Goal: Task Accomplishment & Management: Complete application form

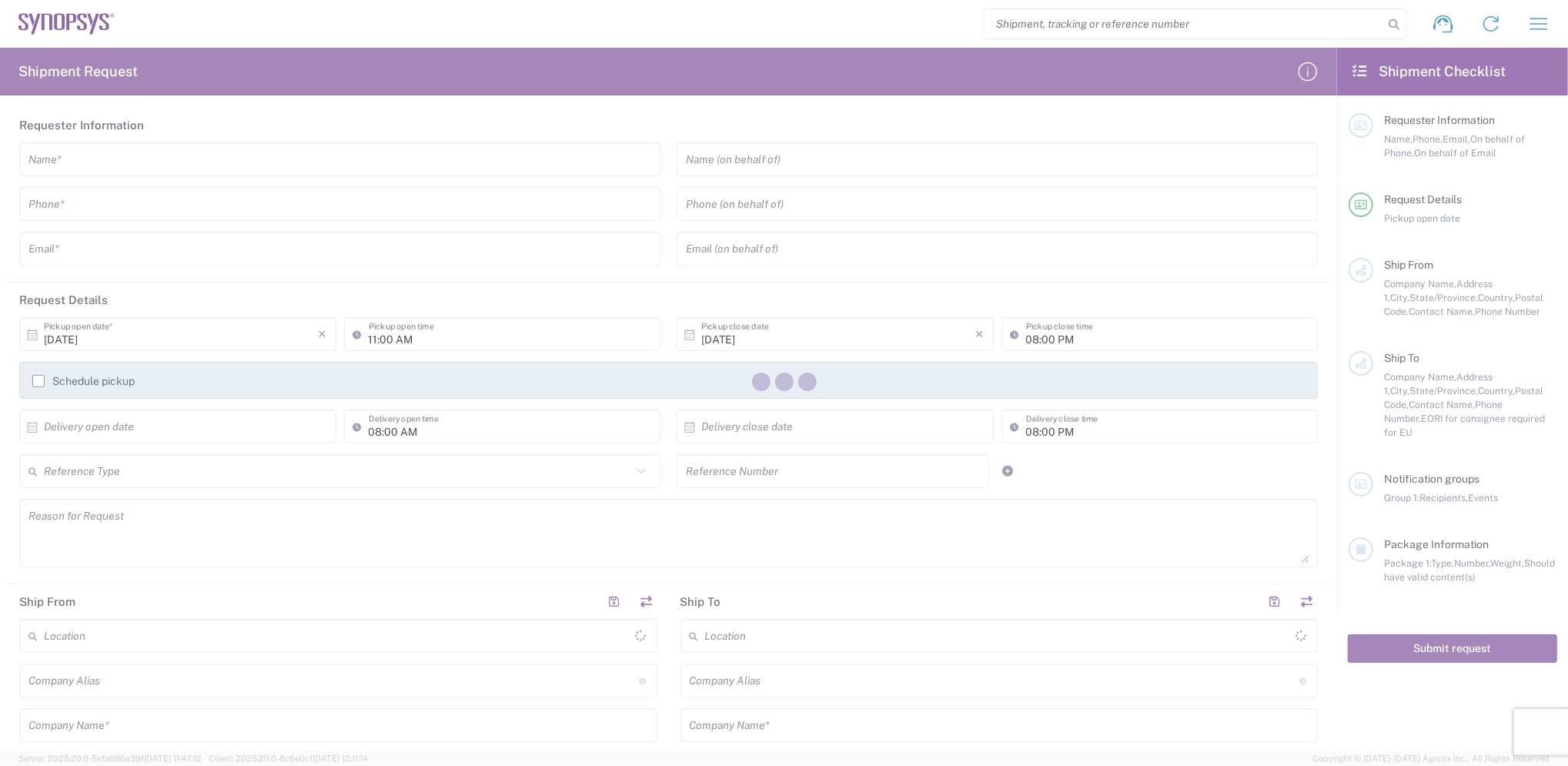
type input "[GEOGRAPHIC_DATA]"
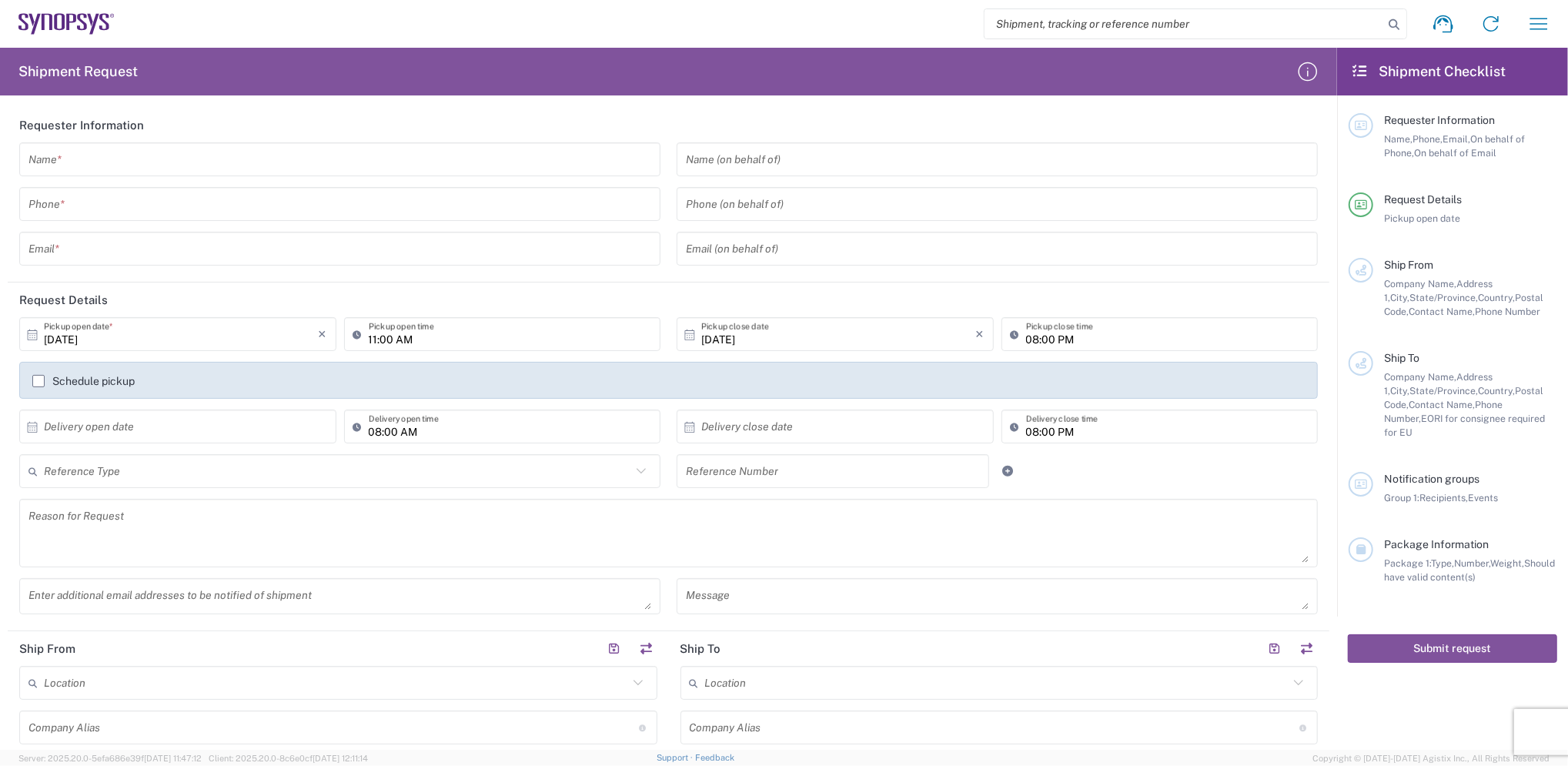
click at [1363, 72] on icon at bounding box center [1360, 71] width 17 height 14
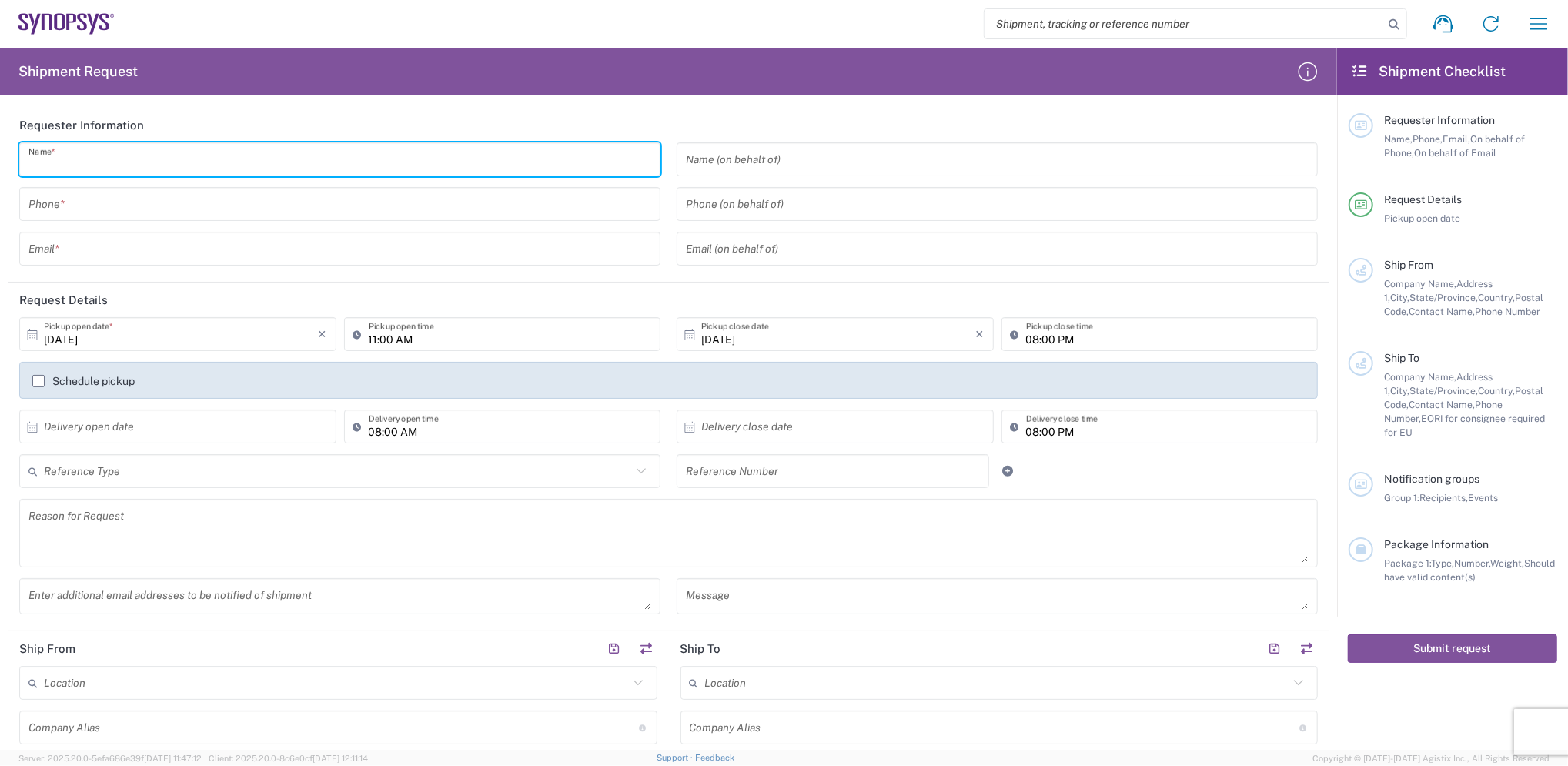
click at [174, 159] on input "text" at bounding box center [340, 159] width 623 height 27
type input "Maggie Liang"
type input "886-02-82263936"
type input "[PERSON_NAME][EMAIL_ADDRESS][PERSON_NAME][DOMAIN_NAME]"
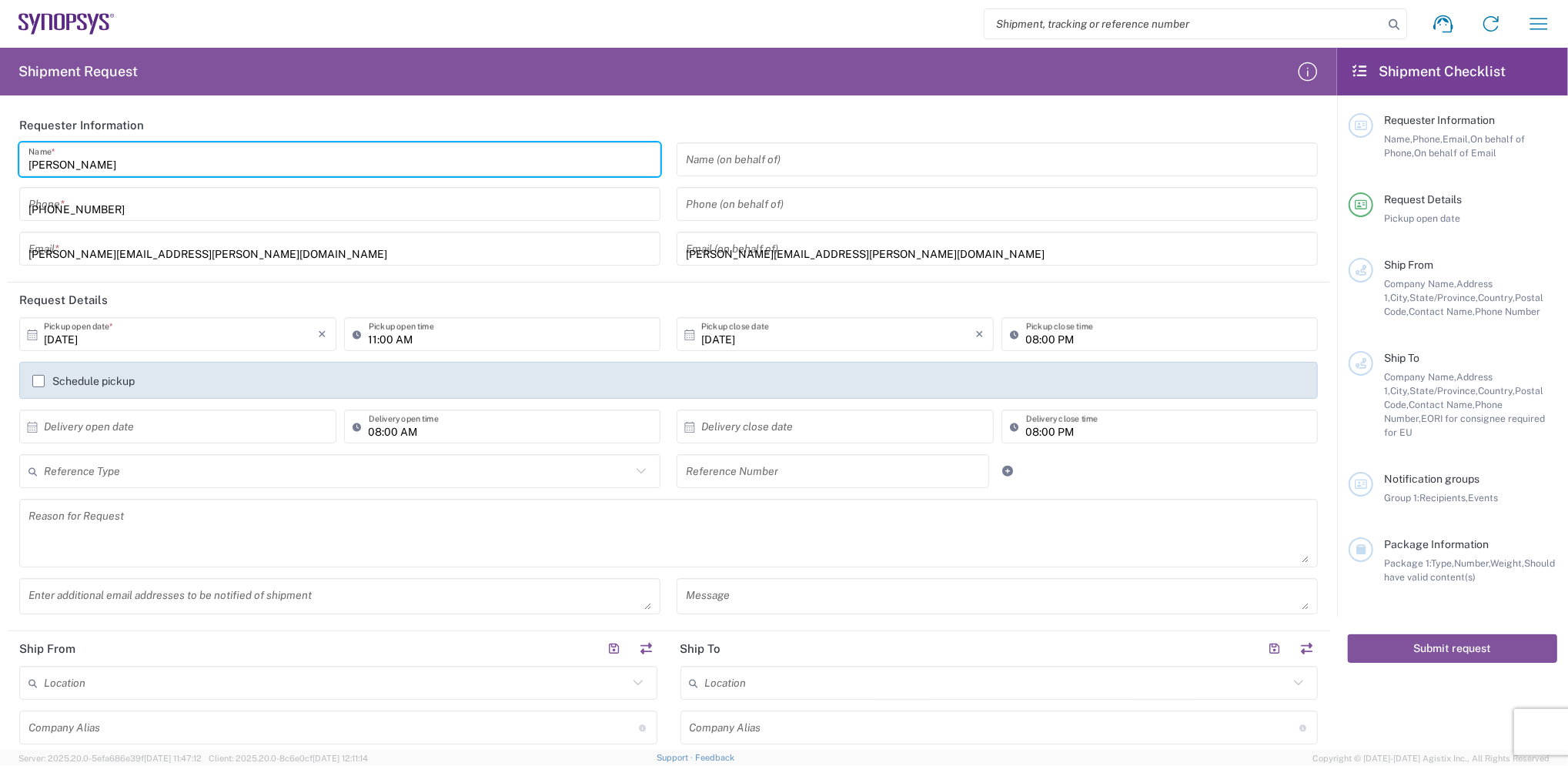
type input "COMPUWARE"
type input "CPMPUWARE TECHNOLOGY INC."
type input "[STREET_ADDRESS][PERSON_NAME] (R.O.C.)"
type input "Taoyuan"
type input "334025"
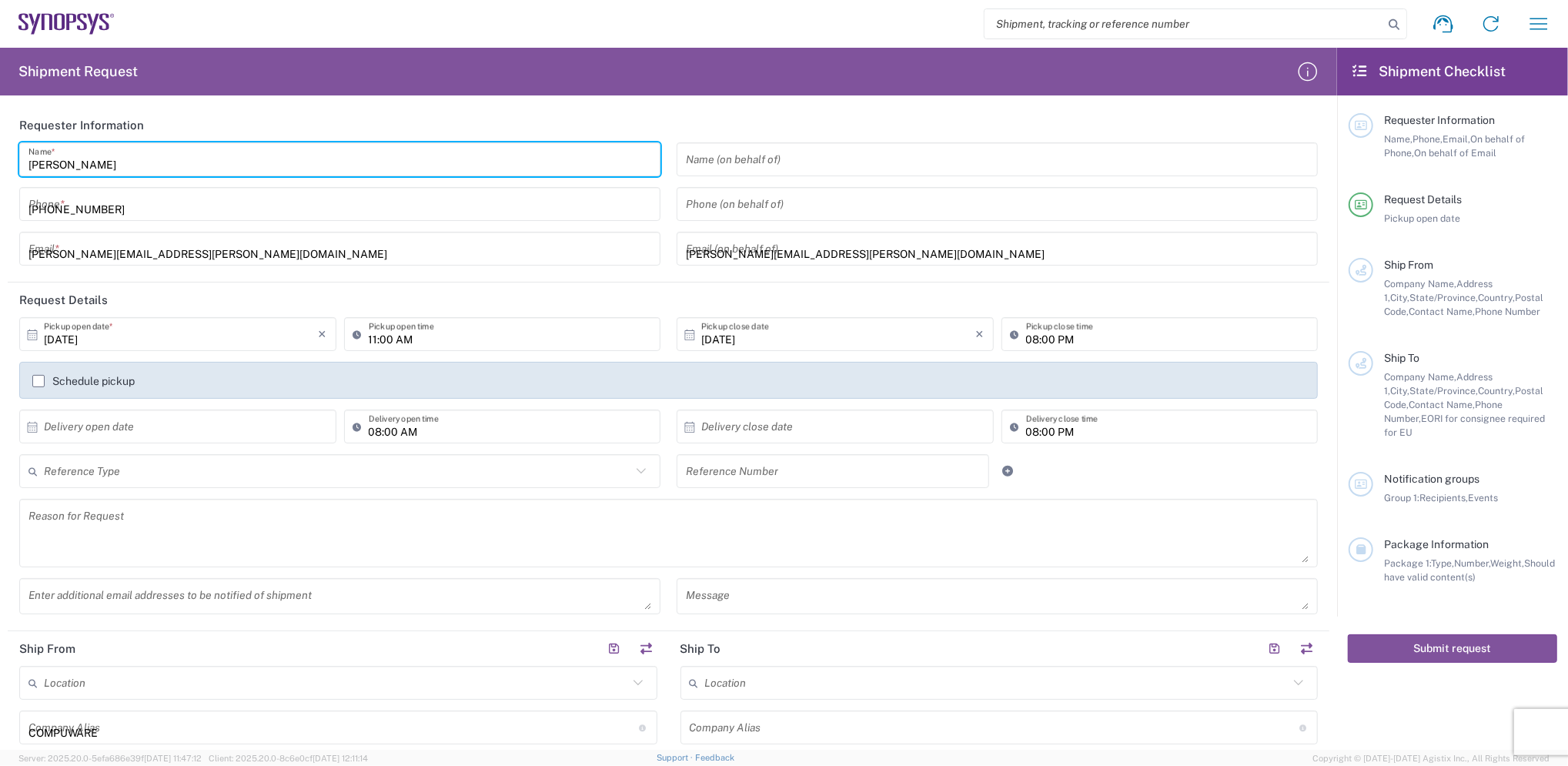
type input "[PHONE_NUMBER]"
type input "[PERSON_NAME][EMAIL_ADDRESS][PERSON_NAME][DOMAIN_NAME]"
type input "Synopsys Sweden AB"
type input "Synopsys GmbH"
type input "Thuringen [GEOGRAPHIC_DATA] - 1 BA"
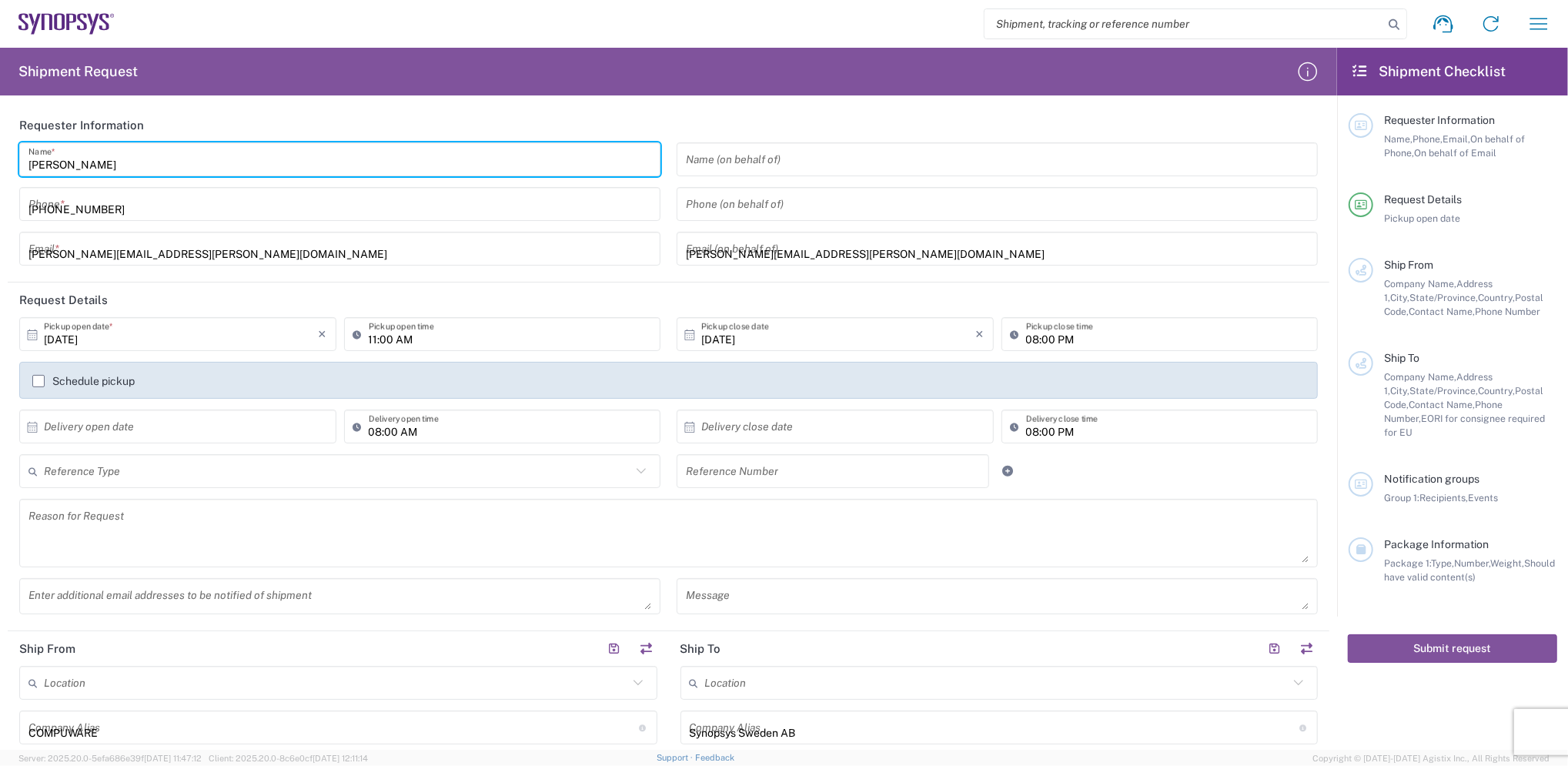
type input "[STREET_ADDRESS]"
type input "[GEOGRAPHIC_DATA]"
type input "99091"
type input "[PERSON_NAME][EMAIL_ADDRESS][PERSON_NAME][DOMAIN_NAME]"
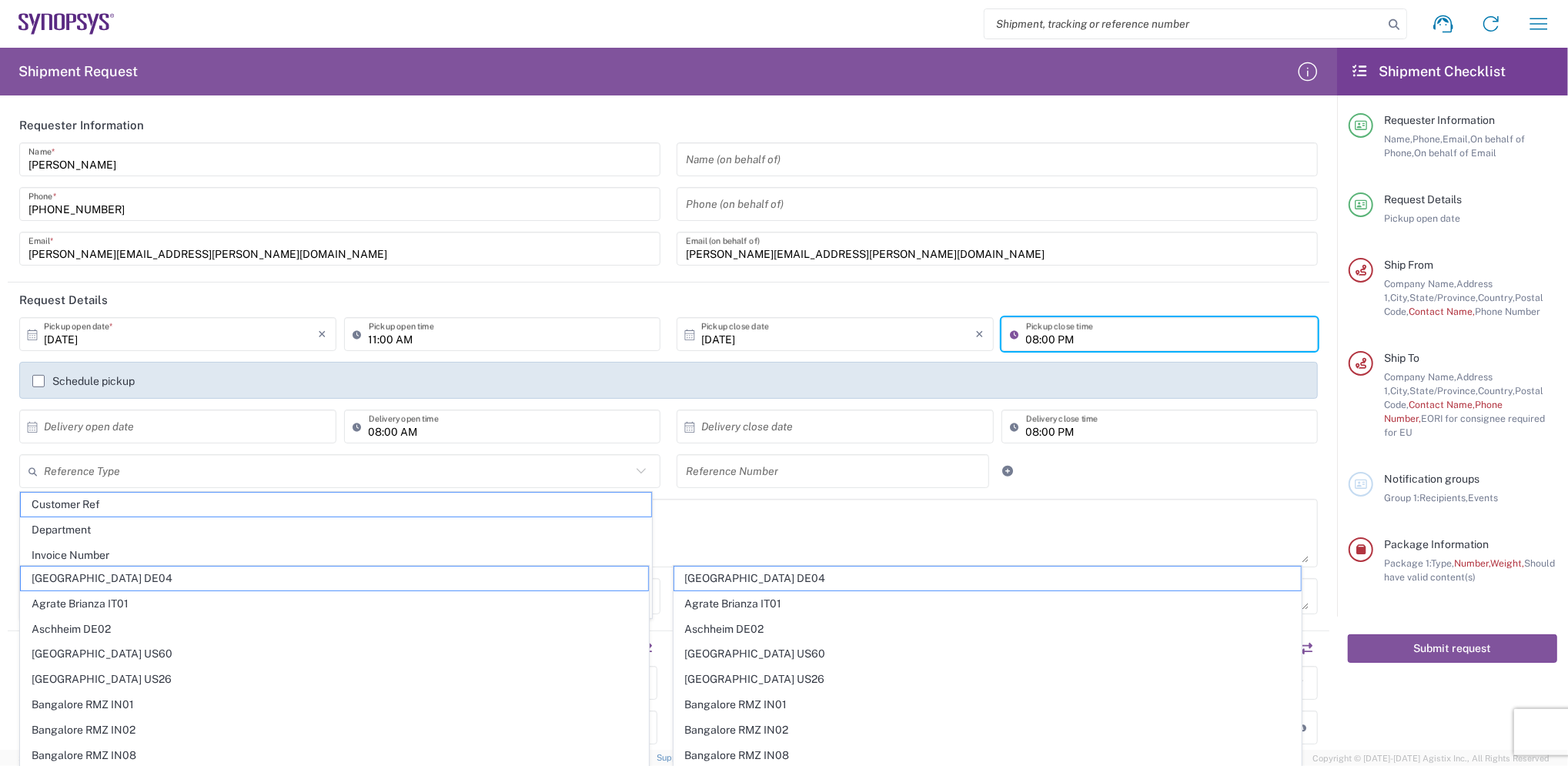
click at [1050, 334] on input "08:00 PM" at bounding box center [1168, 334] width 283 height 27
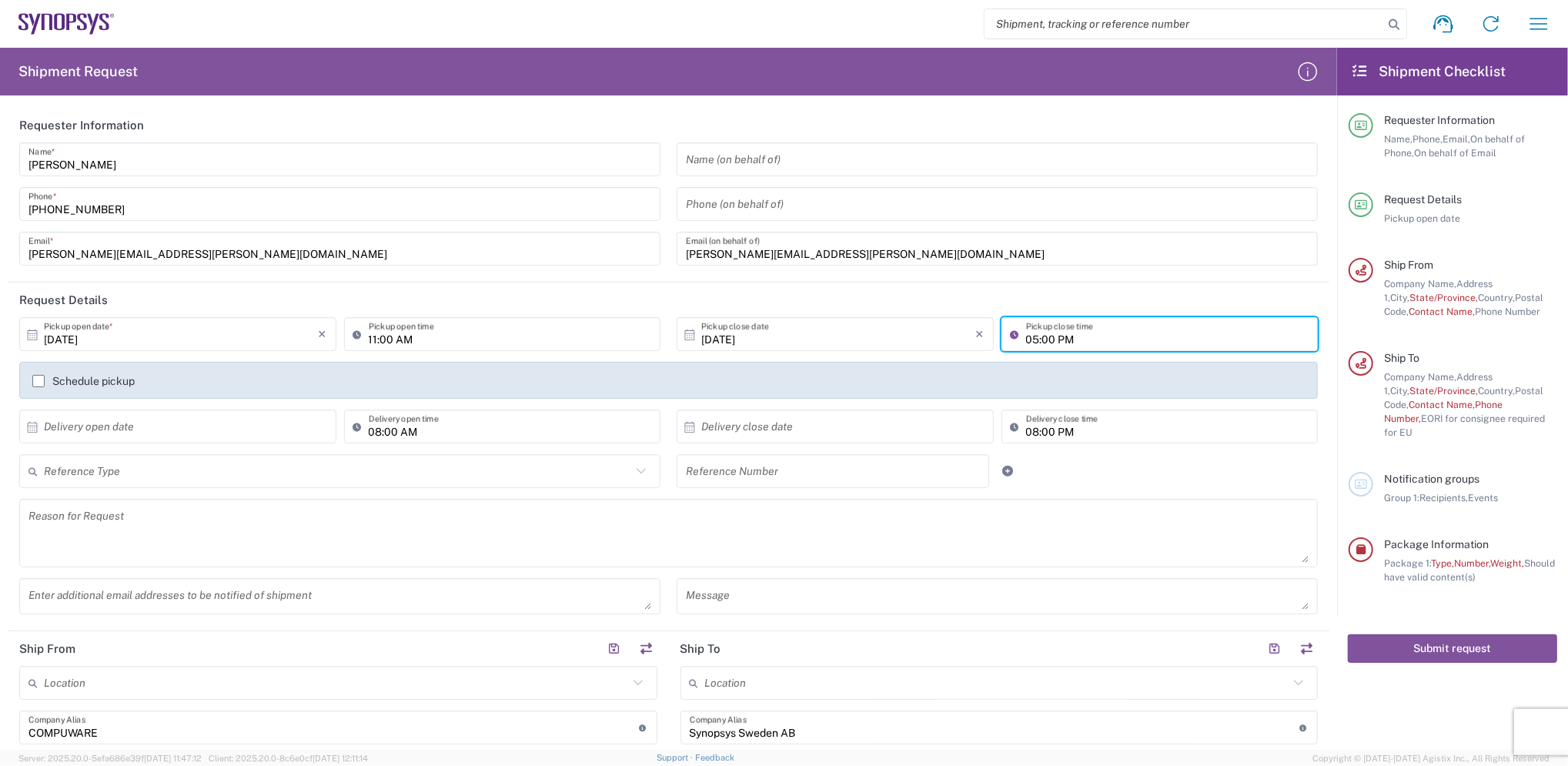
type input "05:00 PM"
click at [414, 610] on div "Enter additional email addresses to be notified of shipment" at bounding box center [340, 596] width 641 height 36
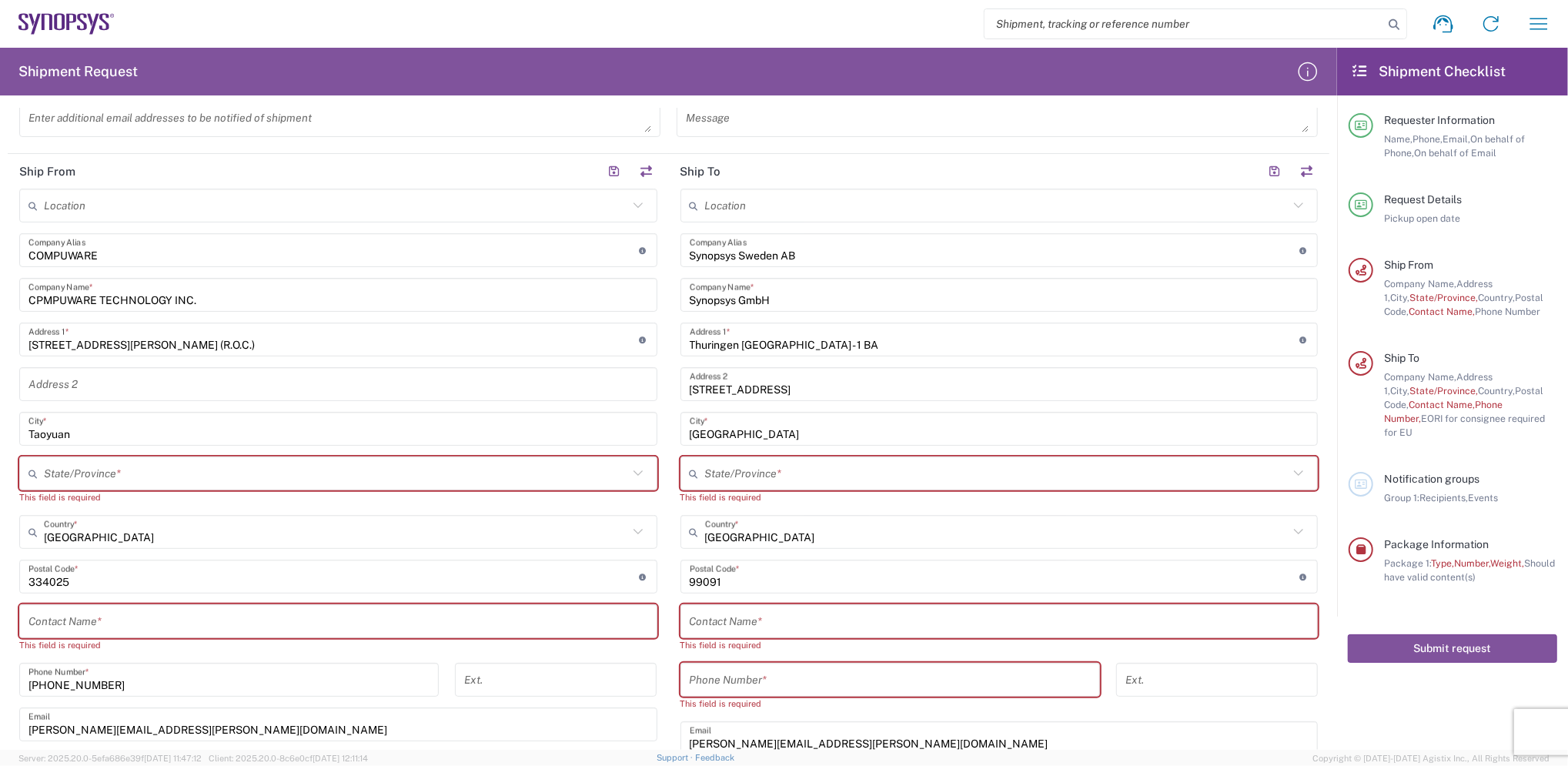
scroll to position [513, 0]
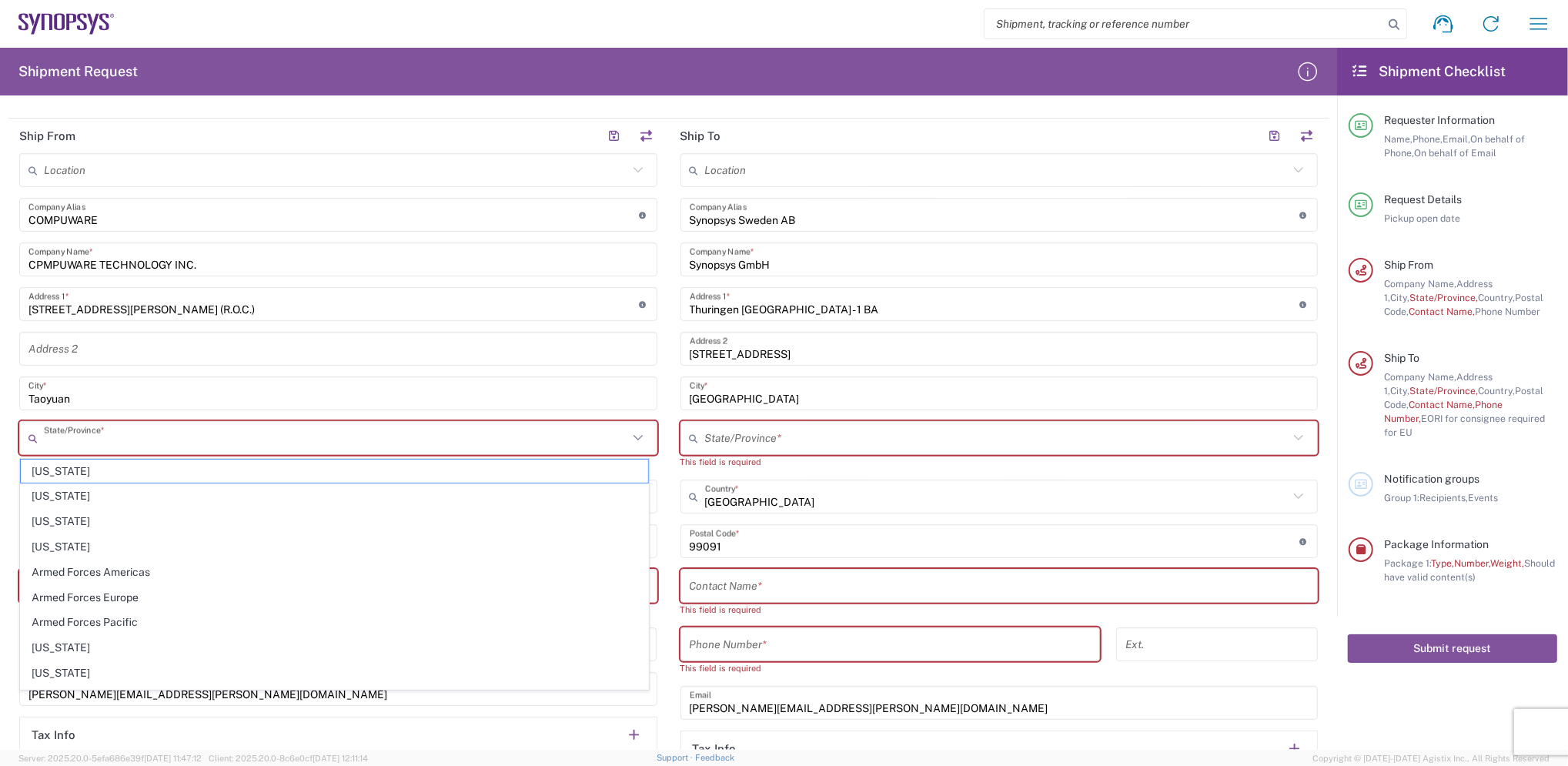
click at [199, 440] on input "text" at bounding box center [336, 438] width 584 height 27
click at [213, 438] on input "text" at bounding box center [336, 438] width 584 height 27
type input "T"
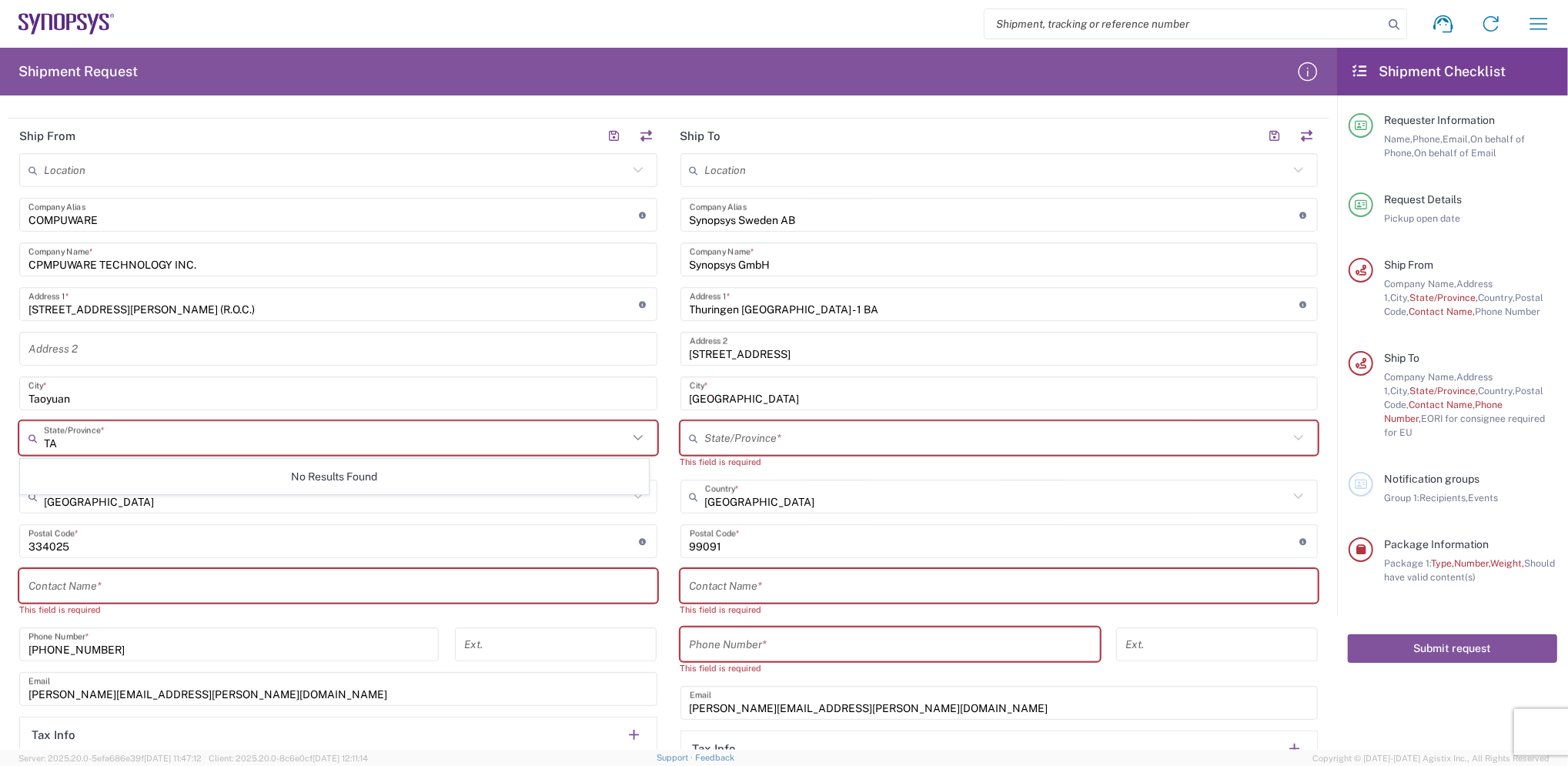
type input "T"
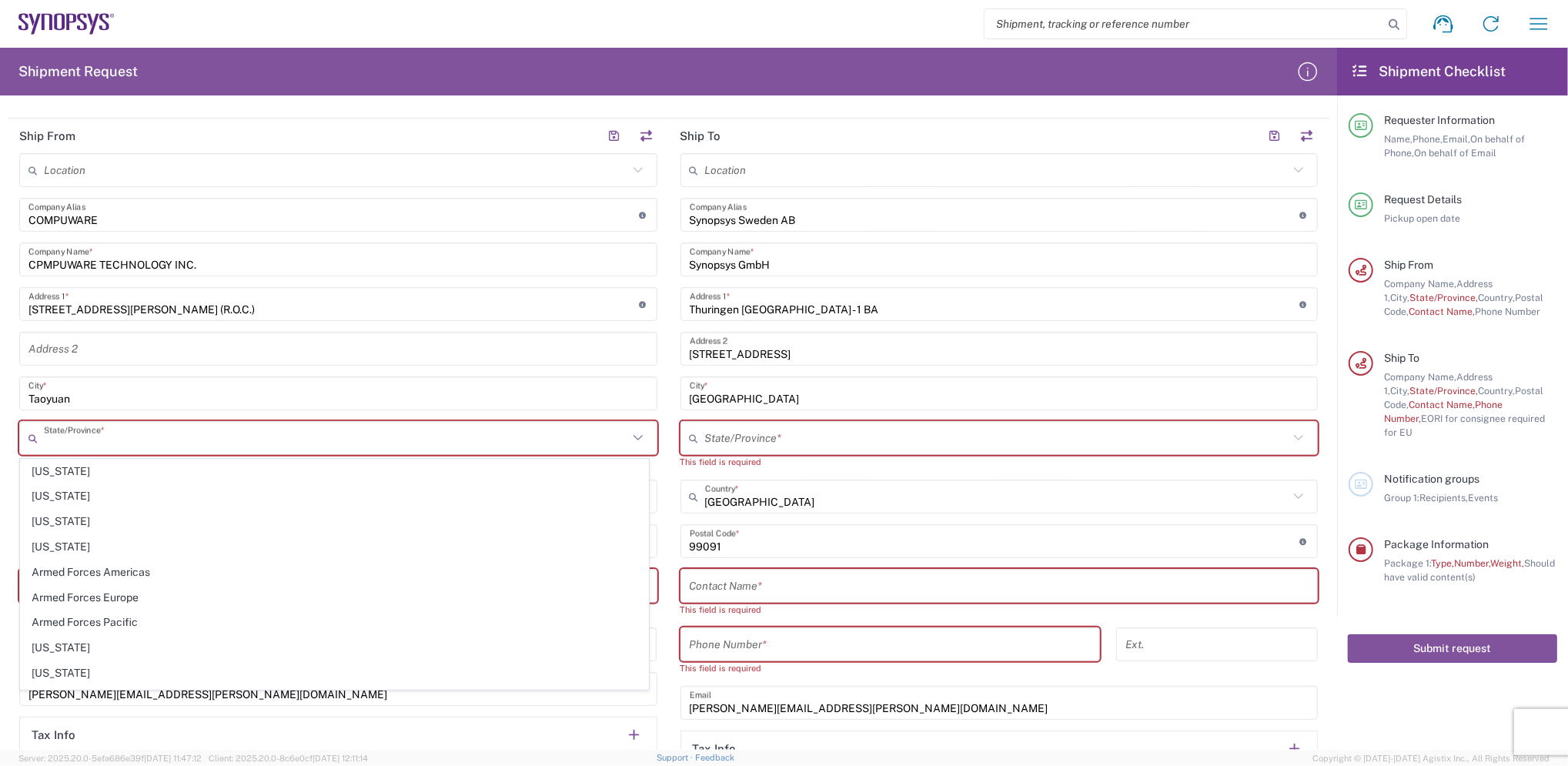
click at [0, 484] on html "Shipment request Shipment tracking Employee non-product shipment request My shi…" at bounding box center [784, 383] width 1568 height 766
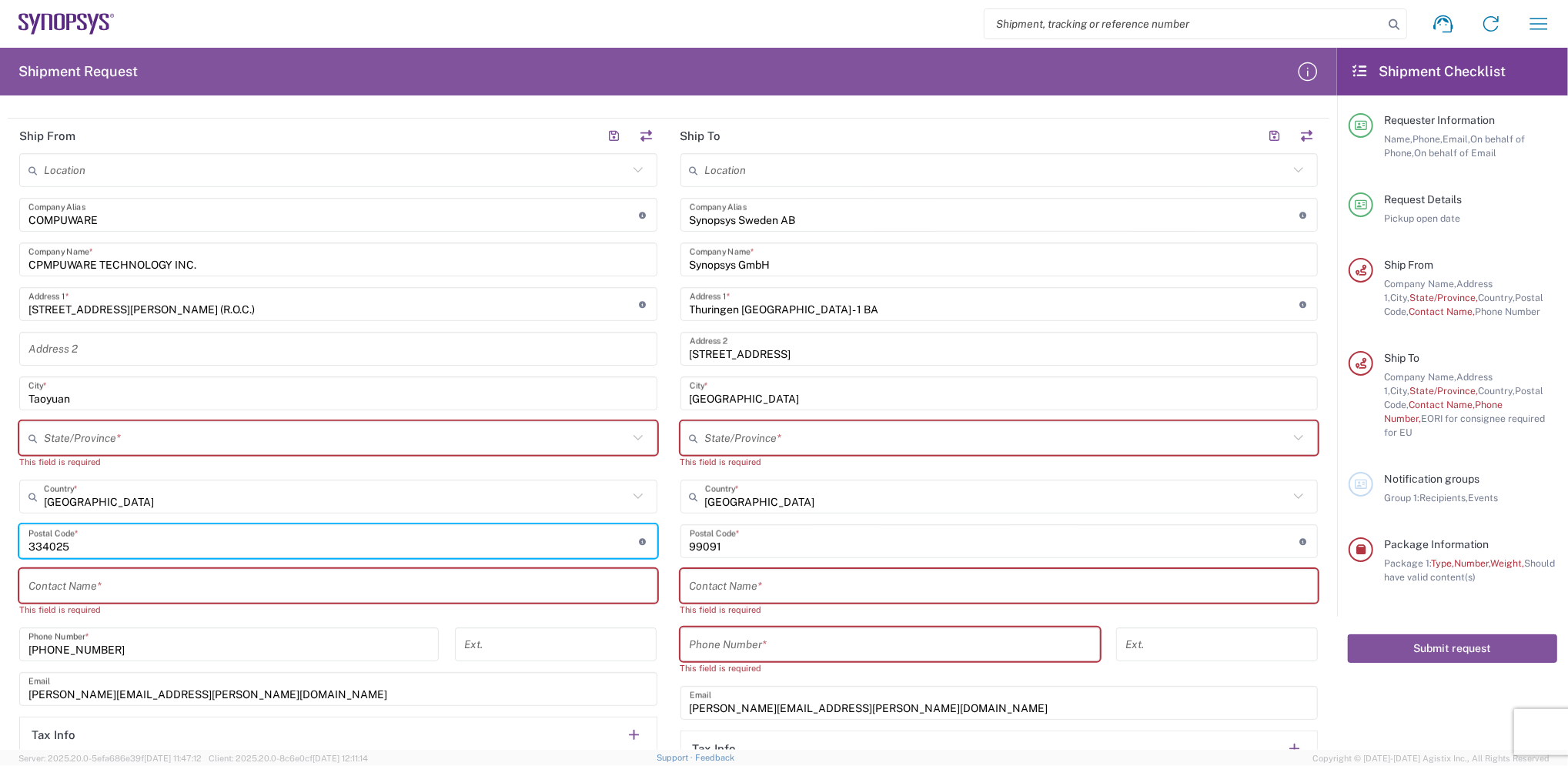
click at [105, 542] on input "undefined" at bounding box center [334, 541] width 610 height 27
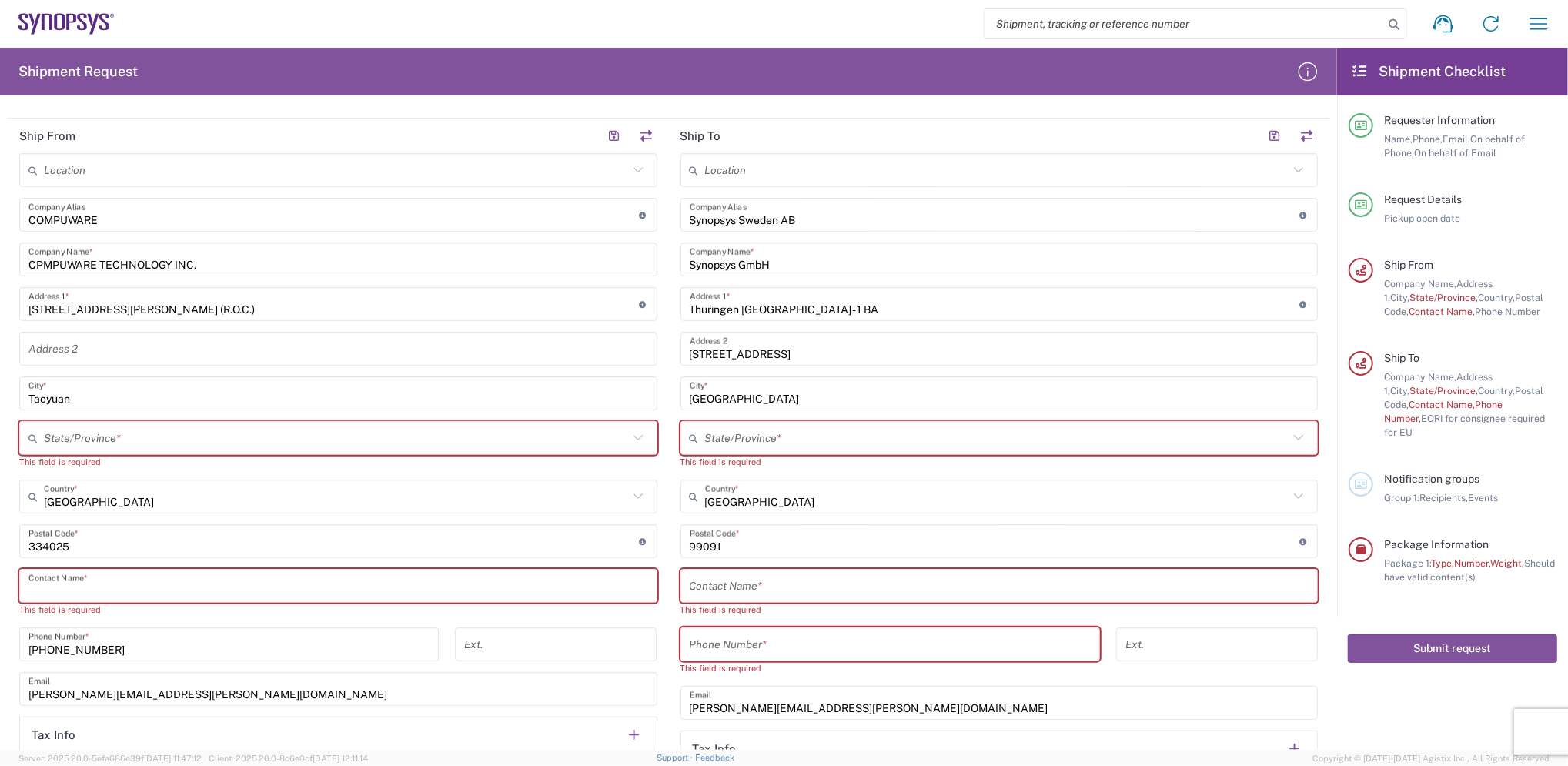
click at [124, 590] on input "text" at bounding box center [338, 586] width 620 height 27
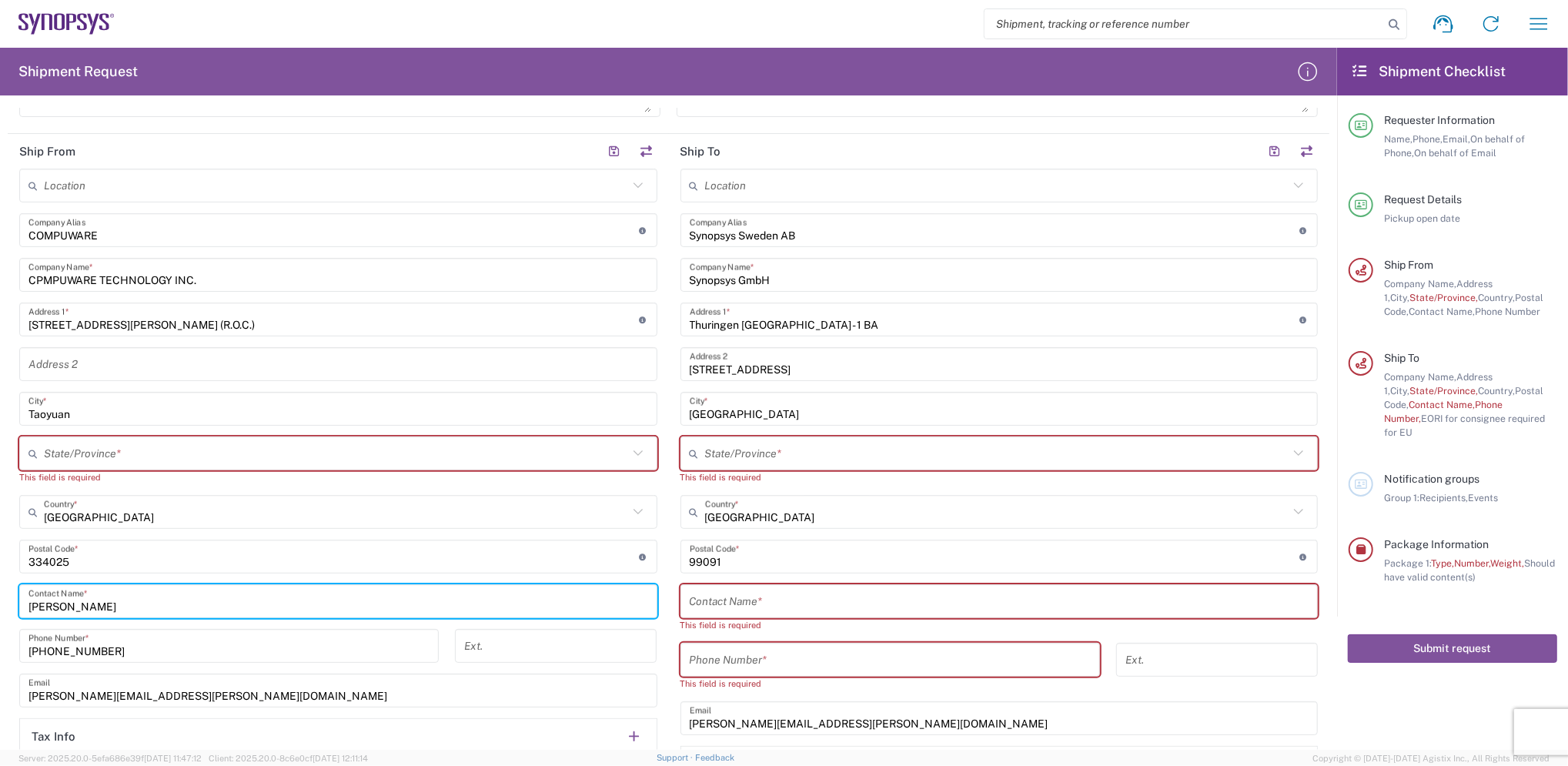
scroll to position [410, 0]
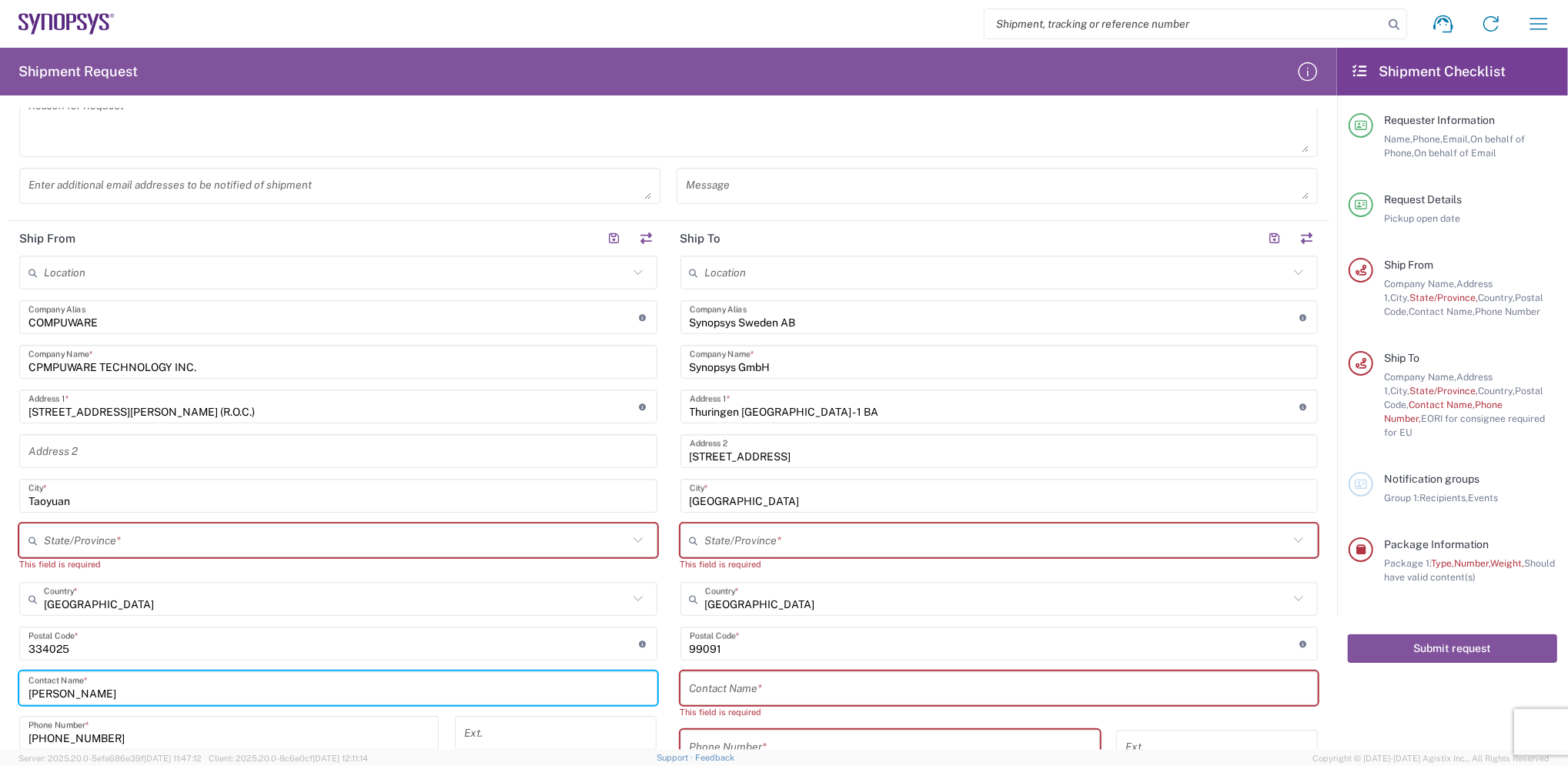
type input "Maggie"
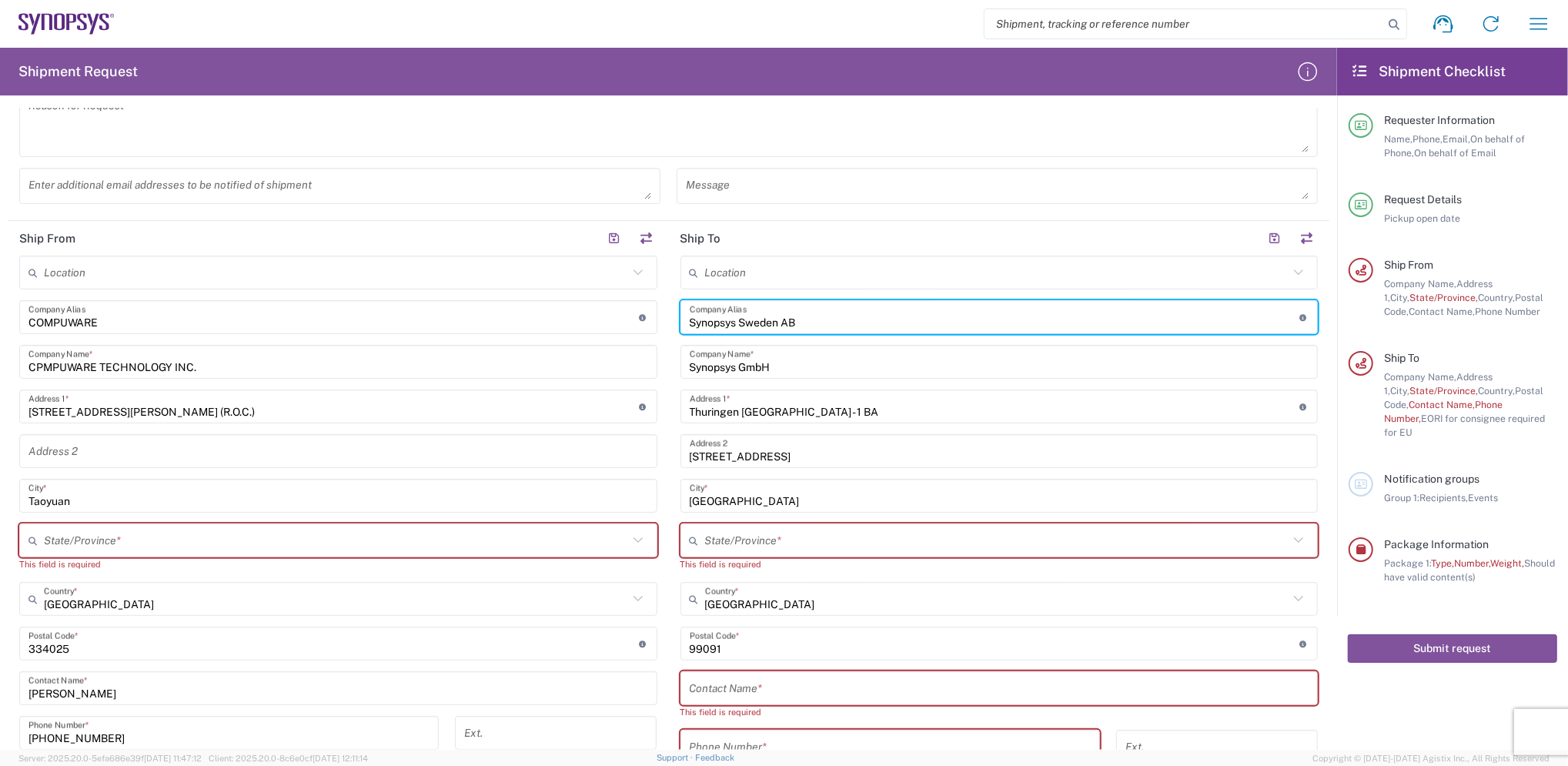
click at [940, 323] on input "Synopsys Sweden AB" at bounding box center [995, 317] width 610 height 27
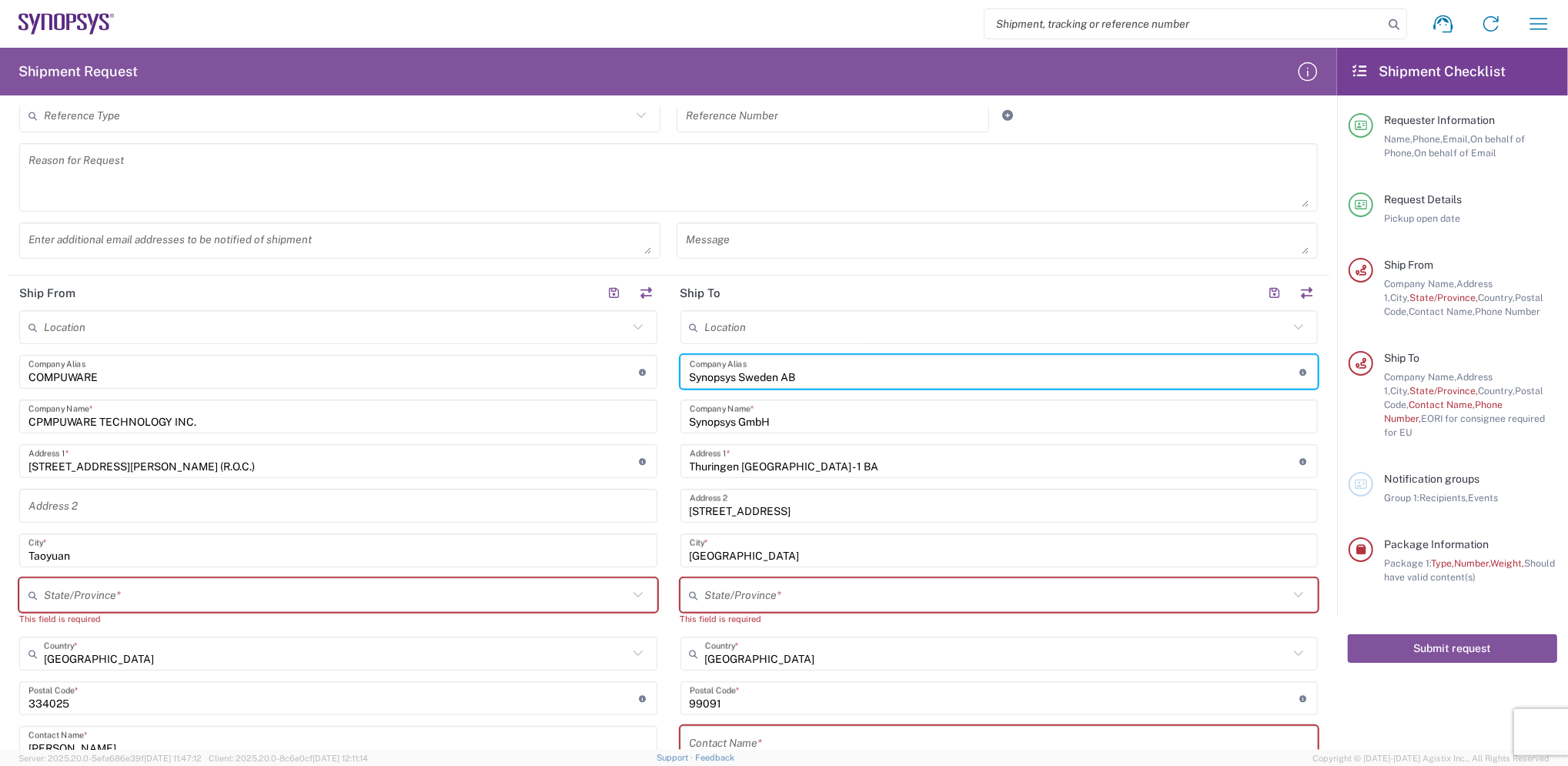
scroll to position [308, 0]
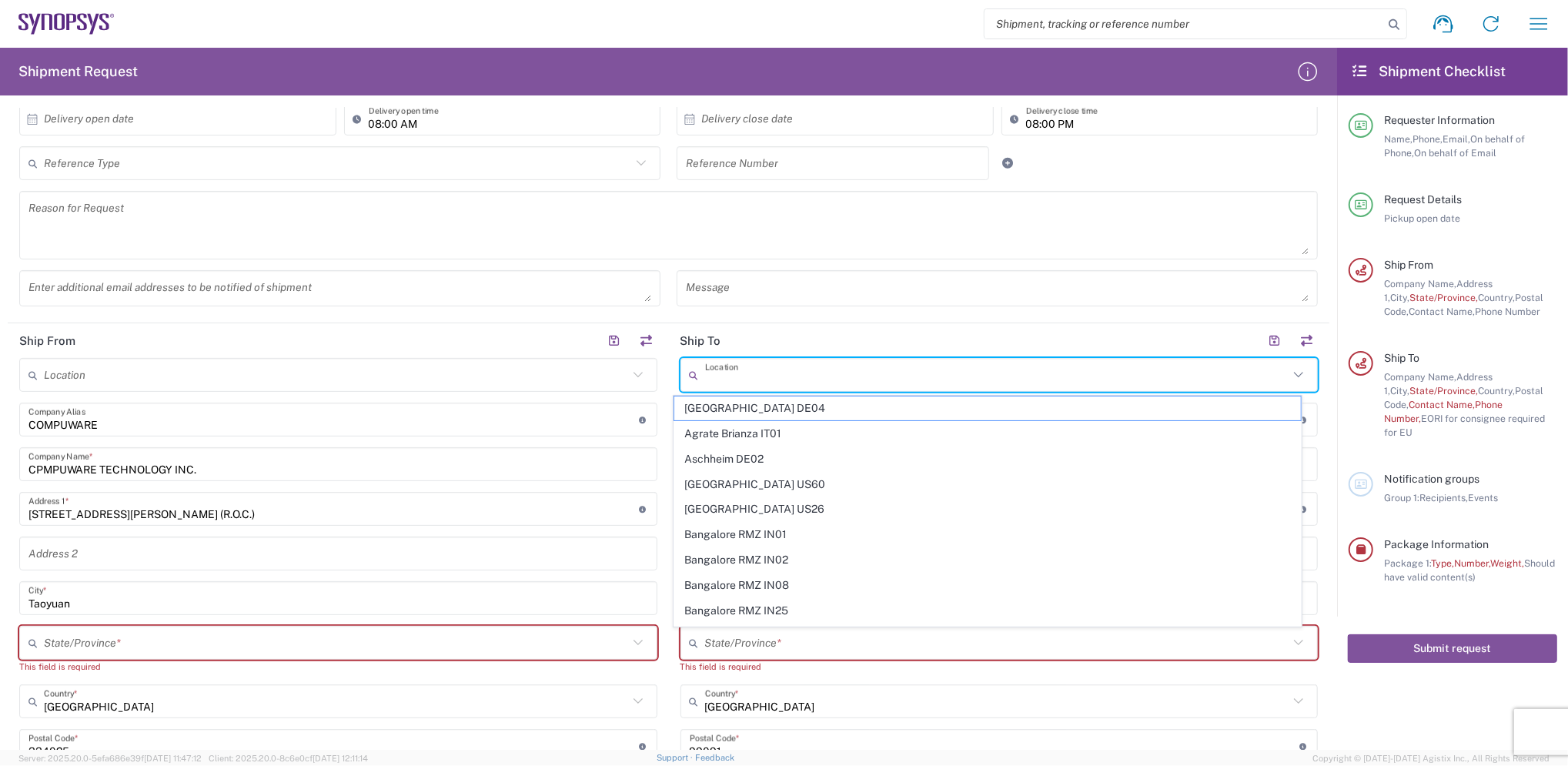
click at [816, 368] on input "text" at bounding box center [998, 374] width 584 height 27
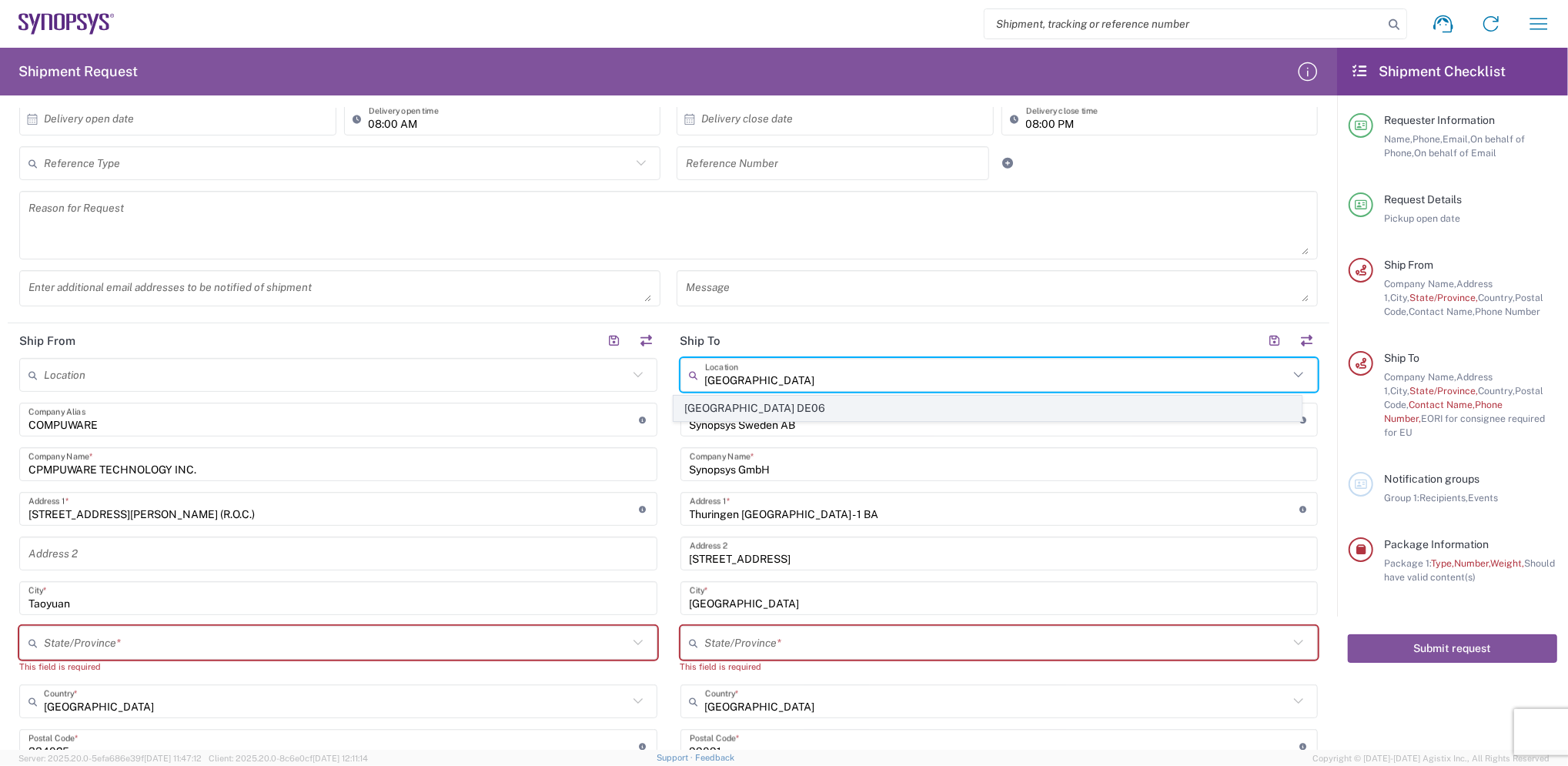
click at [754, 409] on span "[GEOGRAPHIC_DATA] DE06" at bounding box center [988, 408] width 628 height 24
type input "[GEOGRAPHIC_DATA] DE06"
type input "[GEOGRAPHIC_DATA]"
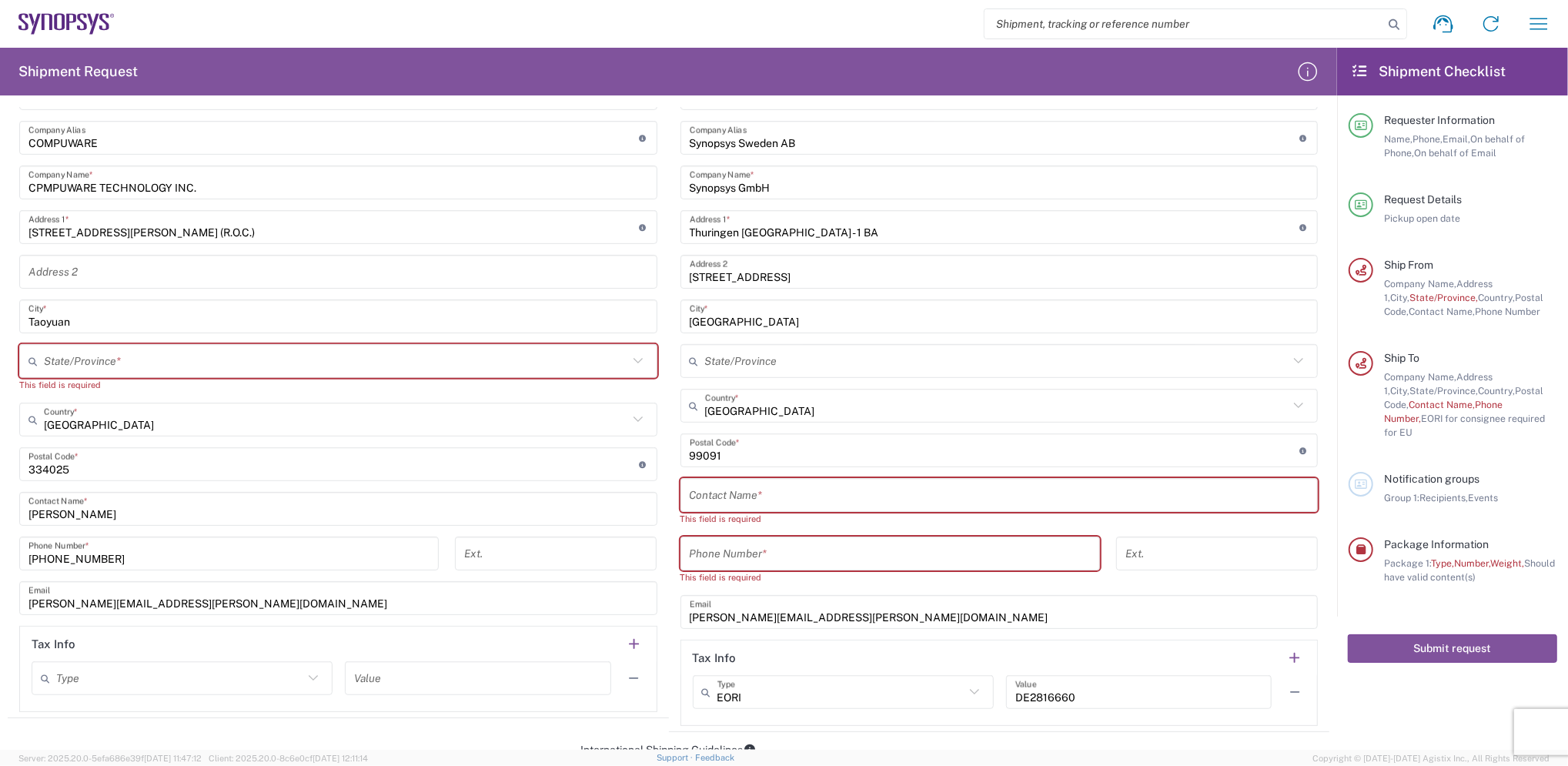
scroll to position [616, 0]
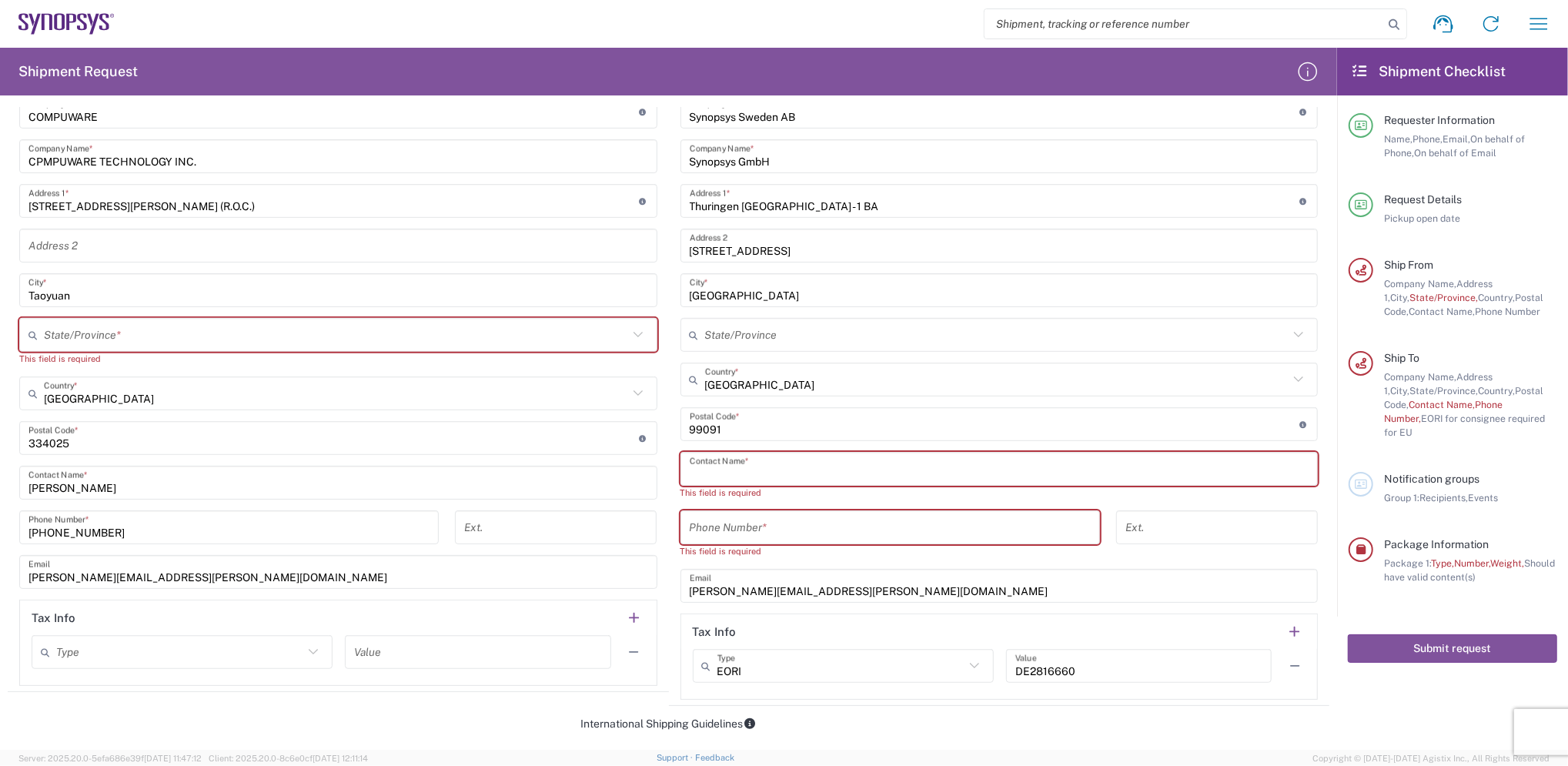
click at [810, 478] on input "text" at bounding box center [999, 469] width 620 height 27
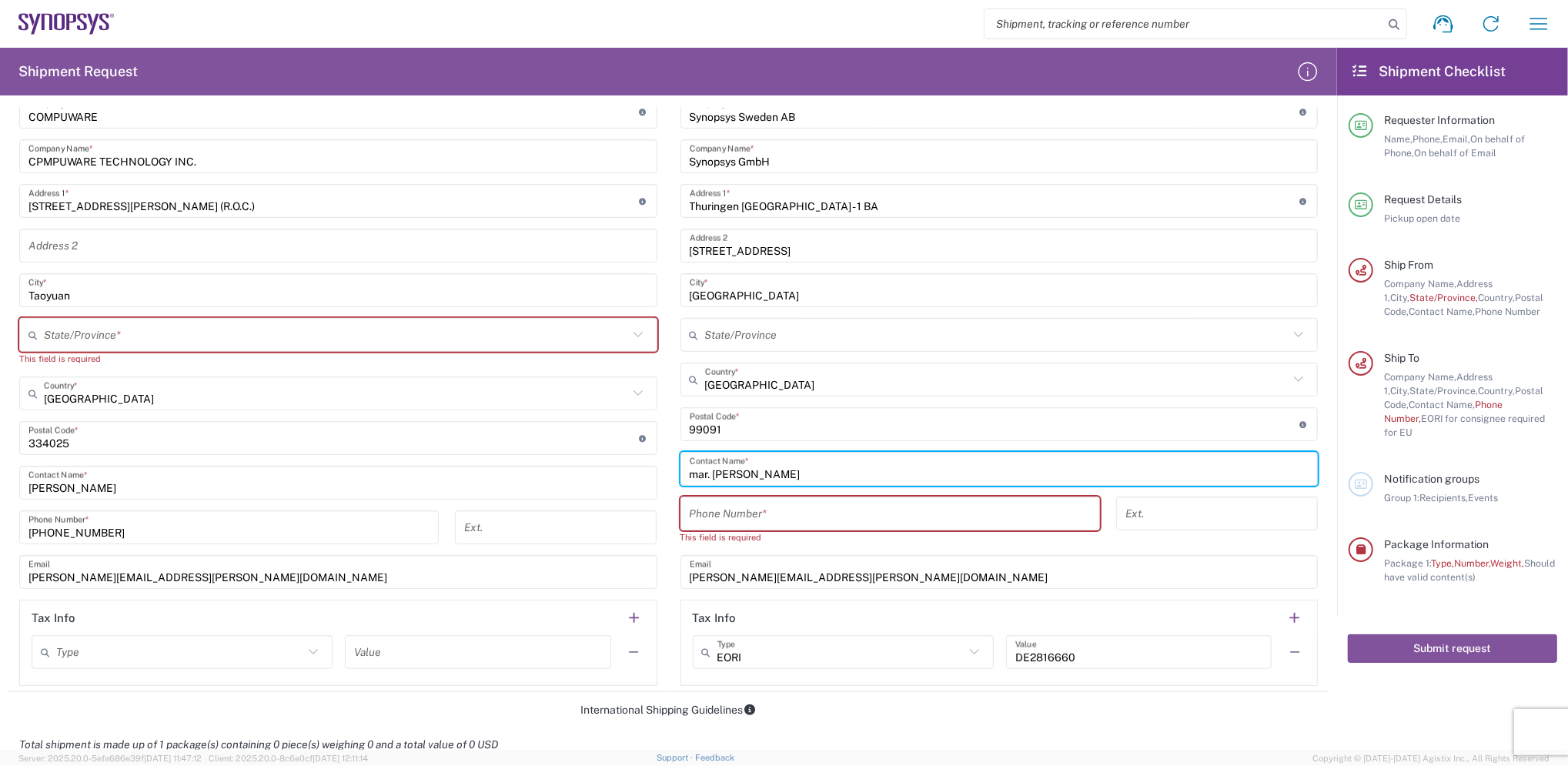
drag, startPoint x: 798, startPoint y: 481, endPoint x: 509, endPoint y: 458, distance: 289.9
click at [509, 458] on div "Ship From Location Aachen DE04 Agrate Brianza IT01 Aschheim DE02 Atlanta US60 A…" at bounding box center [668, 354] width 1322 height 677
type input "Mr. Andreas"
click at [692, 523] on input "tel" at bounding box center [890, 513] width 401 height 27
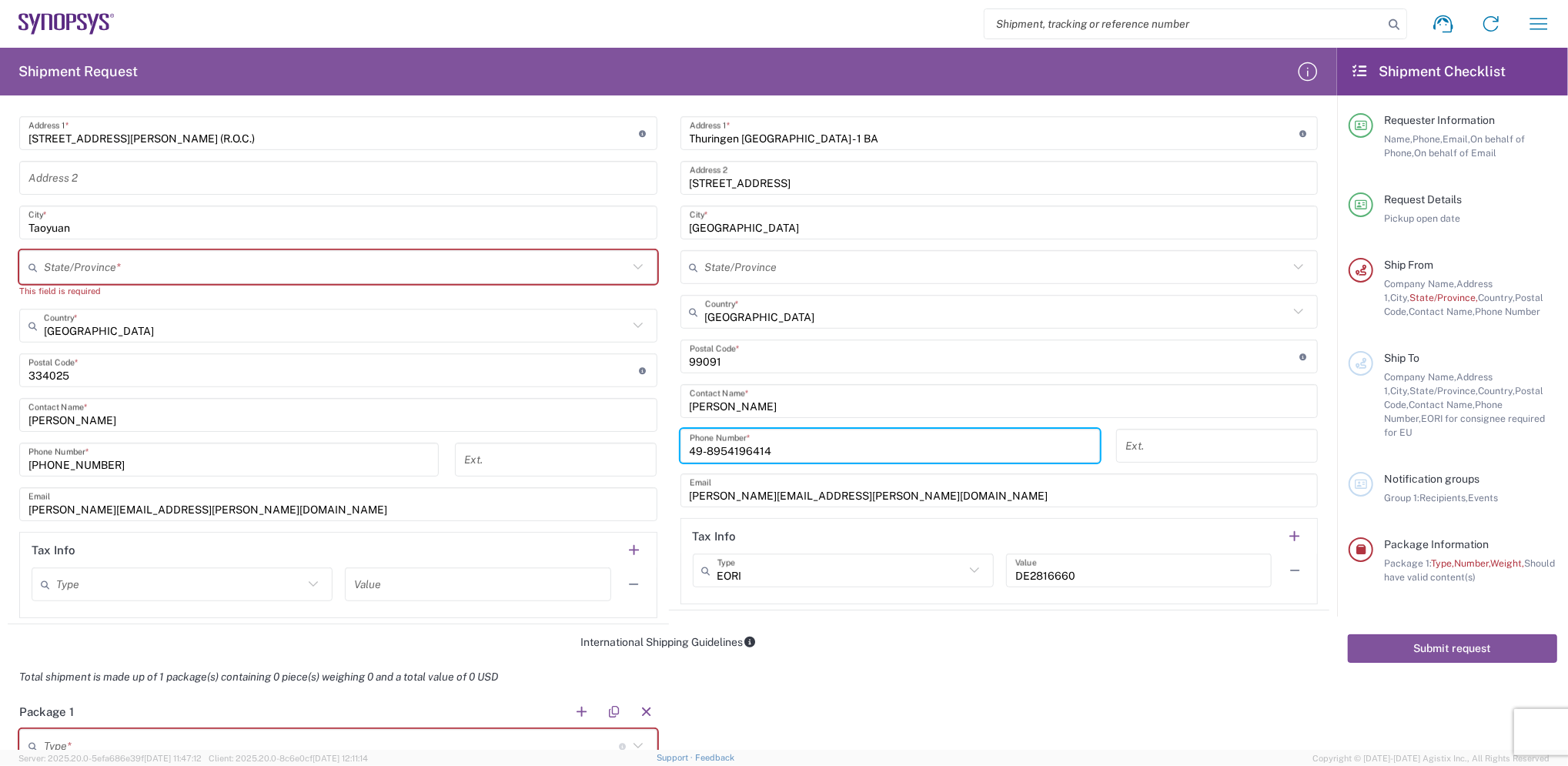
scroll to position [718, 0]
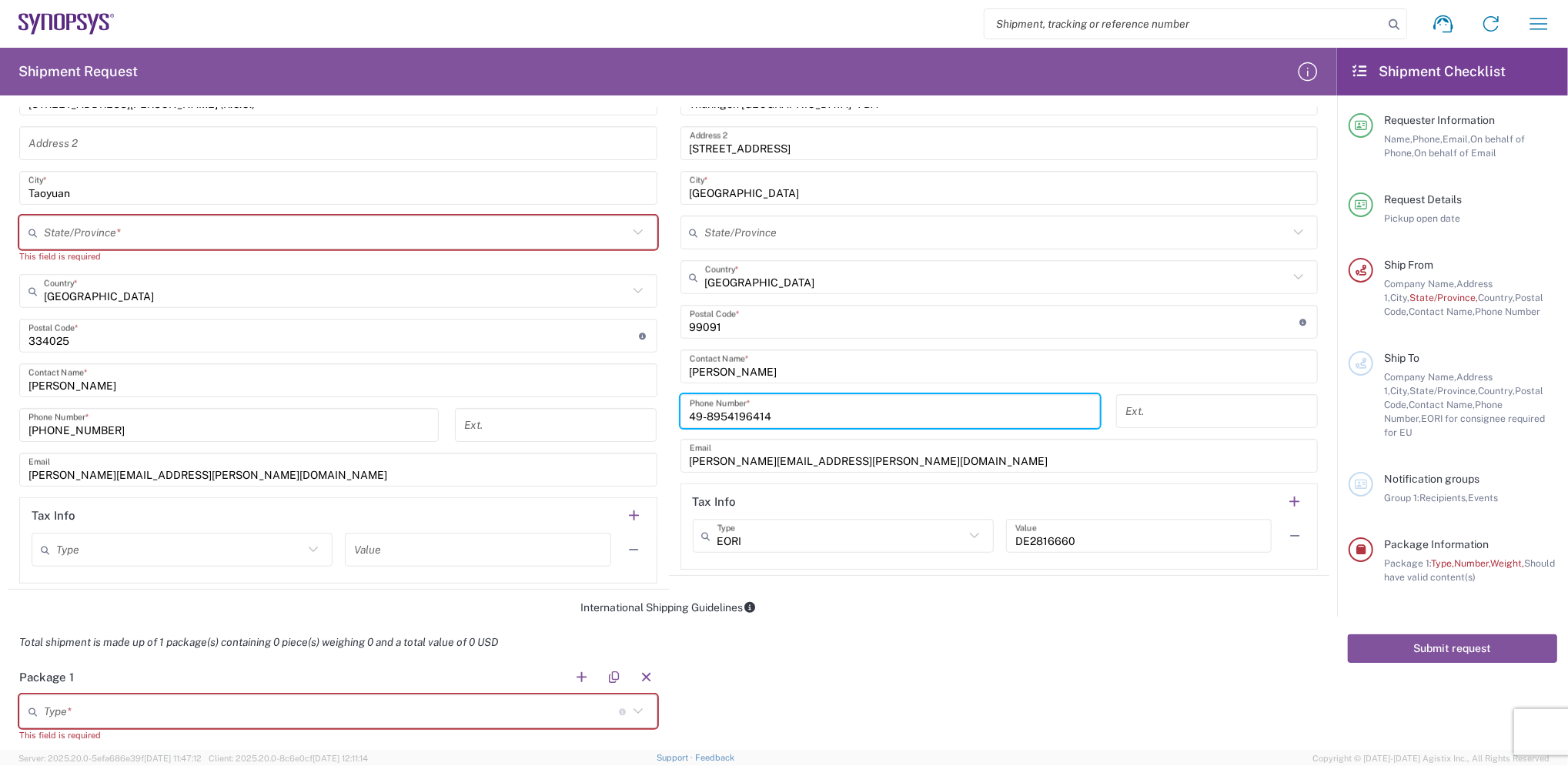
type input "49-8954196414"
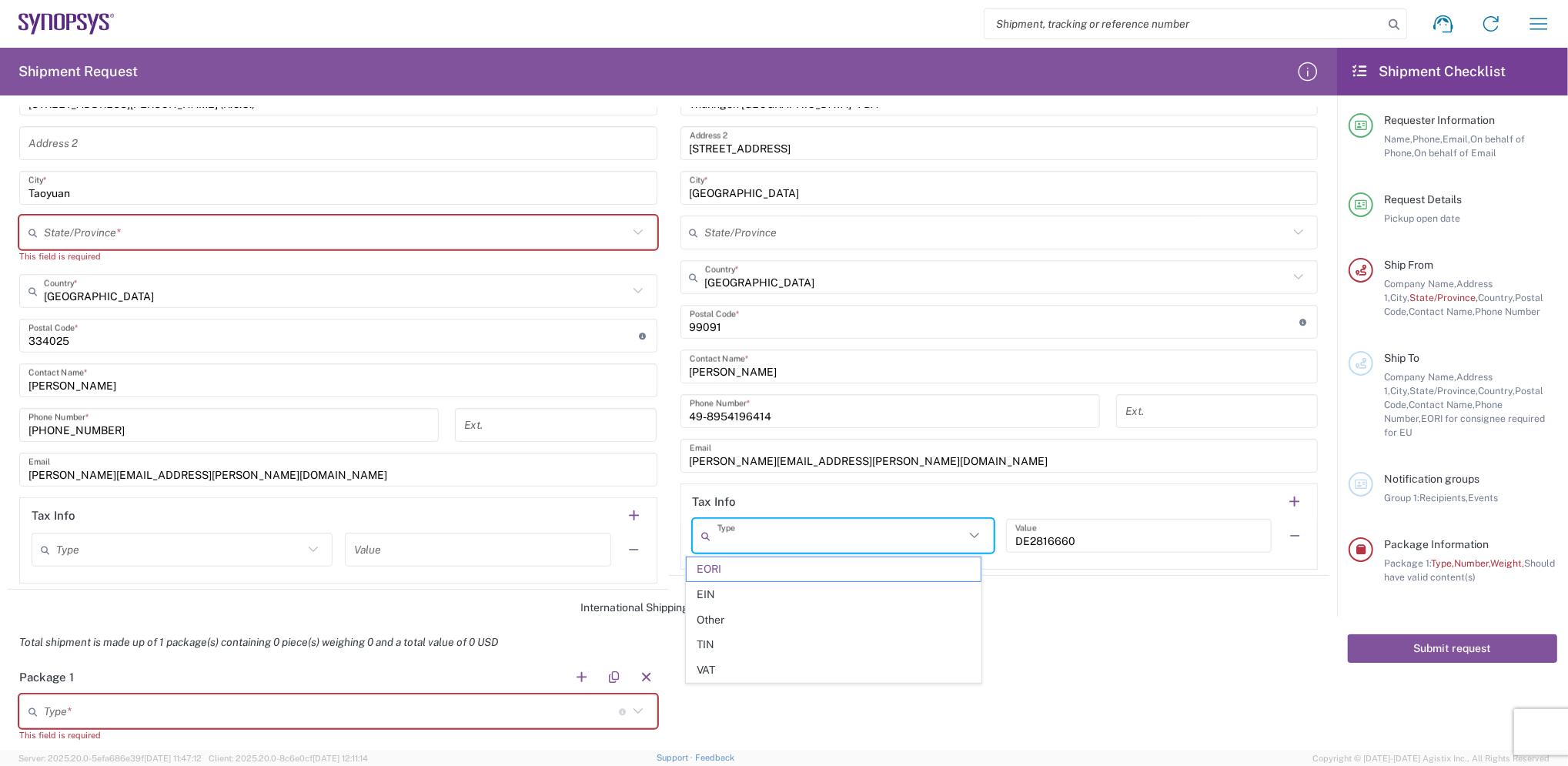
click at [760, 541] on input "text" at bounding box center [841, 536] width 247 height 27
click at [762, 539] on input "text" at bounding box center [841, 536] width 247 height 27
click at [733, 623] on span "Other" at bounding box center [833, 620] width 294 height 24
type input "Other"
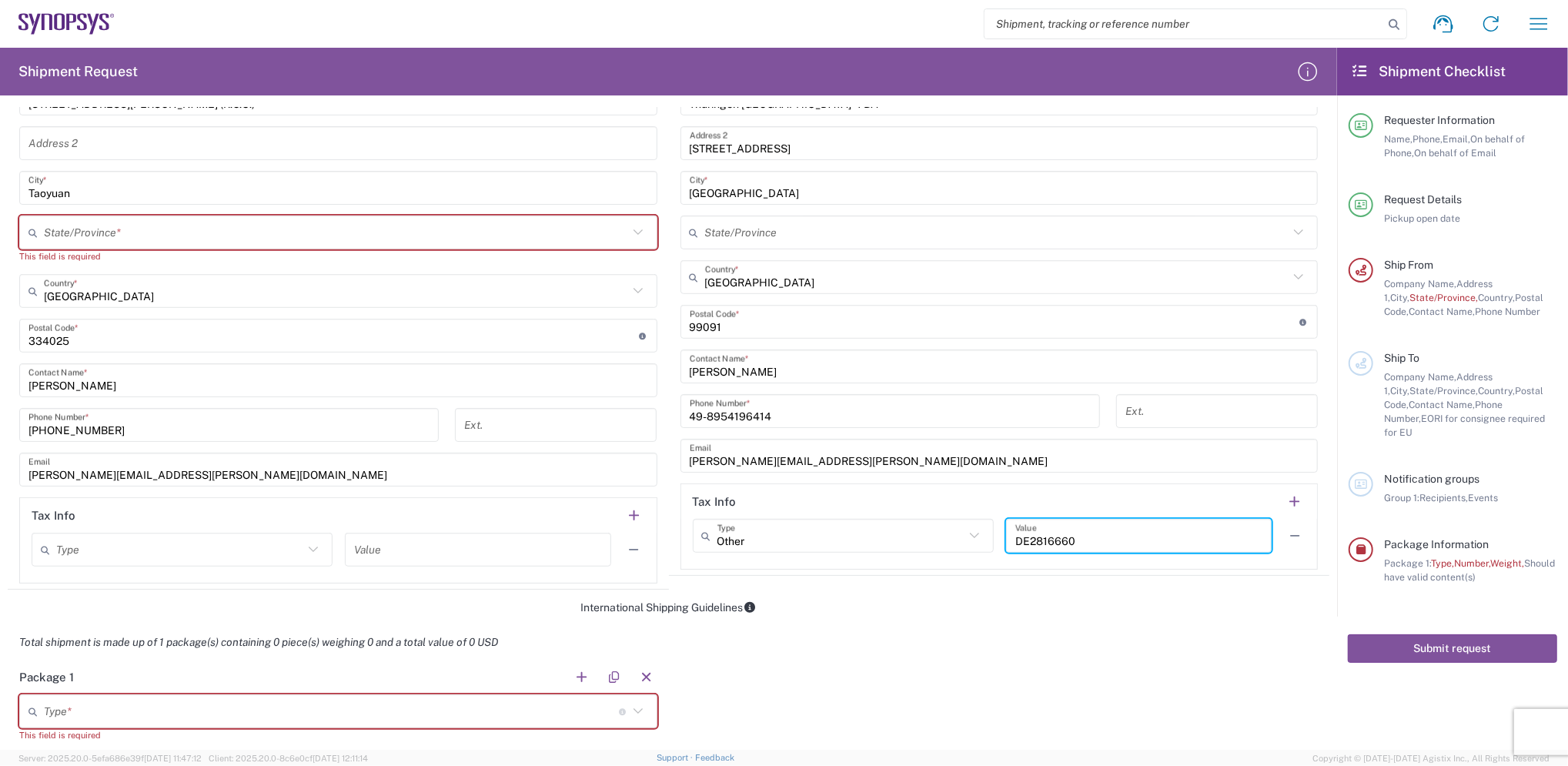
drag, startPoint x: 1112, startPoint y: 533, endPoint x: 930, endPoint y: 520, distance: 182.5
click at [930, 520] on div "Other Type EORI EIN Other TIN VAT DE2816660 Value" at bounding box center [999, 542] width 614 height 45
click at [921, 501] on header "Tax Info" at bounding box center [999, 502] width 637 height 35
type input "Other"
click at [771, 542] on input "Other" at bounding box center [841, 536] width 247 height 27
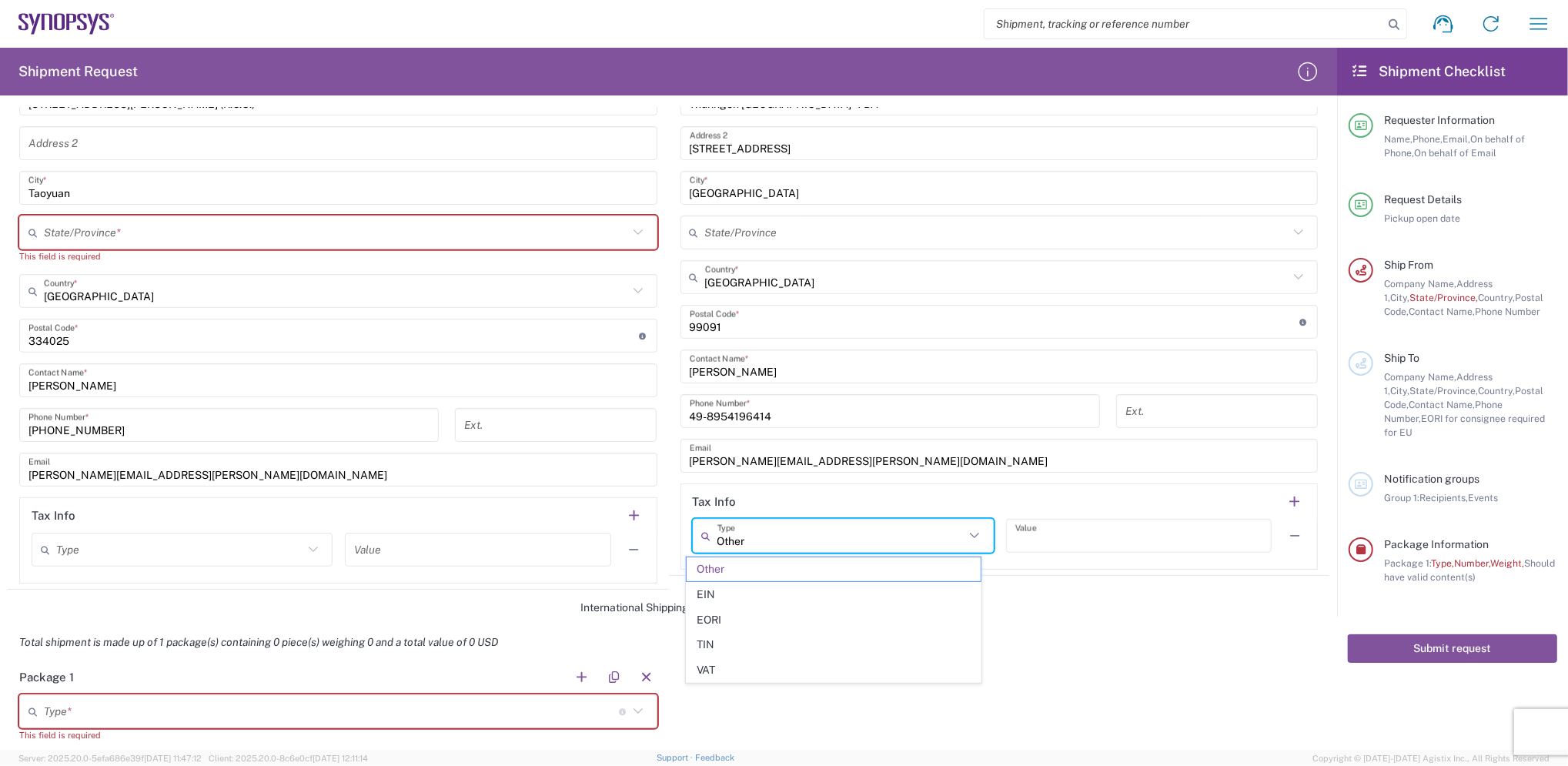
drag, startPoint x: 771, startPoint y: 542, endPoint x: 549, endPoint y: 514, distance: 223.8
click at [549, 514] on div "Ship From Location Aachen DE04 Agrate Brianza IT01 Aschheim DE02 Atlanta US60 A…" at bounding box center [668, 251] width 1322 height 677
click at [961, 497] on header "Tax Info" at bounding box center [999, 502] width 637 height 35
type input "Other"
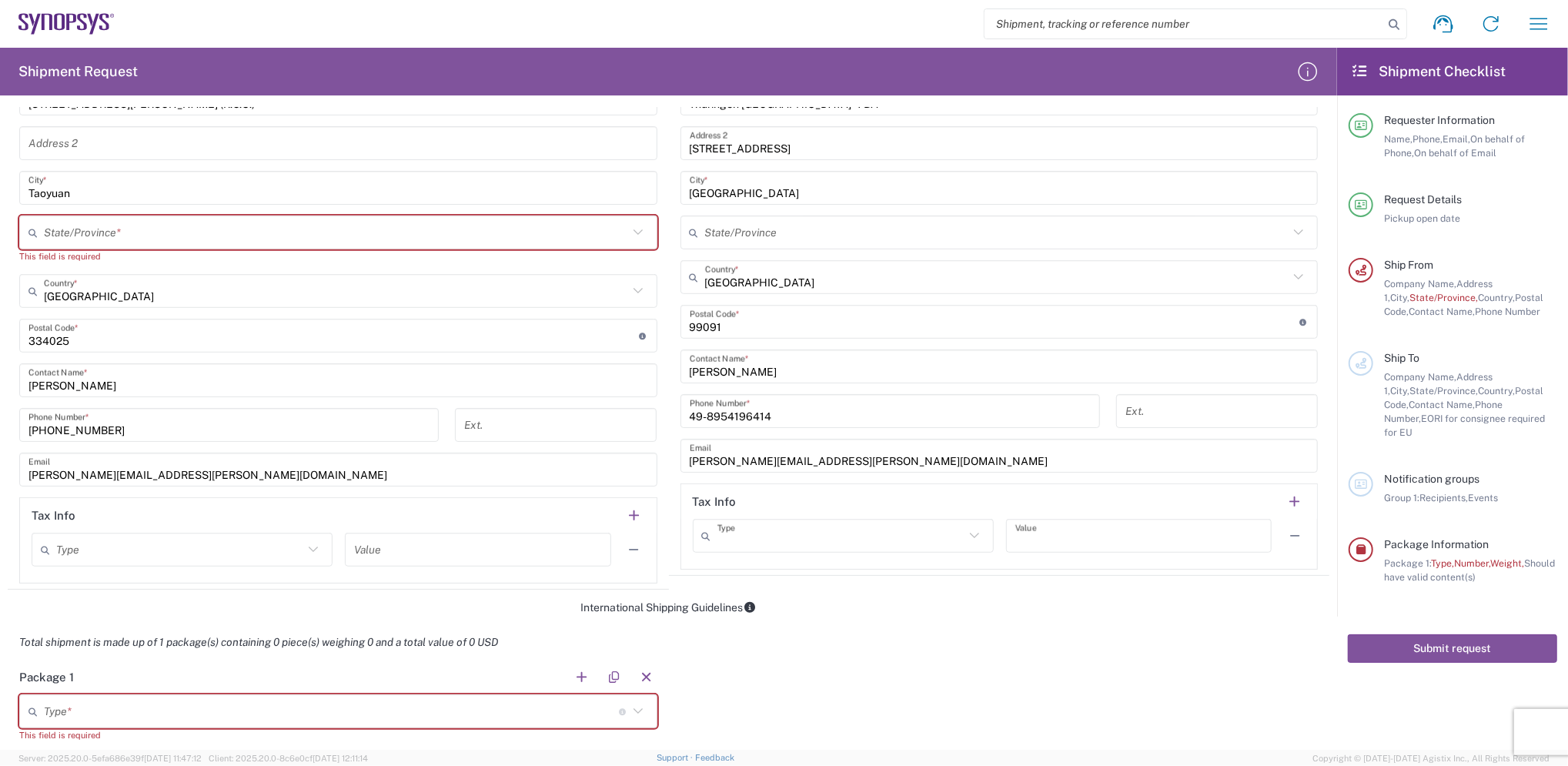
click at [766, 544] on input "text" at bounding box center [841, 536] width 247 height 27
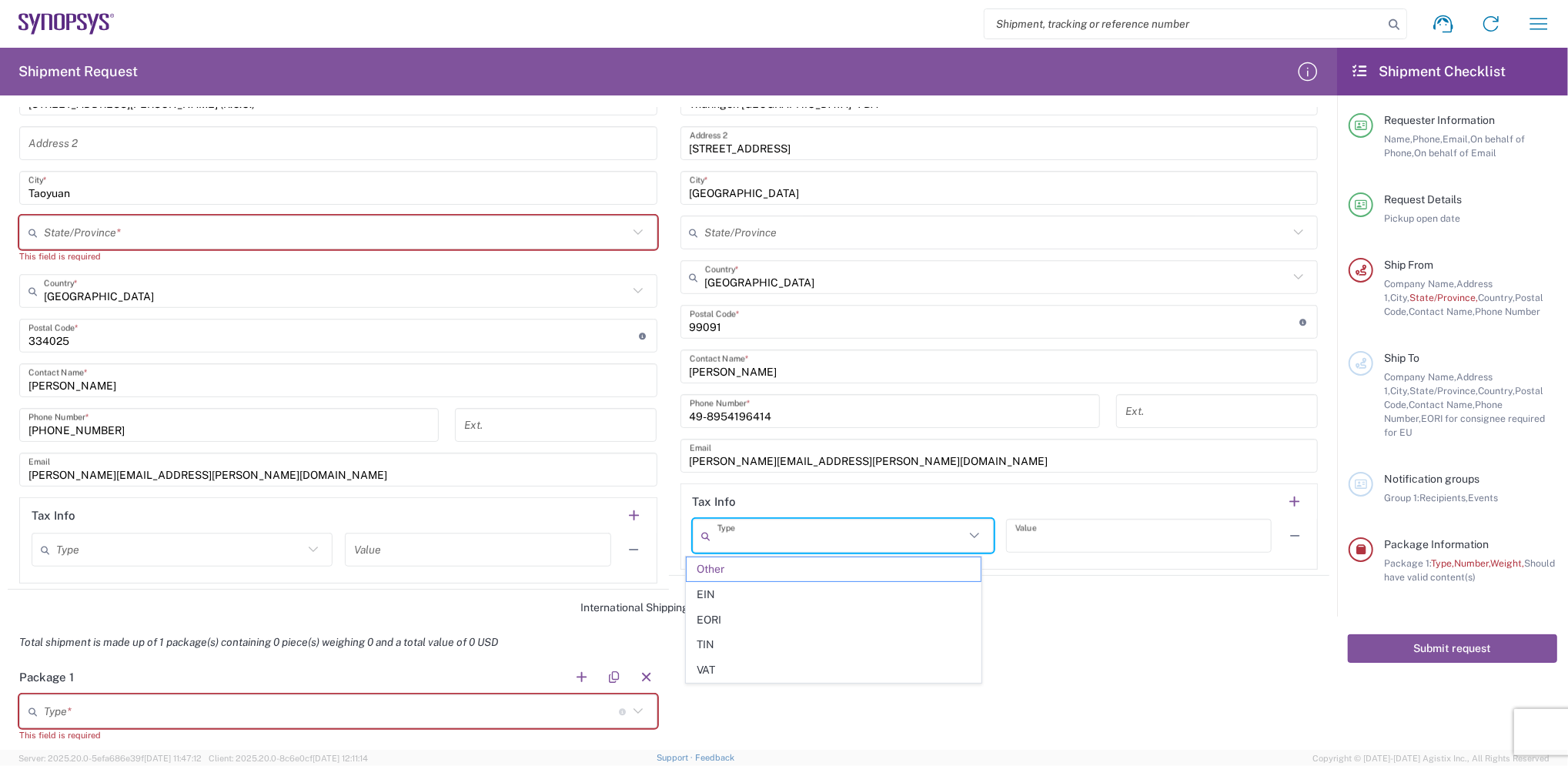
click at [835, 503] on header "Tax Info" at bounding box center [999, 502] width 637 height 35
type input "Other"
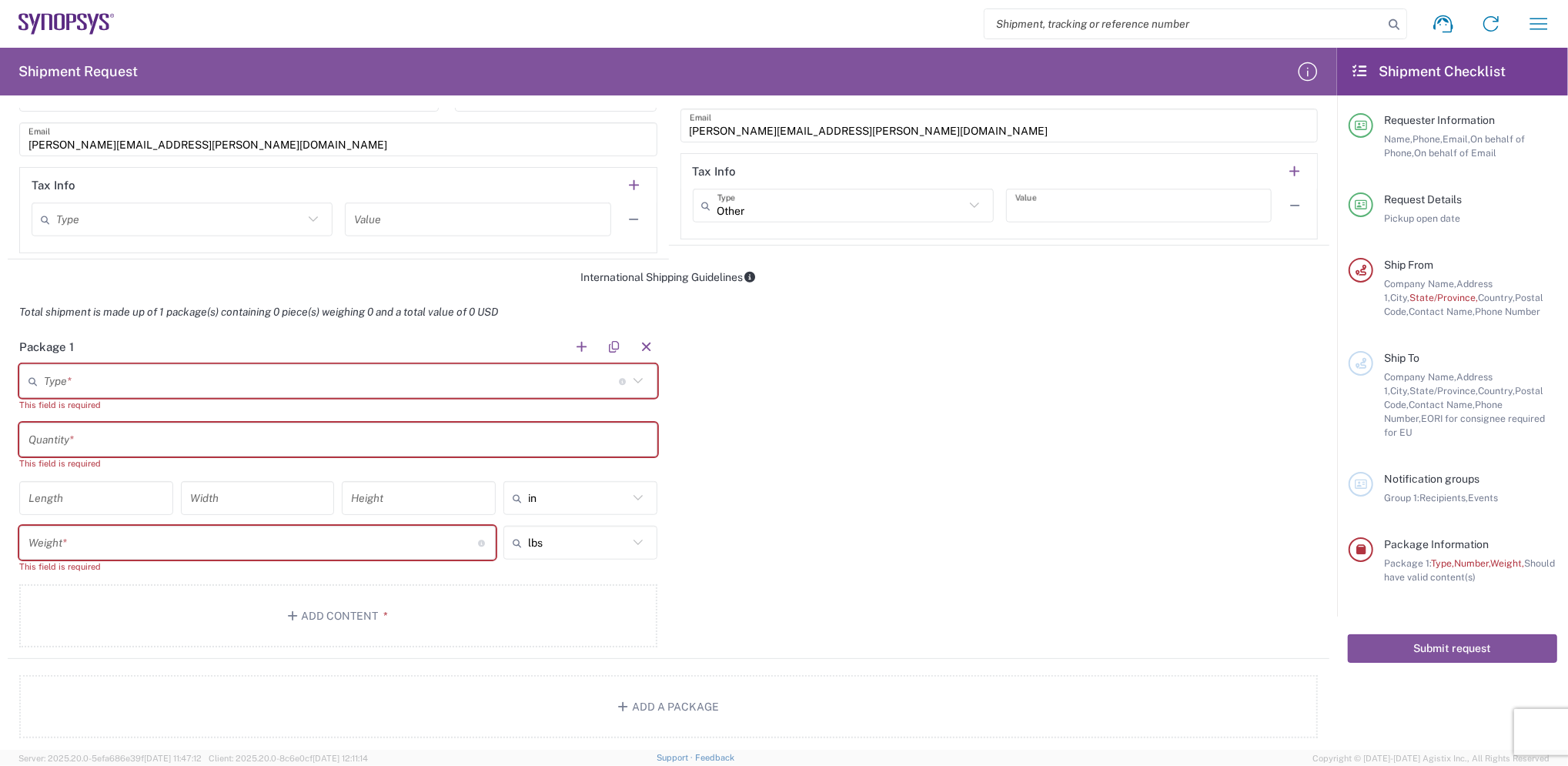
scroll to position [1026, 0]
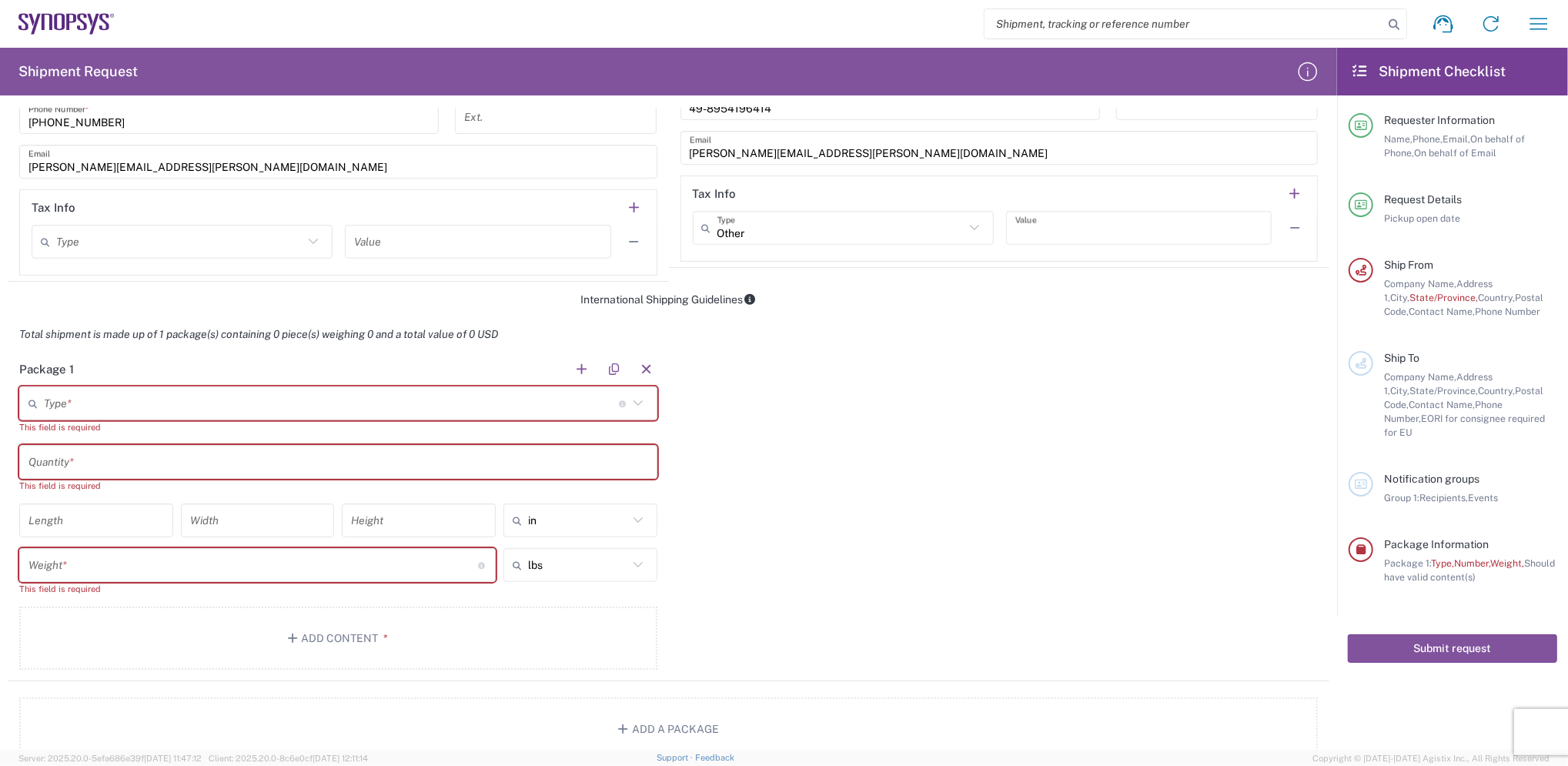
click at [153, 406] on input "text" at bounding box center [331, 403] width 575 height 27
click at [52, 432] on span "Carton(s)" at bounding box center [335, 437] width 628 height 24
type input "Carton(s)"
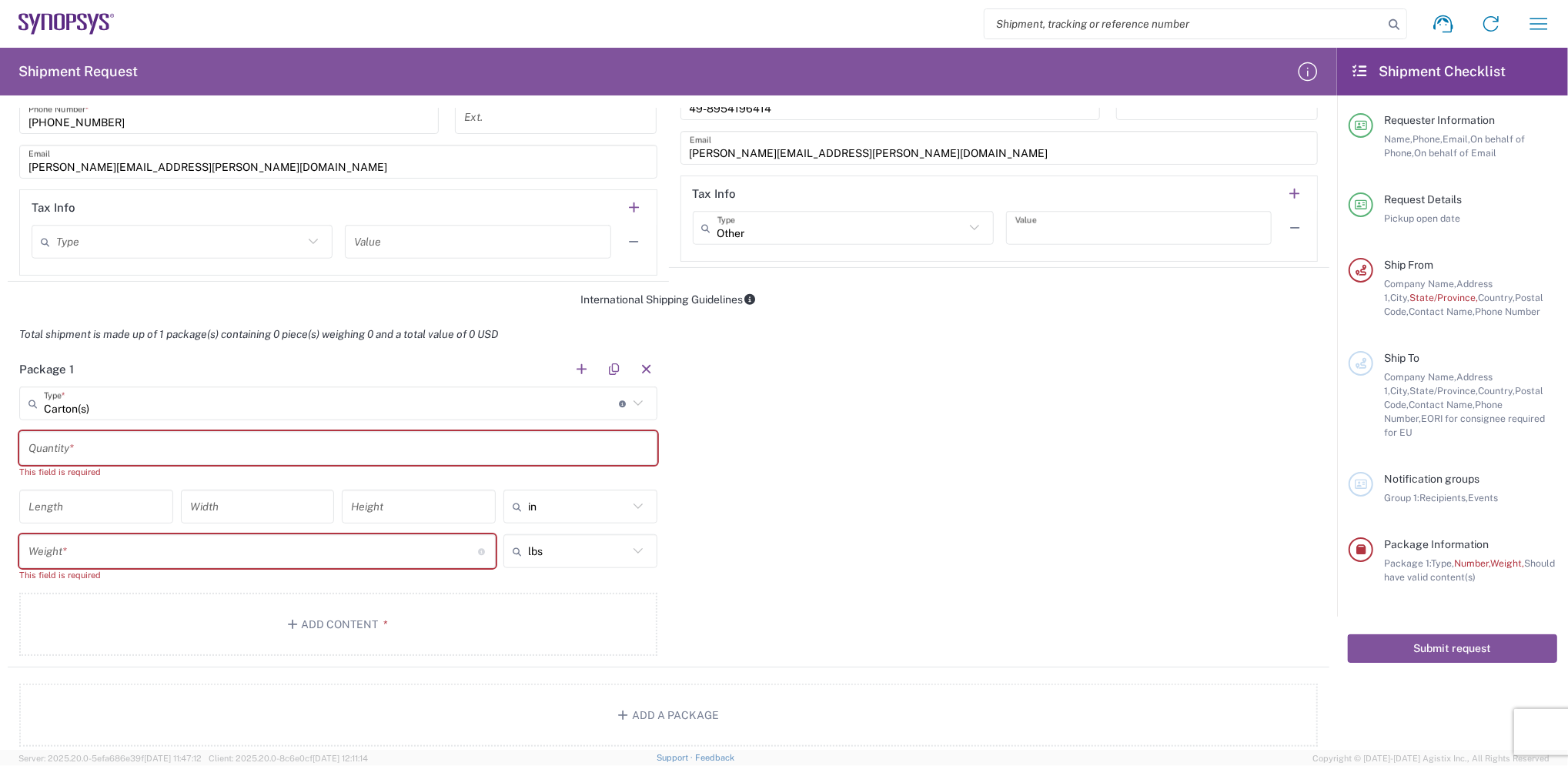
click at [133, 453] on input "text" at bounding box center [338, 448] width 620 height 27
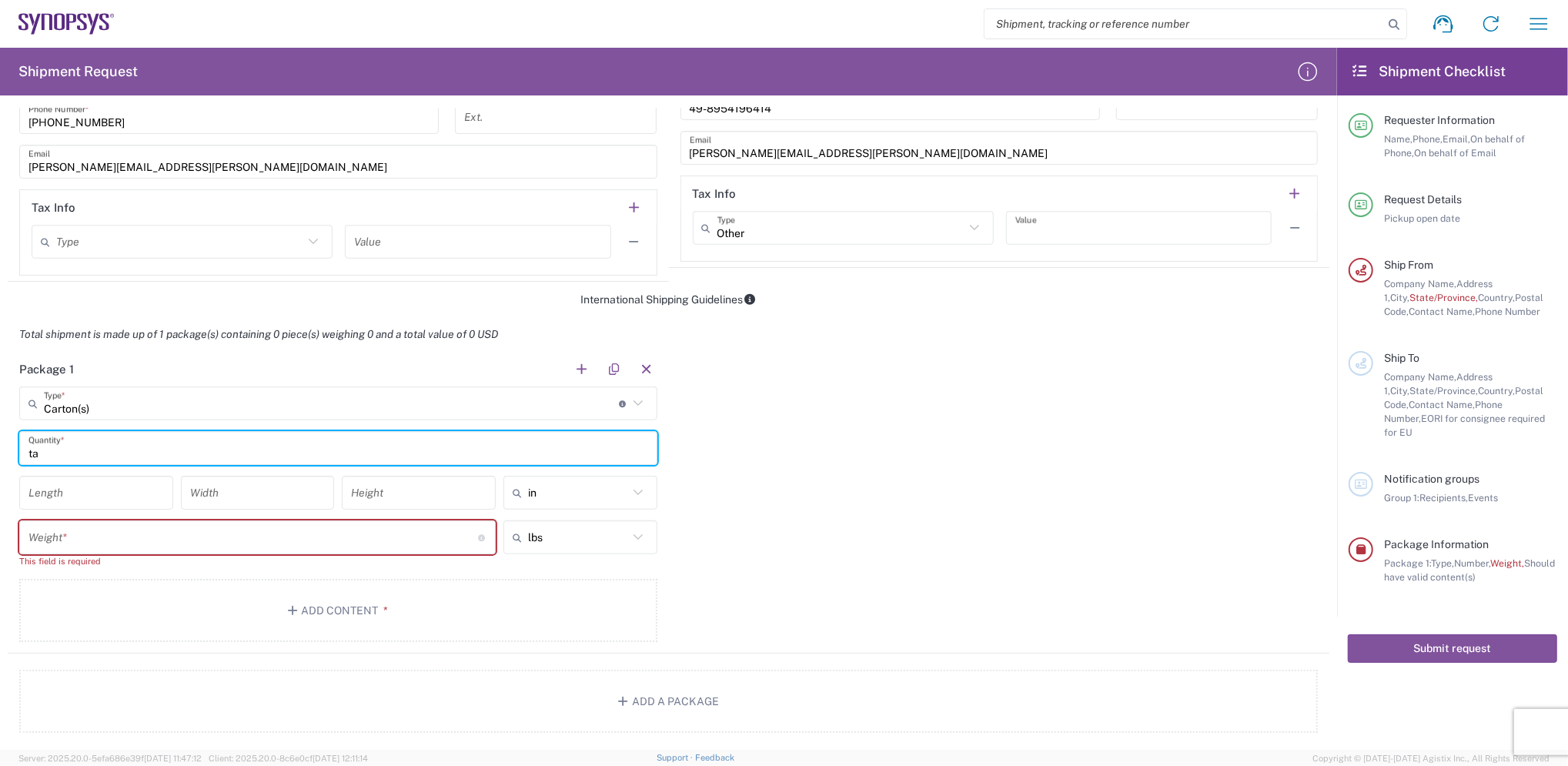
type input "t"
type input "[GEOGRAPHIC_DATA]"
click at [81, 497] on input "number" at bounding box center [96, 492] width 135 height 27
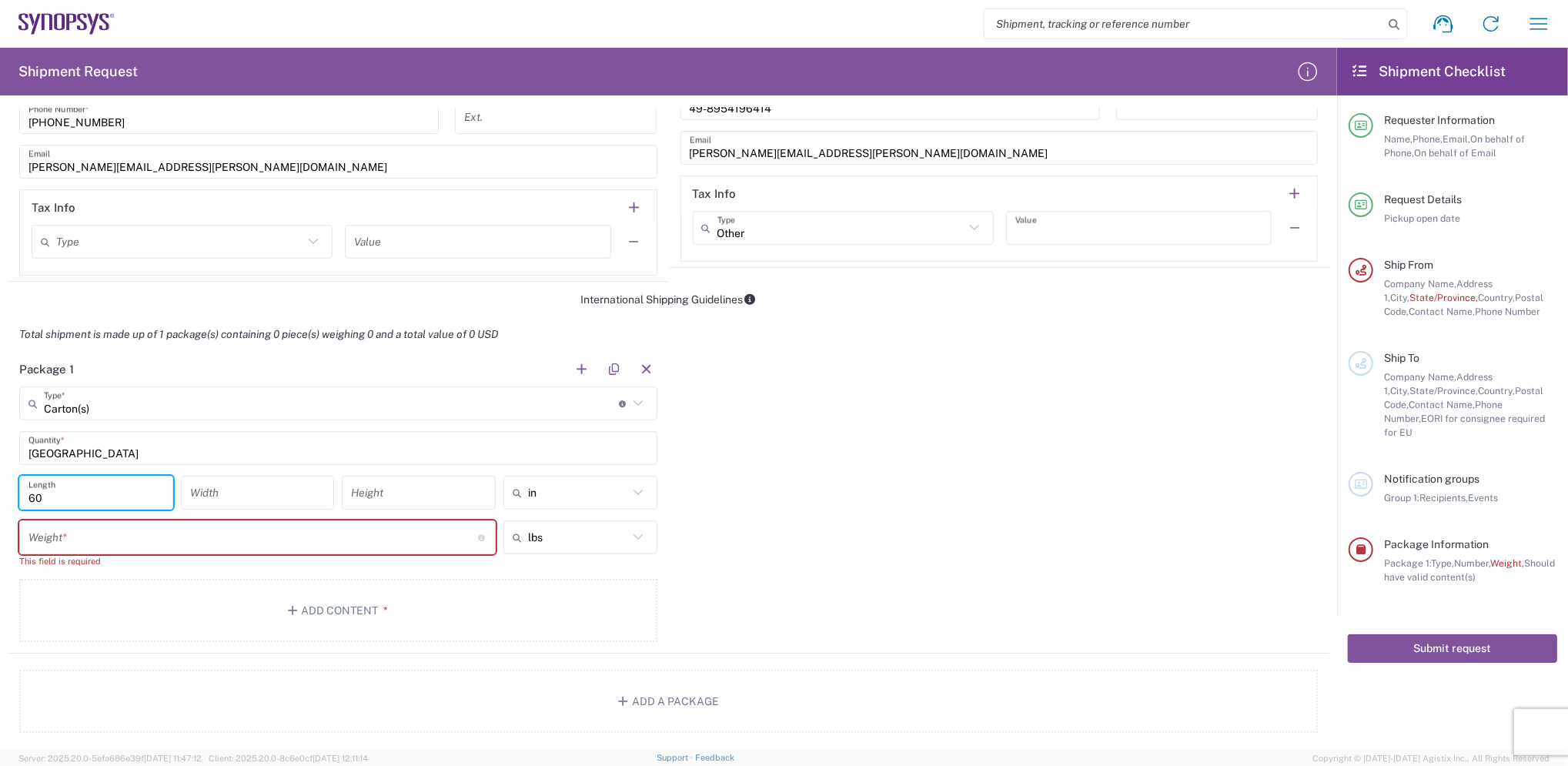
type input "60"
click at [263, 477] on div "Width" at bounding box center [258, 492] width 154 height 34
type input "35"
click at [408, 487] on input "number" at bounding box center [419, 492] width 135 height 27
type input "16"
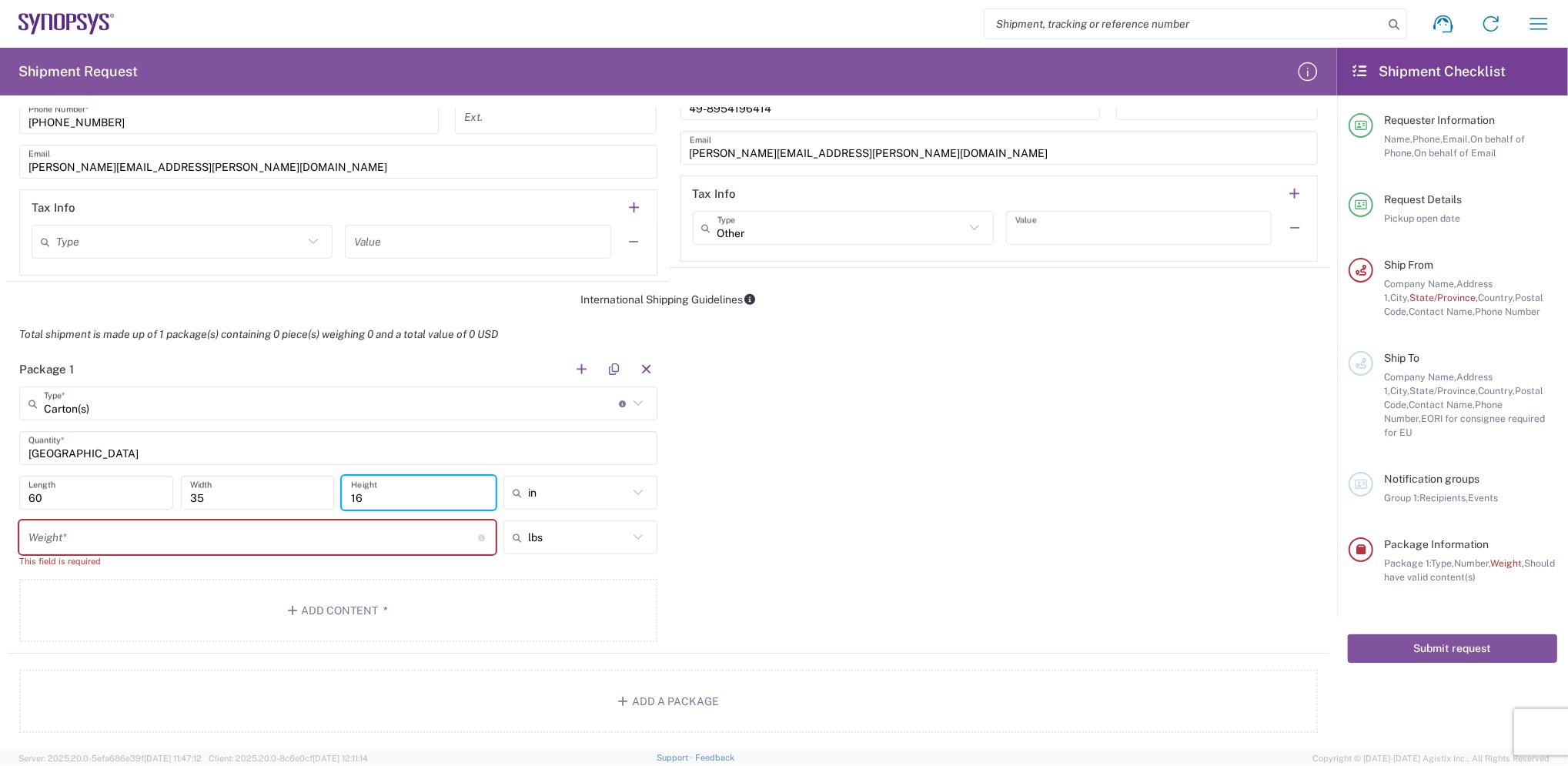
drag, startPoint x: 643, startPoint y: 491, endPoint x: 634, endPoint y: 490, distance: 9.1
click at [642, 488] on div "in" at bounding box center [581, 492] width 154 height 34
click at [628, 489] on icon at bounding box center [638, 492] width 20 height 20
click at [633, 491] on icon at bounding box center [637, 492] width 10 height 5
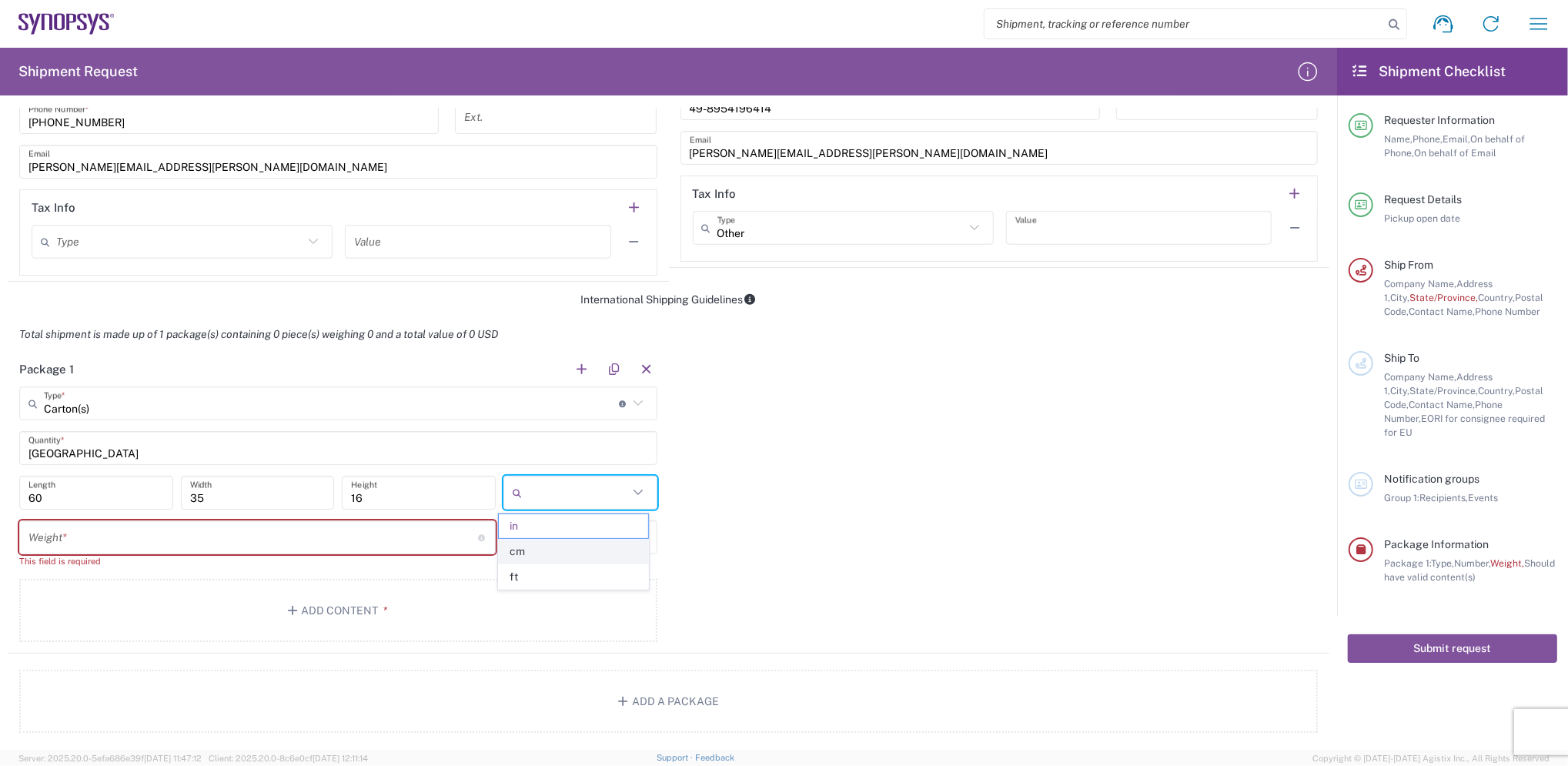
click at [534, 554] on span "cm" at bounding box center [573, 552] width 148 height 24
type input "152.4"
type input "88.9"
type input "40.64"
type input "cm"
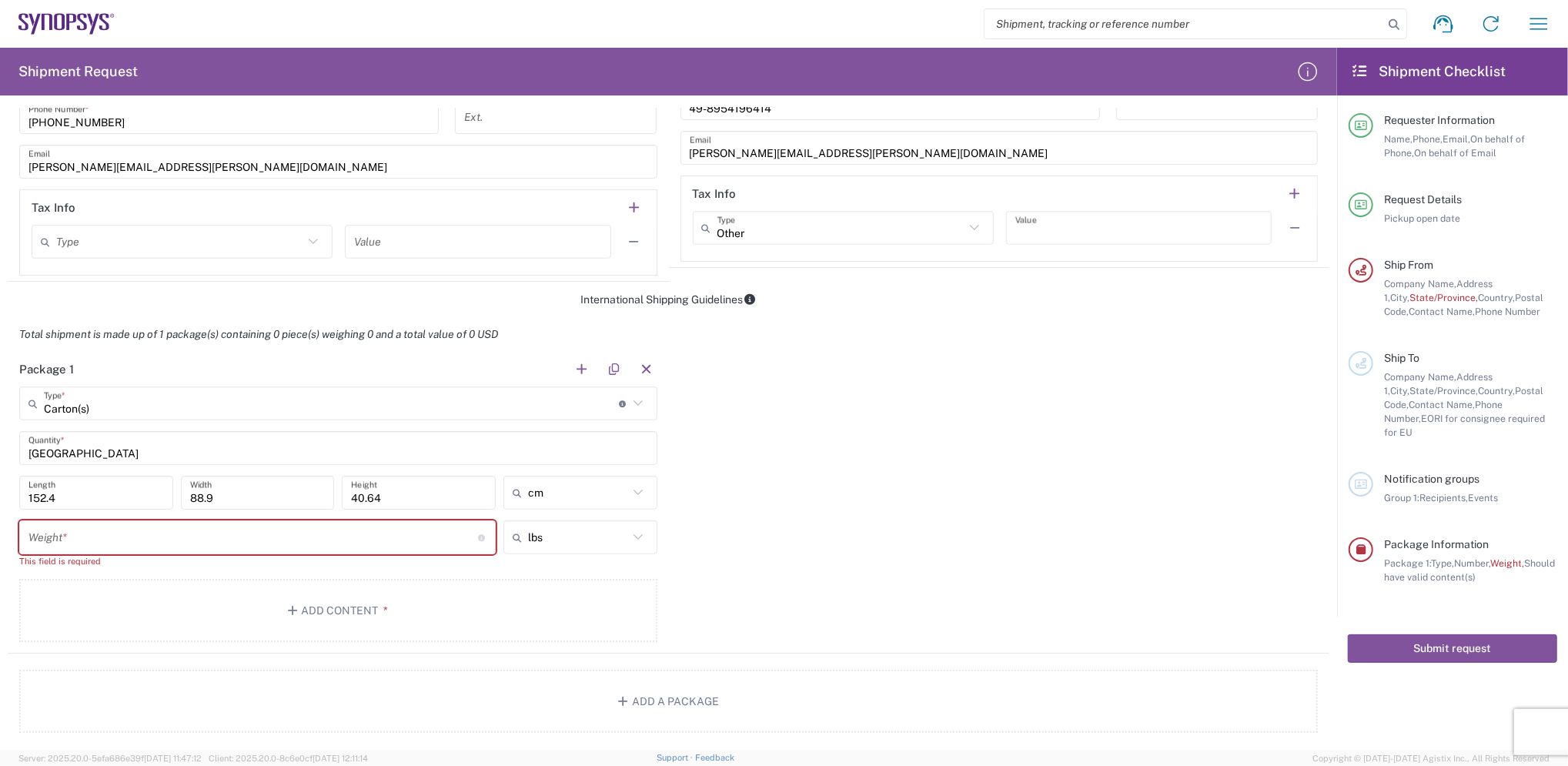
click at [204, 546] on input "number" at bounding box center [253, 537] width 450 height 27
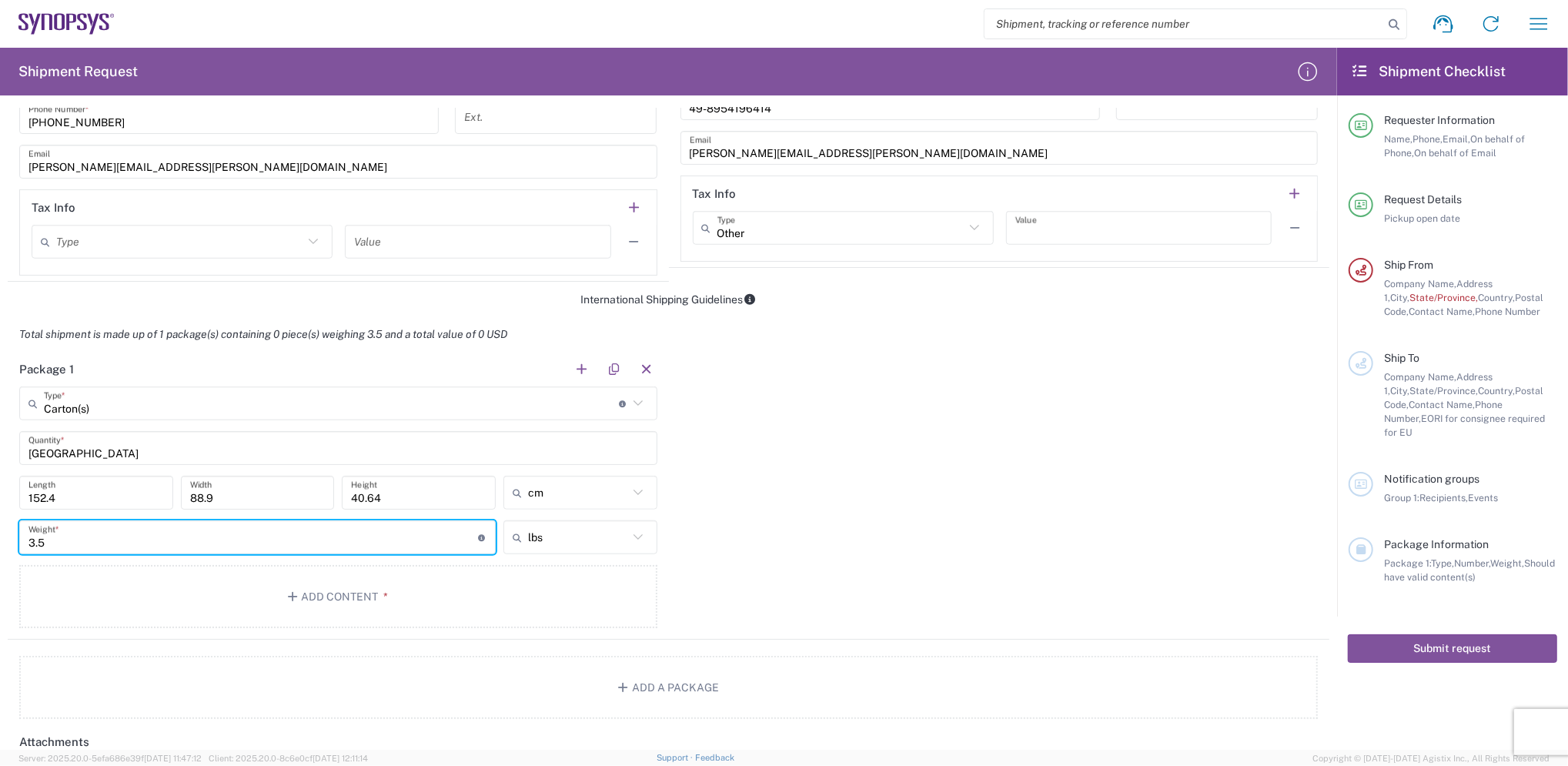
type input "3.5"
click at [633, 540] on icon at bounding box center [638, 536] width 20 height 20
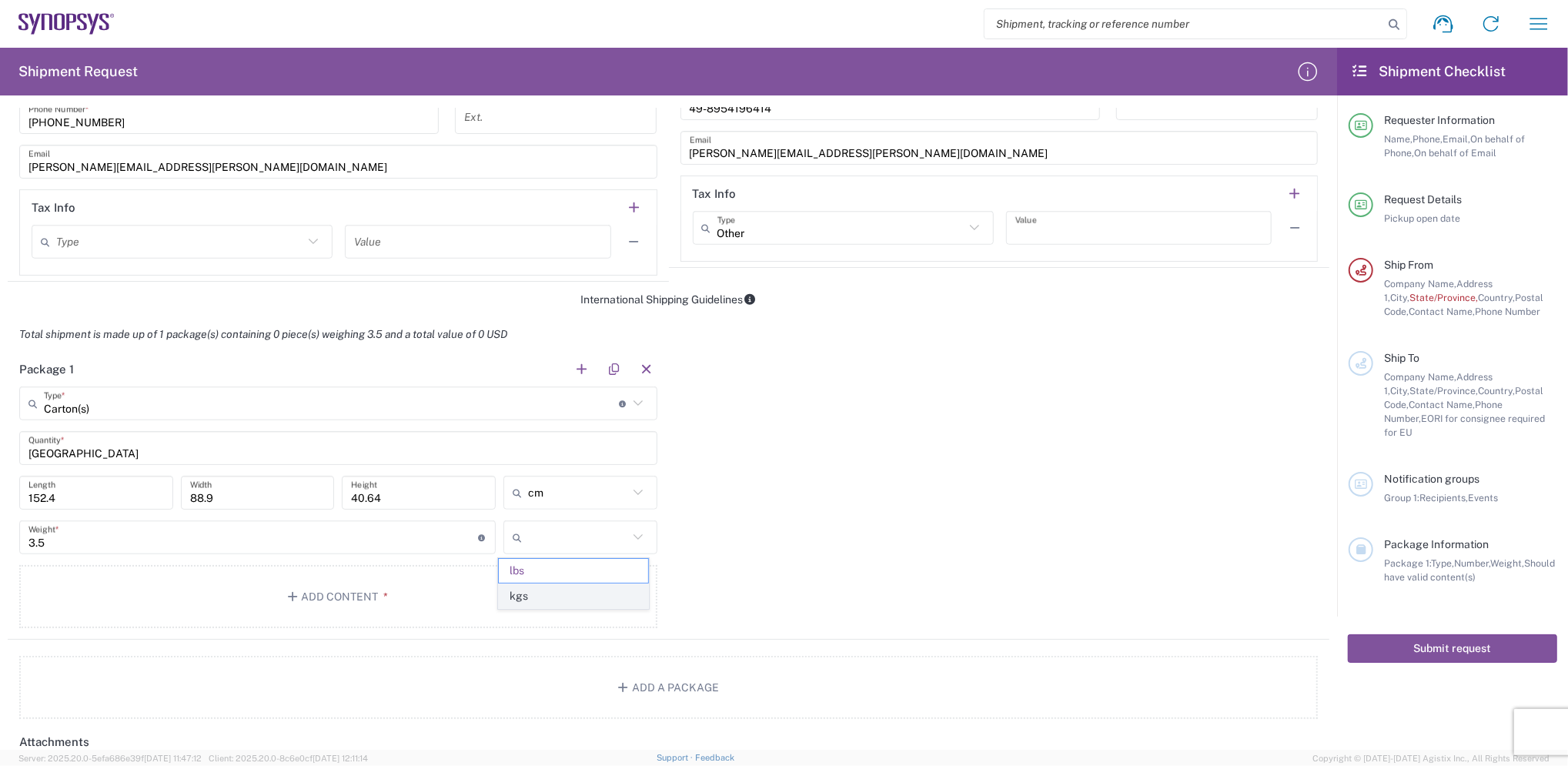
click at [537, 602] on span "kgs" at bounding box center [573, 596] width 148 height 24
type input "1.59"
type input "kgs"
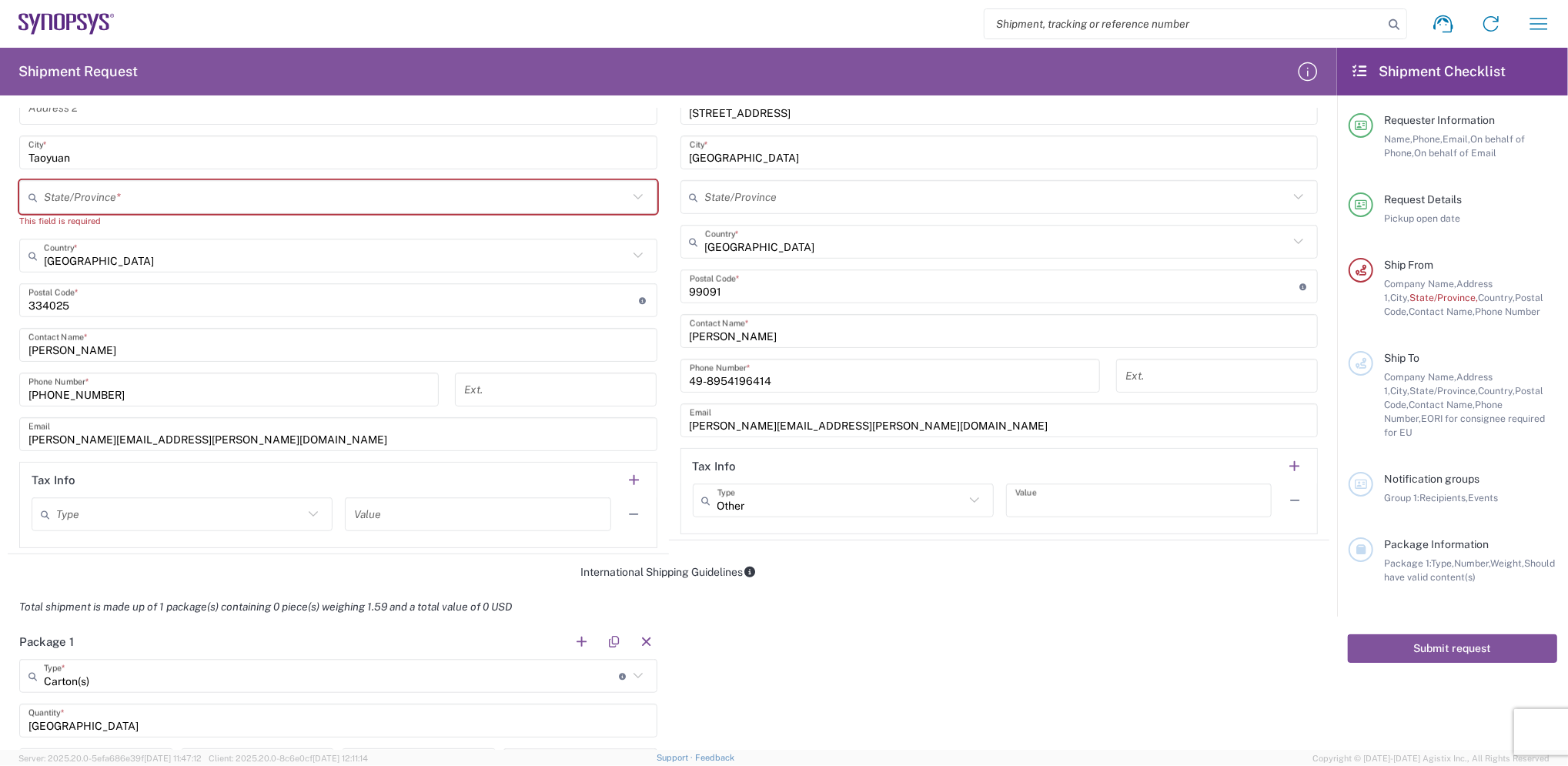
scroll to position [513, 0]
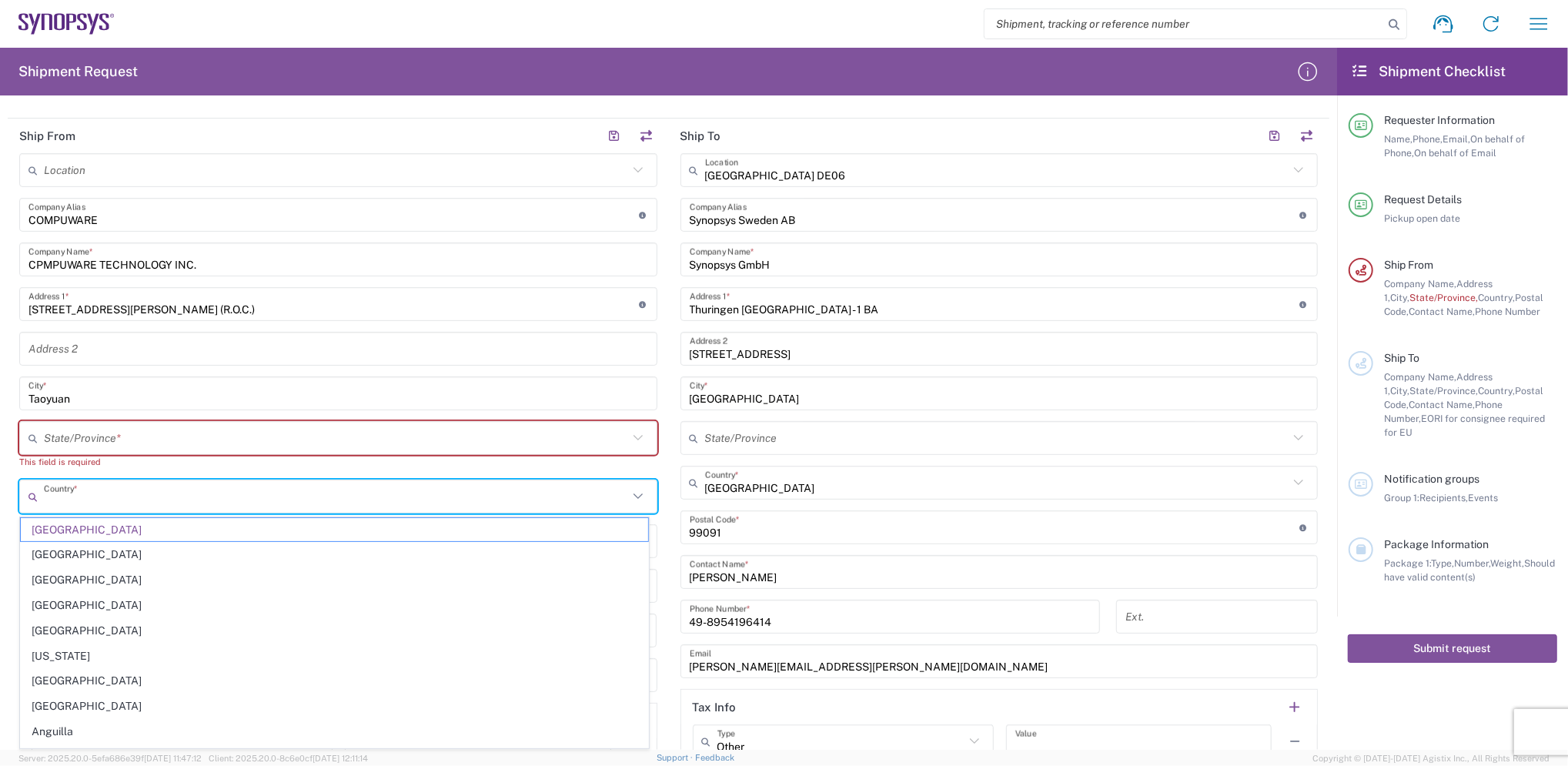
click at [126, 495] on input "text" at bounding box center [336, 497] width 584 height 27
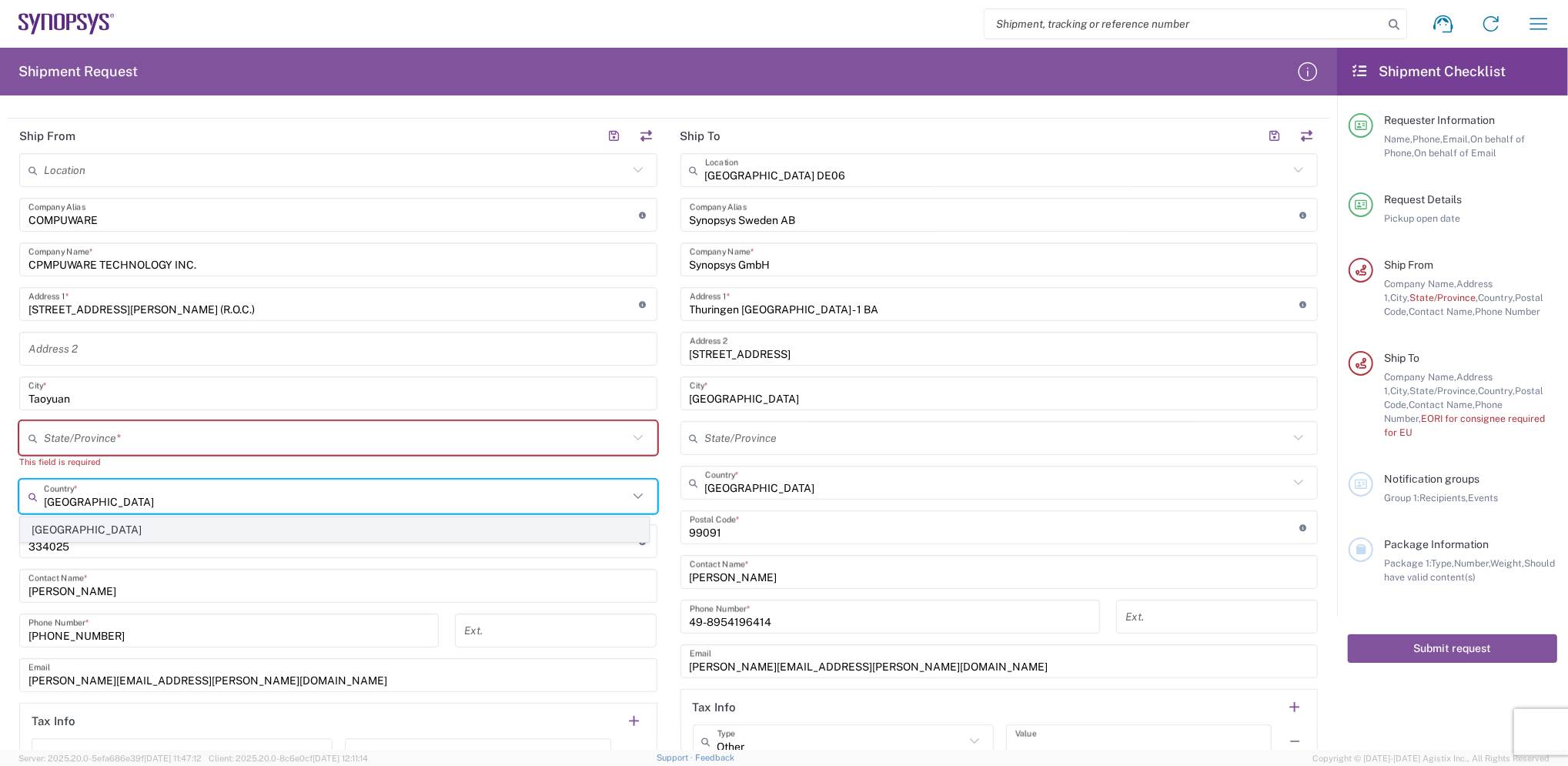
click at [59, 523] on span "[GEOGRAPHIC_DATA]" at bounding box center [335, 530] width 628 height 24
type input "[GEOGRAPHIC_DATA]"
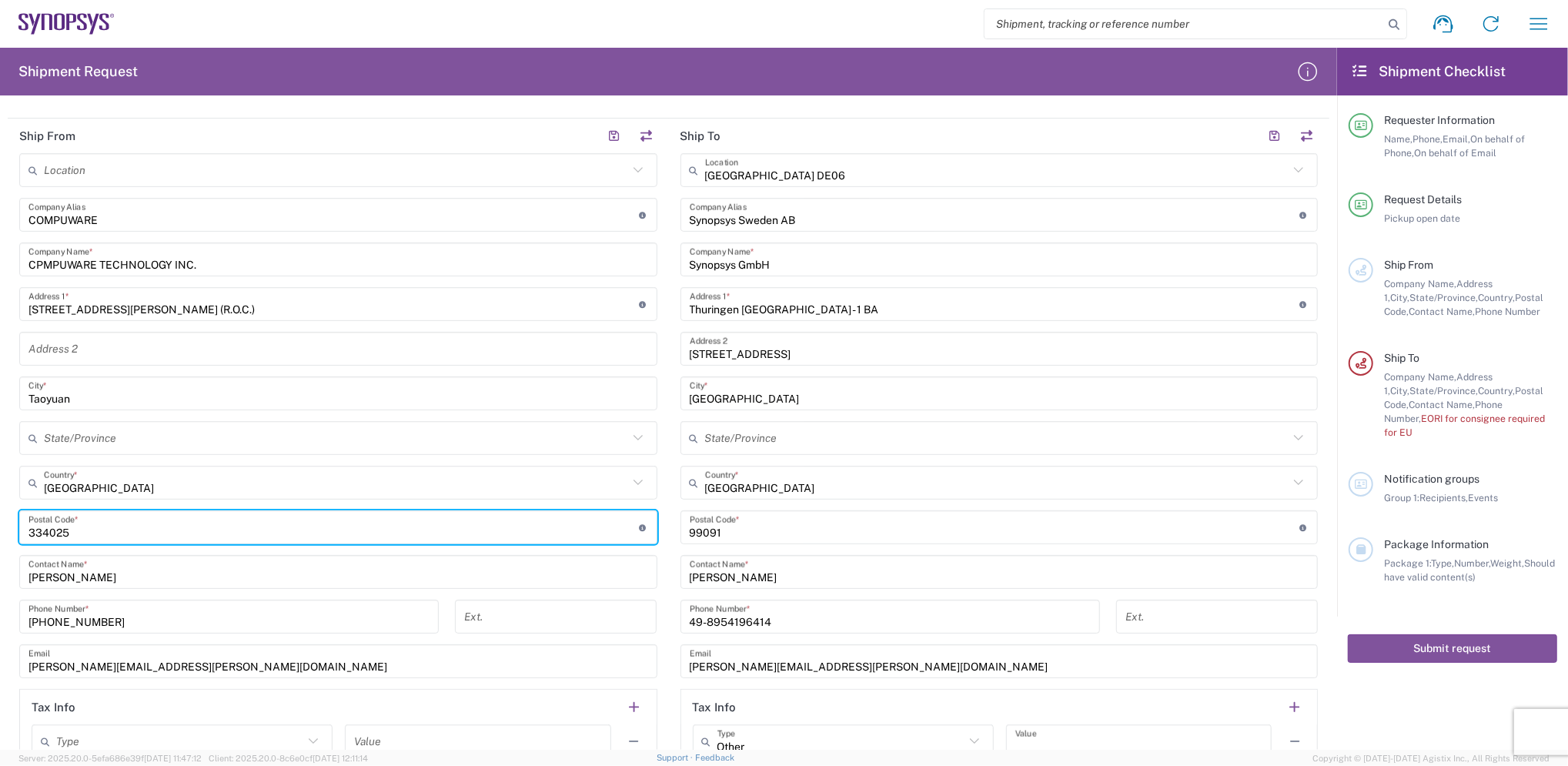
click at [105, 532] on input "undefined" at bounding box center [334, 527] width 610 height 27
click at [322, 438] on input "text" at bounding box center [336, 438] width 584 height 27
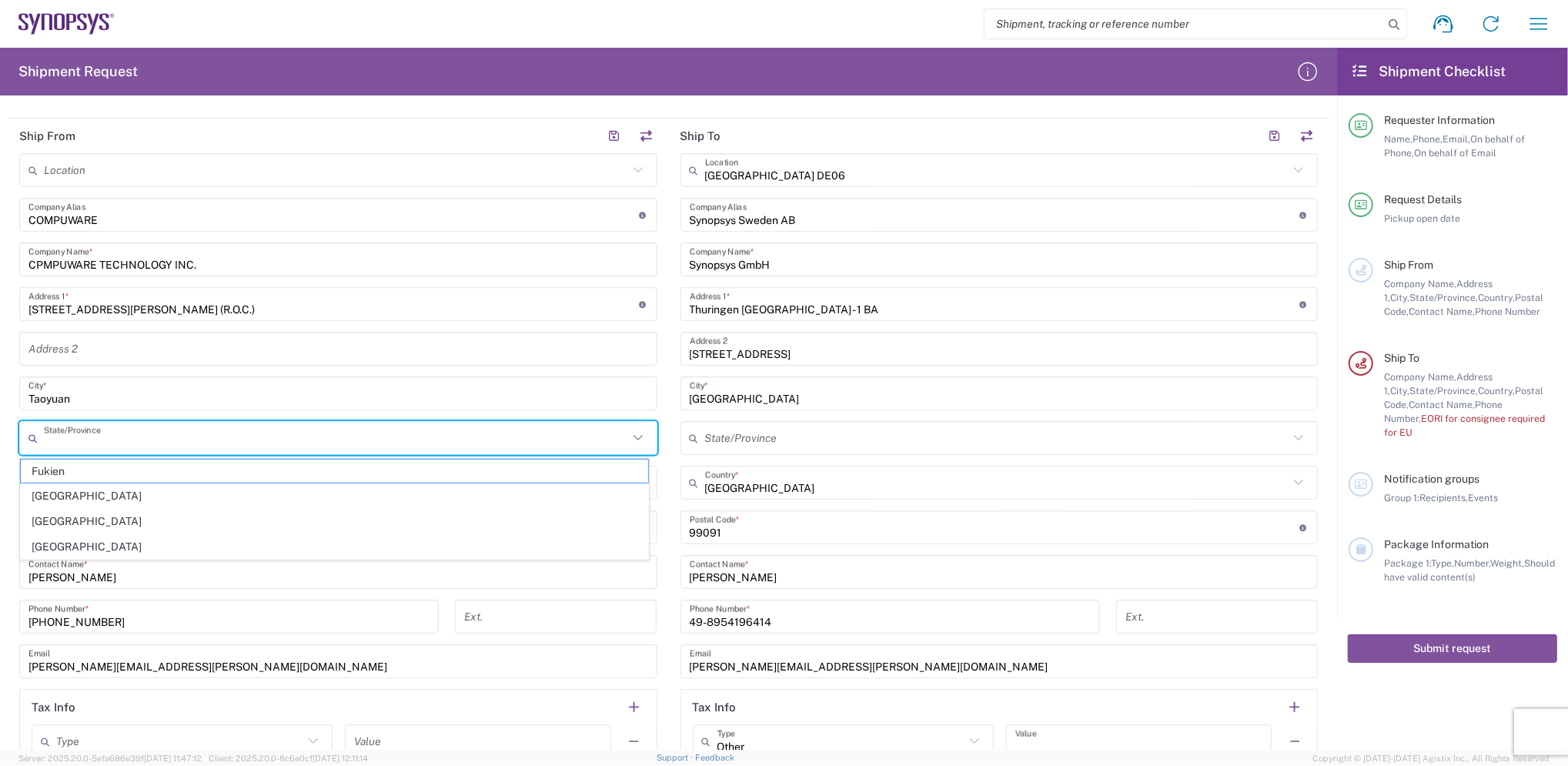
click at [322, 438] on input "text" at bounding box center [336, 438] width 584 height 27
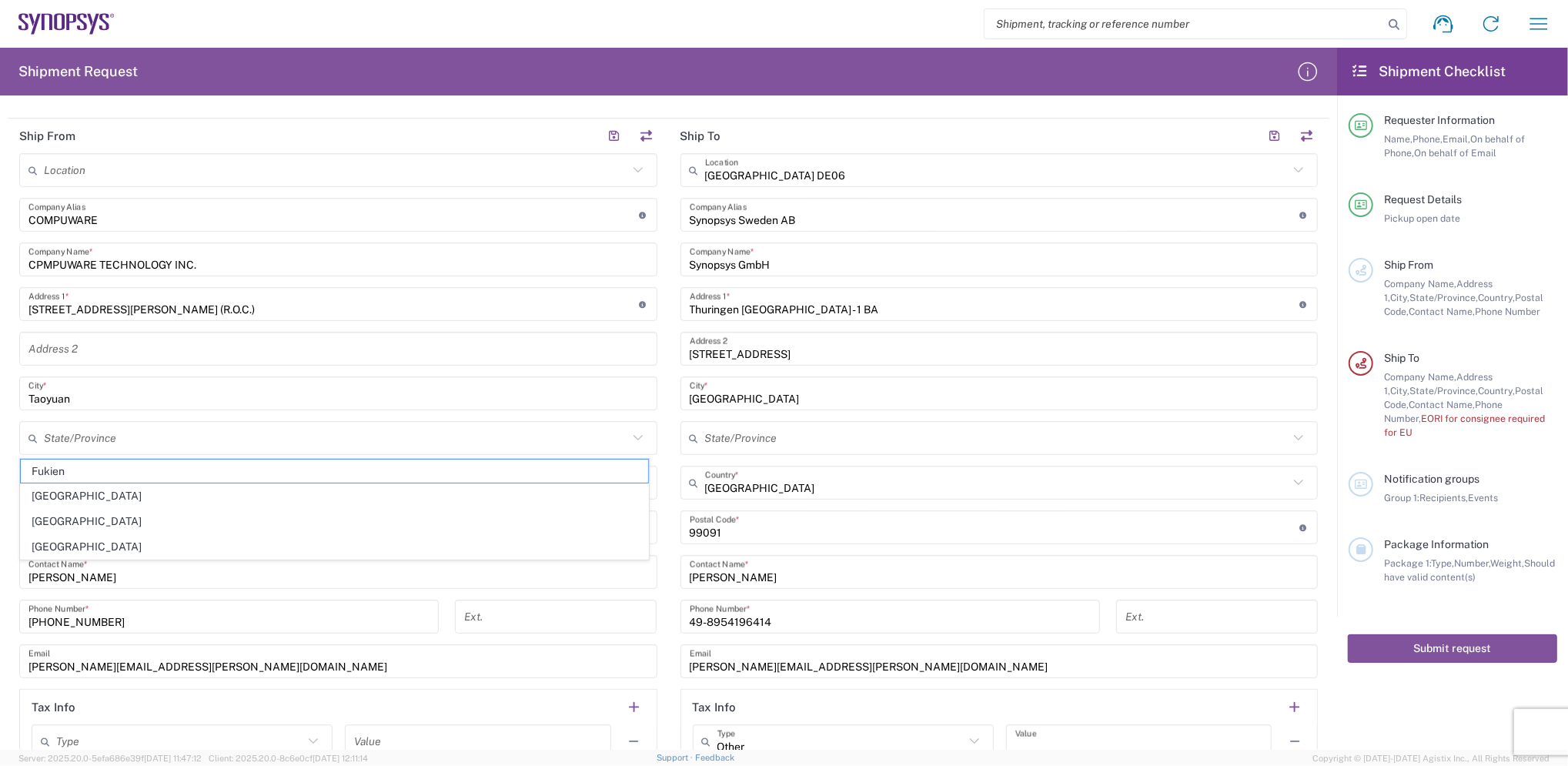
click at [8, 499] on main "Location Aachen DE04 Agrate Brianza IT01 Aschheim DE02 Atlanta US60 Austin US26…" at bounding box center [338, 464] width 661 height 622
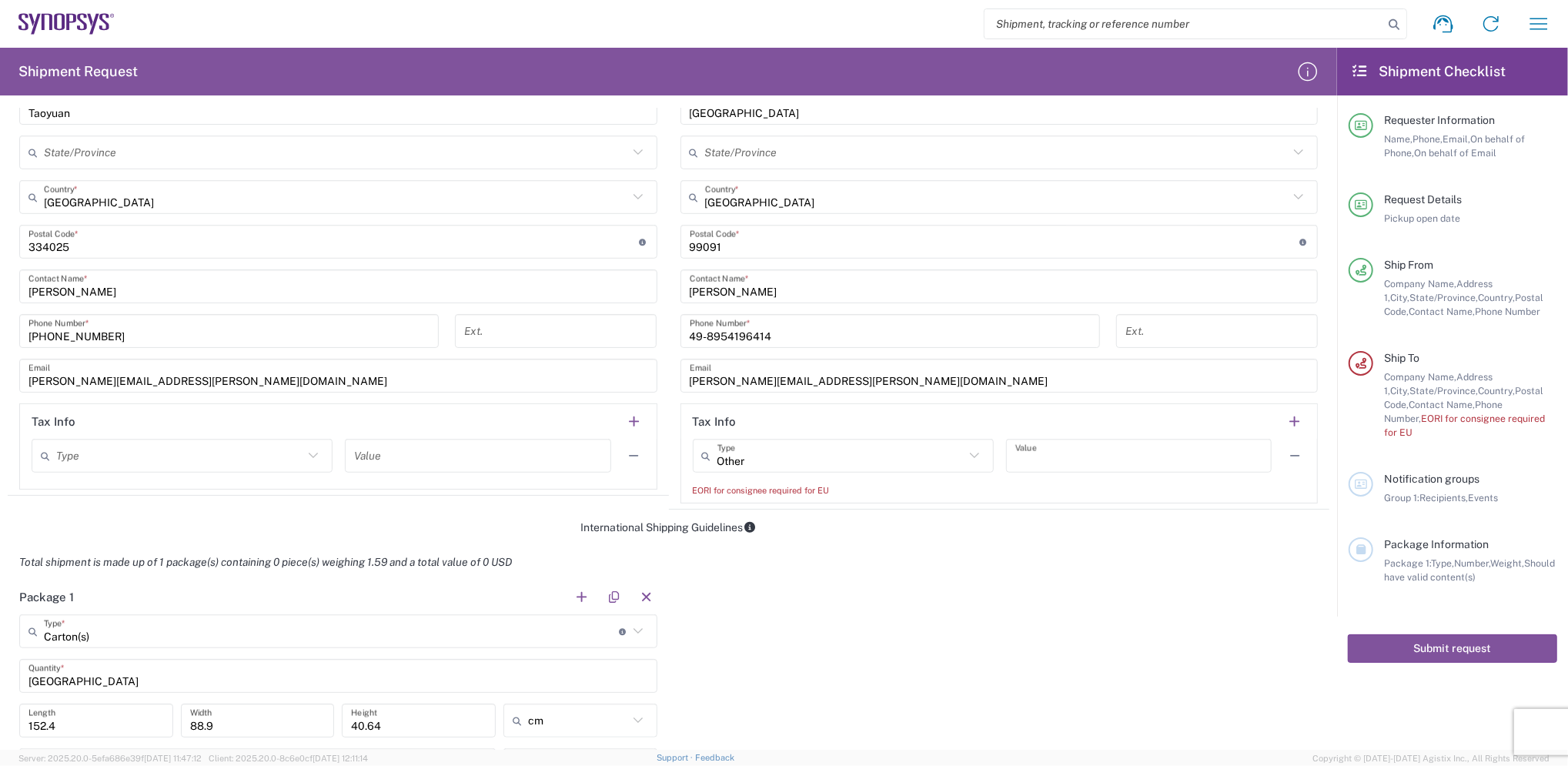
scroll to position [752, 0]
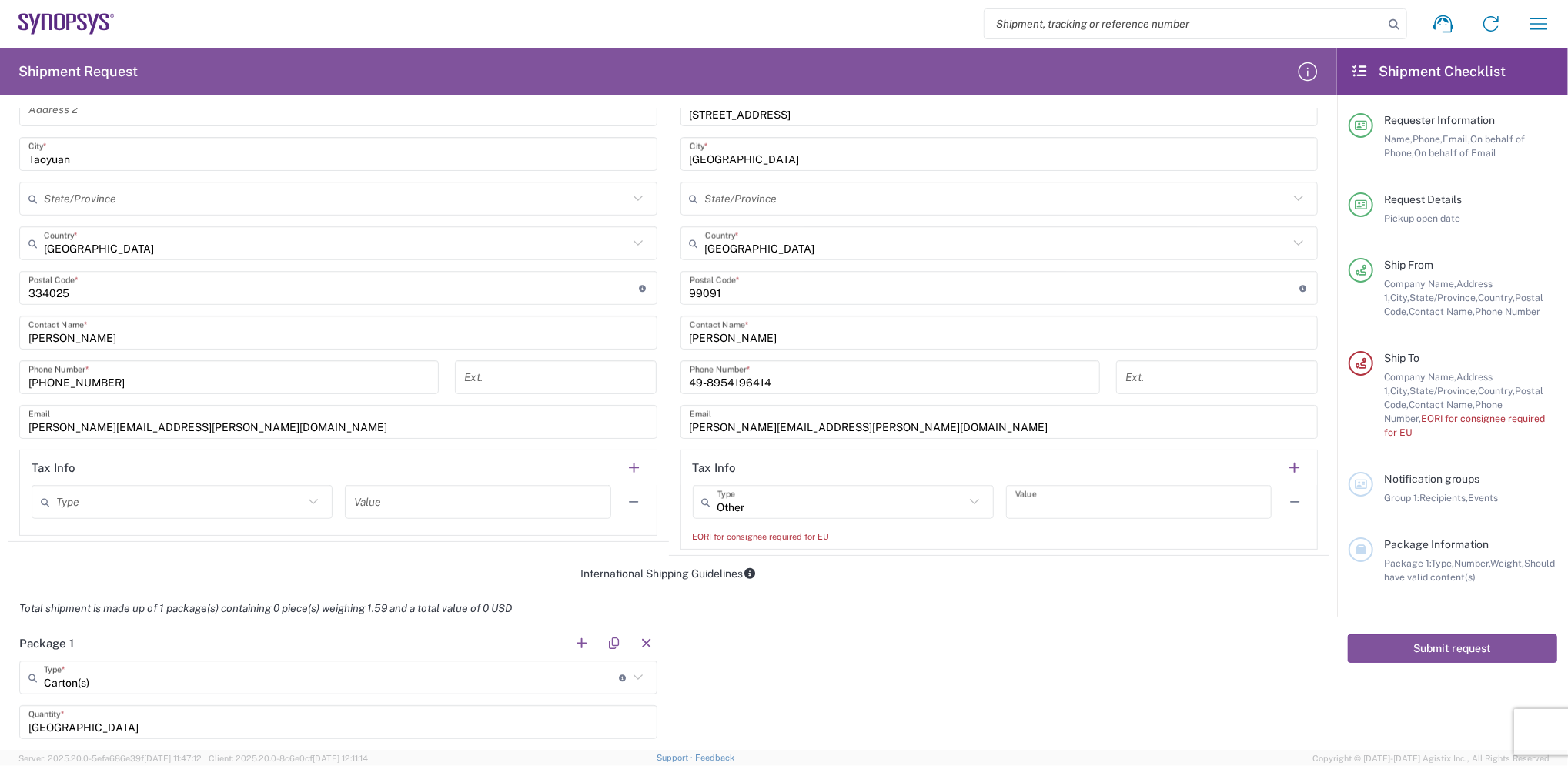
click at [966, 501] on icon at bounding box center [974, 502] width 20 height 20
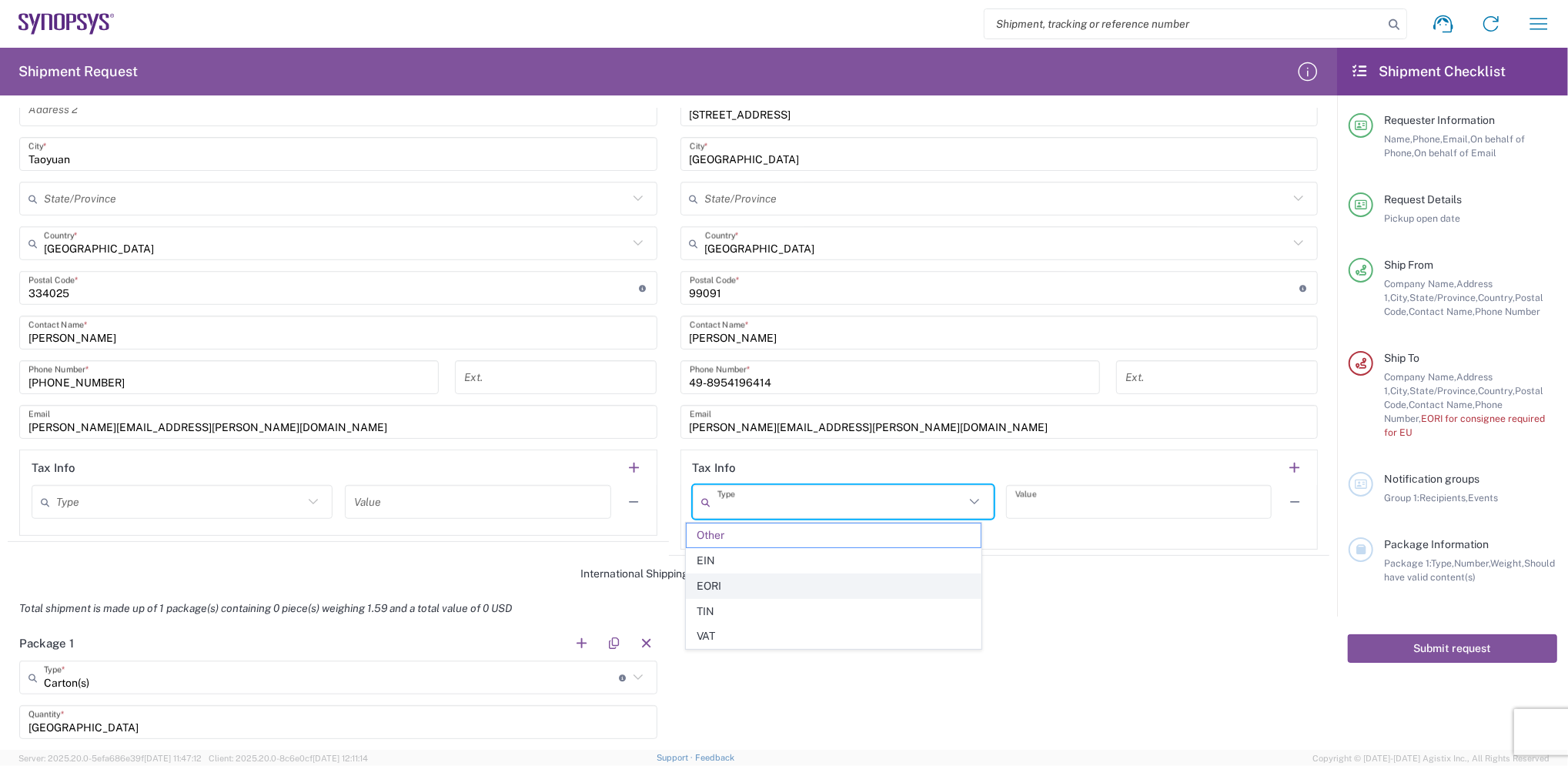
click at [759, 582] on span "EORI" at bounding box center [833, 587] width 294 height 24
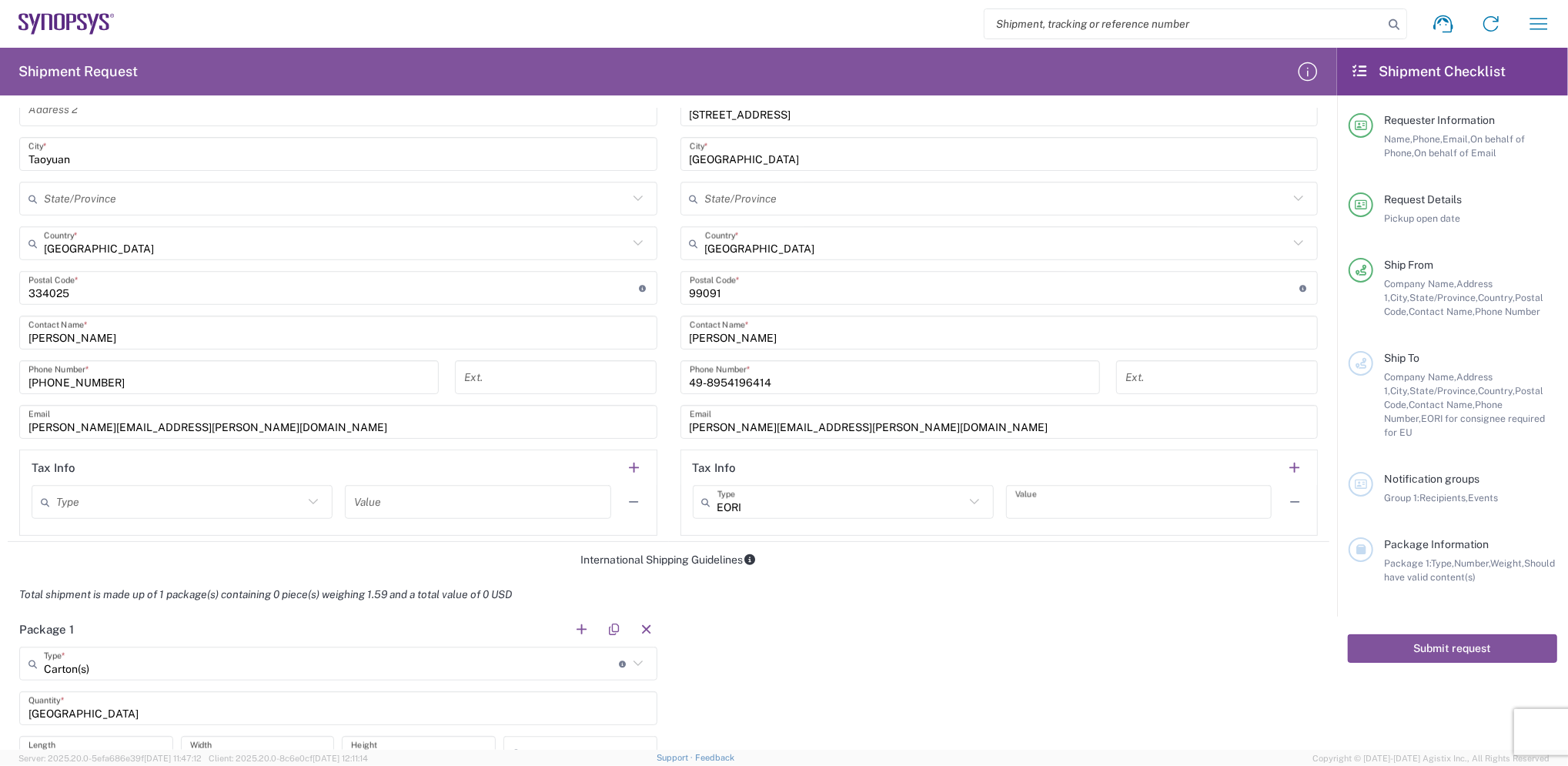
click at [965, 503] on icon at bounding box center [974, 502] width 20 height 20
type input "EORI"
click at [965, 503] on icon at bounding box center [974, 502] width 20 height 20
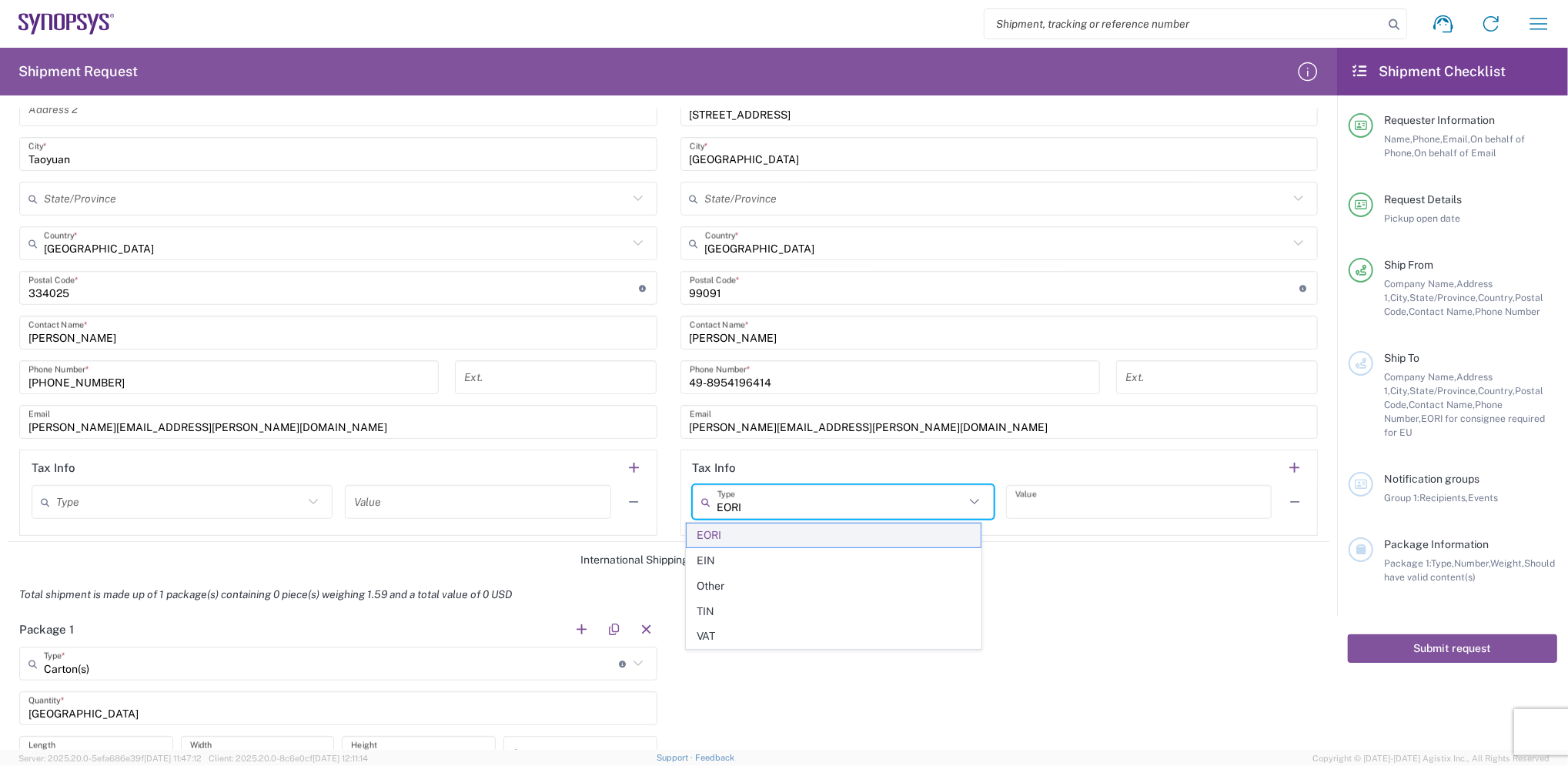
click at [813, 532] on span "EORI" at bounding box center [833, 536] width 294 height 24
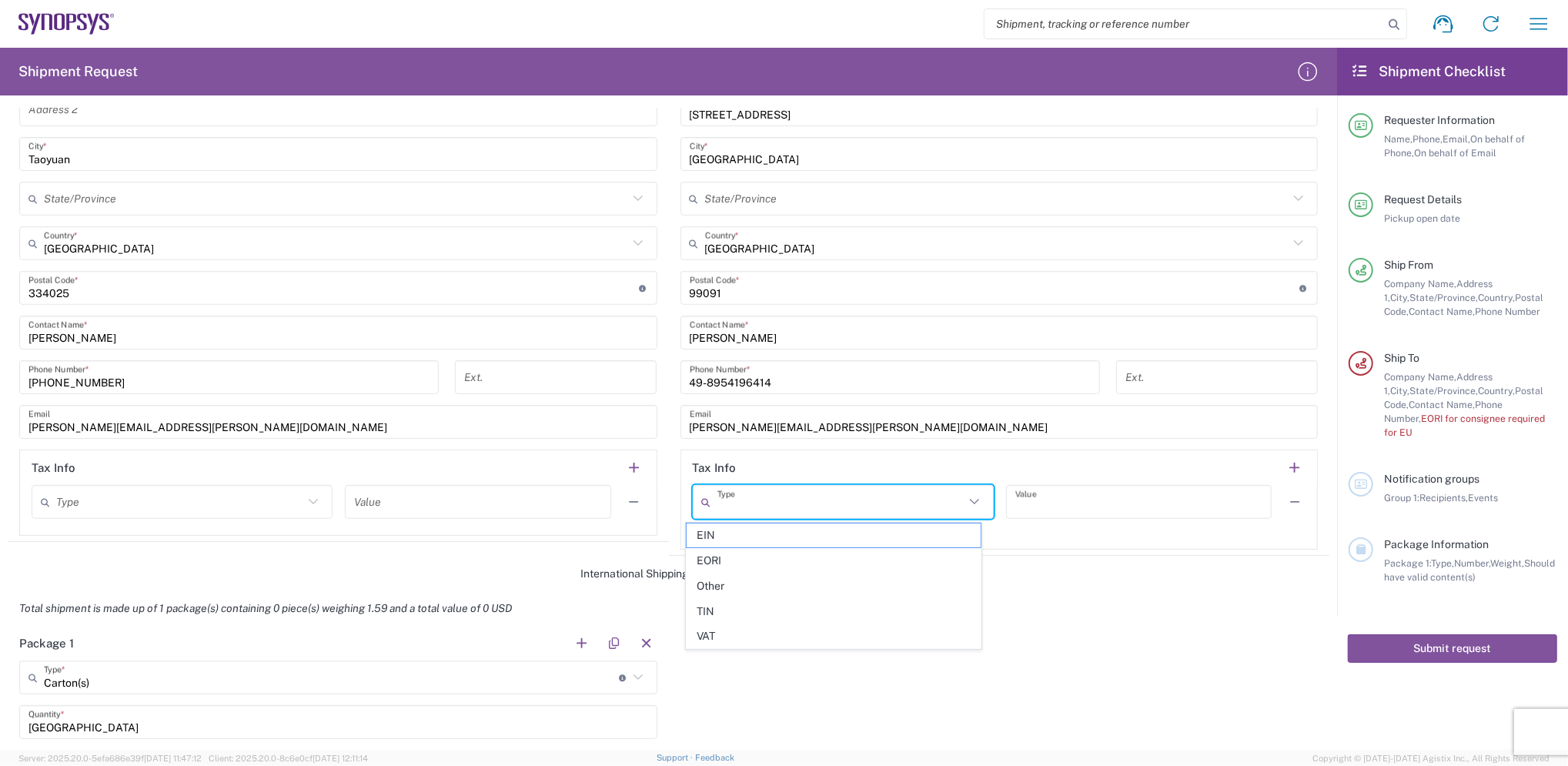
click at [900, 500] on input "text" at bounding box center [841, 502] width 247 height 27
click at [732, 557] on span "EORI" at bounding box center [833, 561] width 294 height 24
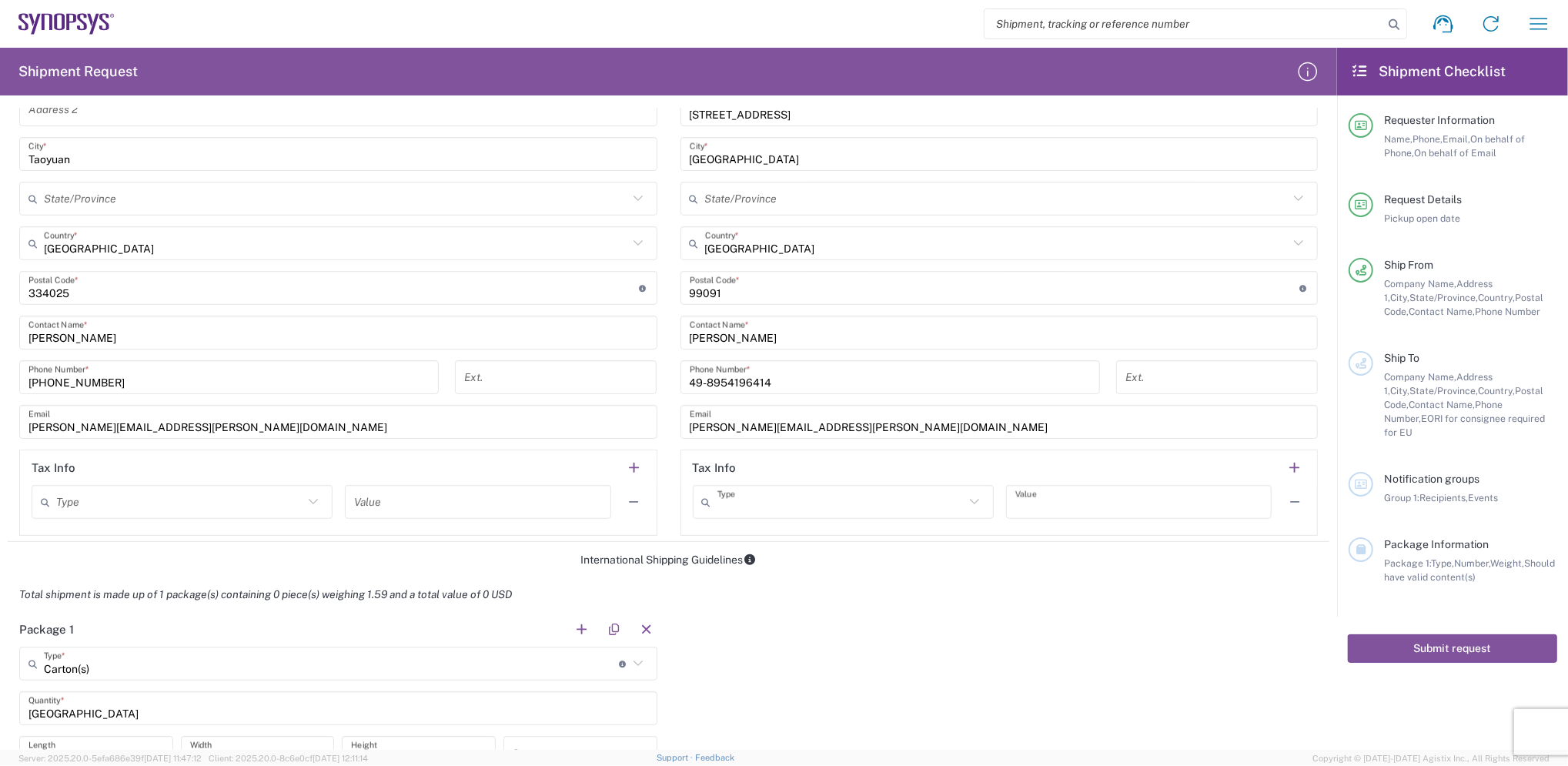
type input "EORI"
click at [999, 545] on form "Requester Information Maggie Liang Name * 886-02-82263936 Phone * maggie.liang@…" at bounding box center [668, 428] width 1337 height 642
click at [999, 528] on div "EORI Type EIN EORI Other TIN VAT Value" at bounding box center [999, 508] width 614 height 45
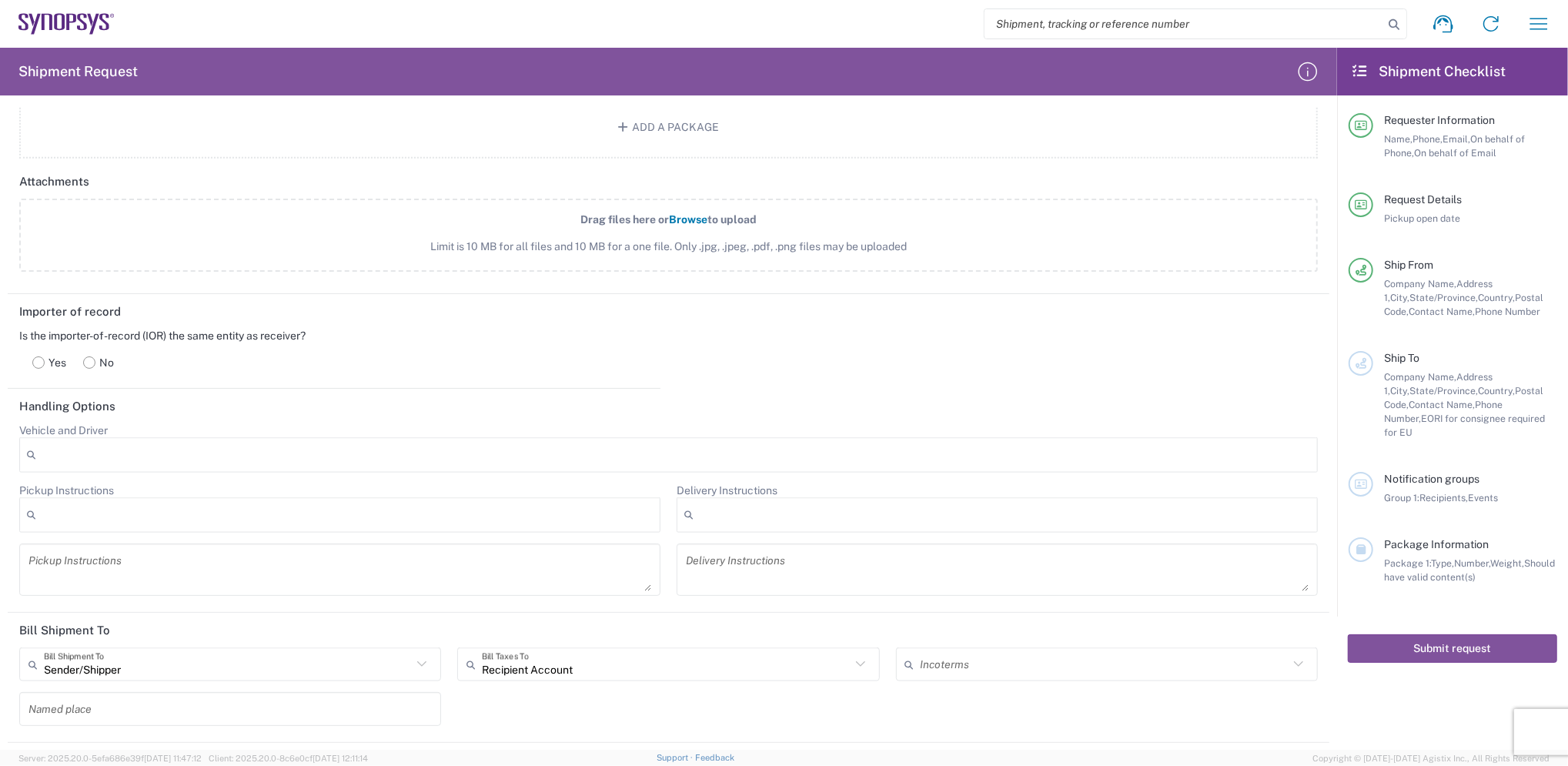
scroll to position [1661, 0]
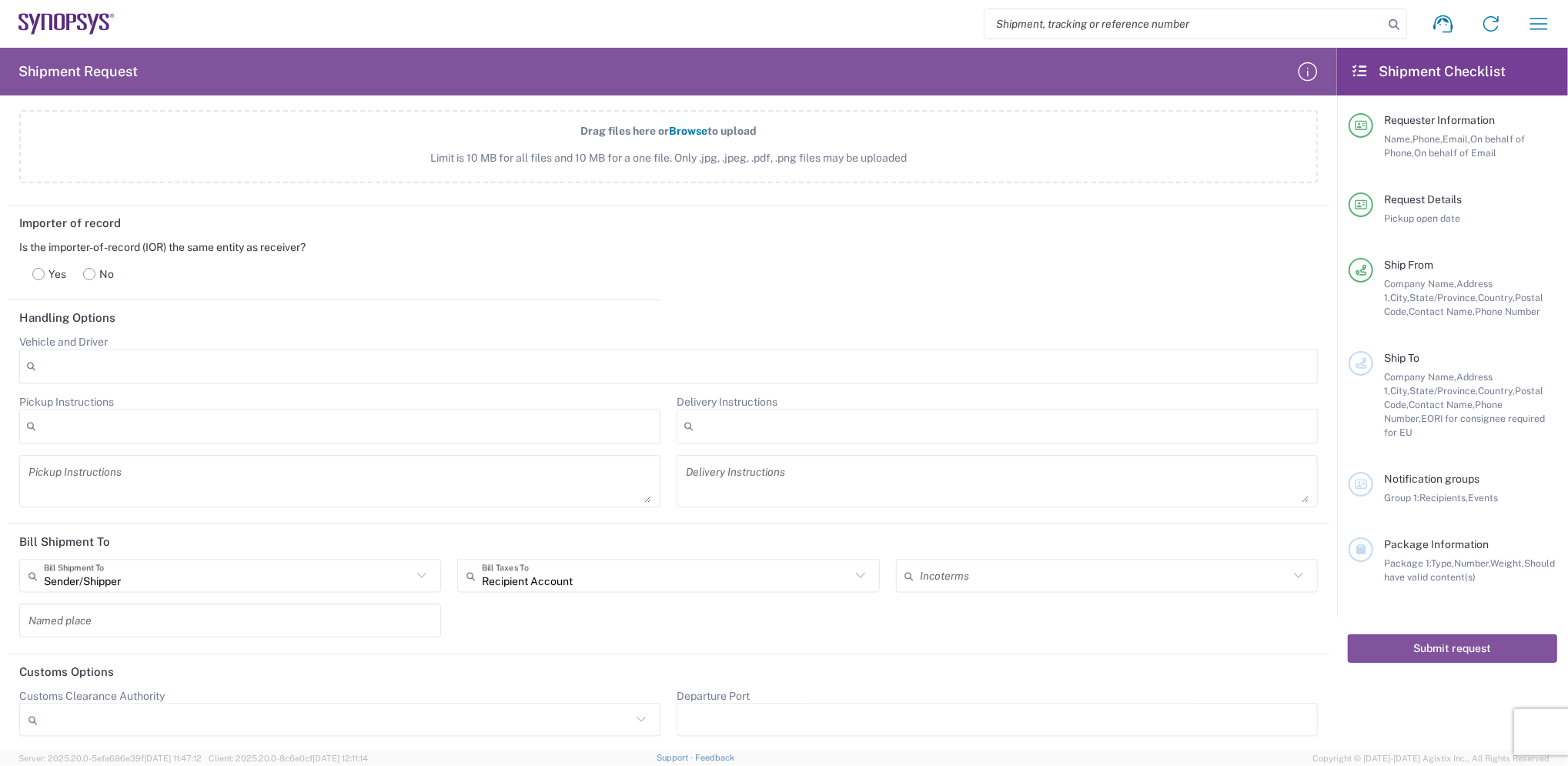
click at [1368, 65] on icon at bounding box center [1360, 71] width 17 height 14
click at [1404, 65] on h2 "Shipment Checklist" at bounding box center [1428, 71] width 155 height 18
click at [1304, 70] on icon "button" at bounding box center [1308, 71] width 24 height 24
click at [185, 581] on input "text" at bounding box center [228, 575] width 368 height 27
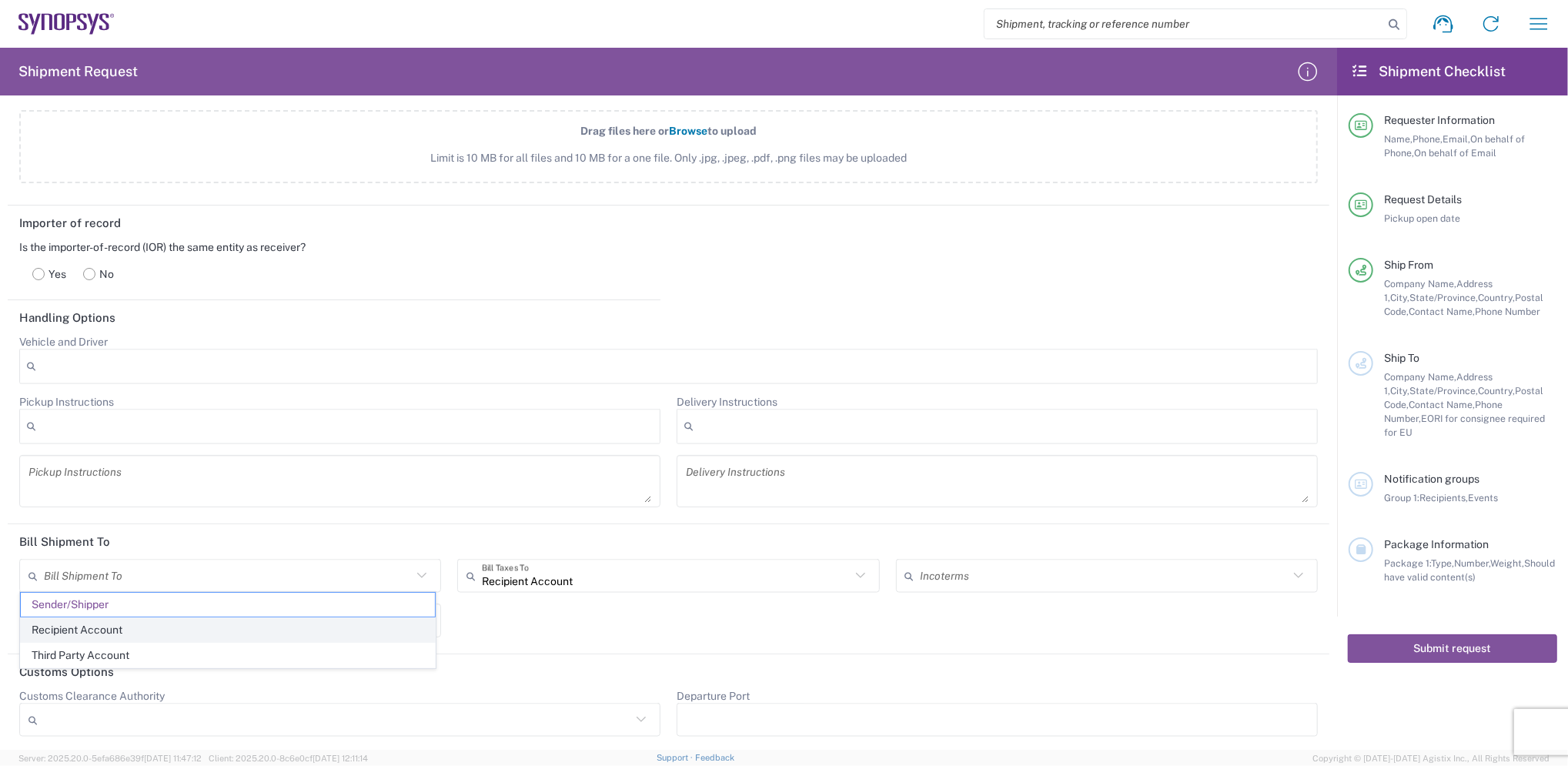
click at [101, 628] on span "Recipient Account" at bounding box center [228, 630] width 414 height 24
type input "Recipient Account"
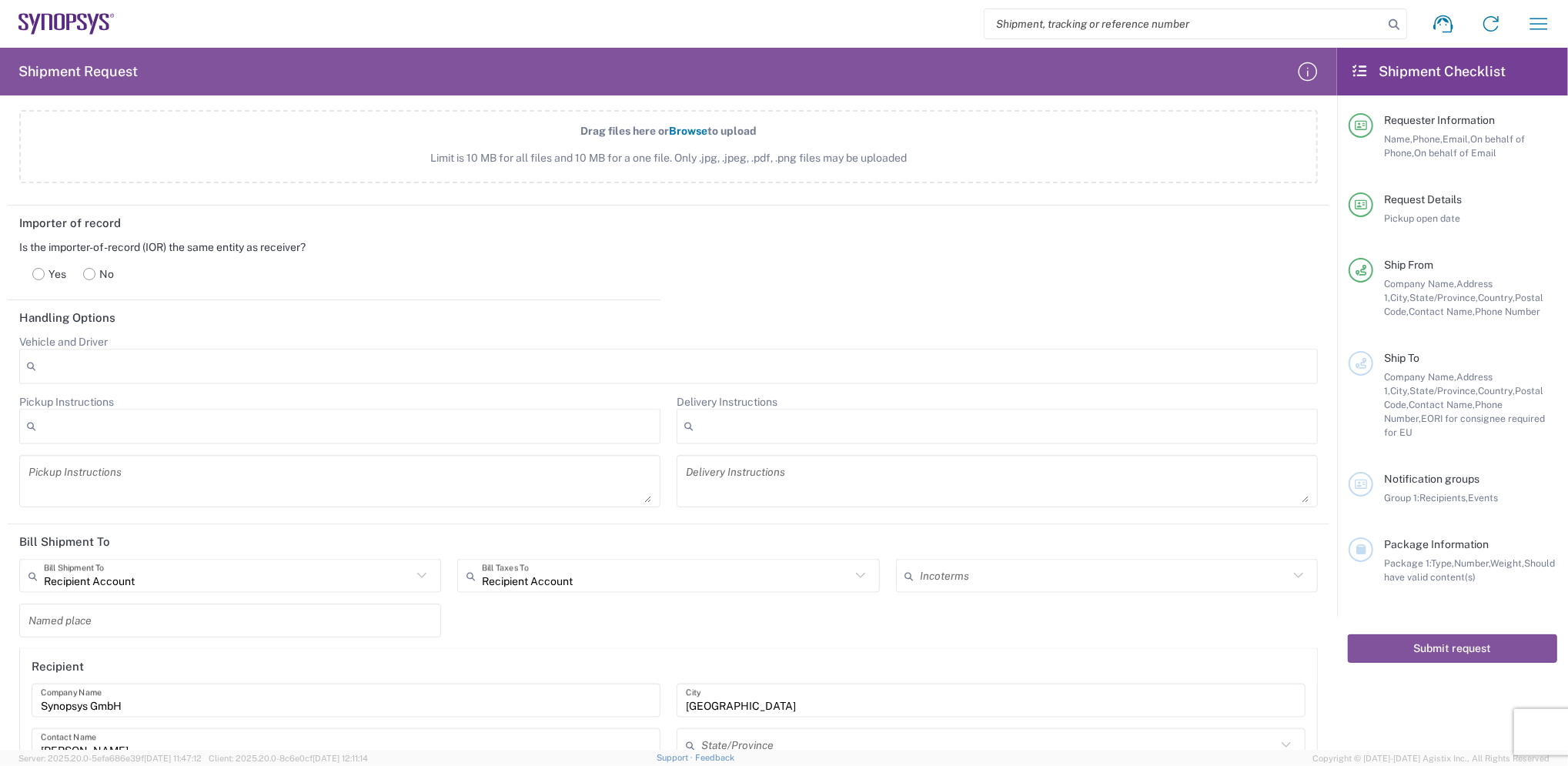
click at [218, 622] on input "text" at bounding box center [230, 620] width 403 height 27
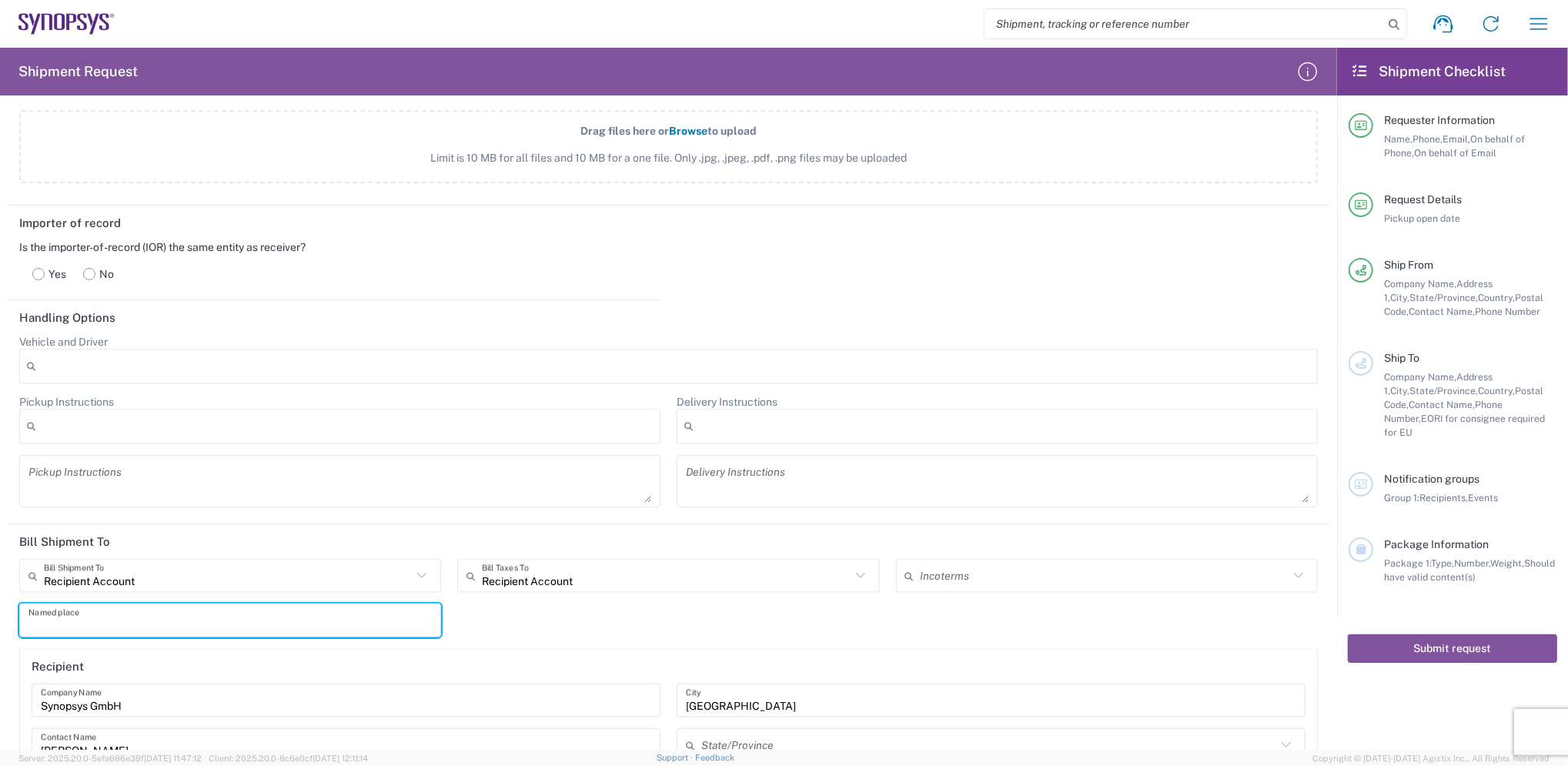
click at [0, 512] on html "Shipment request Shipment tracking Employee non-product shipment request My shi…" at bounding box center [784, 383] width 1568 height 766
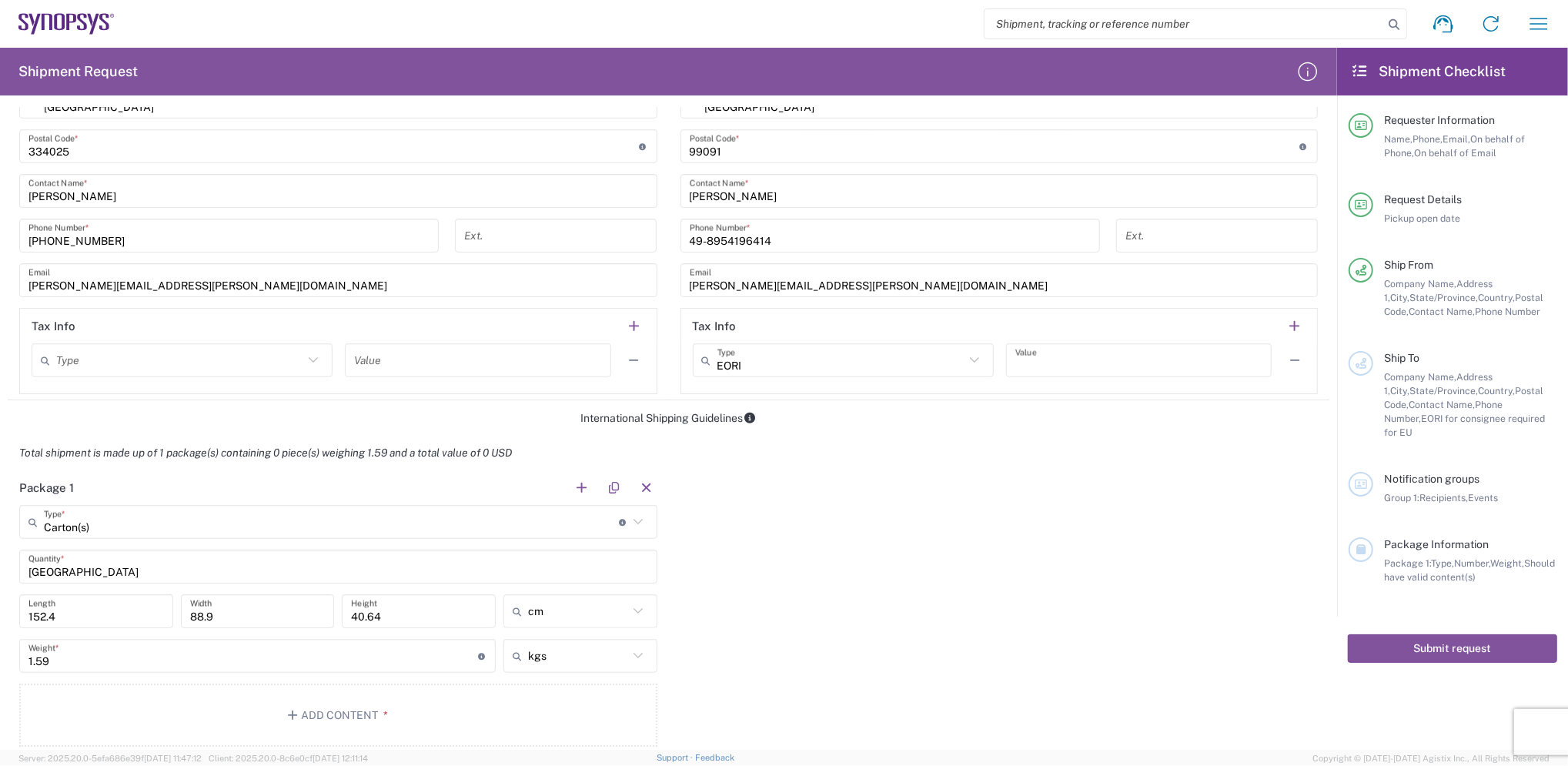
scroll to position [924, 0]
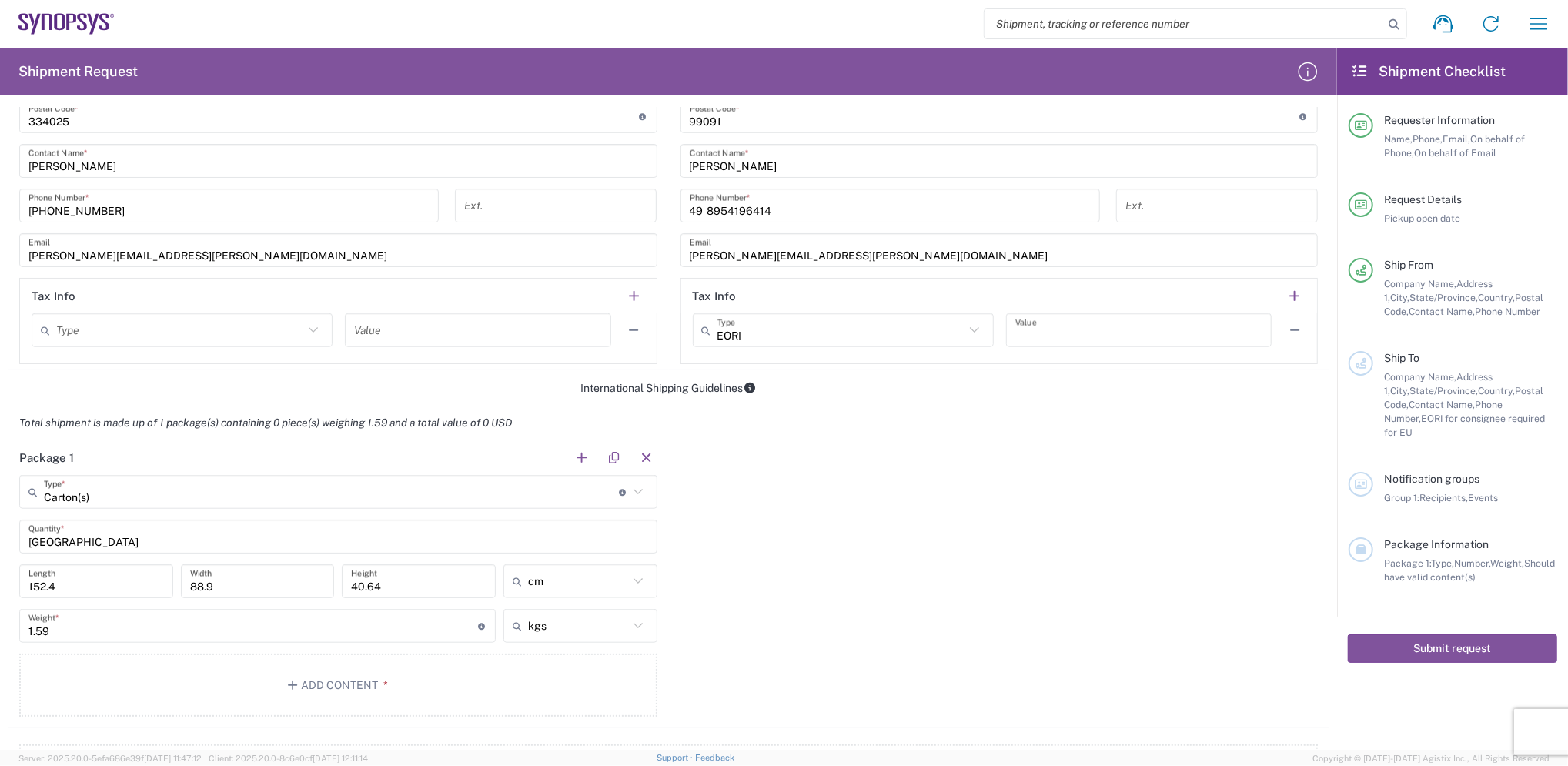
click at [107, 585] on input "152.4" at bounding box center [96, 581] width 135 height 27
type input "1"
type input "60"
click at [250, 579] on input "88.9" at bounding box center [257, 581] width 135 height 27
drag, startPoint x: 244, startPoint y: 581, endPoint x: 62, endPoint y: 549, distance: 184.8
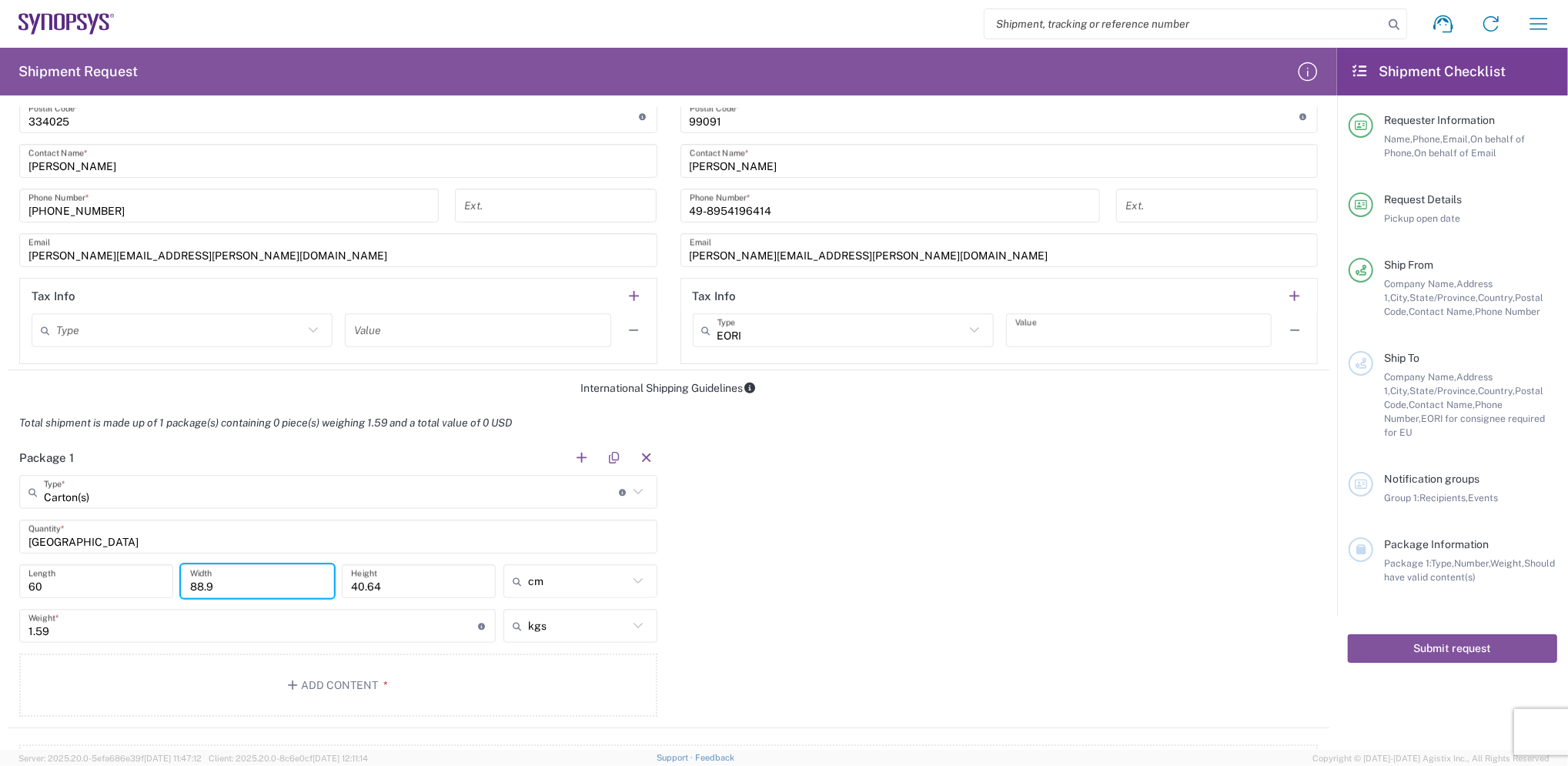
click at [66, 549] on main "Carton(s) Type * Material used to package goods Carton(s) TAIWAN Quantity * 60 …" at bounding box center [338, 598] width 661 height 247
type input "35"
click at [424, 580] on input "40.64" at bounding box center [419, 581] width 135 height 27
drag, startPoint x: 421, startPoint y: 587, endPoint x: 272, endPoint y: 574, distance: 149.6
click at [272, 574] on div "60 Length 35 Width 40.64 Height cm in cm ft" at bounding box center [338, 587] width 646 height 45
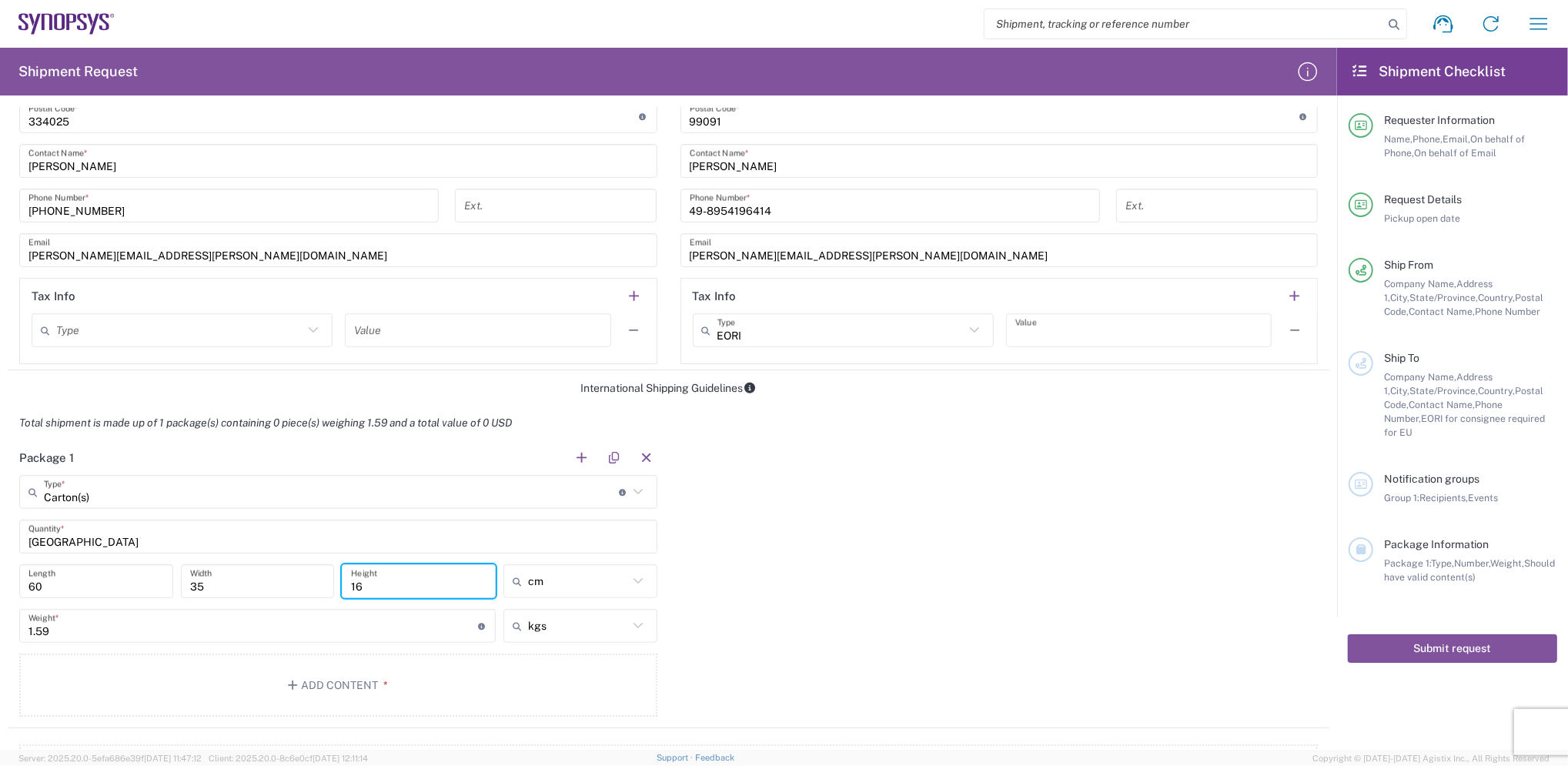
type input "16"
click at [114, 601] on div "60 Length" at bounding box center [96, 587] width 162 height 45
click at [86, 635] on input "1.59" at bounding box center [253, 626] width 450 height 27
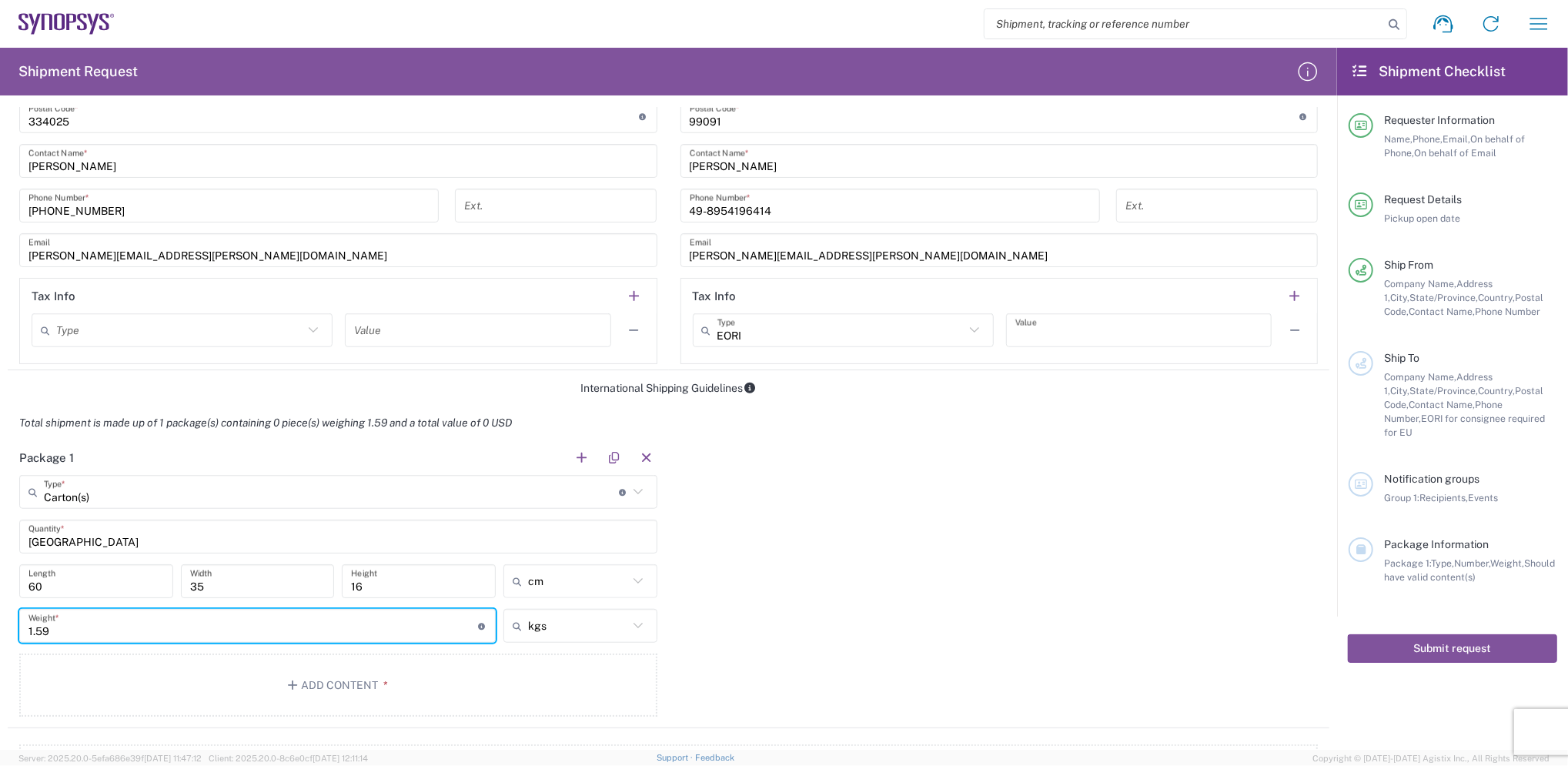
drag, startPoint x: 81, startPoint y: 634, endPoint x: -4, endPoint y: 564, distance: 110.1
click at [0, 564] on html "Shipment request Shipment tracking Employee non-product shipment request My shi…" at bounding box center [784, 383] width 1568 height 766
type input "3.5"
click at [0, 656] on html "Shipment request Shipment tracking Employee non-product shipment request My shi…" at bounding box center [784, 383] width 1568 height 766
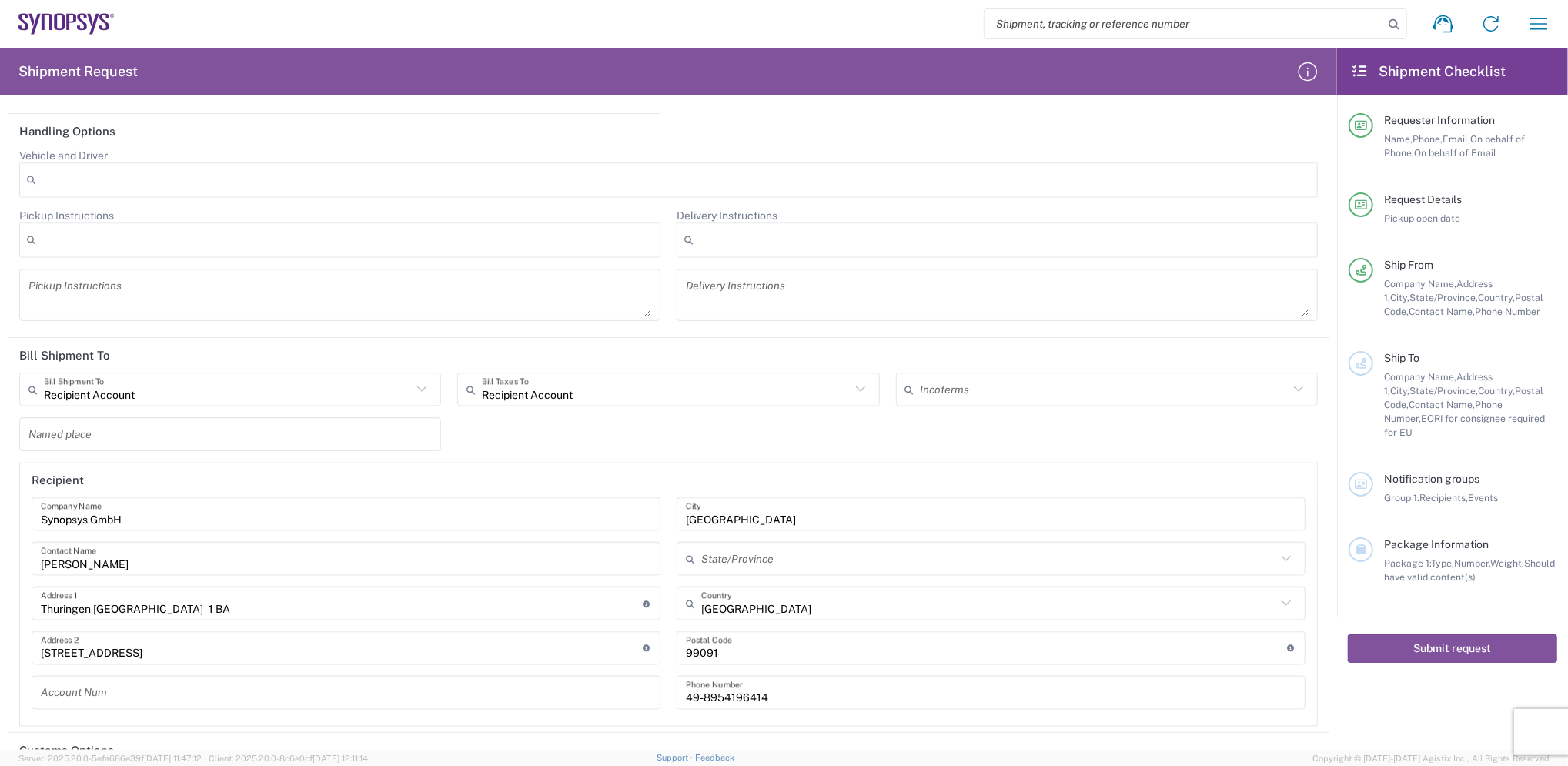
scroll to position [1925, 0]
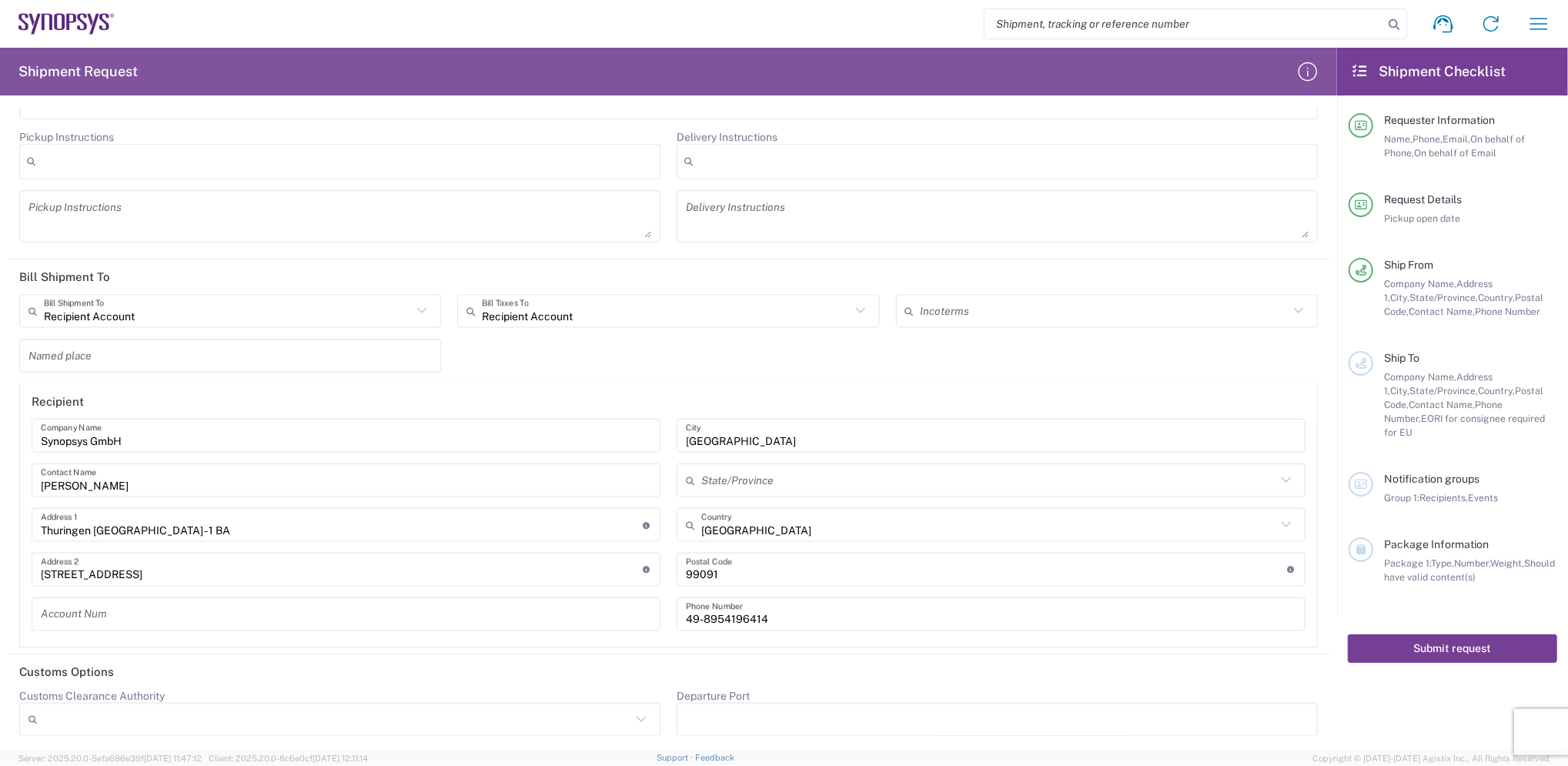
click at [1441, 636] on button "Submit request" at bounding box center [1453, 648] width 210 height 29
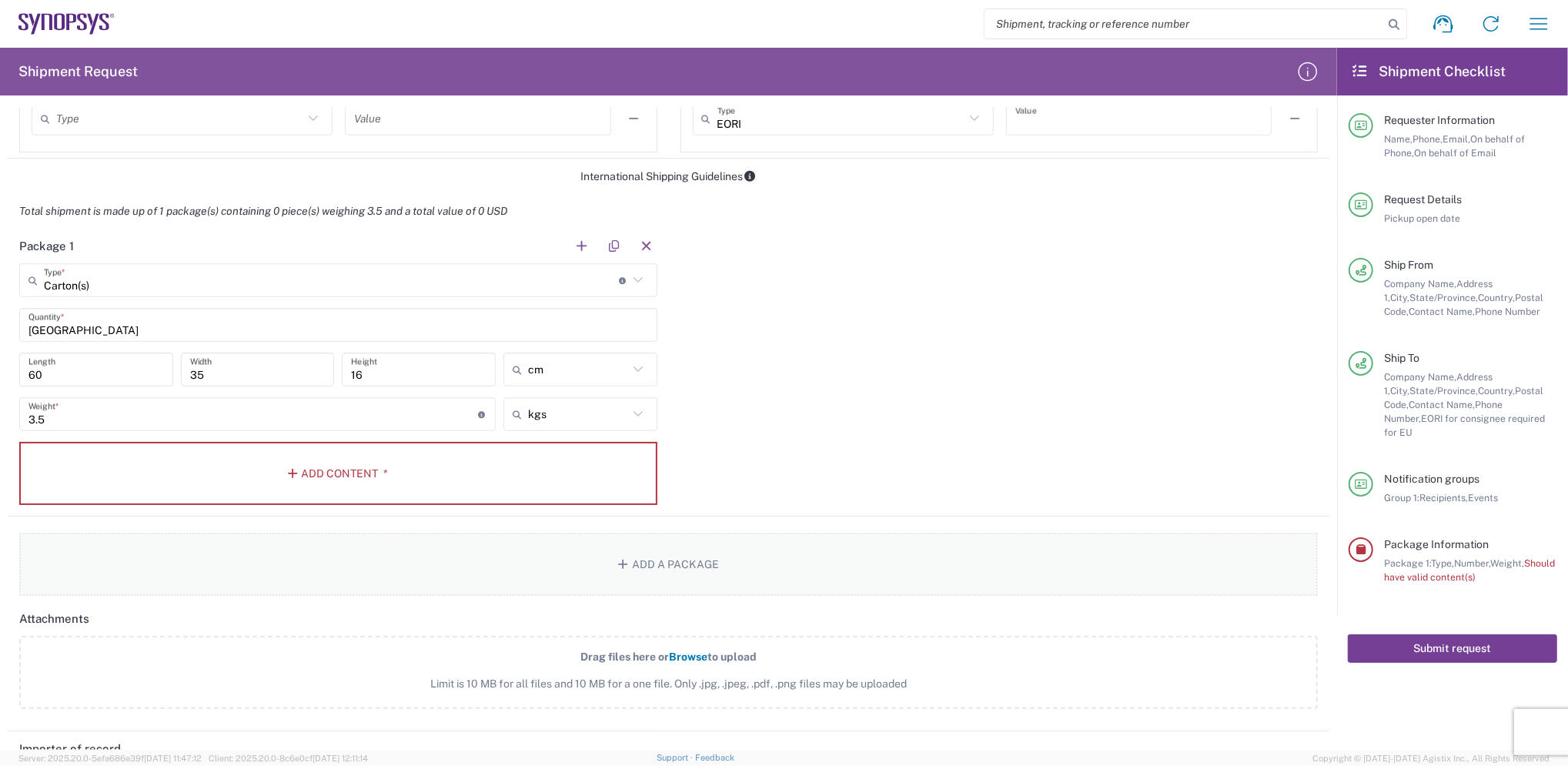
scroll to position [1105, 0]
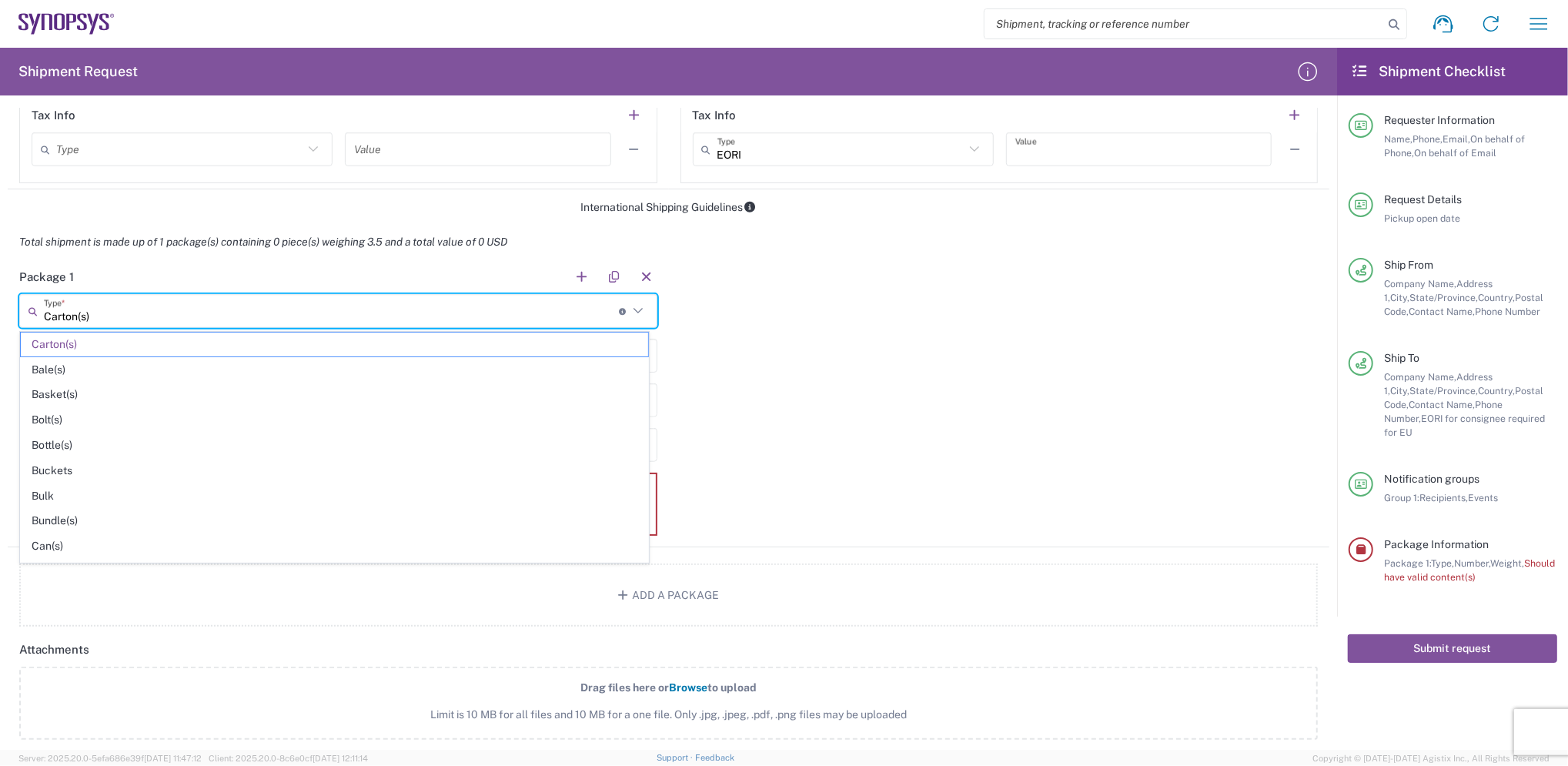
click at [164, 314] on input "Carton(s)" at bounding box center [331, 311] width 575 height 27
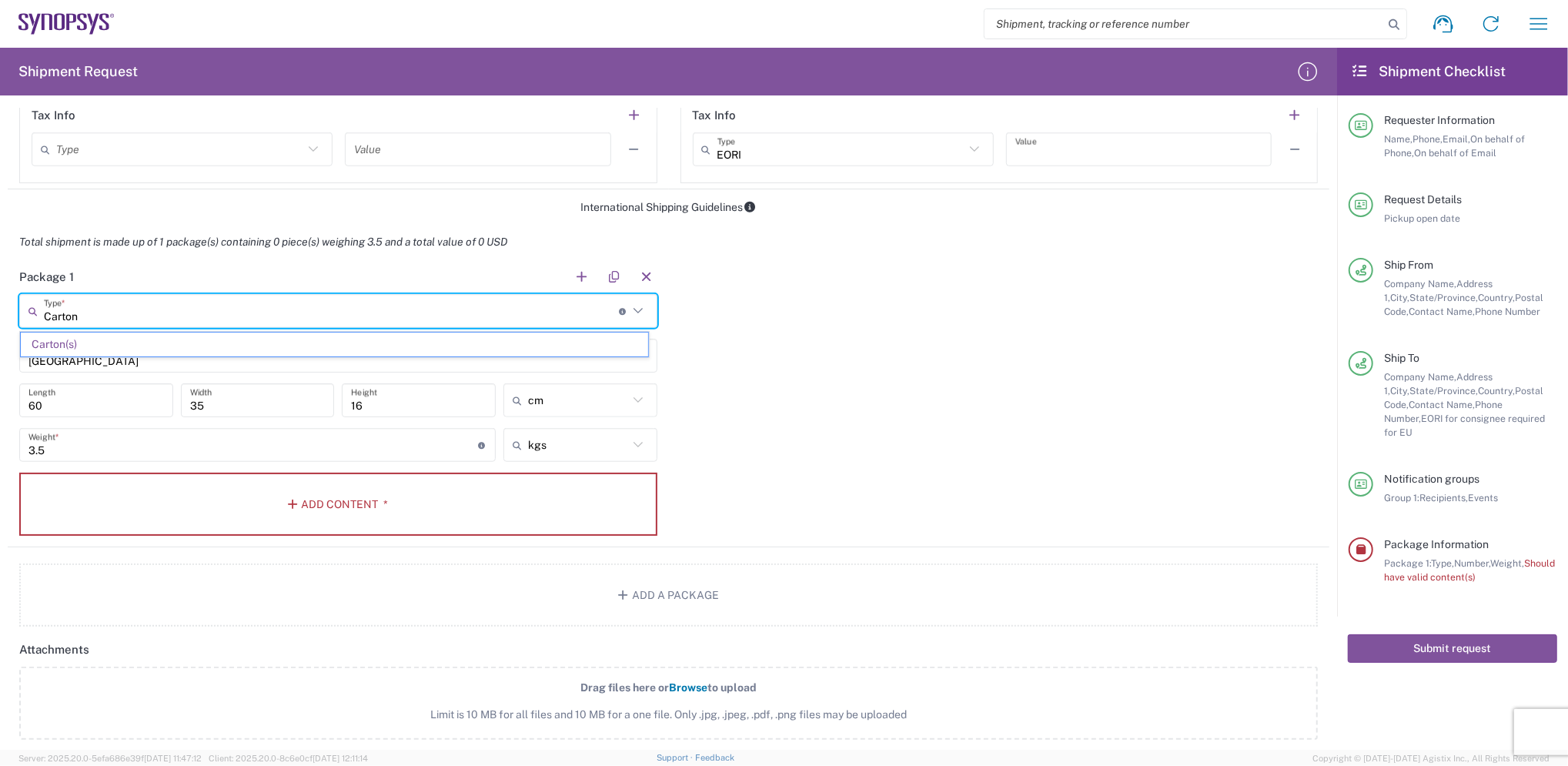
click at [712, 330] on div "Package 1 Carton Type * Material used to package goods Carton(s) TAIWAN Quantit…" at bounding box center [668, 403] width 1322 height 288
type input "Carton(s)"
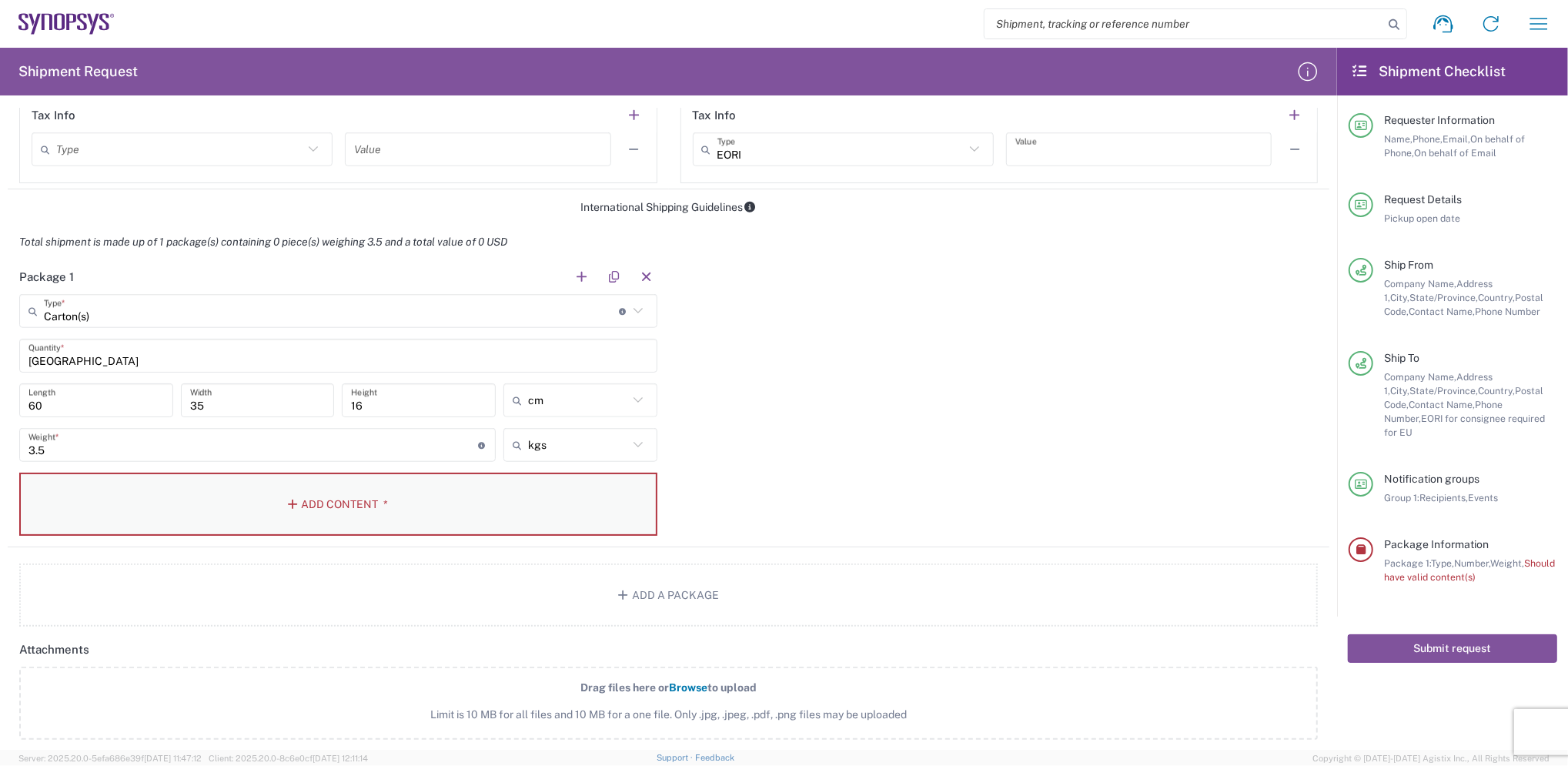
click at [297, 500] on icon "button" at bounding box center [295, 504] width 14 height 10
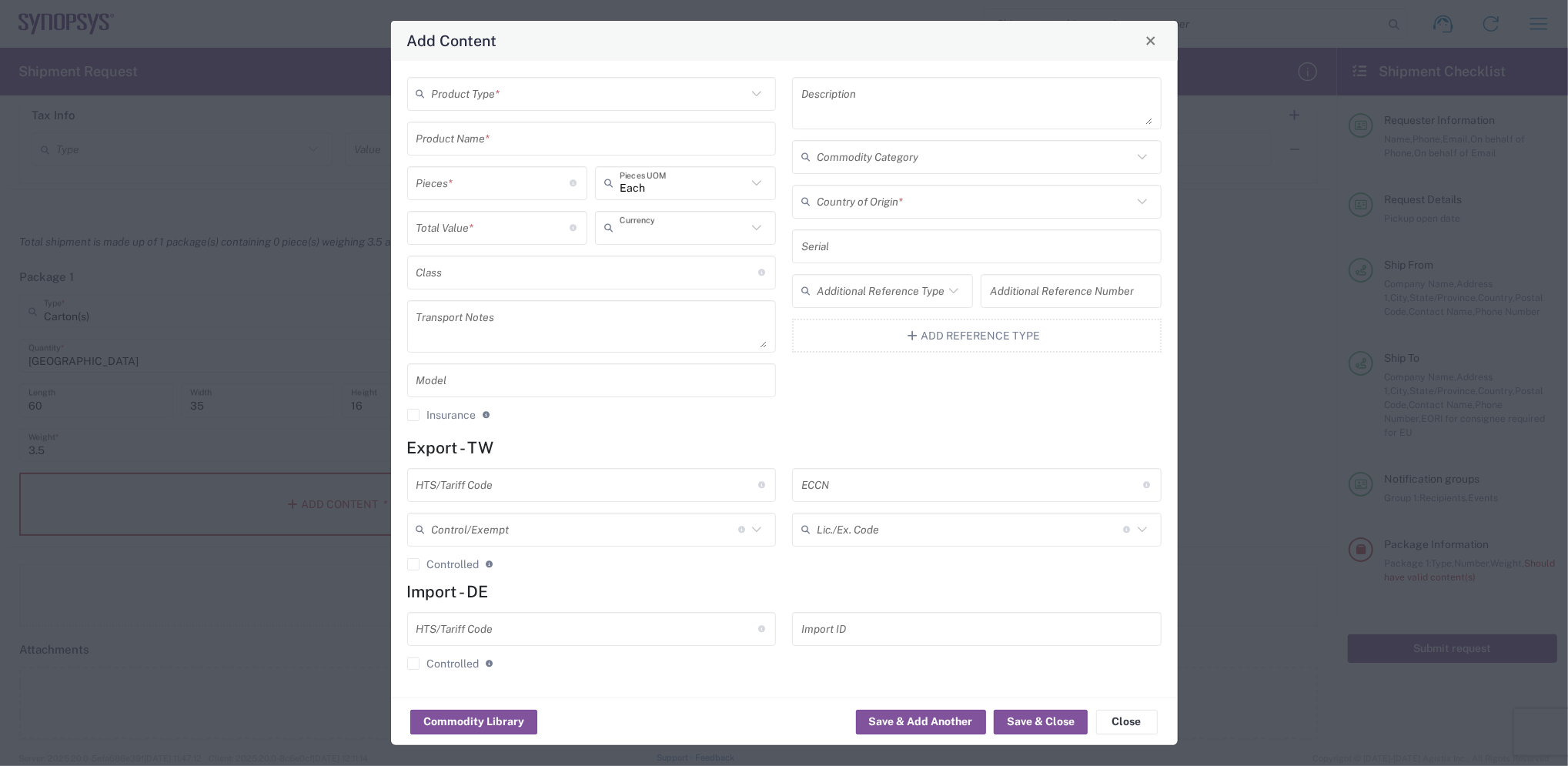
type input "US Dollar"
click at [754, 94] on icon at bounding box center [757, 94] width 20 height 20
click at [538, 153] on span "General Commodity" at bounding box center [592, 153] width 366 height 24
type input "General Commodity"
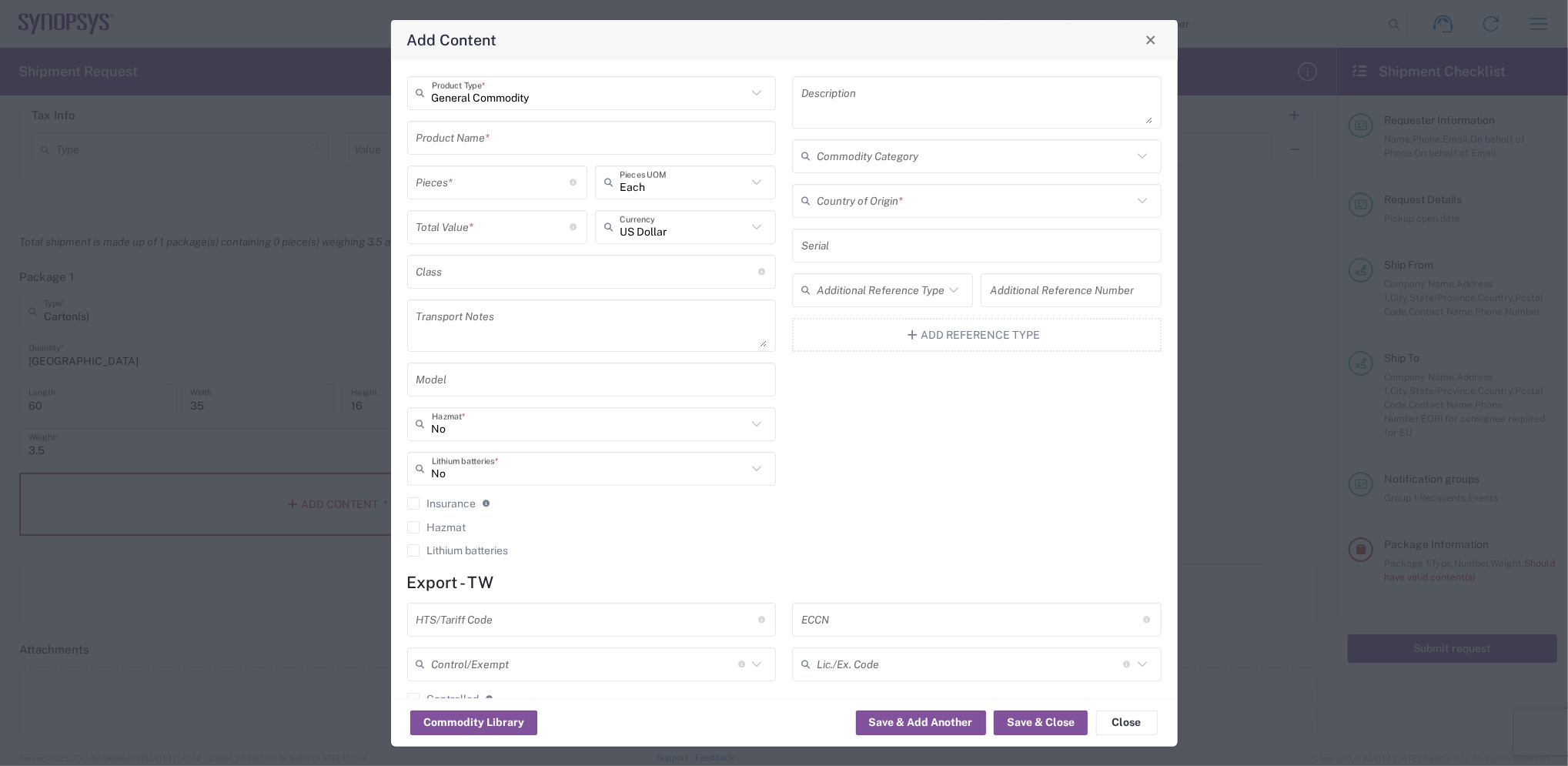
click at [837, 108] on textarea at bounding box center [977, 102] width 351 height 43
type textarea "p"
type textarea "POWER SUPPLY"
click at [618, 148] on input "text" at bounding box center [592, 137] width 351 height 27
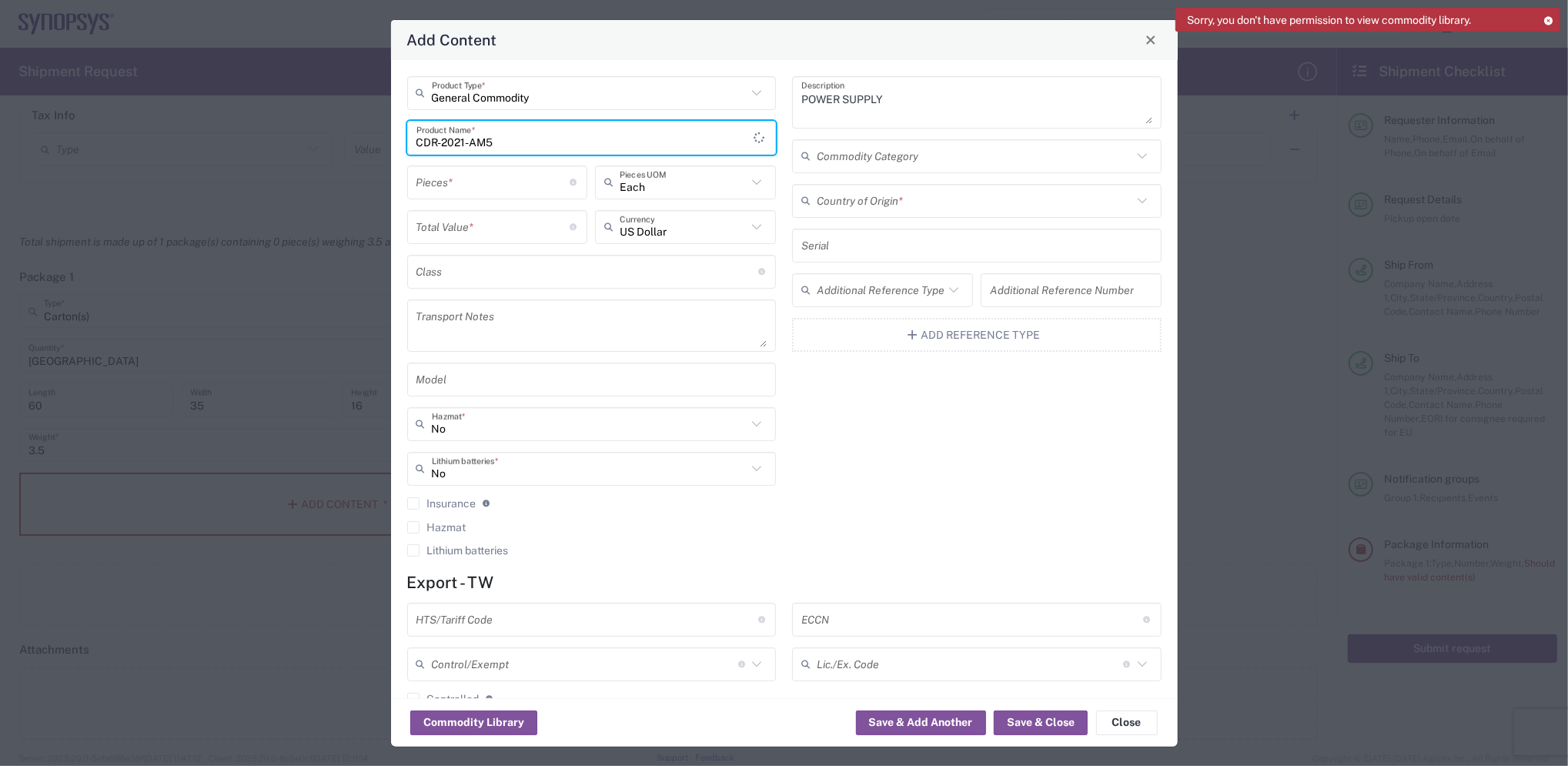
type input "CDR-2021-AM5"
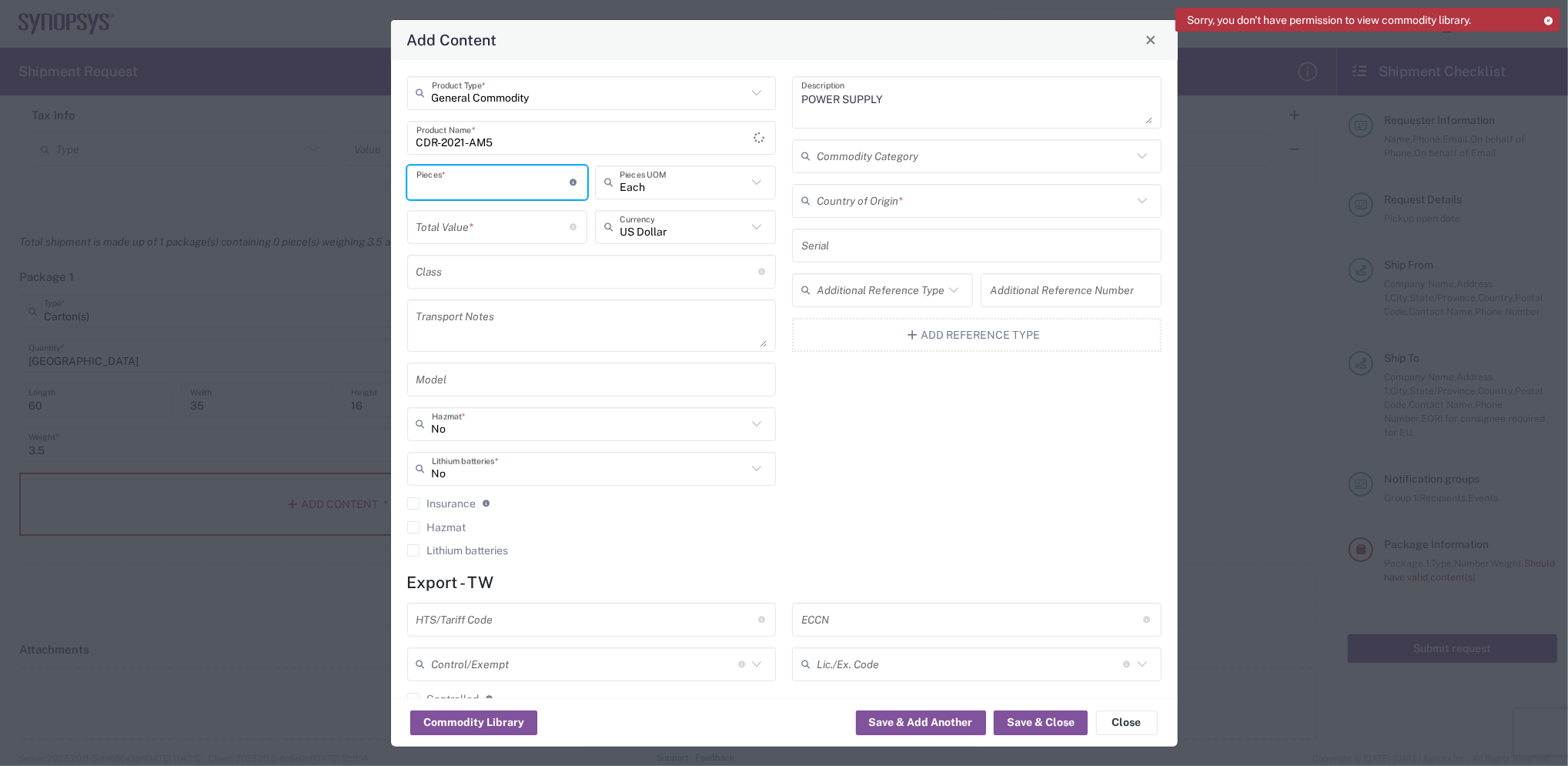
drag, startPoint x: 500, startPoint y: 184, endPoint x: 485, endPoint y: 183, distance: 15.0
click at [485, 184] on input "number" at bounding box center [494, 182] width 154 height 27
type input "2"
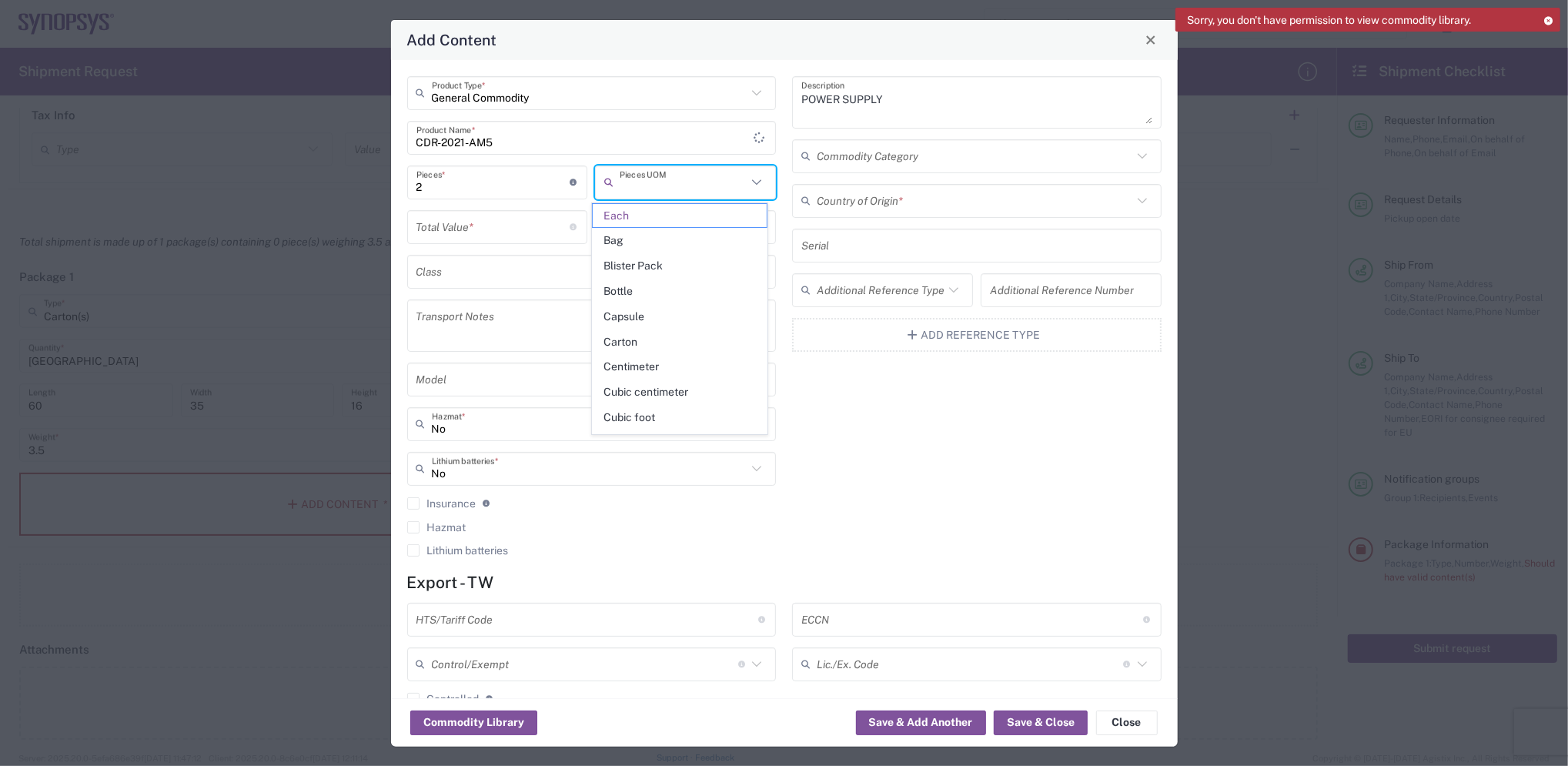
click at [731, 188] on input "text" at bounding box center [683, 182] width 127 height 27
click at [647, 341] on span "Carton" at bounding box center [680, 342] width 174 height 24
type input "Carton"
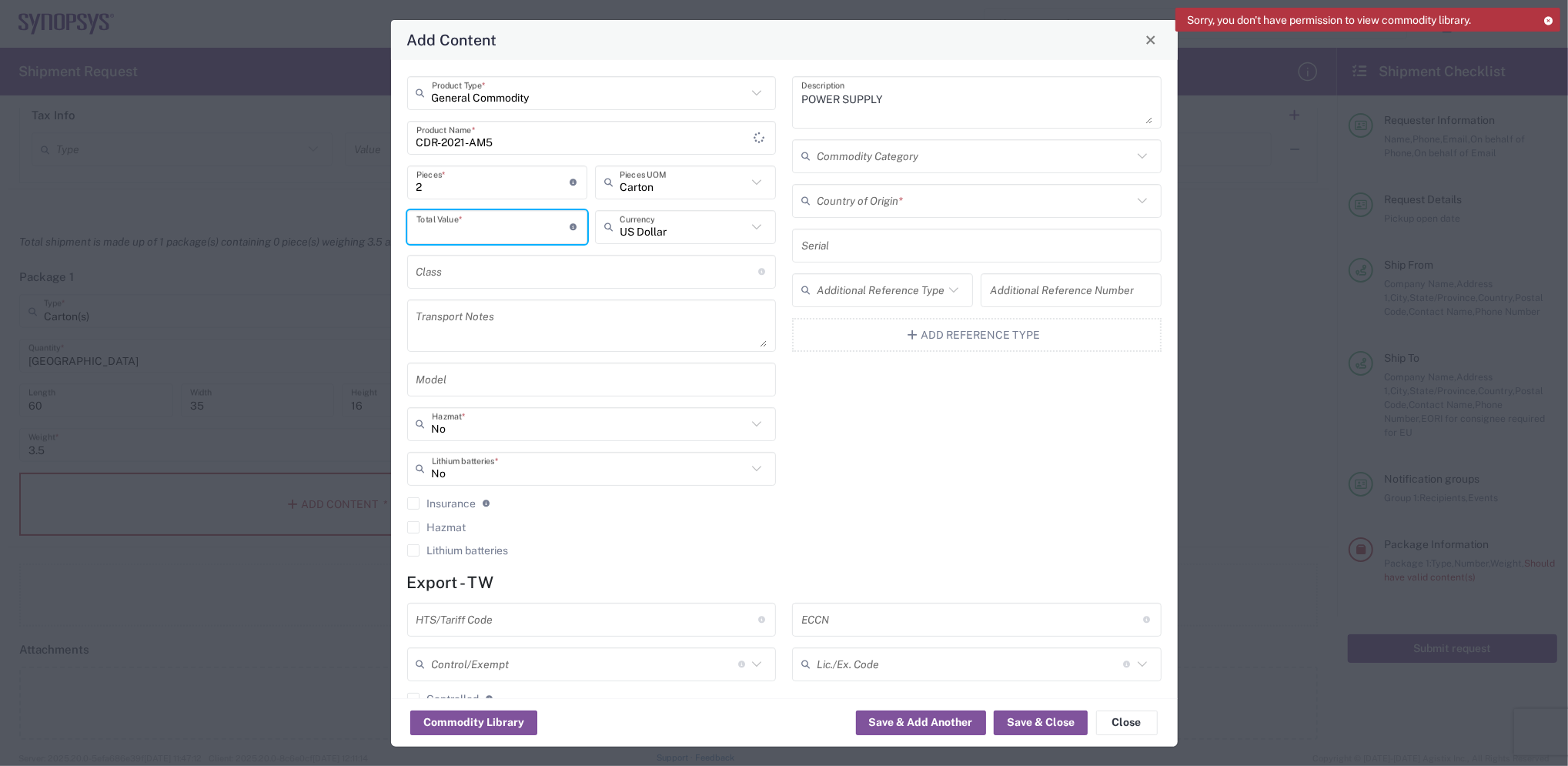
click at [545, 232] on input "number" at bounding box center [494, 226] width 154 height 27
type input "20"
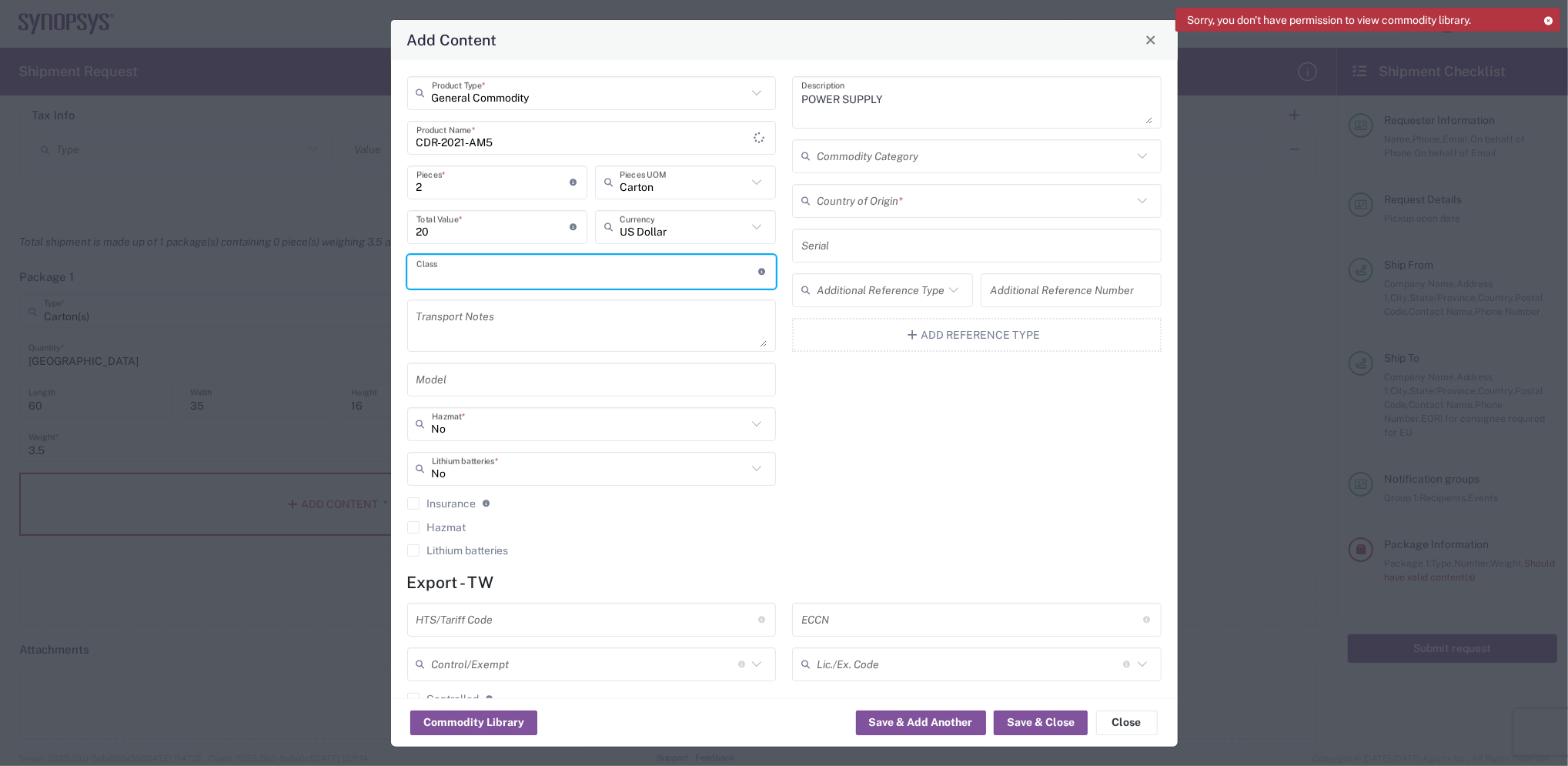
click at [577, 272] on input "text" at bounding box center [588, 271] width 342 height 27
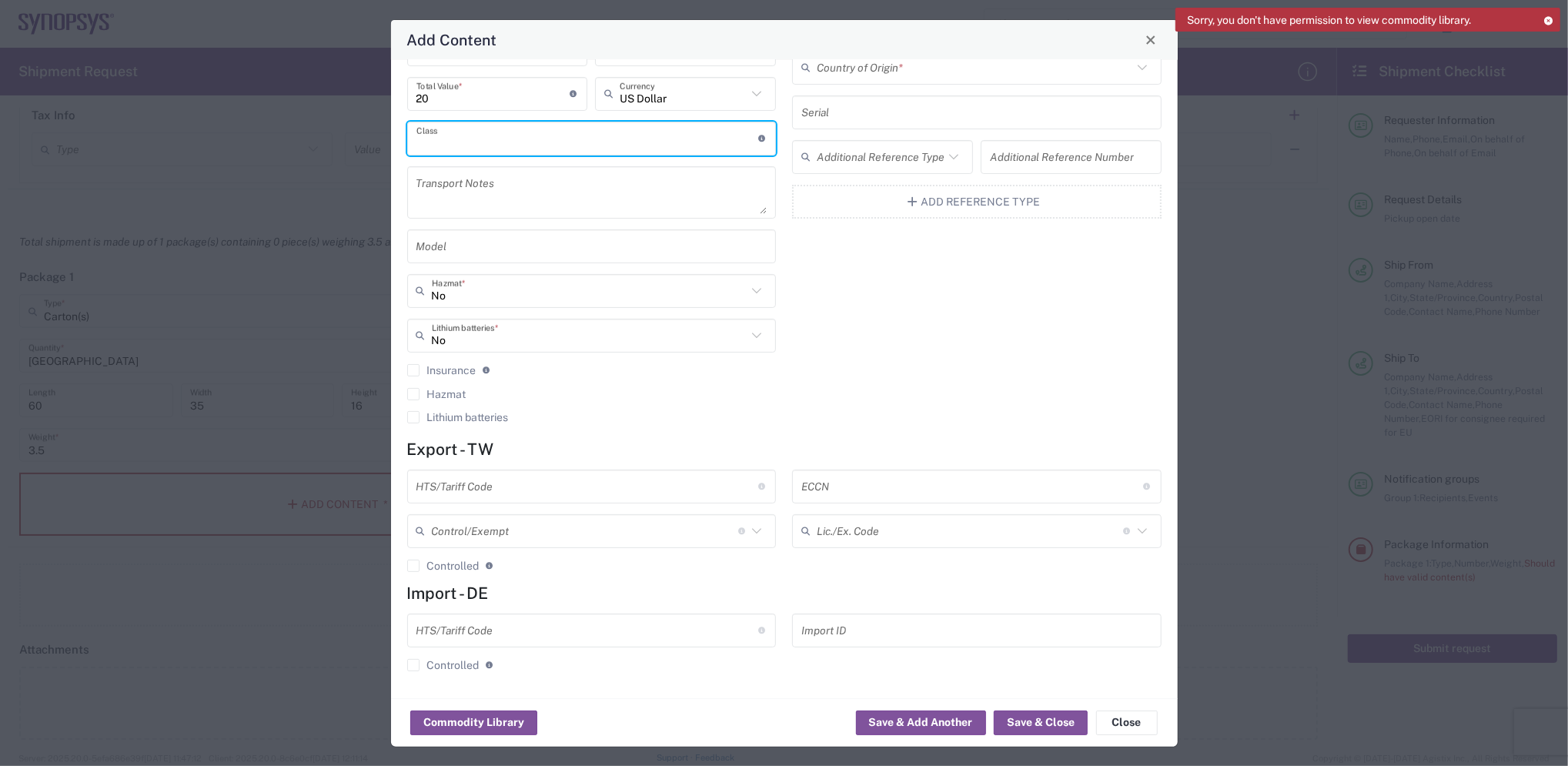
scroll to position [0, 0]
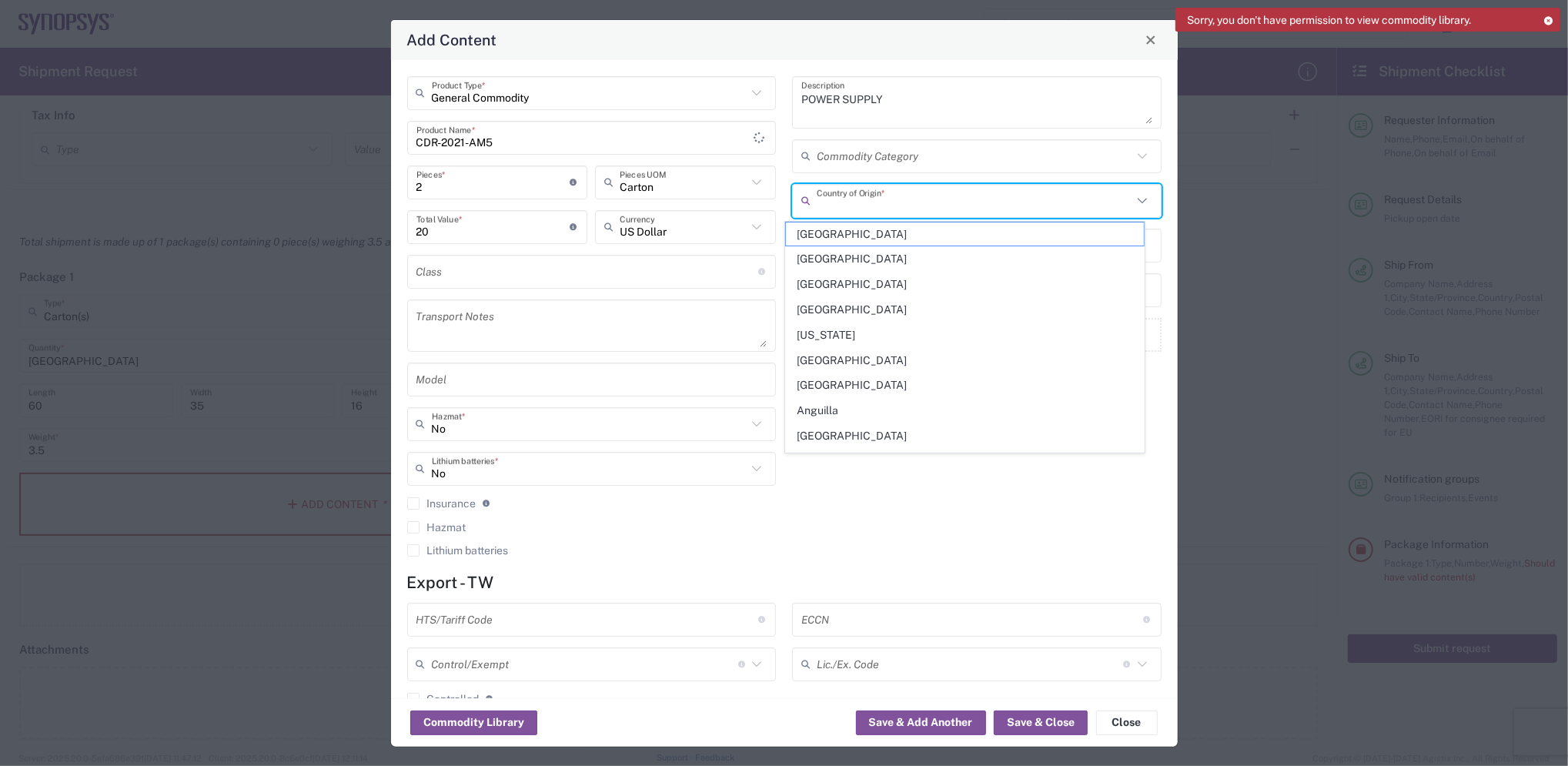
click at [912, 205] on input "text" at bounding box center [974, 200] width 316 height 27
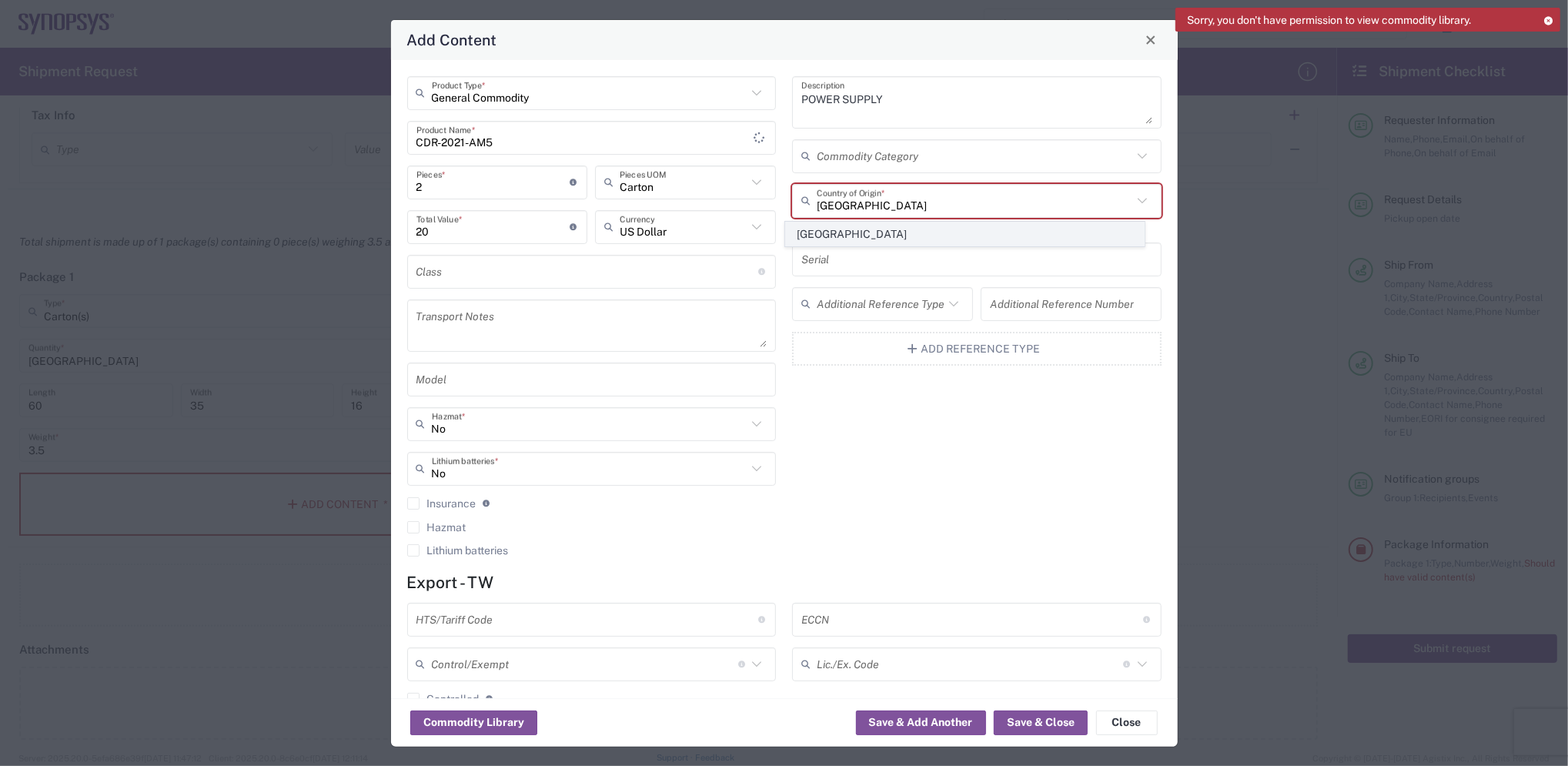
click at [816, 230] on span "[GEOGRAPHIC_DATA]" at bounding box center [965, 235] width 358 height 24
type input "[GEOGRAPHIC_DATA]"
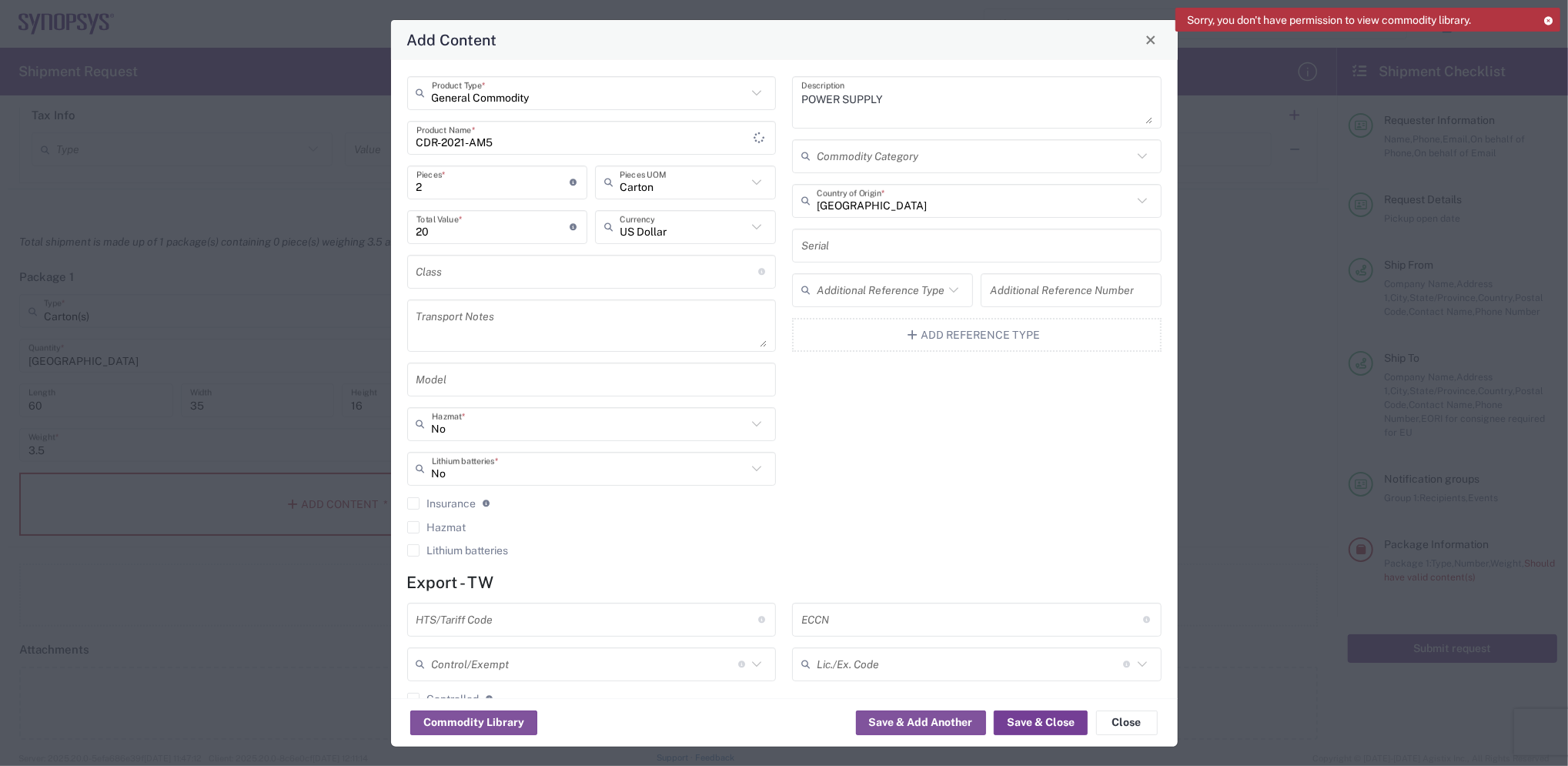
click at [1033, 716] on button "Save & Close" at bounding box center [1041, 723] width 94 height 24
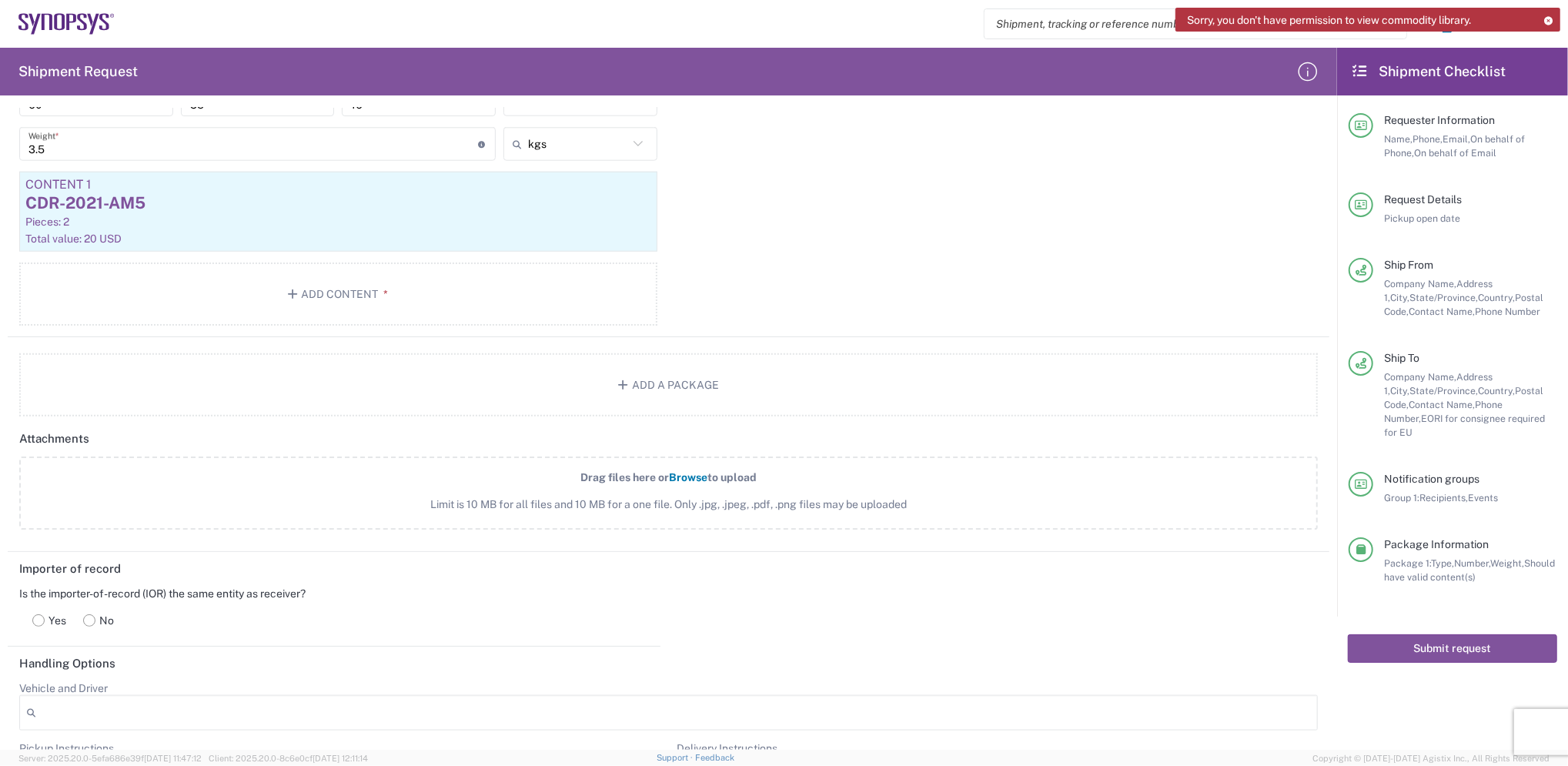
scroll to position [1618, 0]
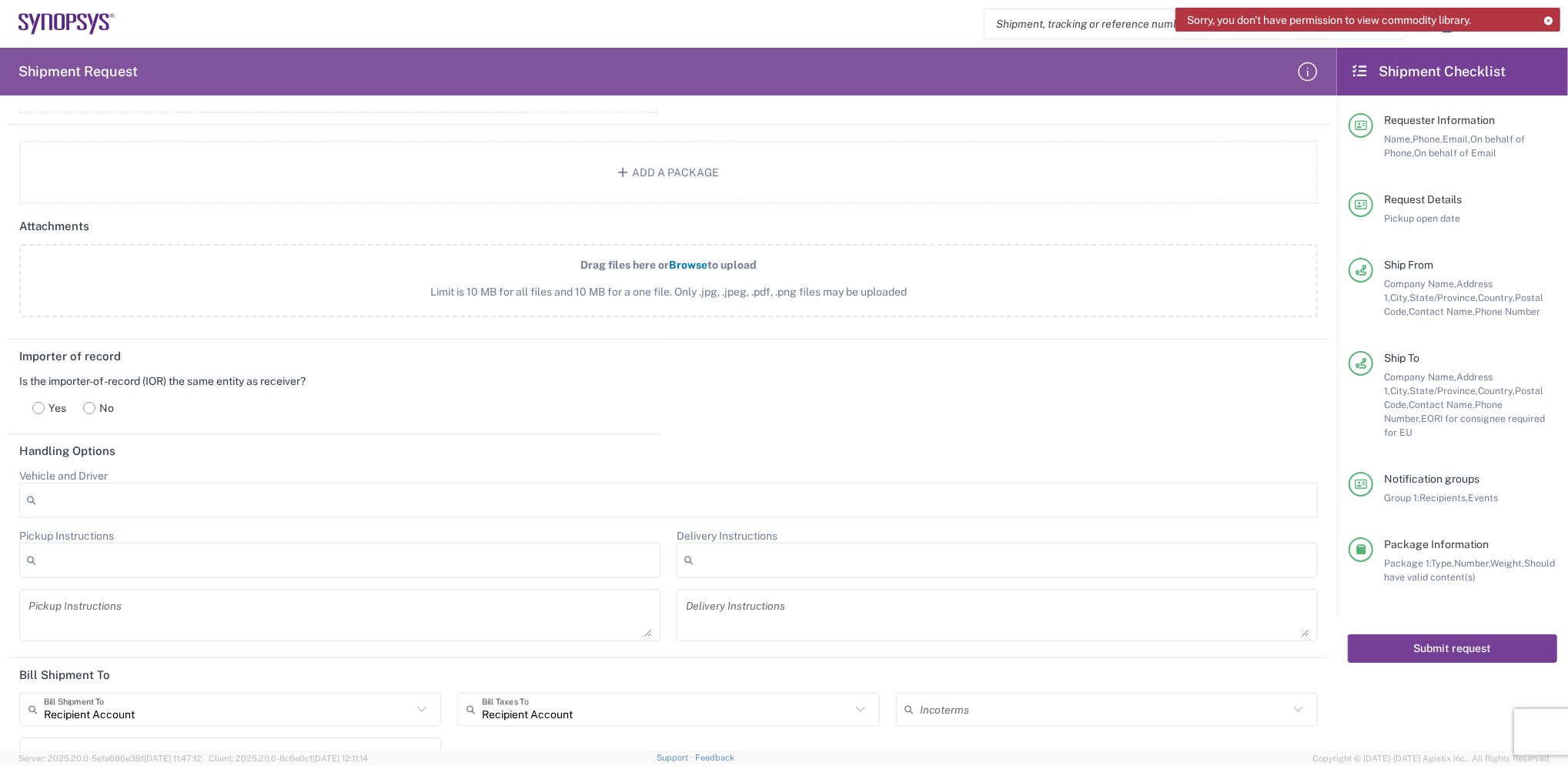
click at [1437, 637] on button "Submit request" at bounding box center [1453, 648] width 210 height 29
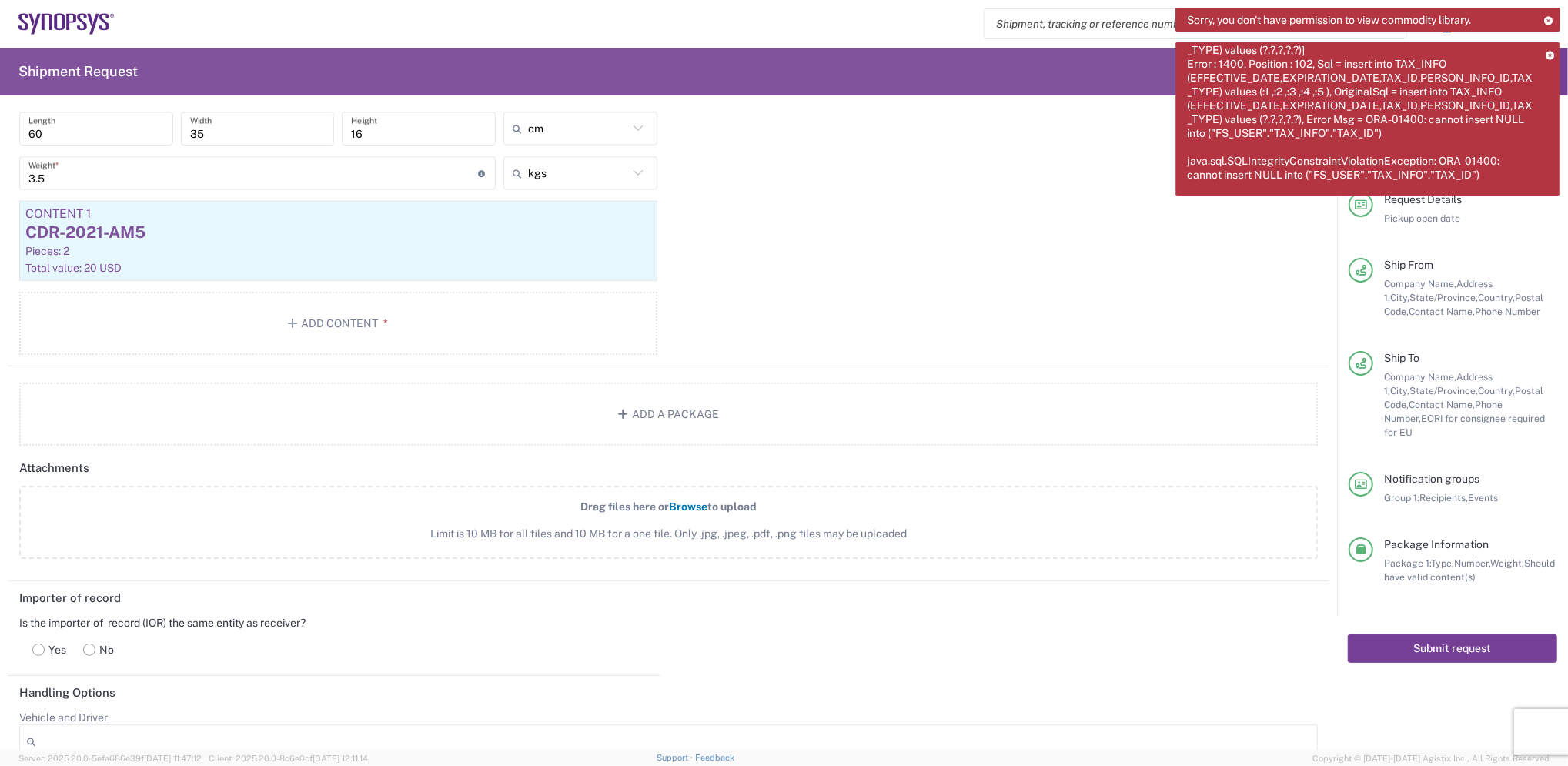
scroll to position [1208, 0]
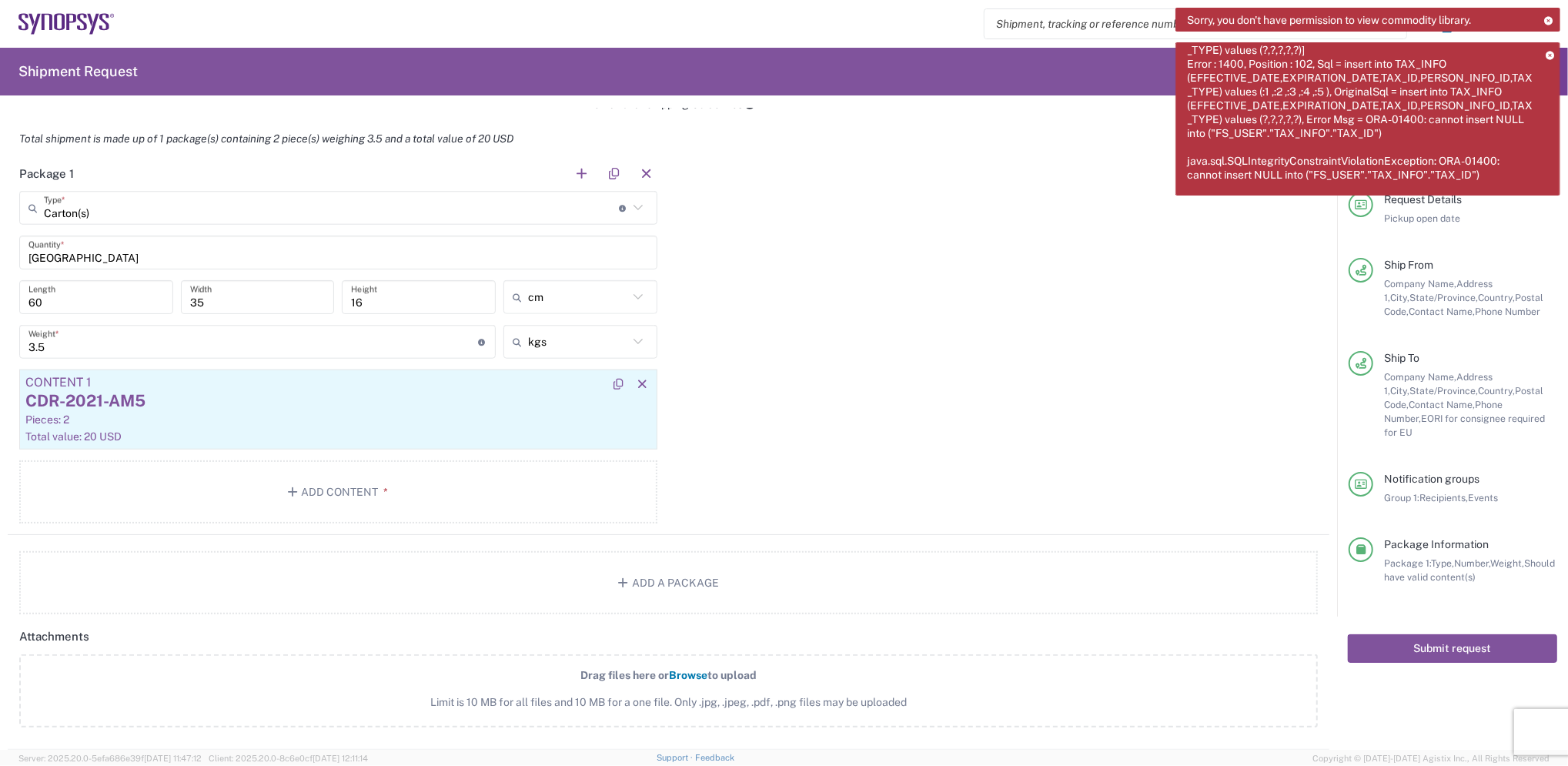
click at [102, 435] on div "Total value: 20 USD" at bounding box center [338, 437] width 626 height 14
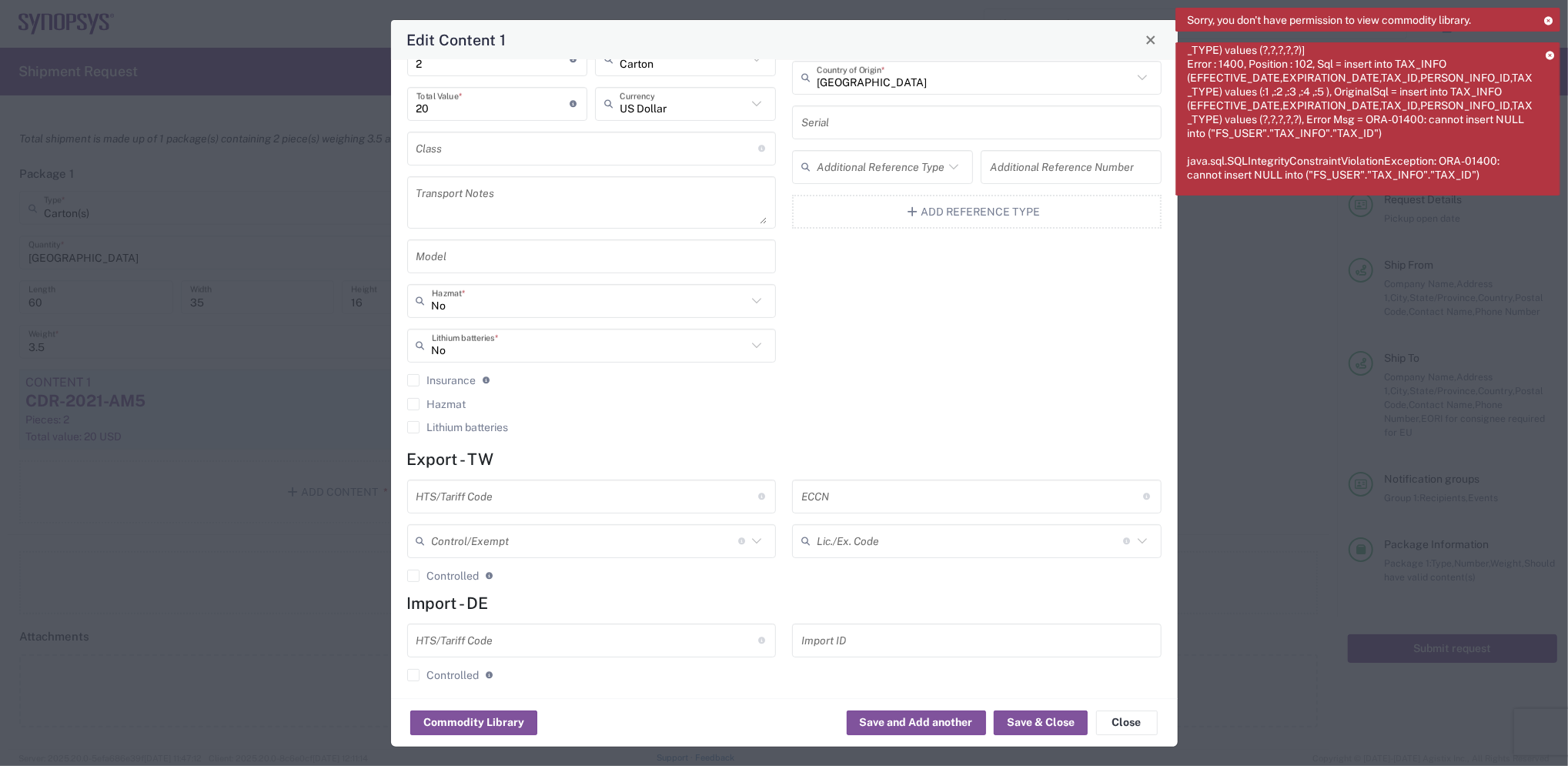
scroll to position [133, 0]
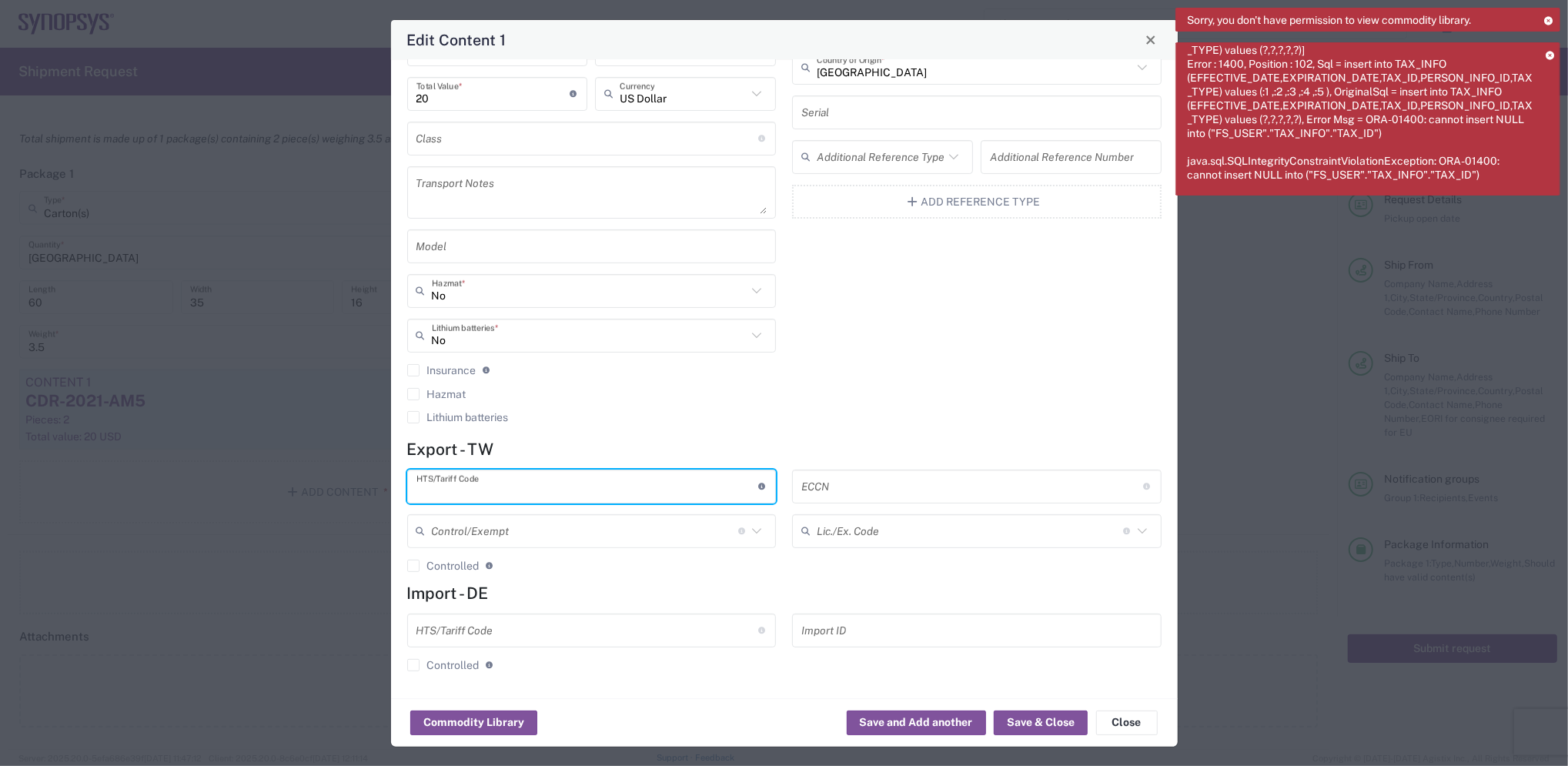
click at [530, 492] on input "text" at bounding box center [588, 485] width 342 height 27
type input "8504.40"
click at [1043, 724] on button "Save & Close" at bounding box center [1041, 723] width 94 height 24
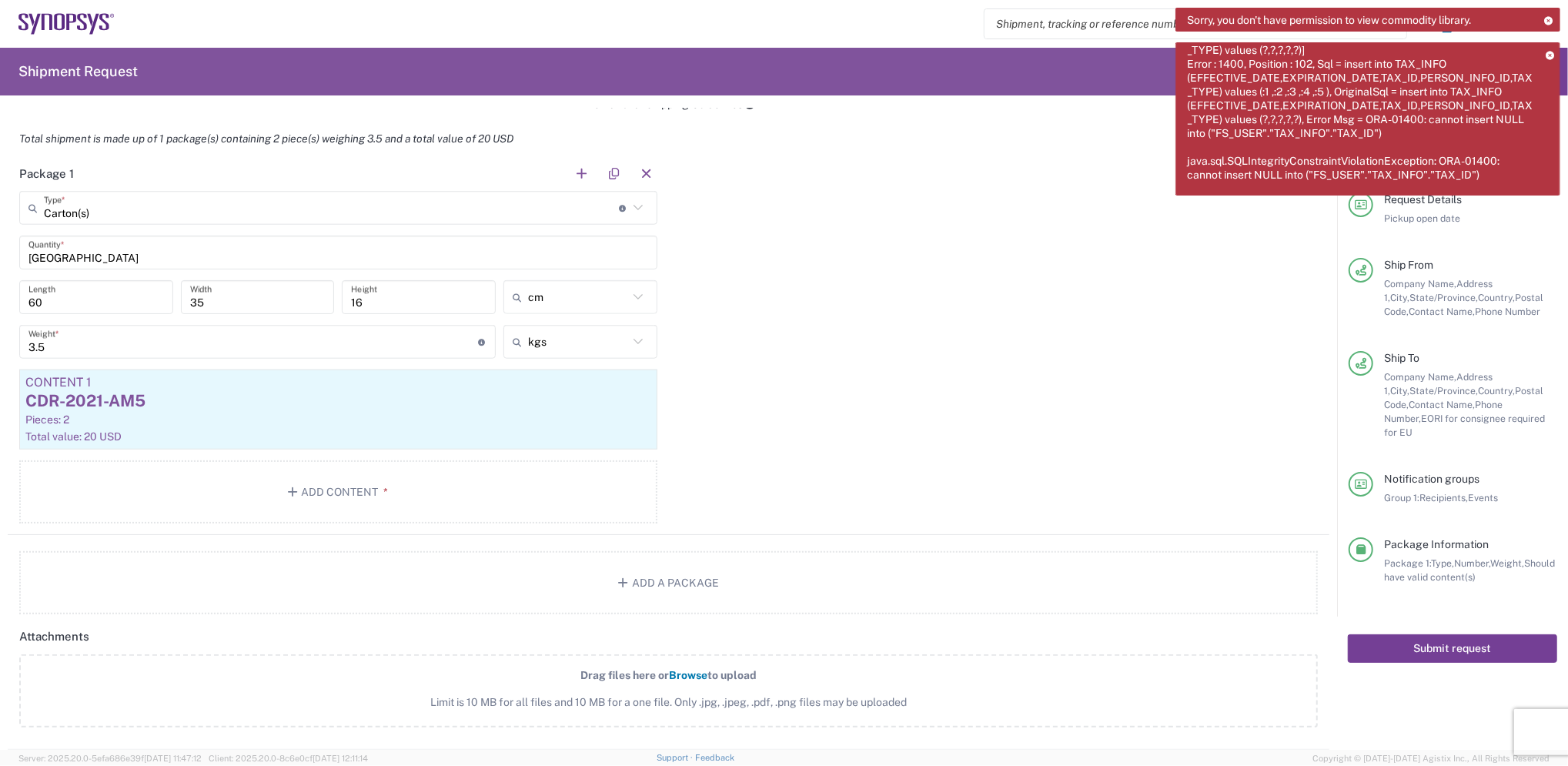
click at [1415, 634] on button "Submit request" at bounding box center [1453, 648] width 210 height 29
drag, startPoint x: 1293, startPoint y: 16, endPoint x: 1489, endPoint y: 36, distance: 197.0
click at [1489, 36] on div "Sorry, you don't have permission to view commodity library." at bounding box center [1368, 107] width 385 height 198
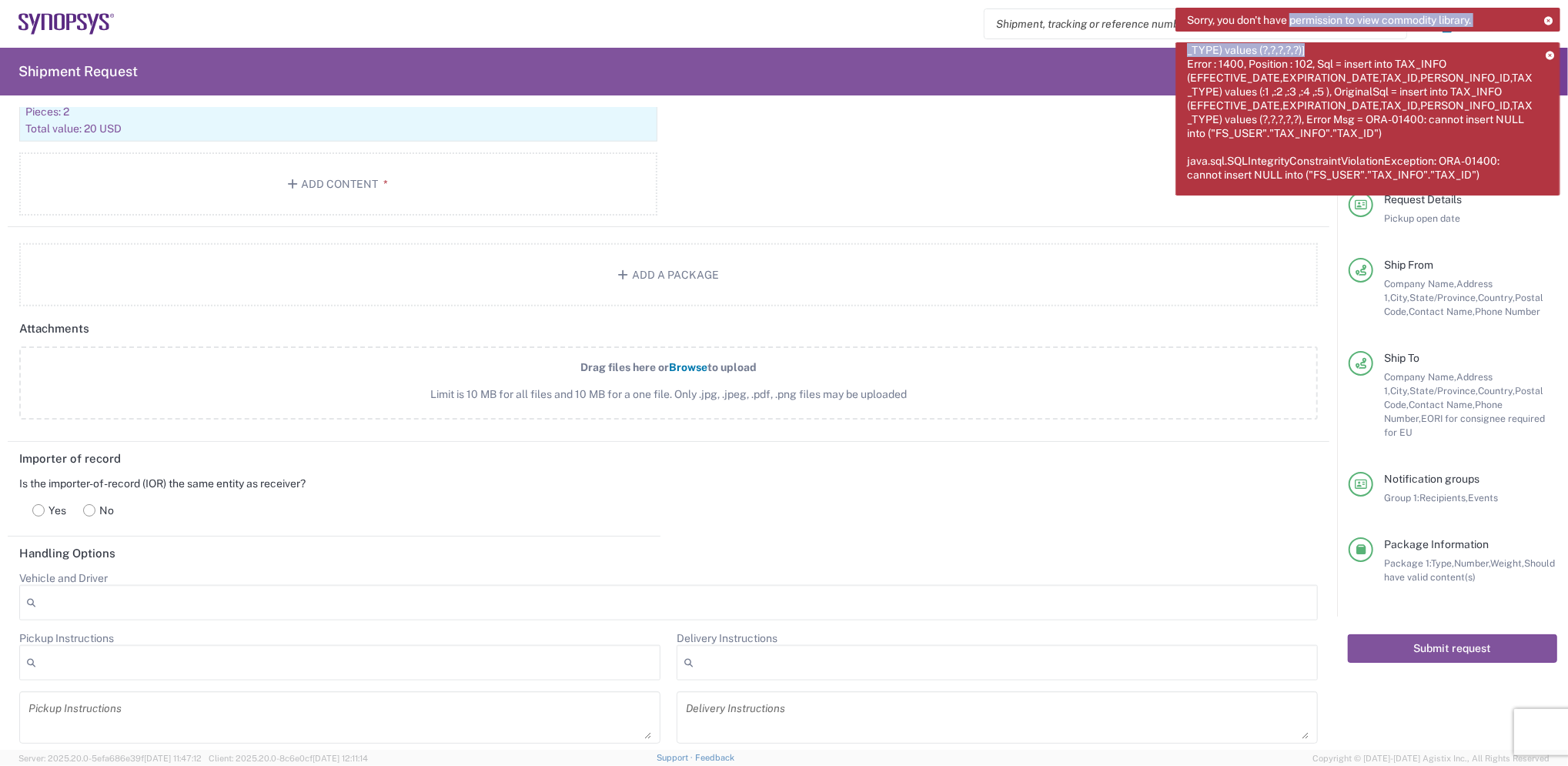
scroll to position [1208, 0]
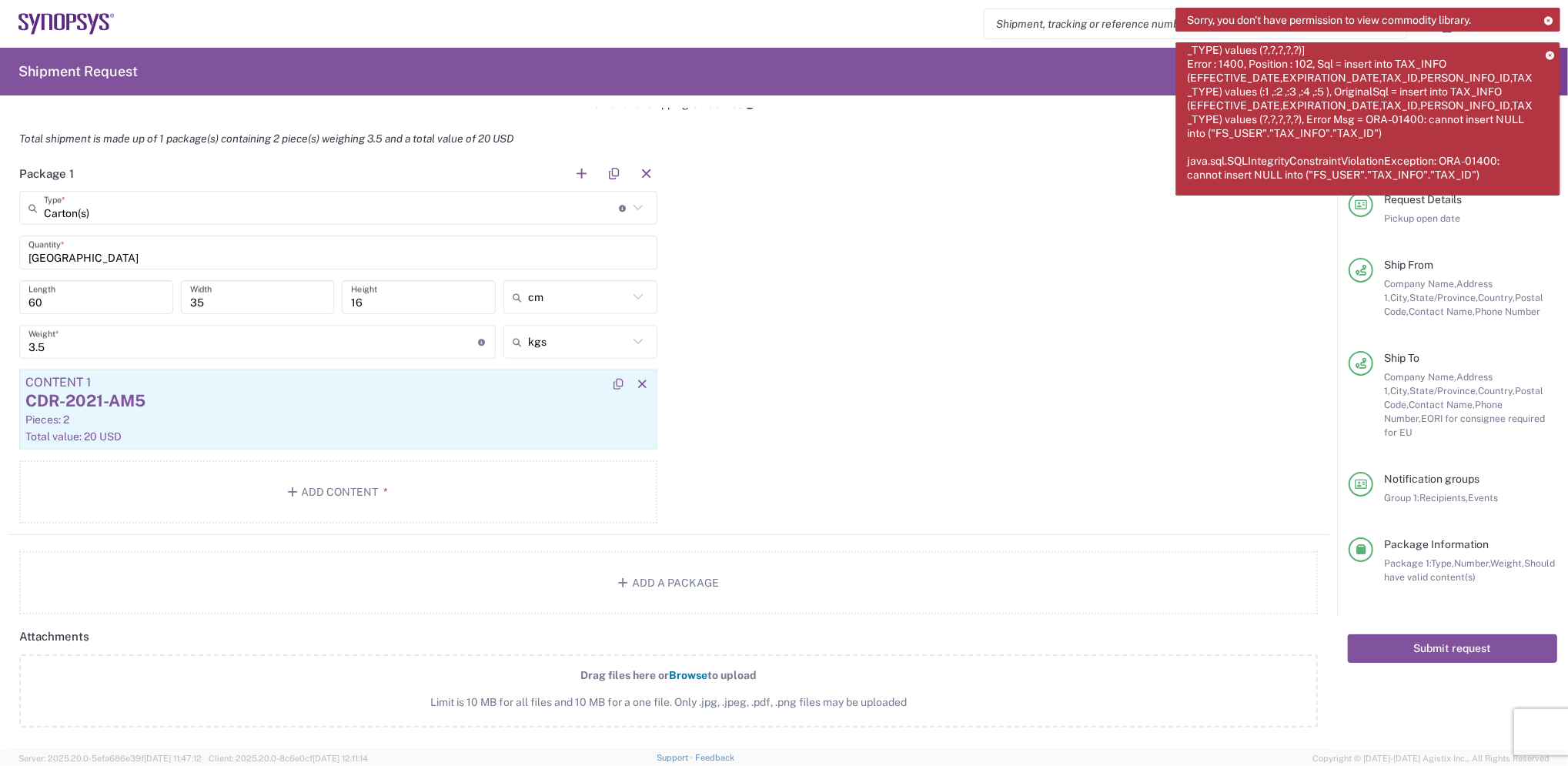
click at [88, 419] on div "Pieces: 2" at bounding box center [338, 419] width 626 height 14
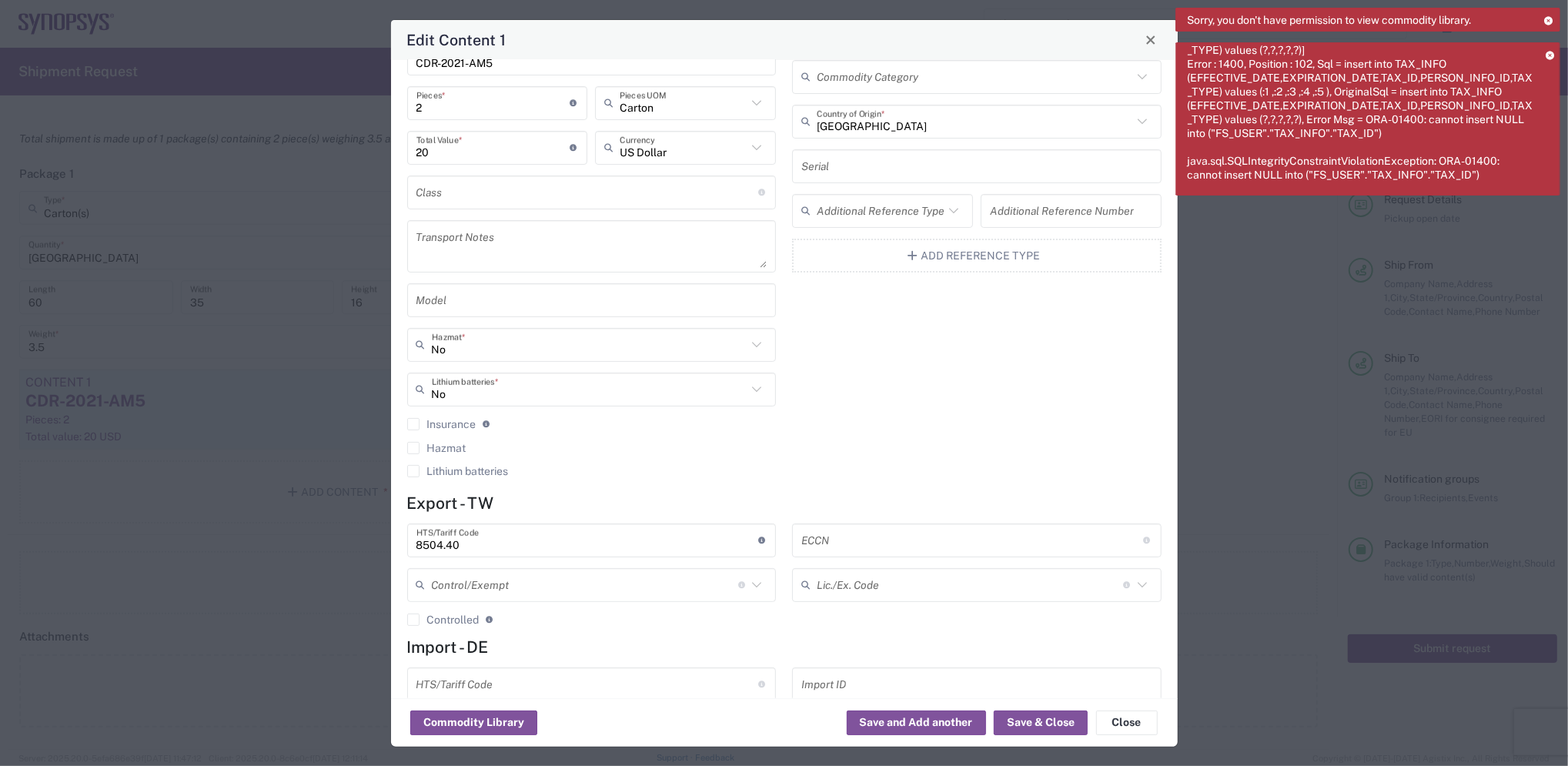
scroll to position [133, 0]
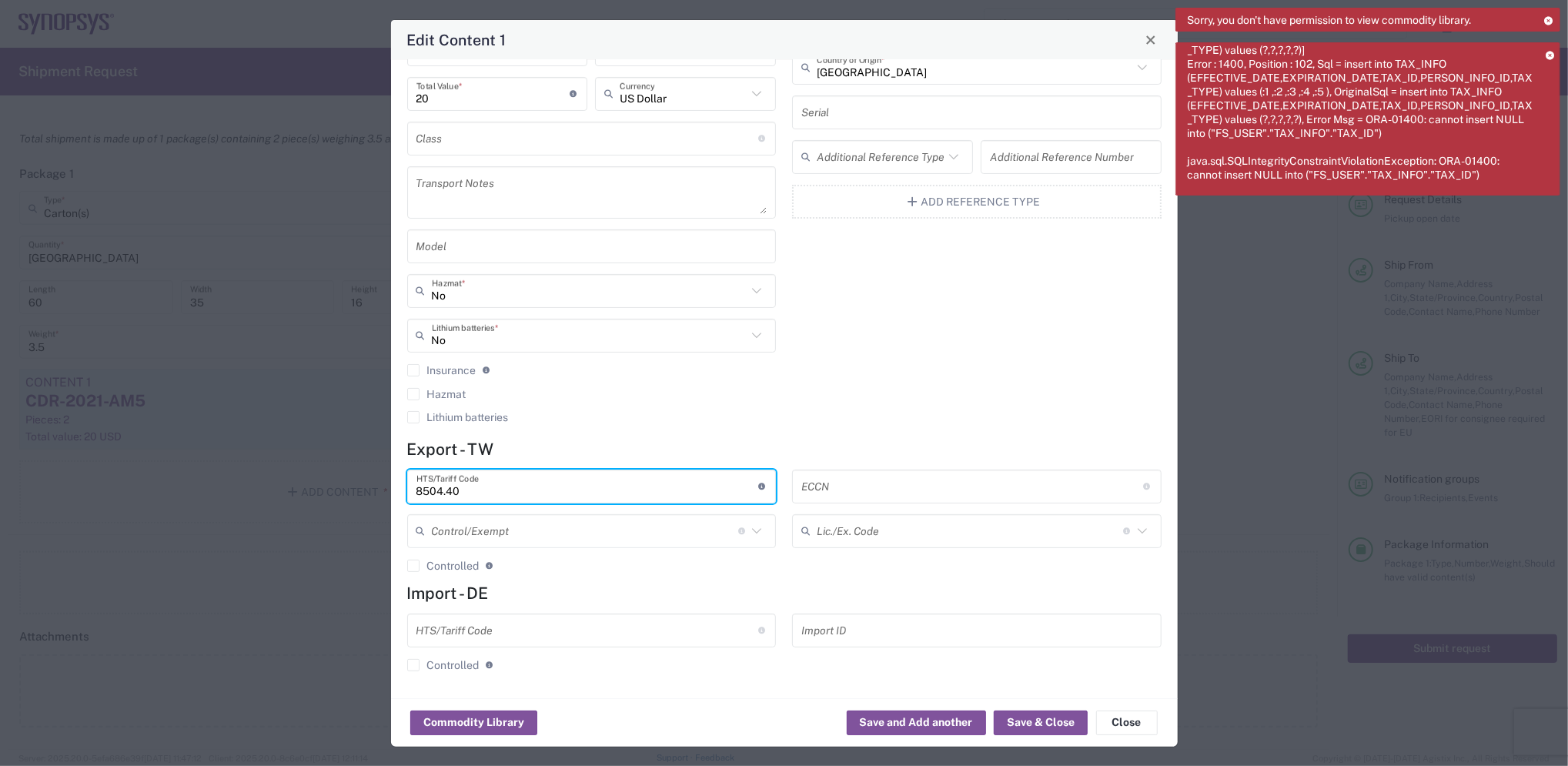
click at [489, 491] on input "8504.40" at bounding box center [588, 485] width 342 height 27
type input "8"
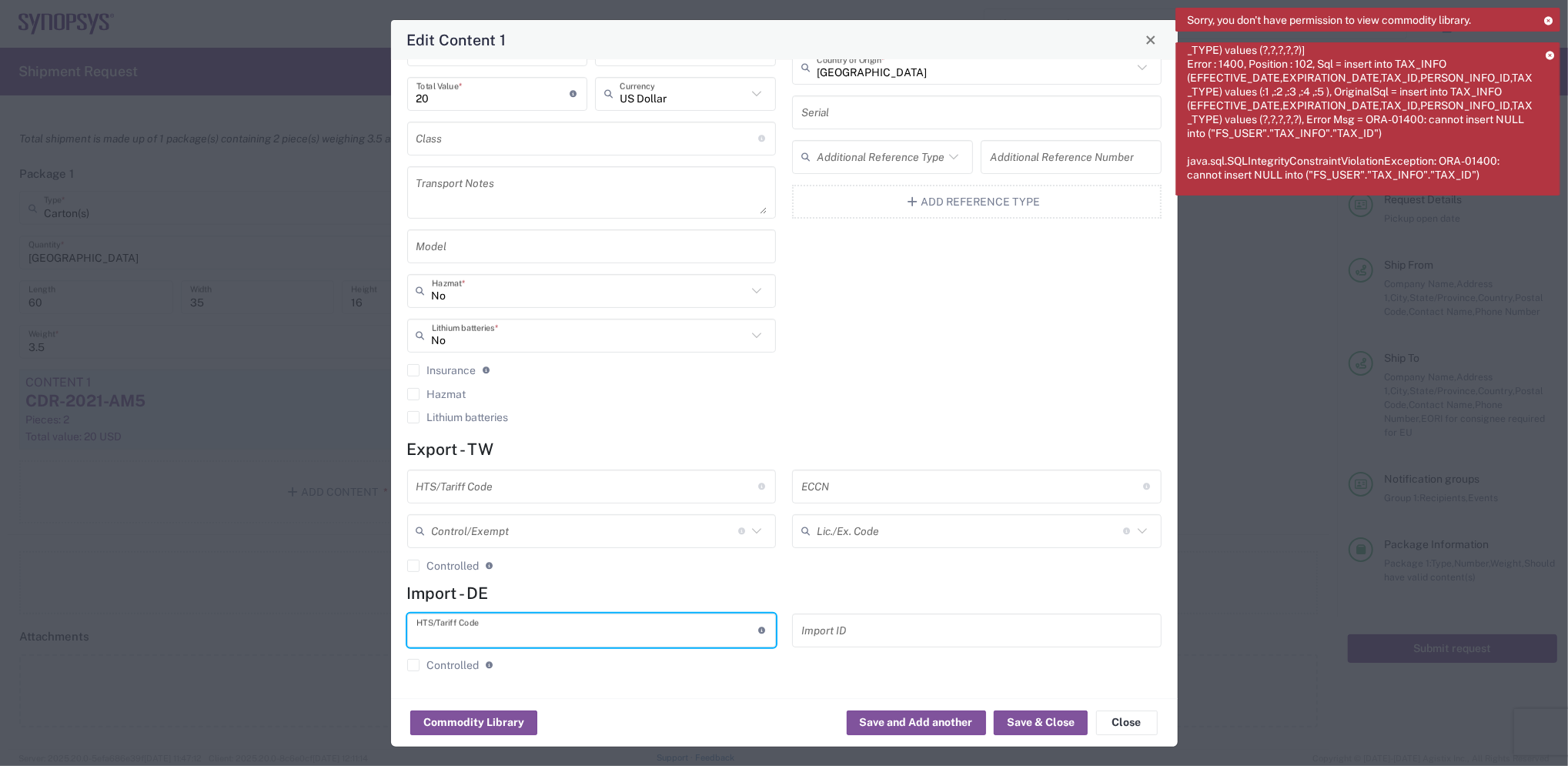
click at [542, 638] on input "text" at bounding box center [588, 629] width 342 height 27
type input "8504.40"
click at [472, 726] on button "Commodity Library" at bounding box center [473, 723] width 127 height 24
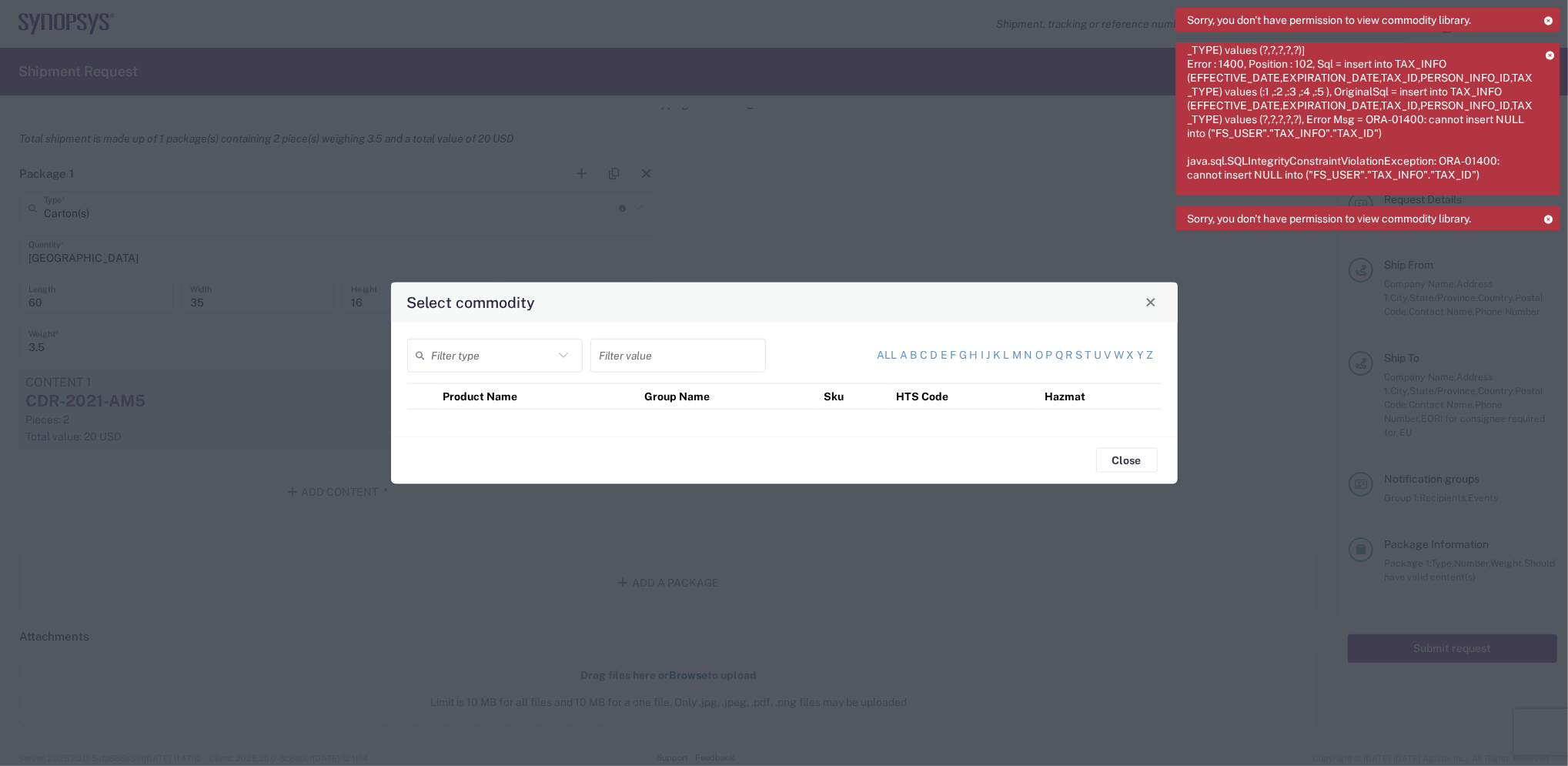
click at [564, 354] on icon at bounding box center [563, 355] width 10 height 5
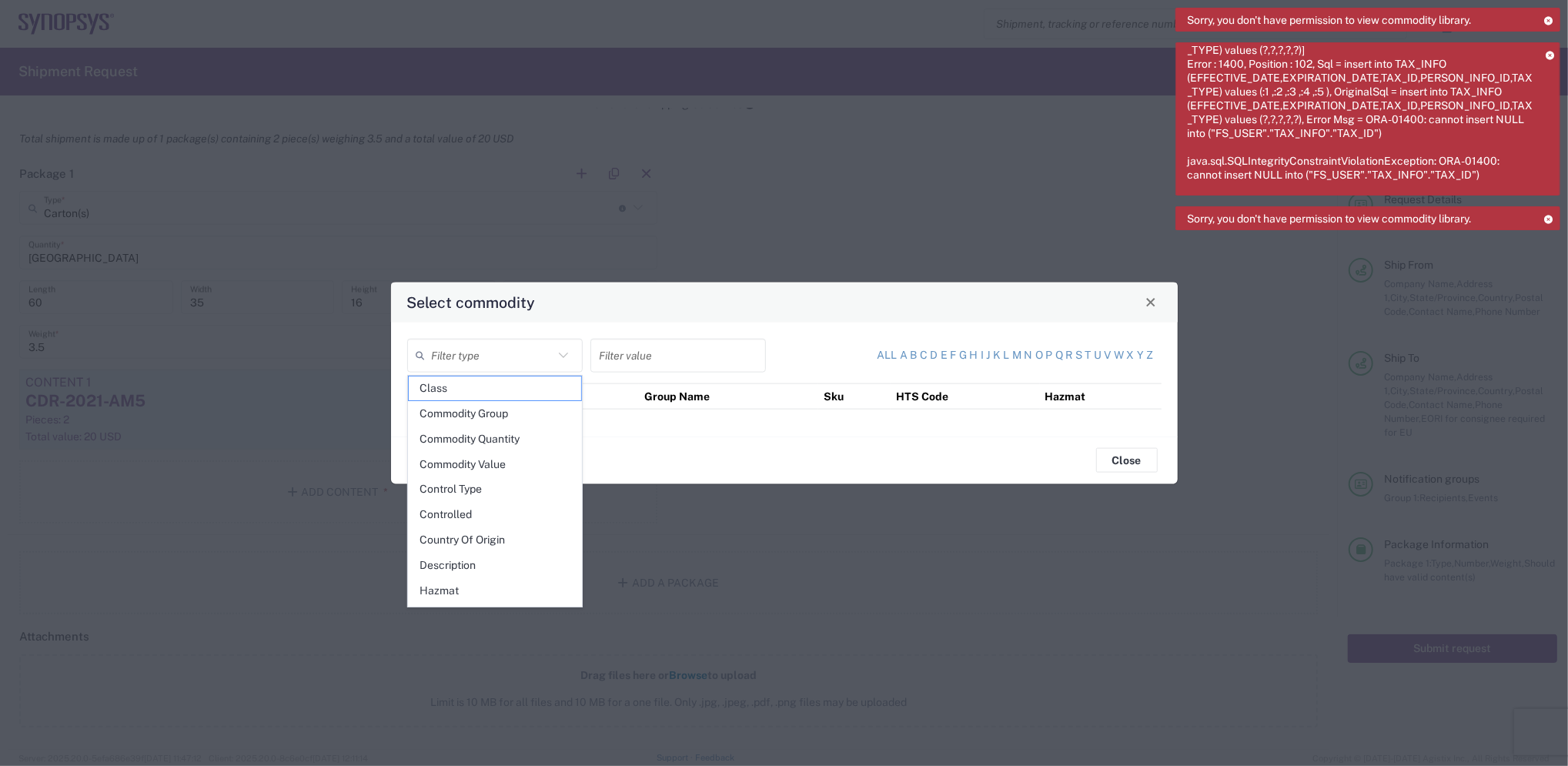
click at [564, 354] on icon at bounding box center [563, 355] width 10 height 5
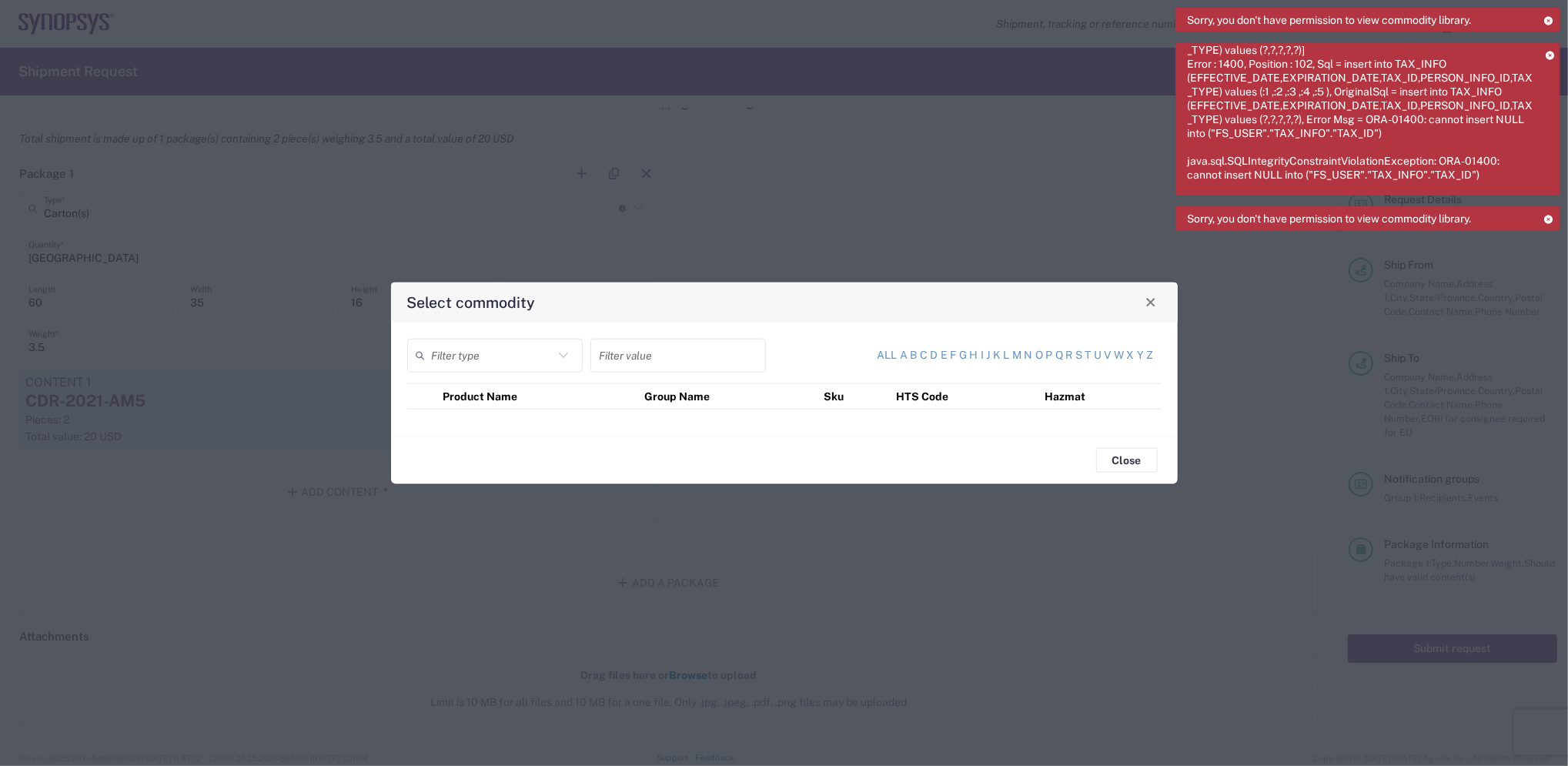
click at [567, 358] on icon at bounding box center [563, 354] width 20 height 20
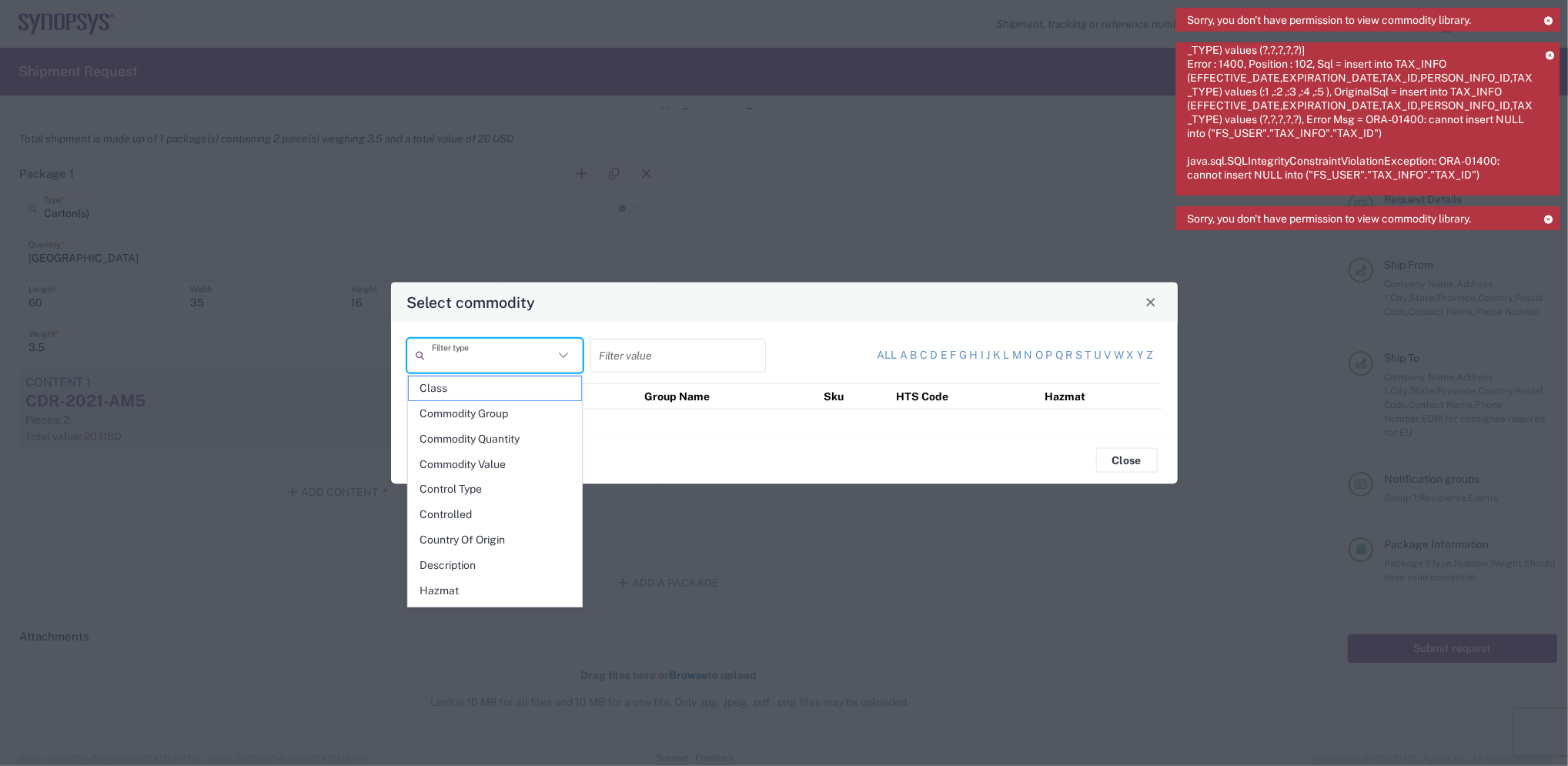
scroll to position [224, 0]
click at [475, 536] on span "Product Name" at bounding box center [495, 544] width 172 height 24
type input "Product Name"
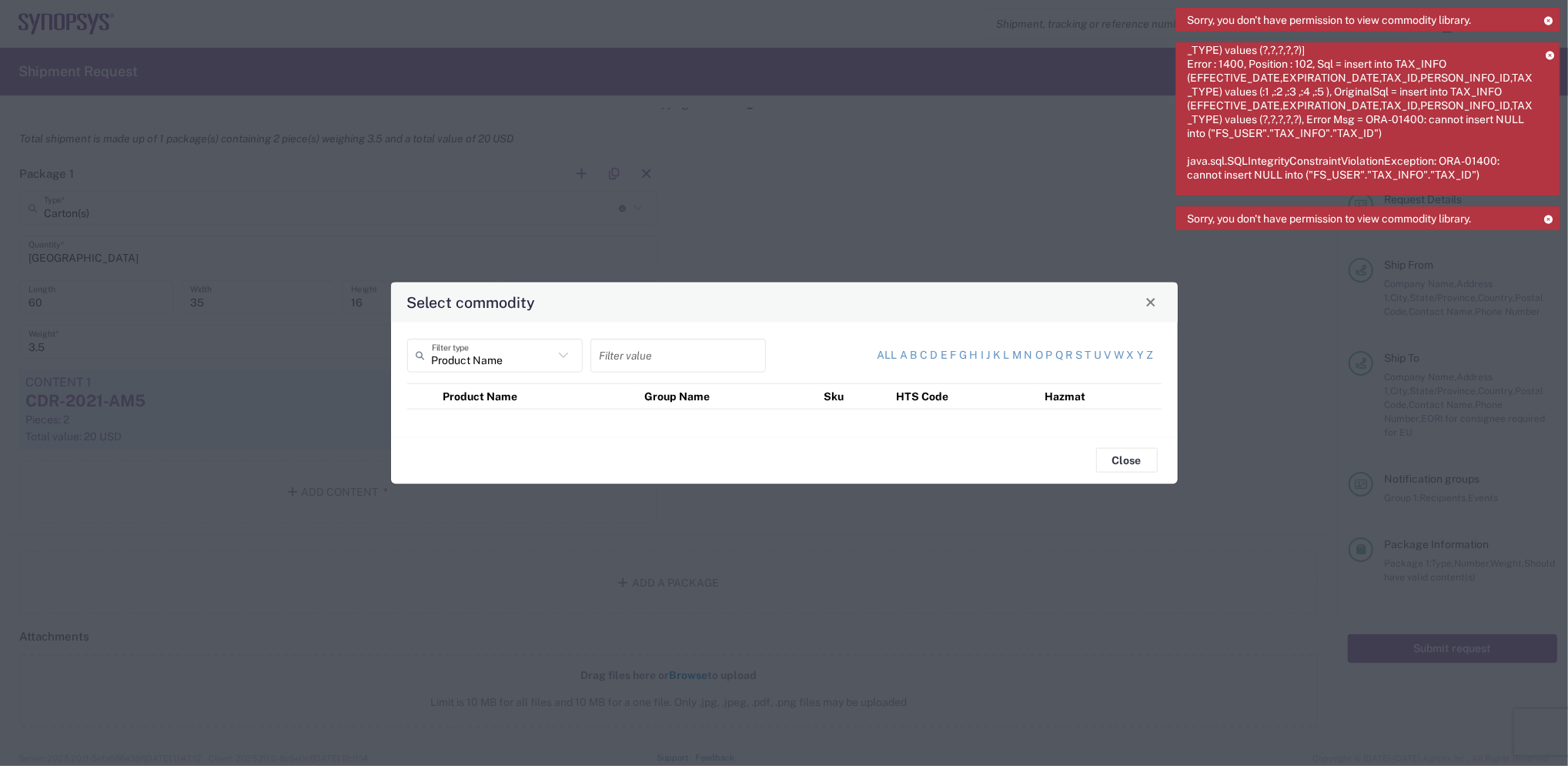
click at [556, 395] on th "Product Name" at bounding box center [538, 395] width 201 height 25
click at [699, 360] on input "text" at bounding box center [678, 354] width 157 height 27
type input "20"
click at [1119, 458] on button "Close" at bounding box center [1127, 460] width 62 height 24
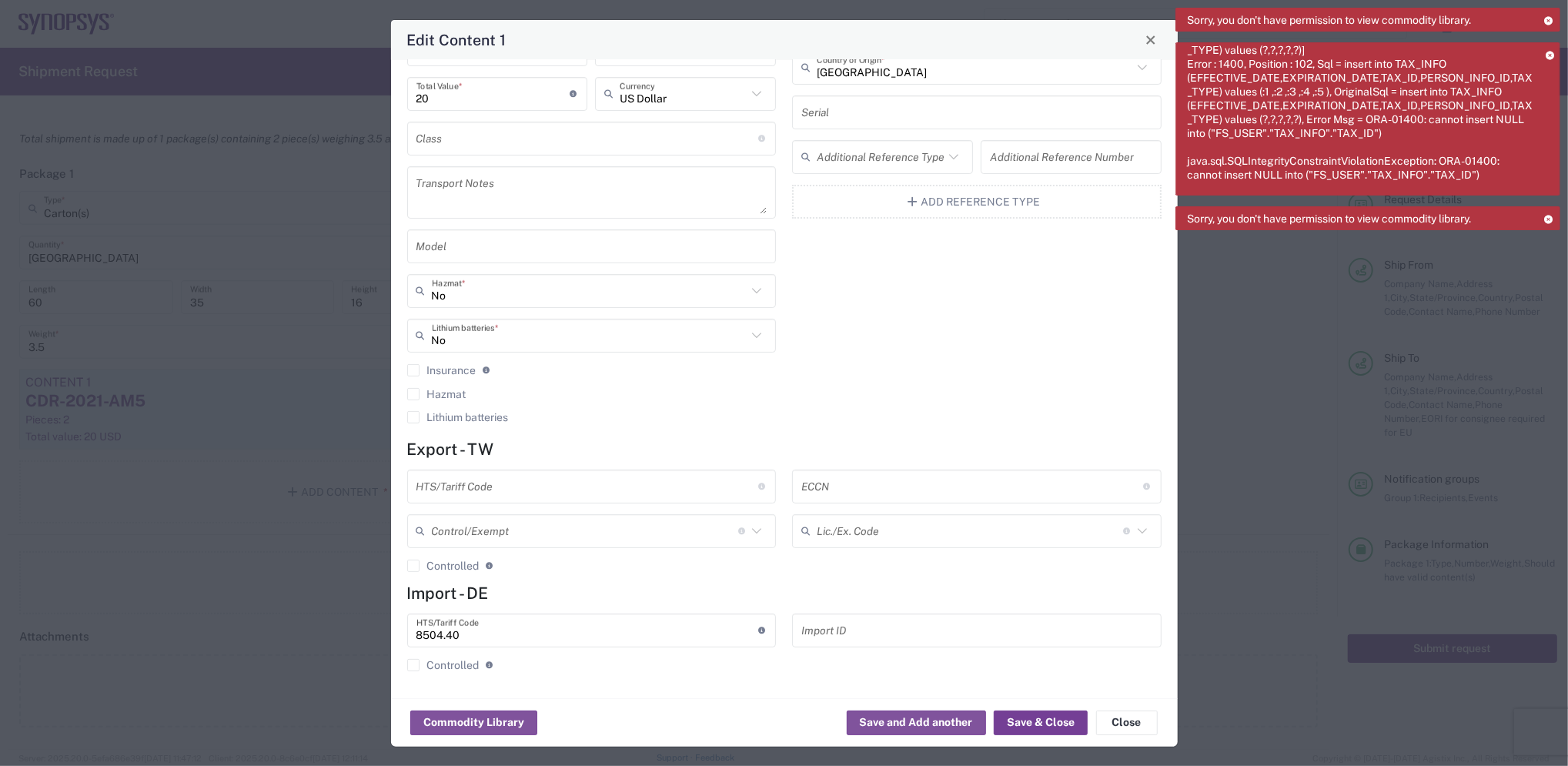
click at [1050, 714] on button "Save & Close" at bounding box center [1041, 723] width 94 height 24
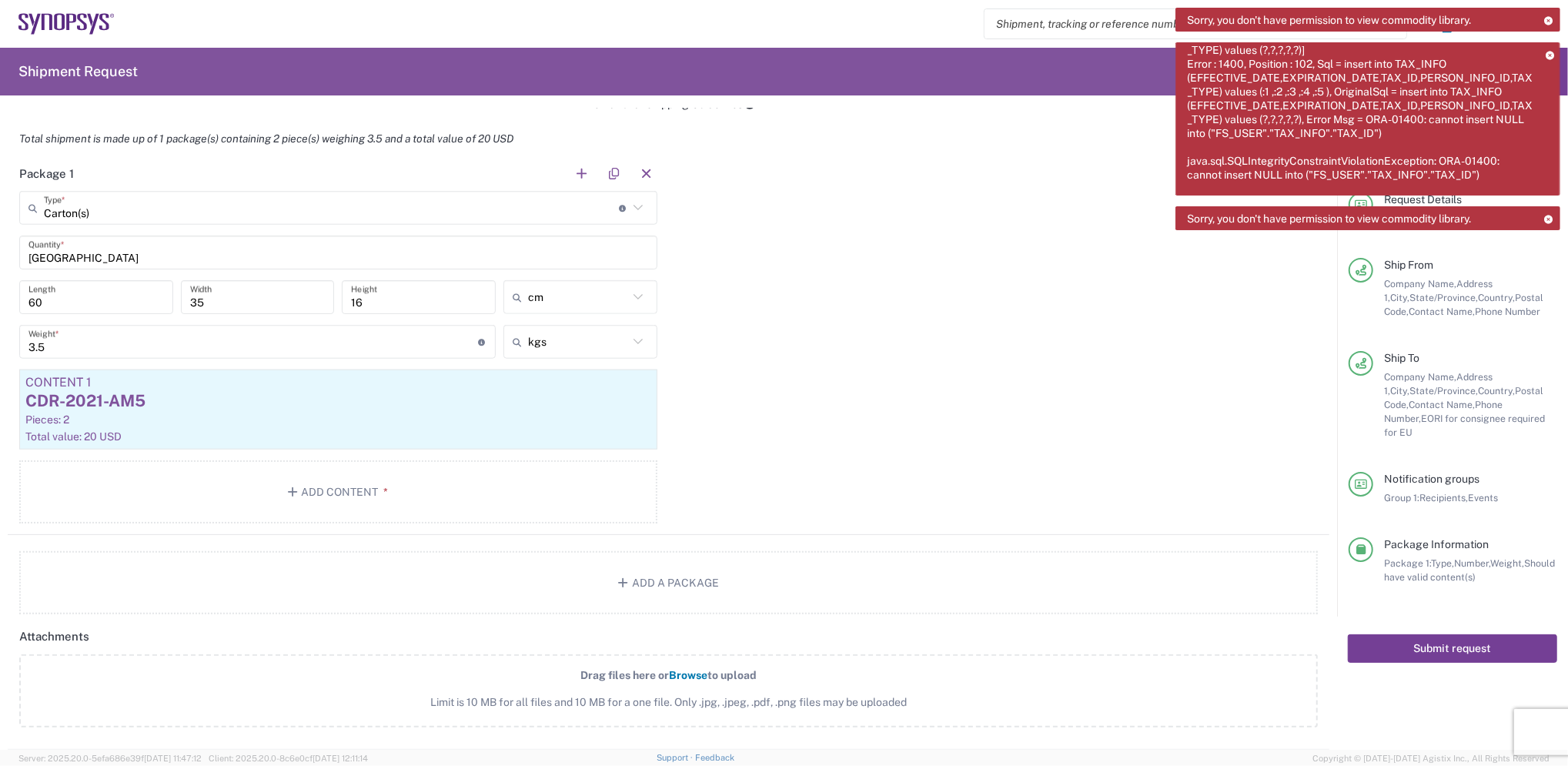
click at [1421, 634] on button "Submit request" at bounding box center [1453, 648] width 210 height 29
click at [224, 429] on article "Content 1 CDR-2021-AM5 Pieces: 2 Total value: 20 USD" at bounding box center [338, 409] width 638 height 80
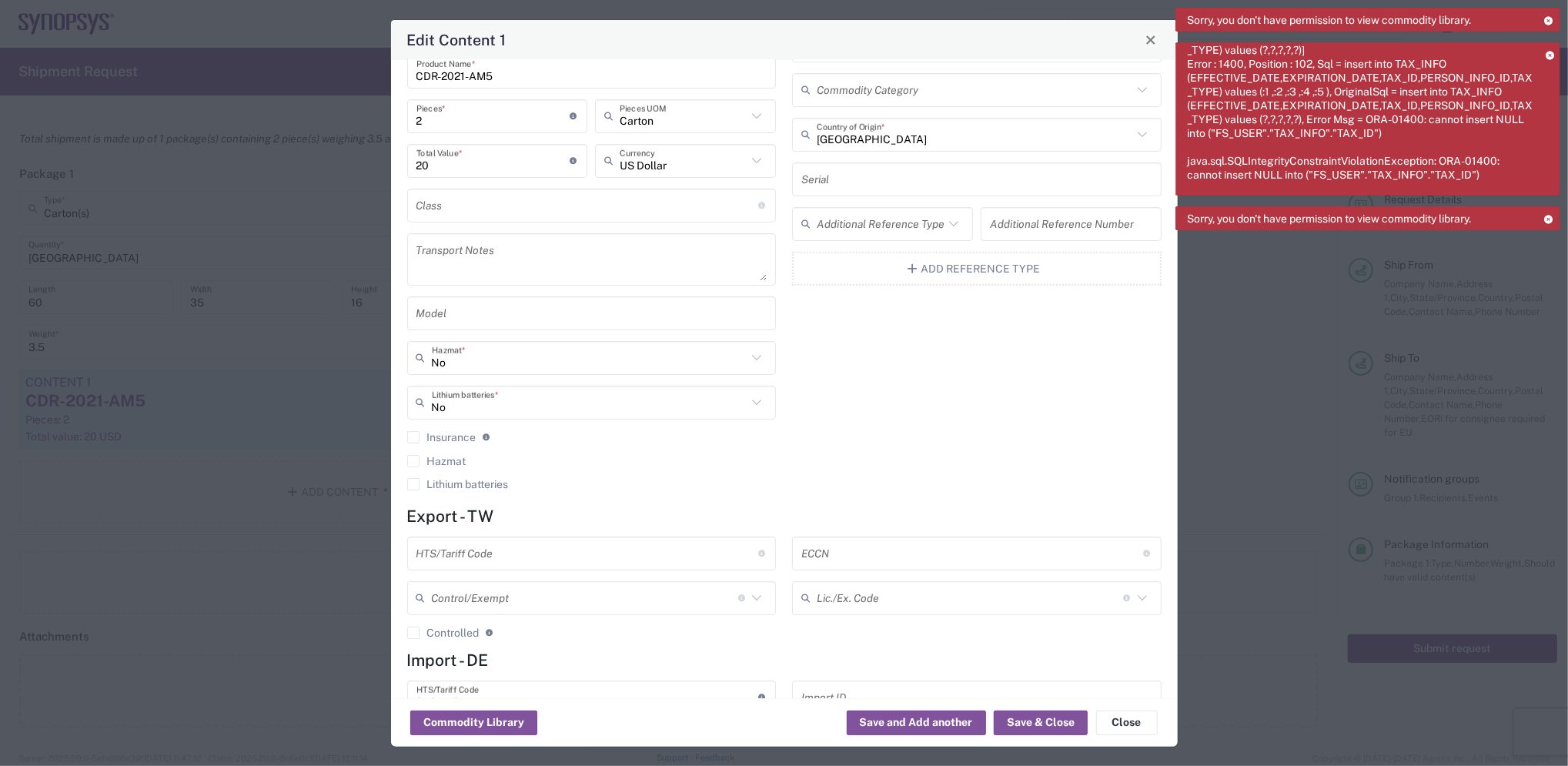
scroll to position [133, 0]
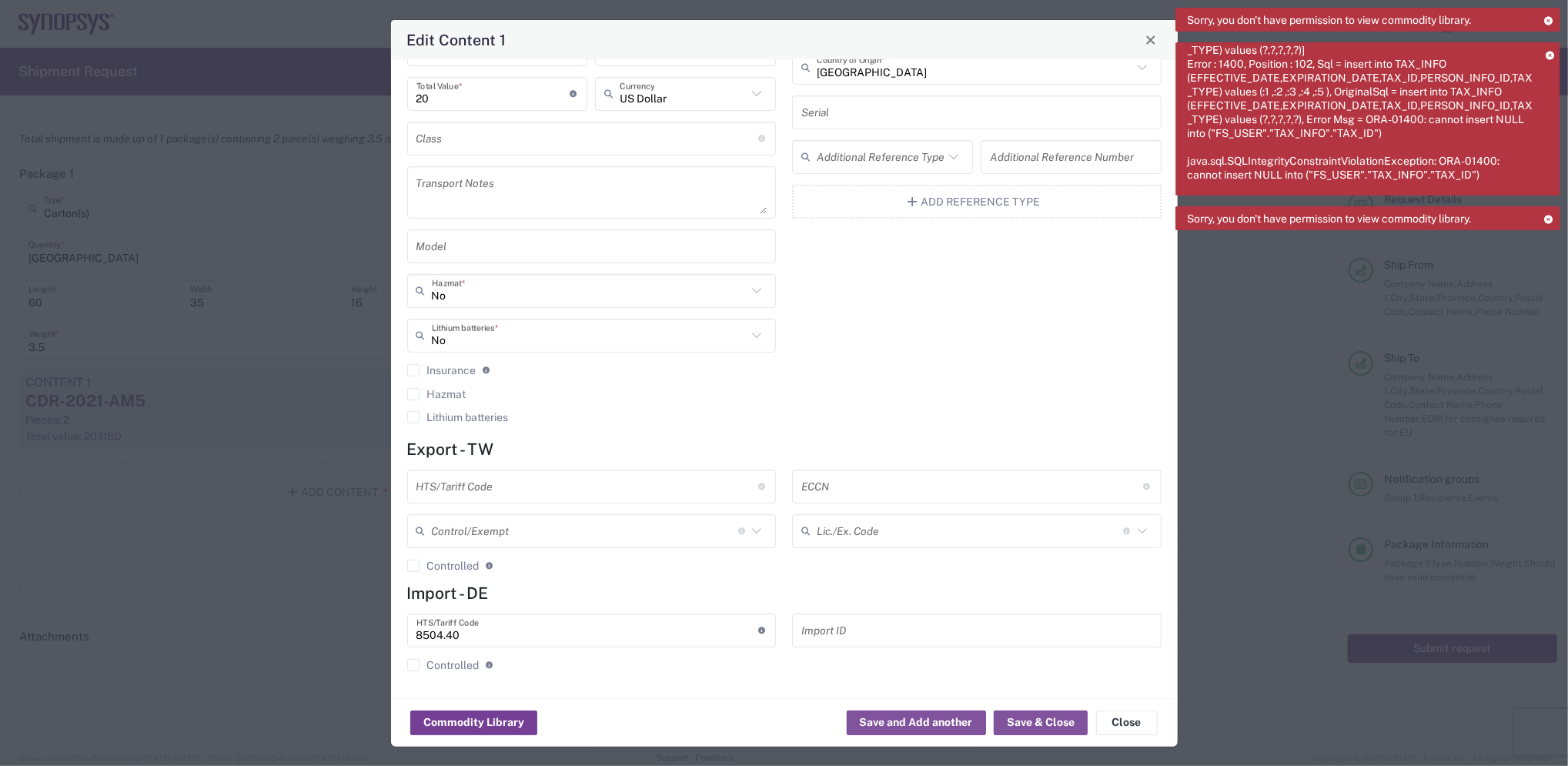
click at [506, 714] on button "Commodity Library" at bounding box center [473, 723] width 127 height 24
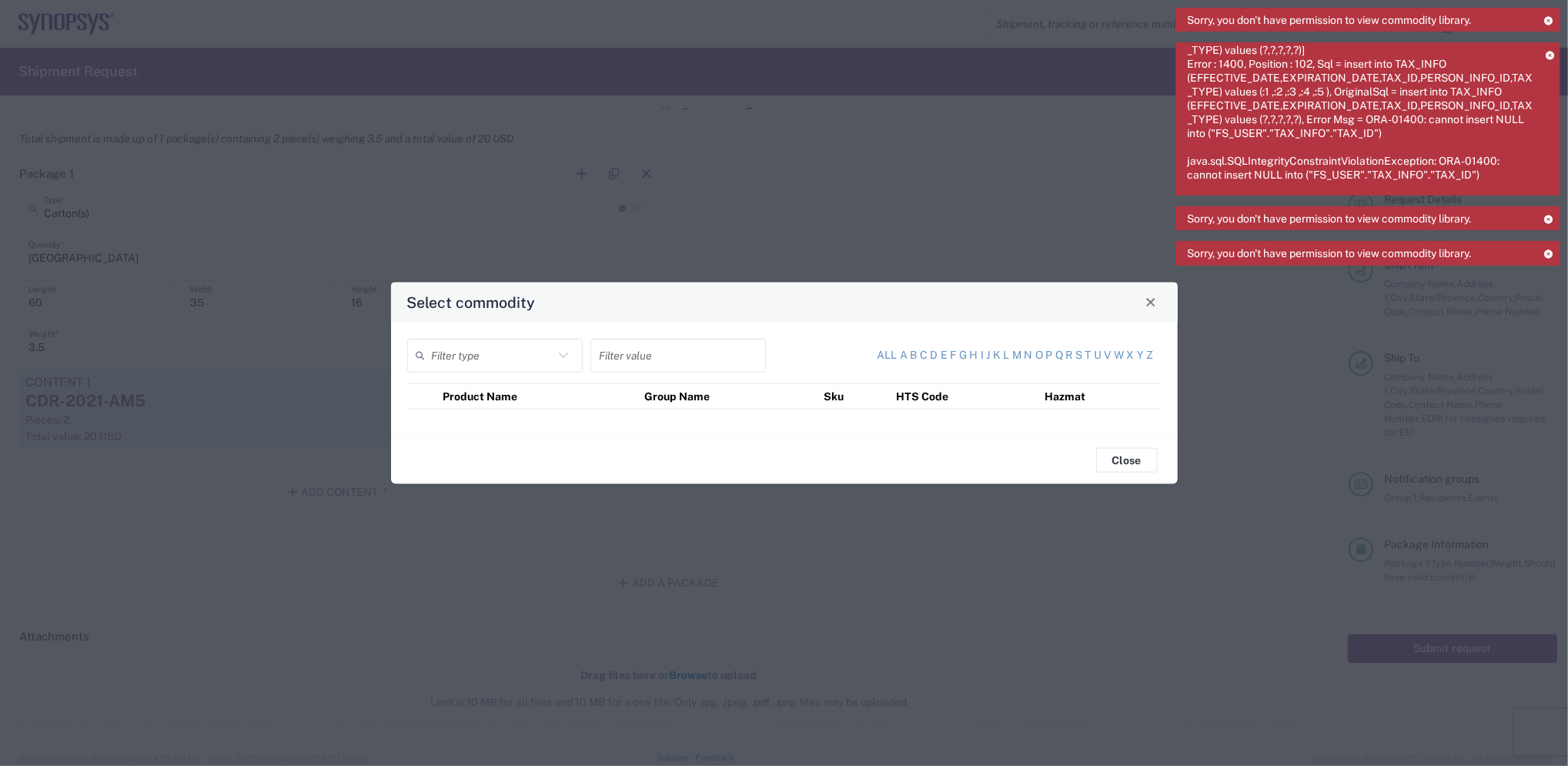
click at [555, 394] on th "Product Name" at bounding box center [538, 395] width 201 height 25
click at [471, 421] on div "Filter type Filter value All a b c d e f g h i j k l m n o p q r s t u v w x y …" at bounding box center [784, 378] width 787 height 114
click at [561, 361] on icon at bounding box center [563, 354] width 20 height 20
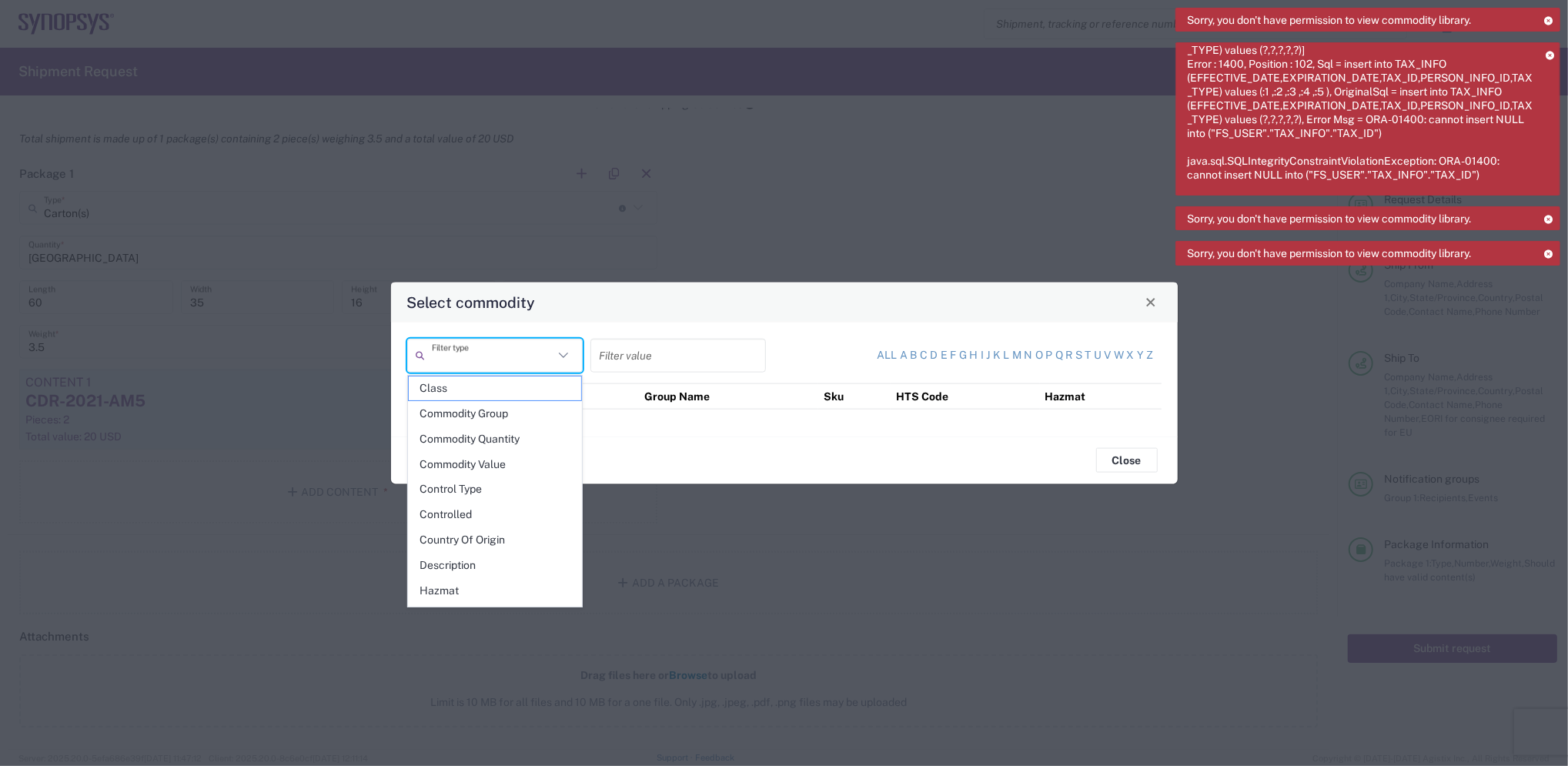
click at [546, 352] on input "text" at bounding box center [492, 354] width 121 height 27
click at [597, 306] on div "Select commodity" at bounding box center [784, 302] width 787 height 40
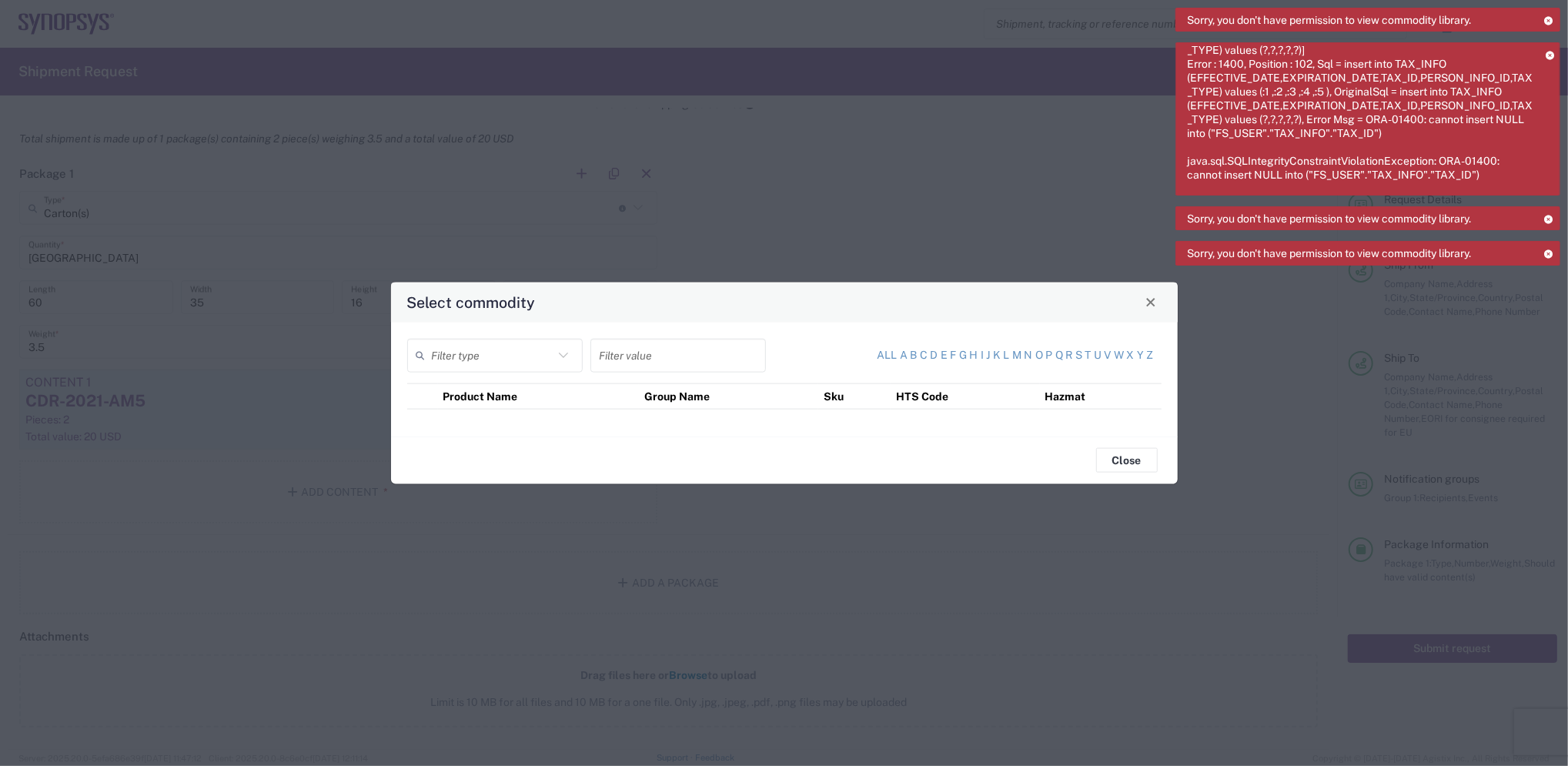
click at [568, 357] on icon at bounding box center [563, 354] width 20 height 20
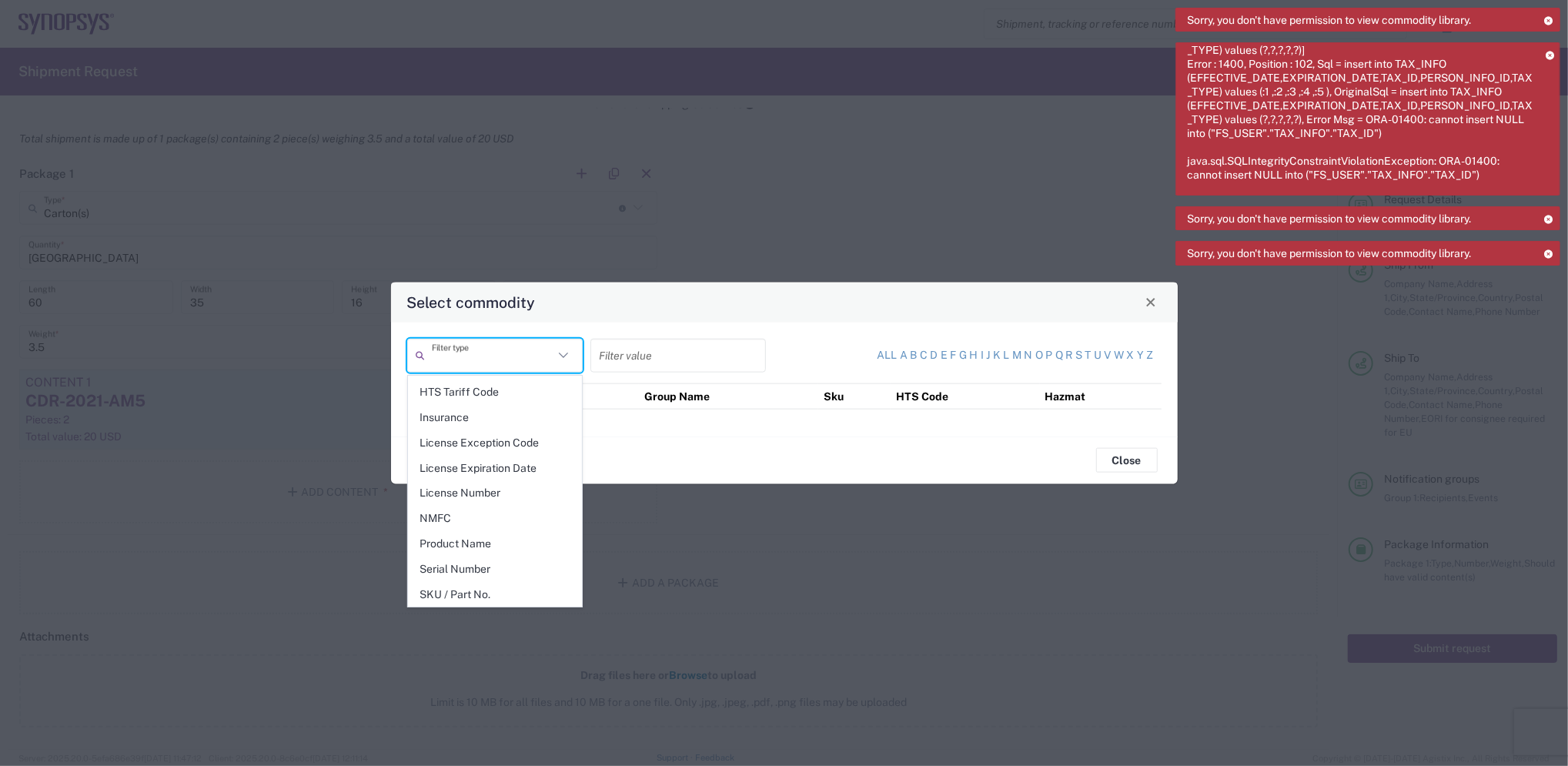
scroll to position [0, 0]
click at [498, 417] on span "Commodity Group" at bounding box center [495, 414] width 172 height 24
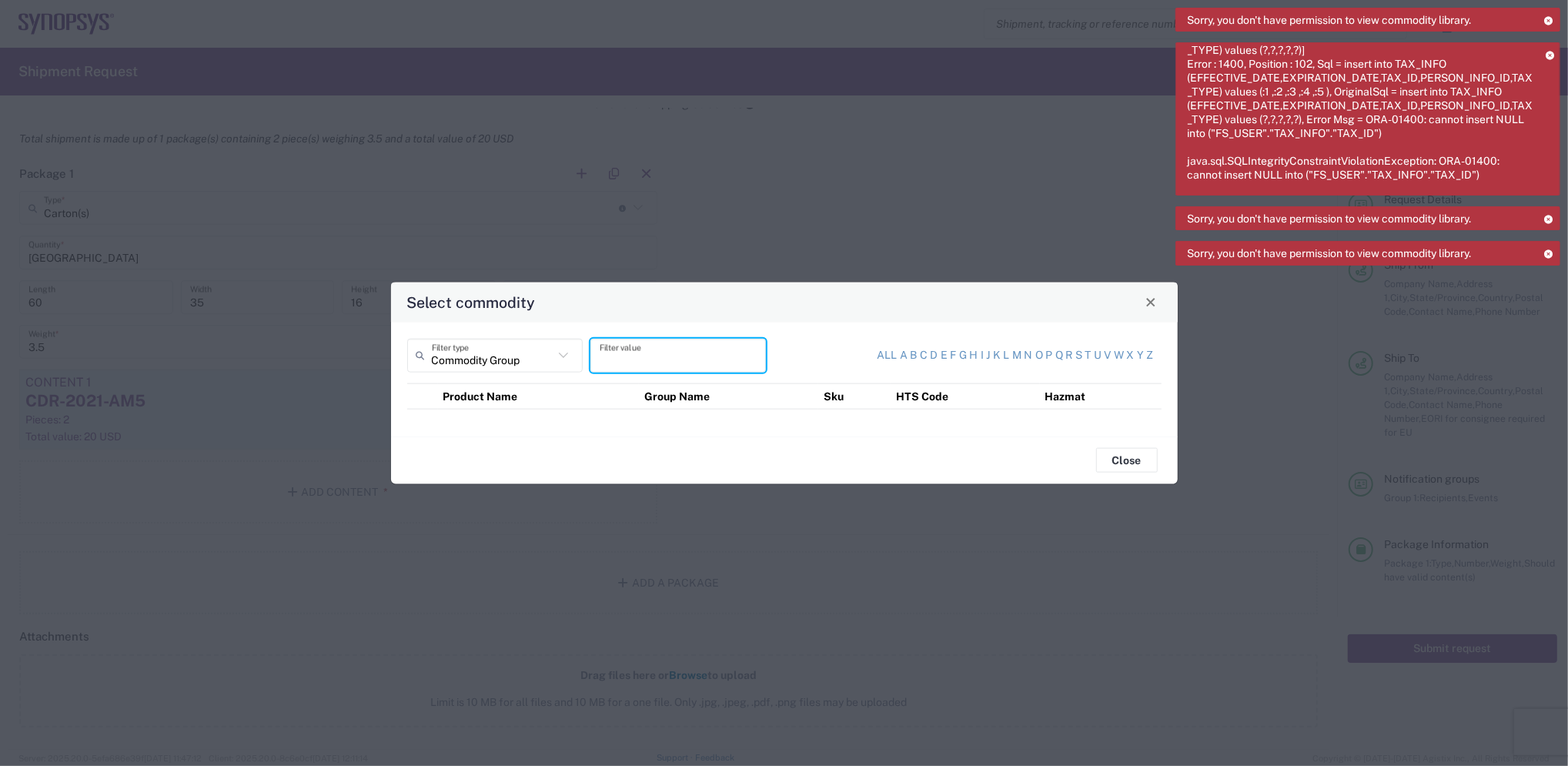
click at [690, 356] on input "text" at bounding box center [678, 354] width 157 height 27
click at [557, 353] on icon at bounding box center [563, 354] width 20 height 20
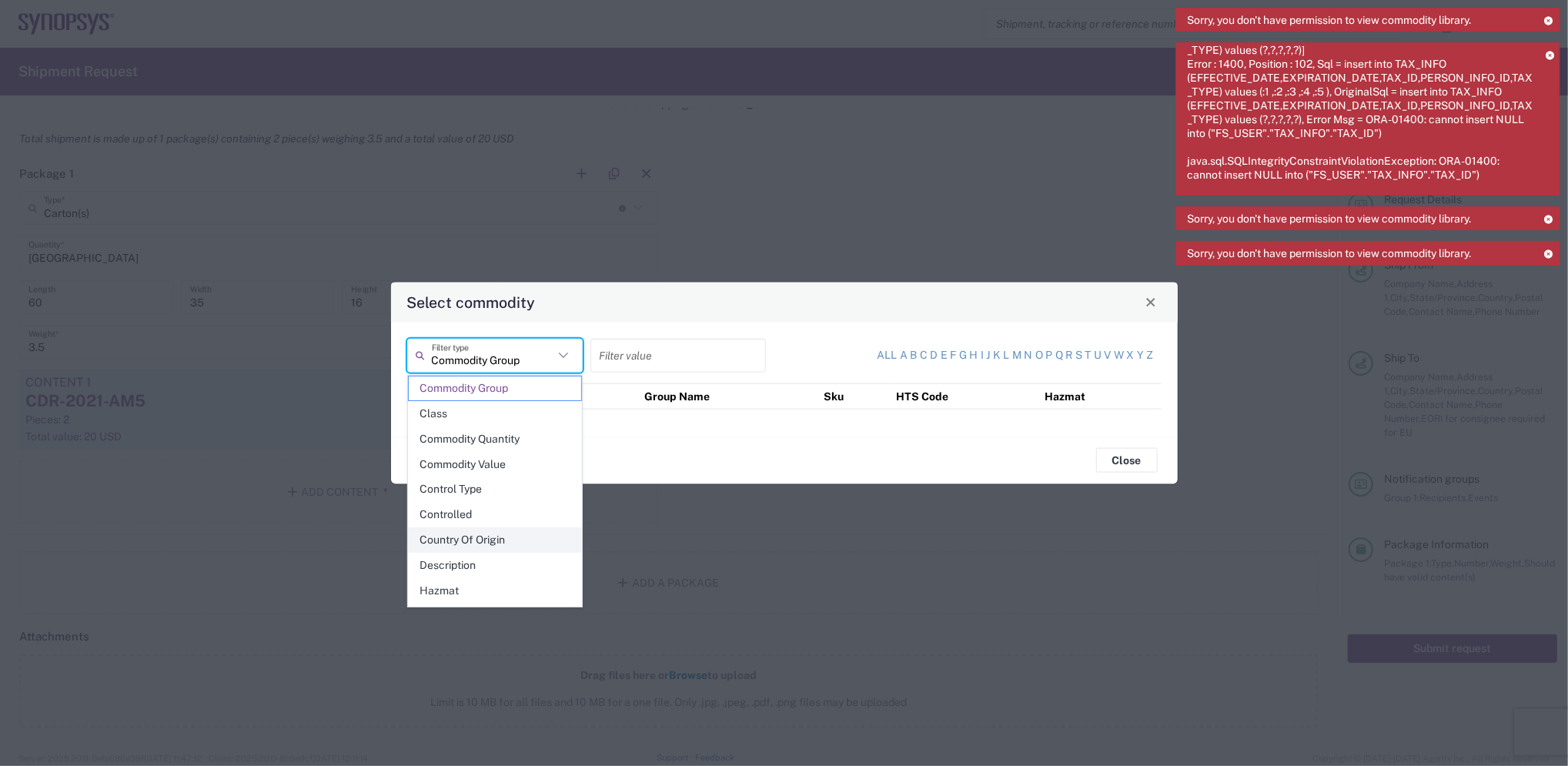
click at [499, 533] on span "Country Of Origin" at bounding box center [495, 540] width 172 height 24
type input "Country Of Origin"
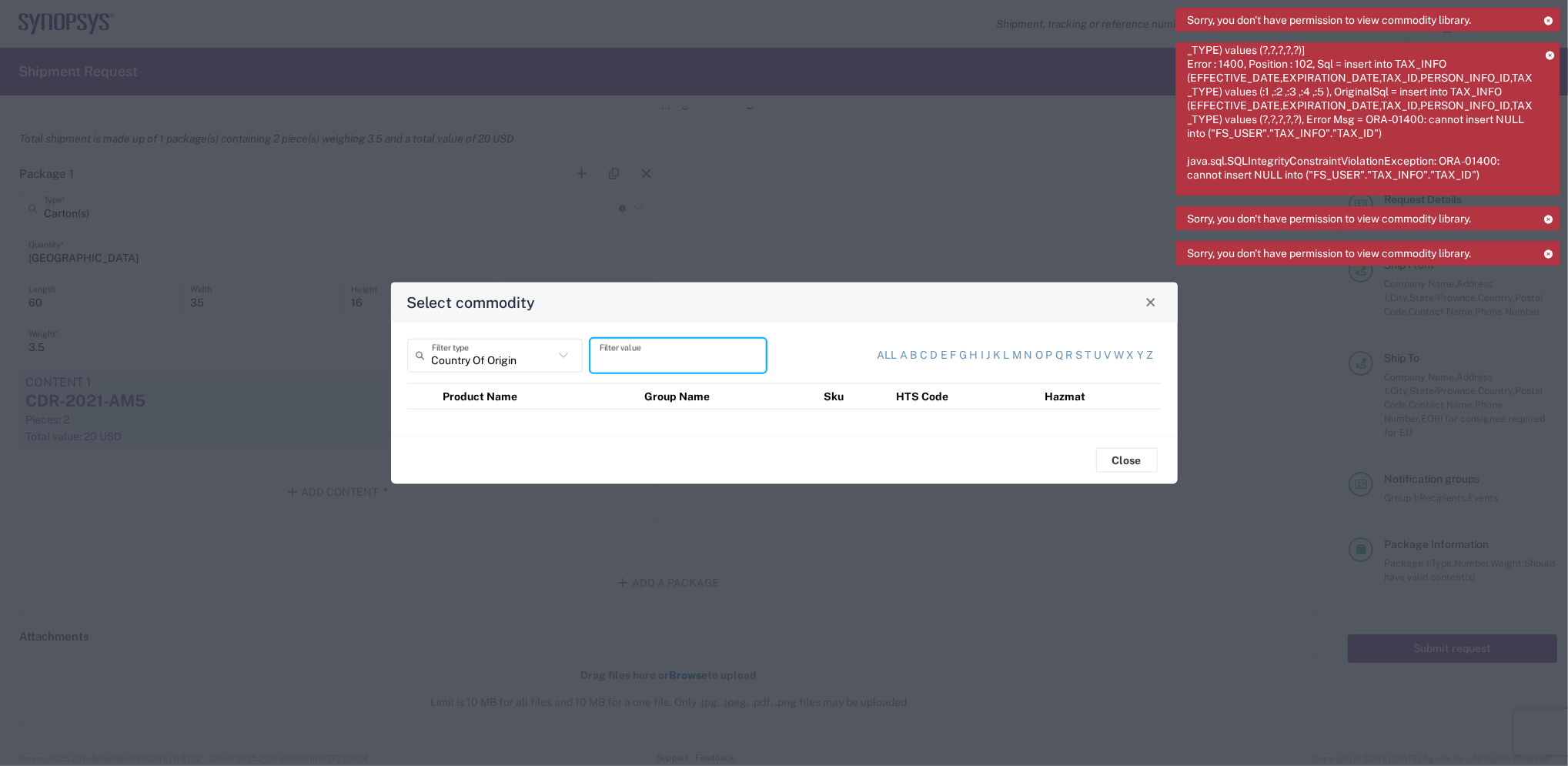
click at [696, 355] on input "text" at bounding box center [678, 354] width 157 height 27
type input "A"
type input "[GEOGRAPHIC_DATA]"
drag, startPoint x: 1135, startPoint y: 455, endPoint x: 650, endPoint y: 403, distance: 487.8
click at [663, 406] on agx-commodity-library "Country Of Origin Filter type TAIWAN Filter value All a b c d e f g h i j k l m…" at bounding box center [784, 402] width 787 height 162
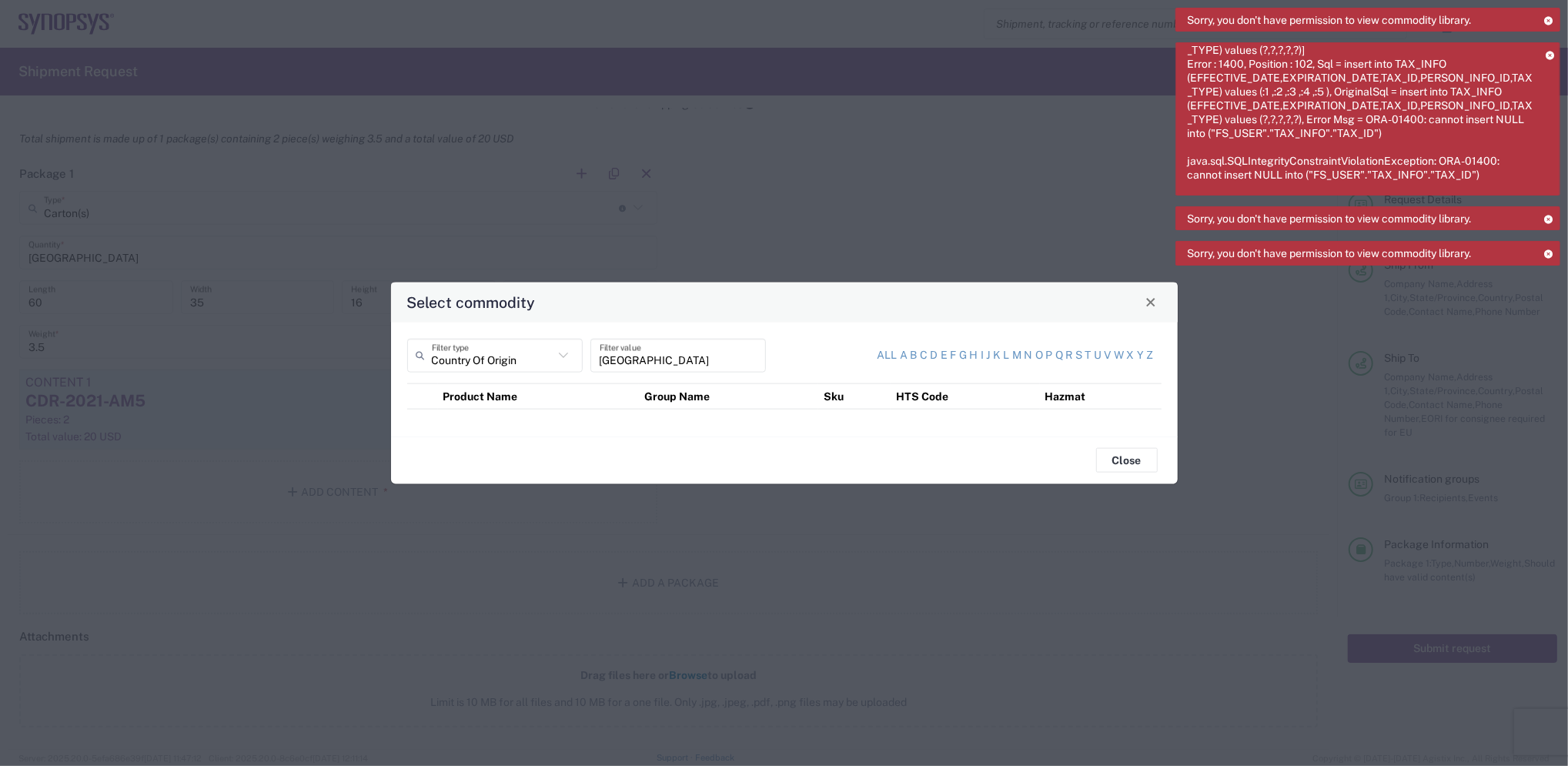
click at [561, 354] on icon at bounding box center [563, 354] width 20 height 20
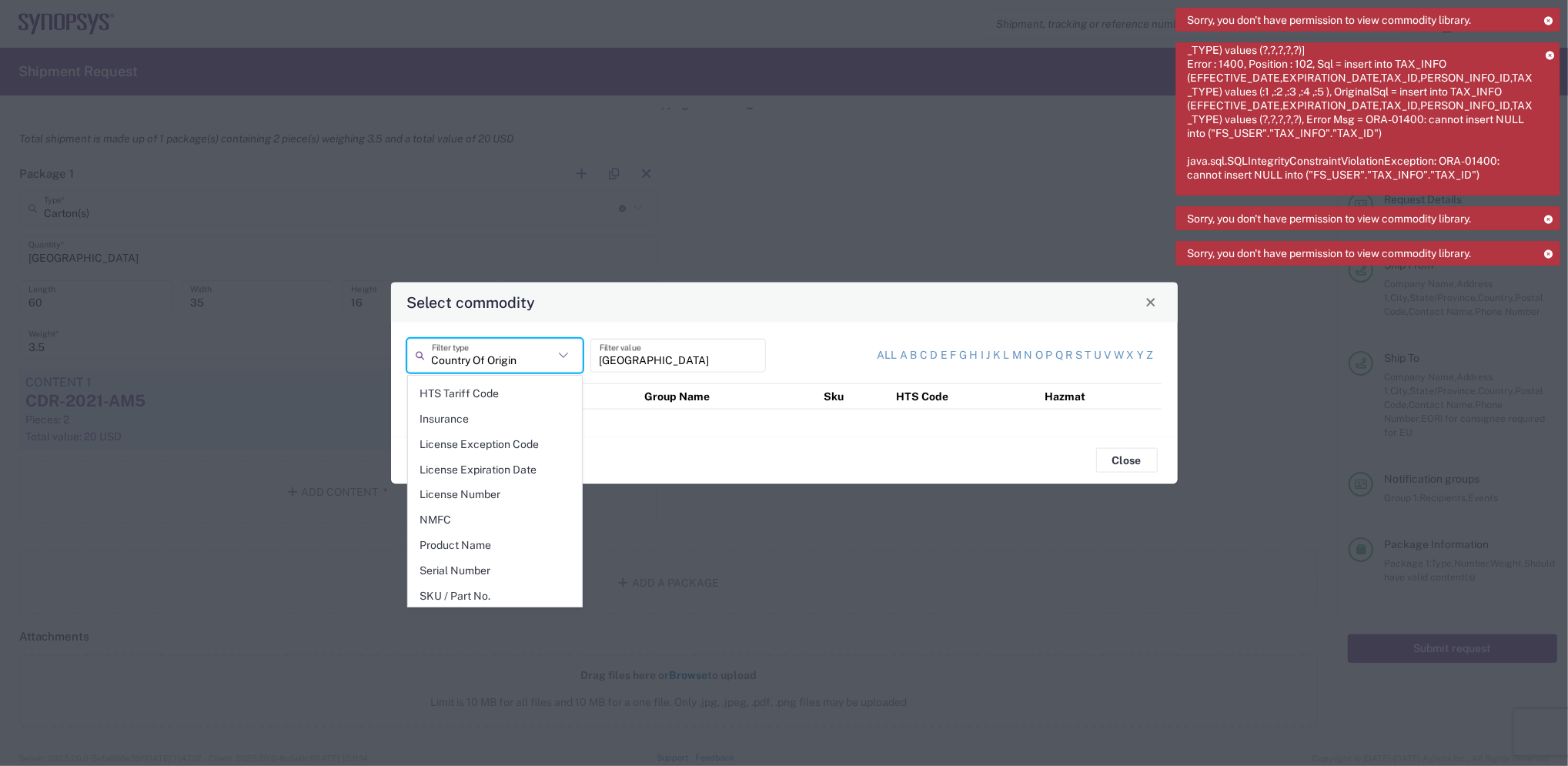
scroll to position [224, 0]
click at [471, 545] on span "Product Name" at bounding box center [495, 544] width 172 height 24
type input "Product Name"
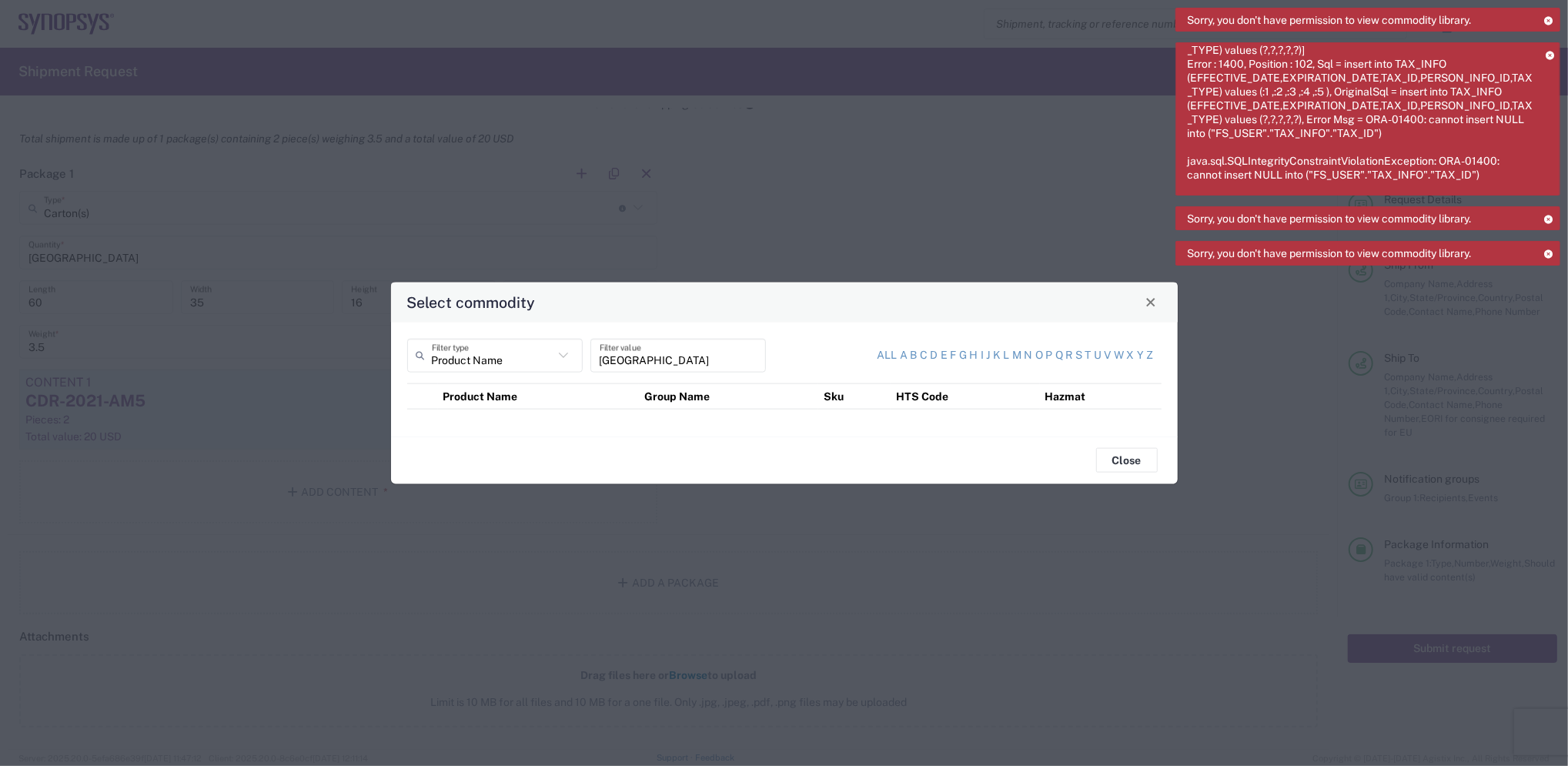
click at [668, 360] on input "[GEOGRAPHIC_DATA]" at bounding box center [678, 354] width 157 height 27
drag, startPoint x: 668, startPoint y: 360, endPoint x: 439, endPoint y: 322, distance: 232.1
click at [439, 322] on div "Product Name Filter type TAIWAN Filter value All a b c d e f g h i j k l m n o …" at bounding box center [784, 378] width 787 height 114
type input "P"
type input "O"
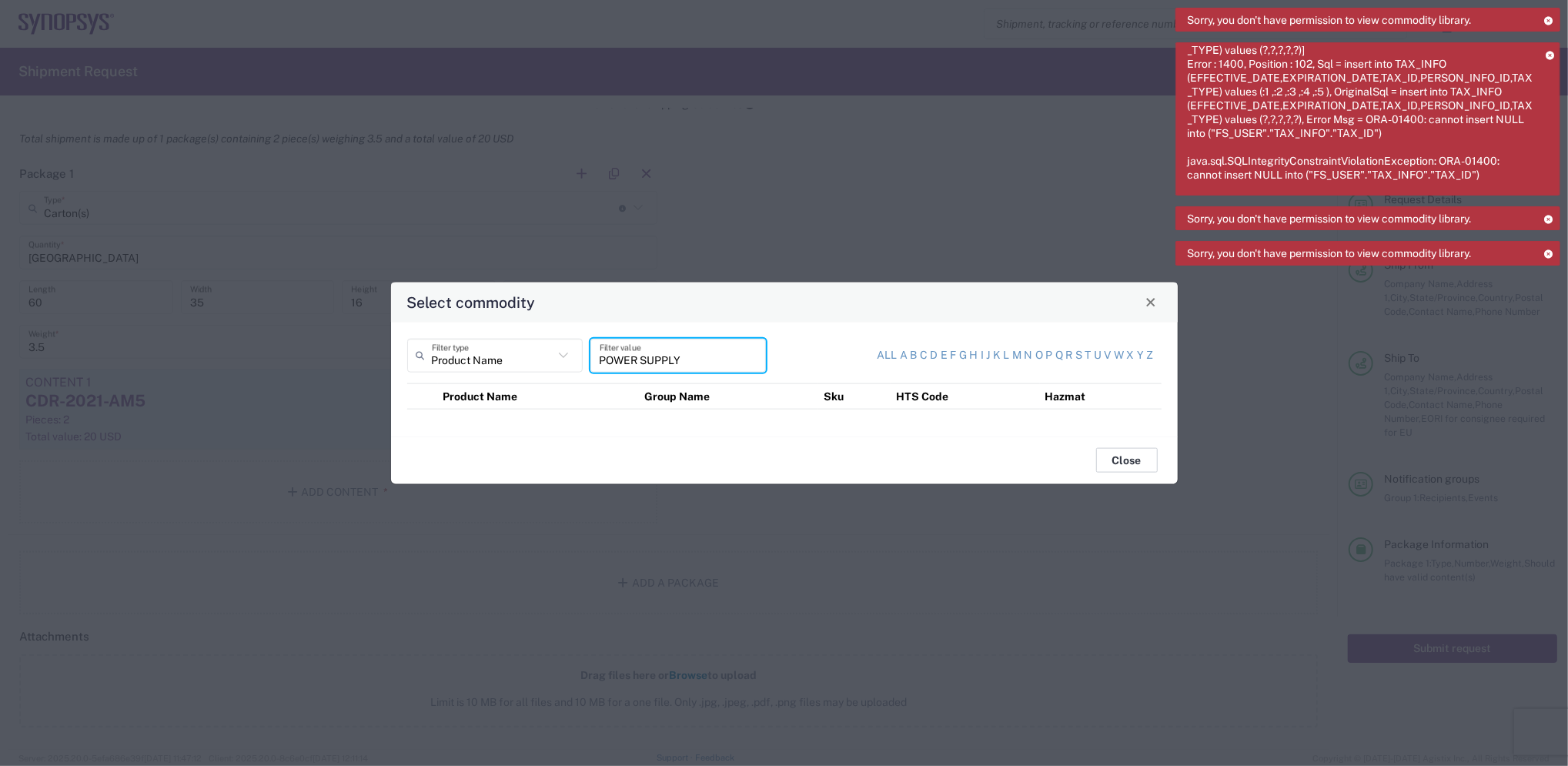
type input "POWER SUPPLY"
click at [1112, 451] on button "Close" at bounding box center [1127, 460] width 62 height 24
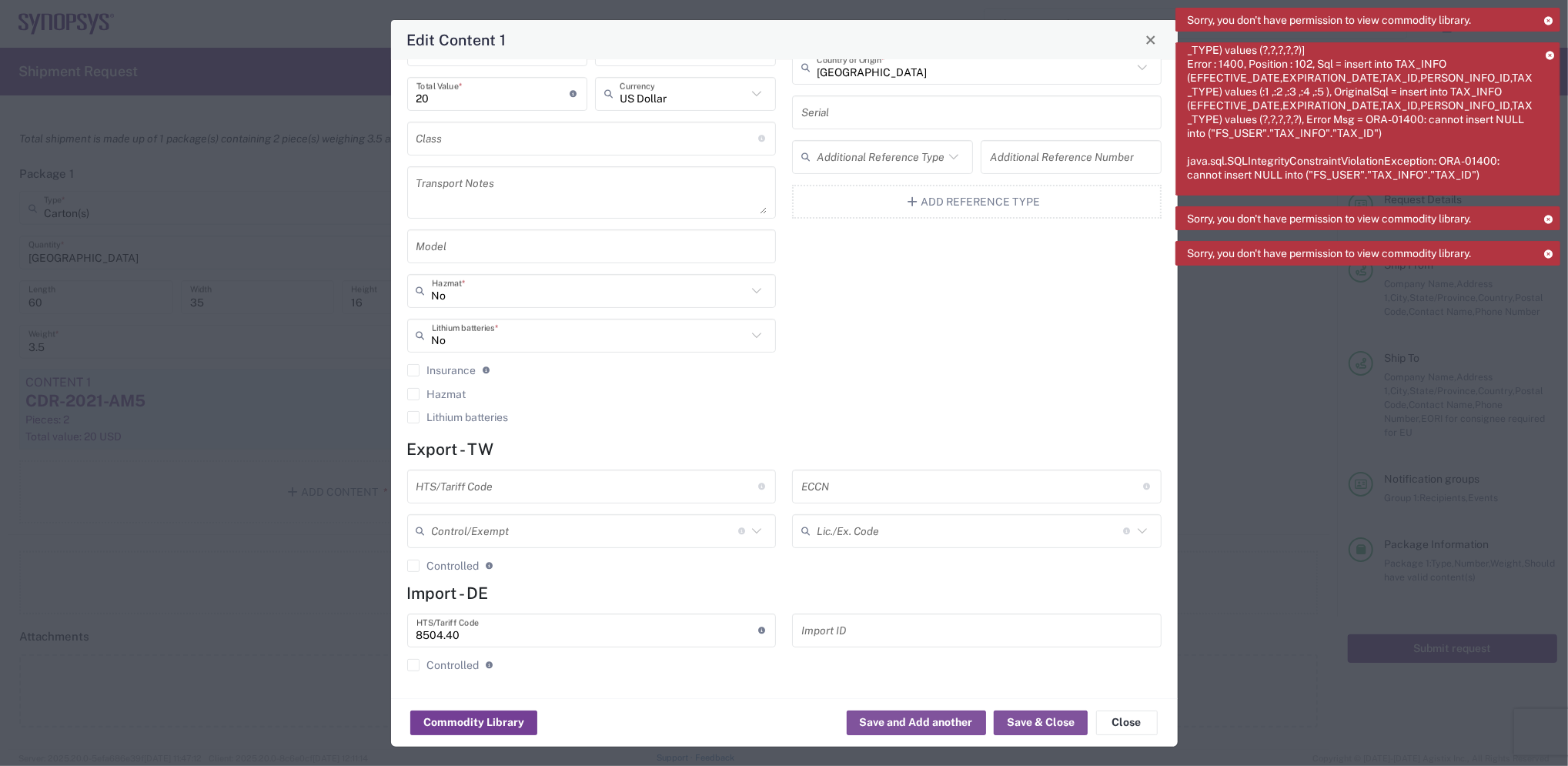
click at [472, 716] on button "Commodity Library" at bounding box center [473, 723] width 127 height 24
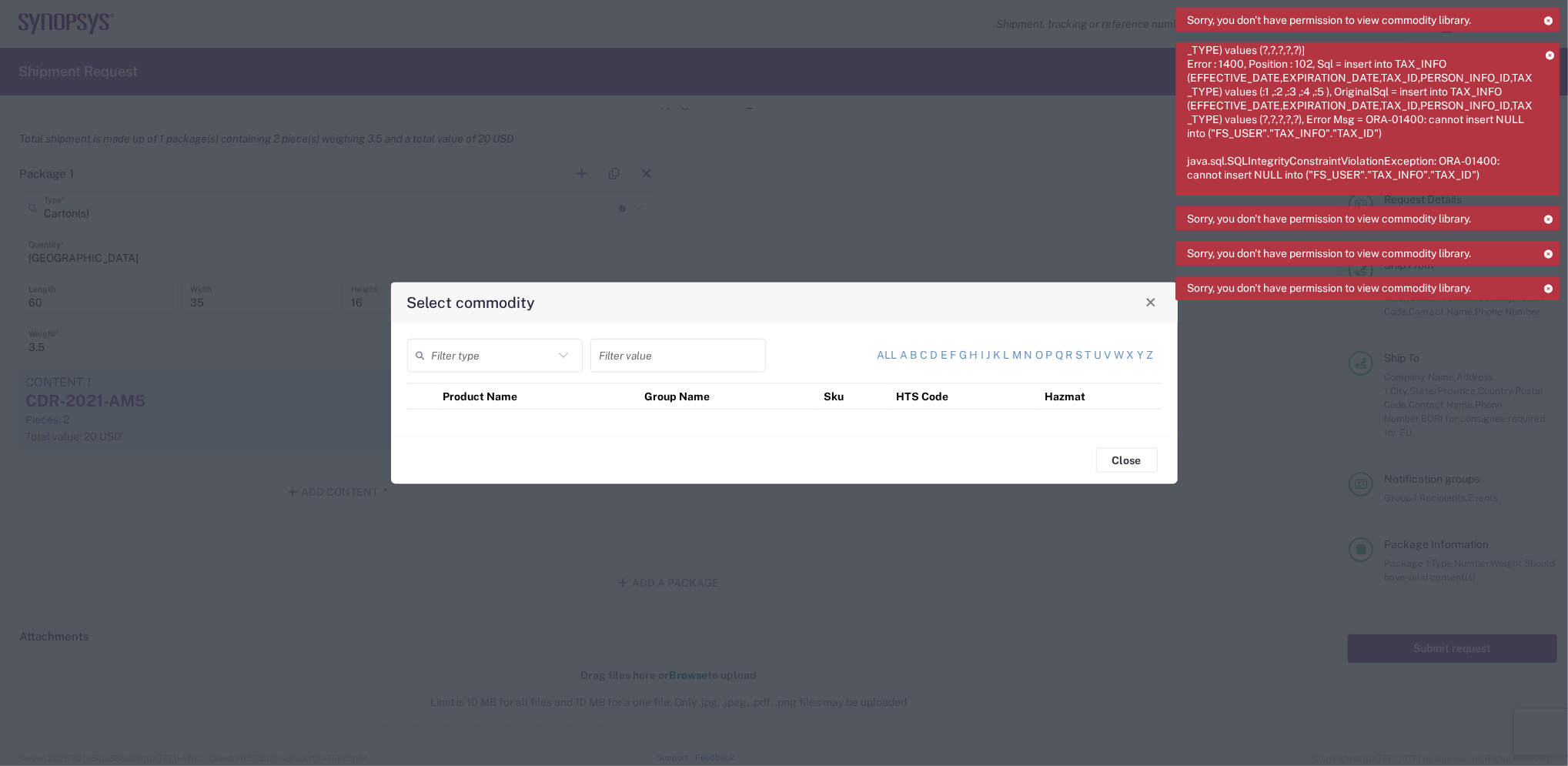
click at [567, 355] on icon at bounding box center [563, 354] width 20 height 20
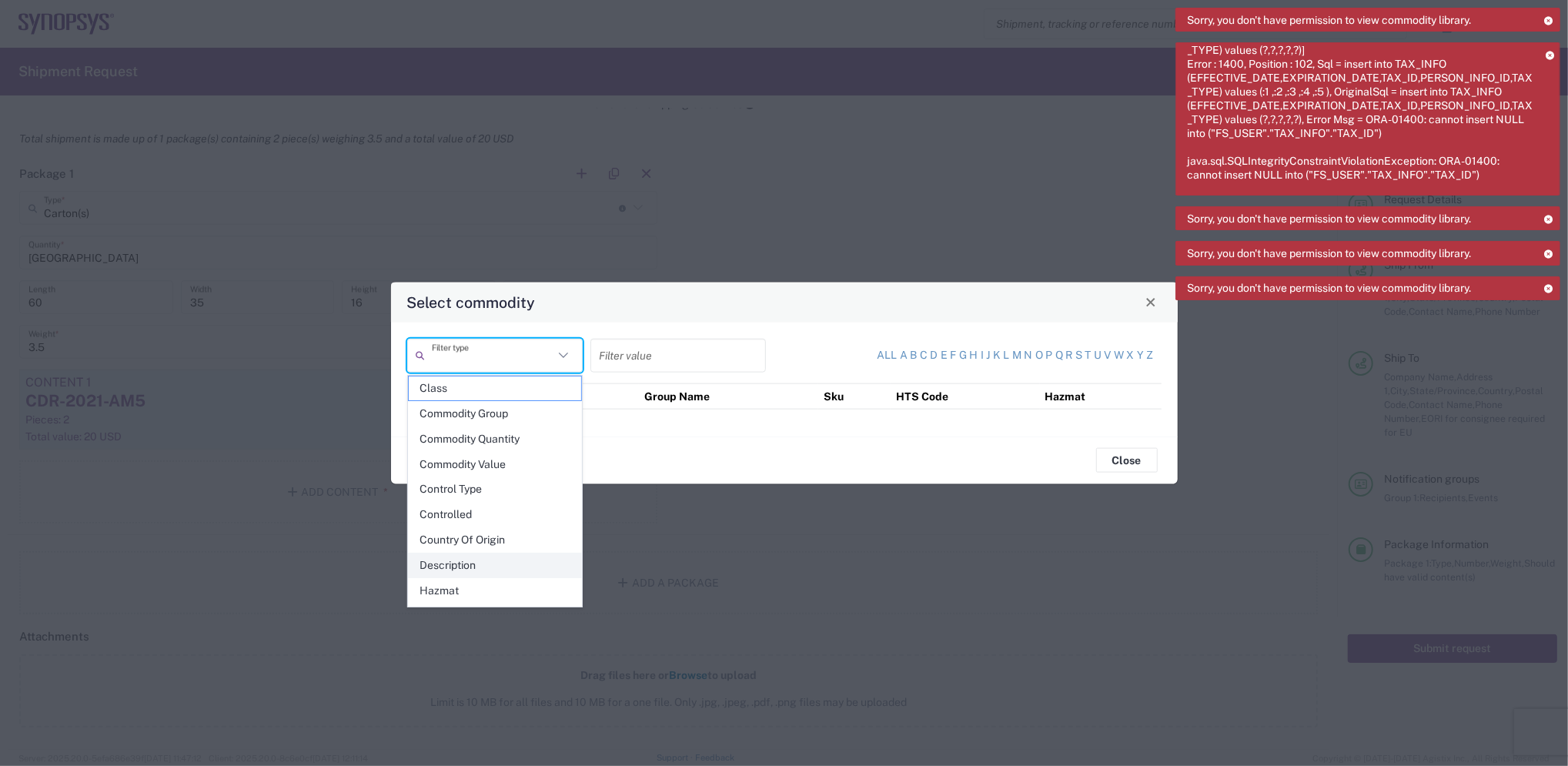
click at [473, 565] on span "Description" at bounding box center [495, 566] width 172 height 24
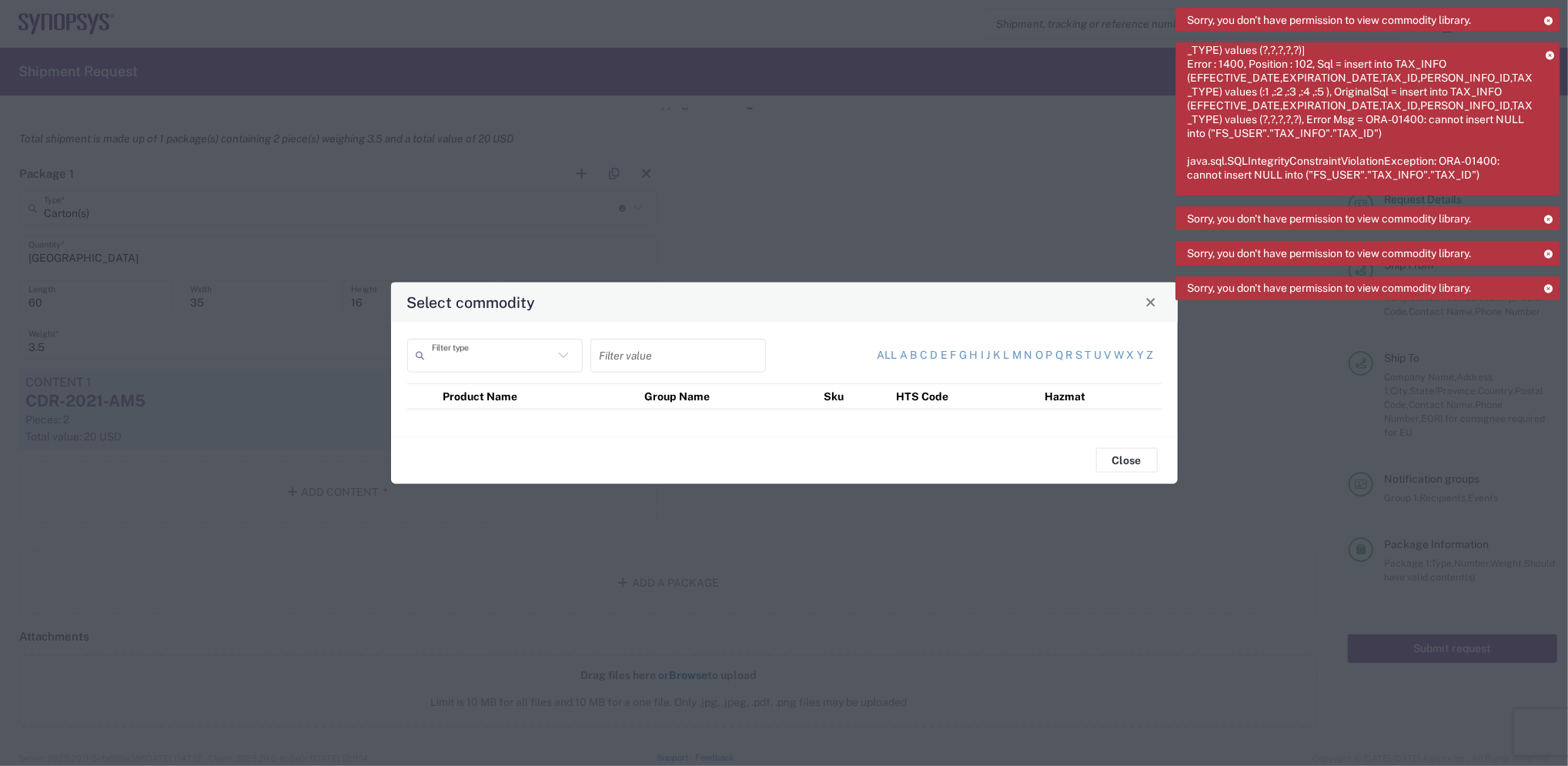
type input "Description"
click at [668, 354] on input "text" at bounding box center [678, 354] width 157 height 27
type input "P"
type input "POWER SUPPLY"
click at [1104, 459] on button "Close" at bounding box center [1127, 460] width 62 height 24
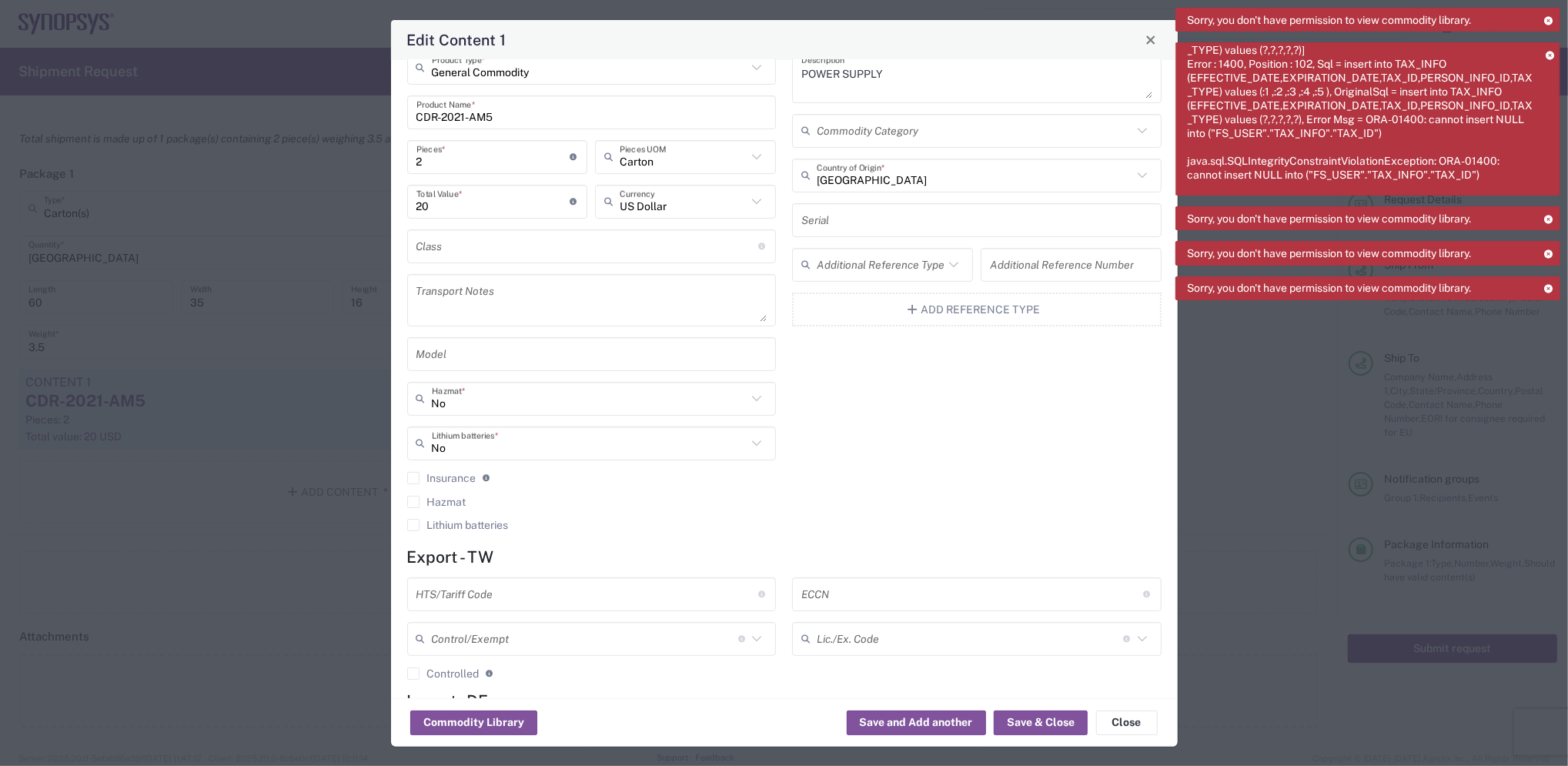
scroll to position [0, 0]
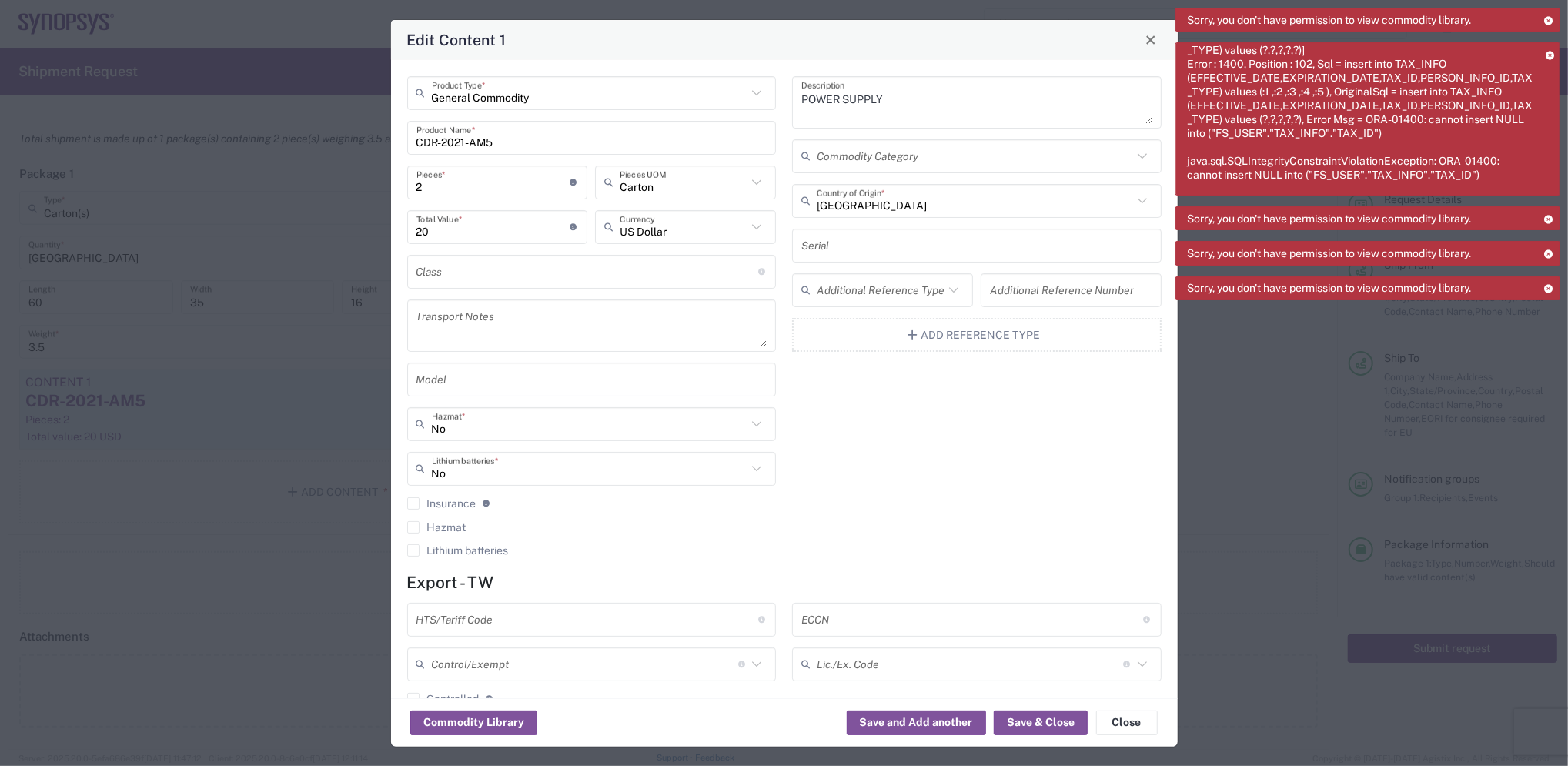
click at [944, 286] on icon at bounding box center [953, 289] width 20 height 20
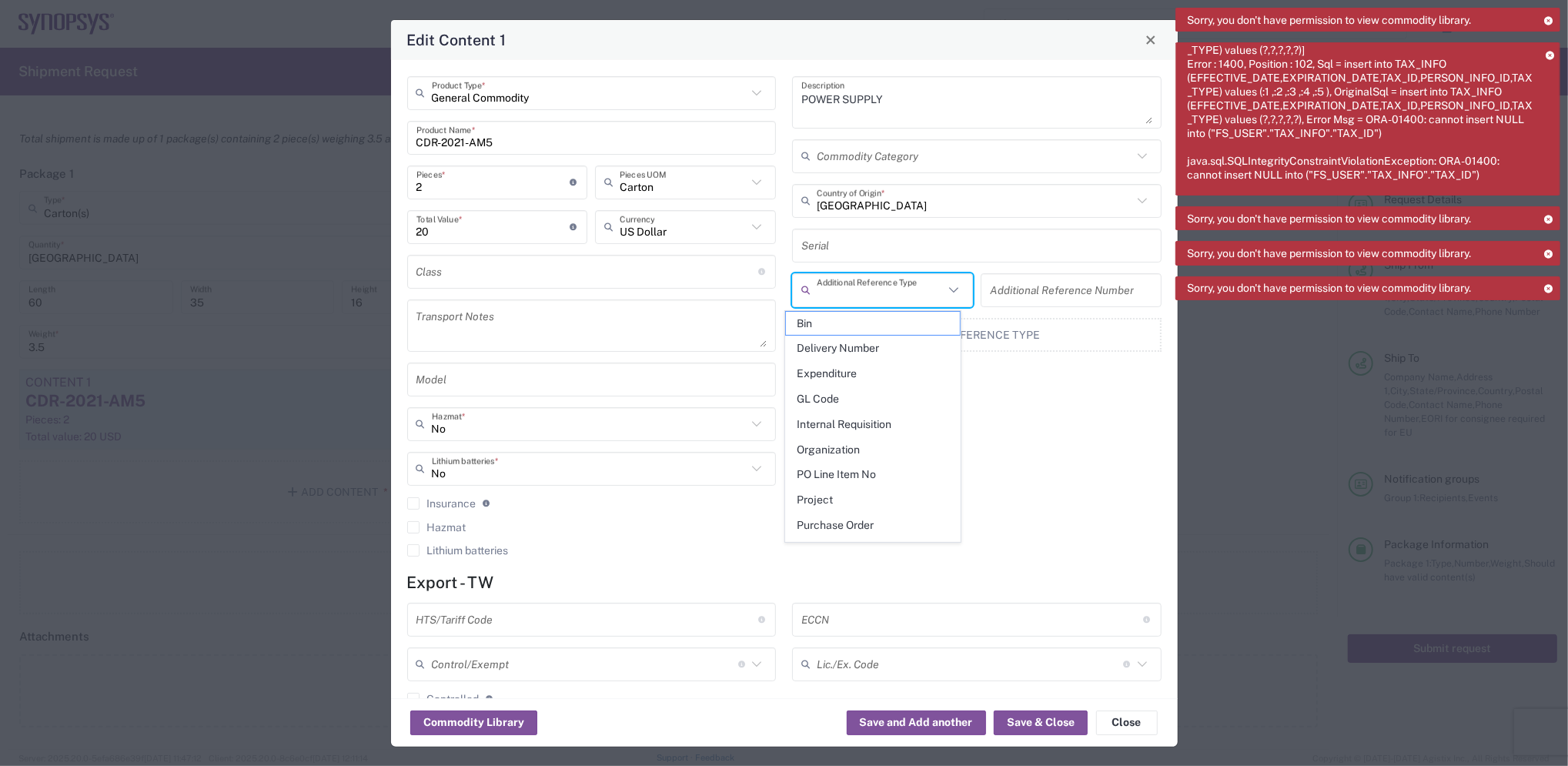
click at [944, 286] on icon at bounding box center [953, 289] width 20 height 20
click at [703, 721] on div "Commodity Library Save and Add another Save & Close Close" at bounding box center [784, 723] width 787 height 49
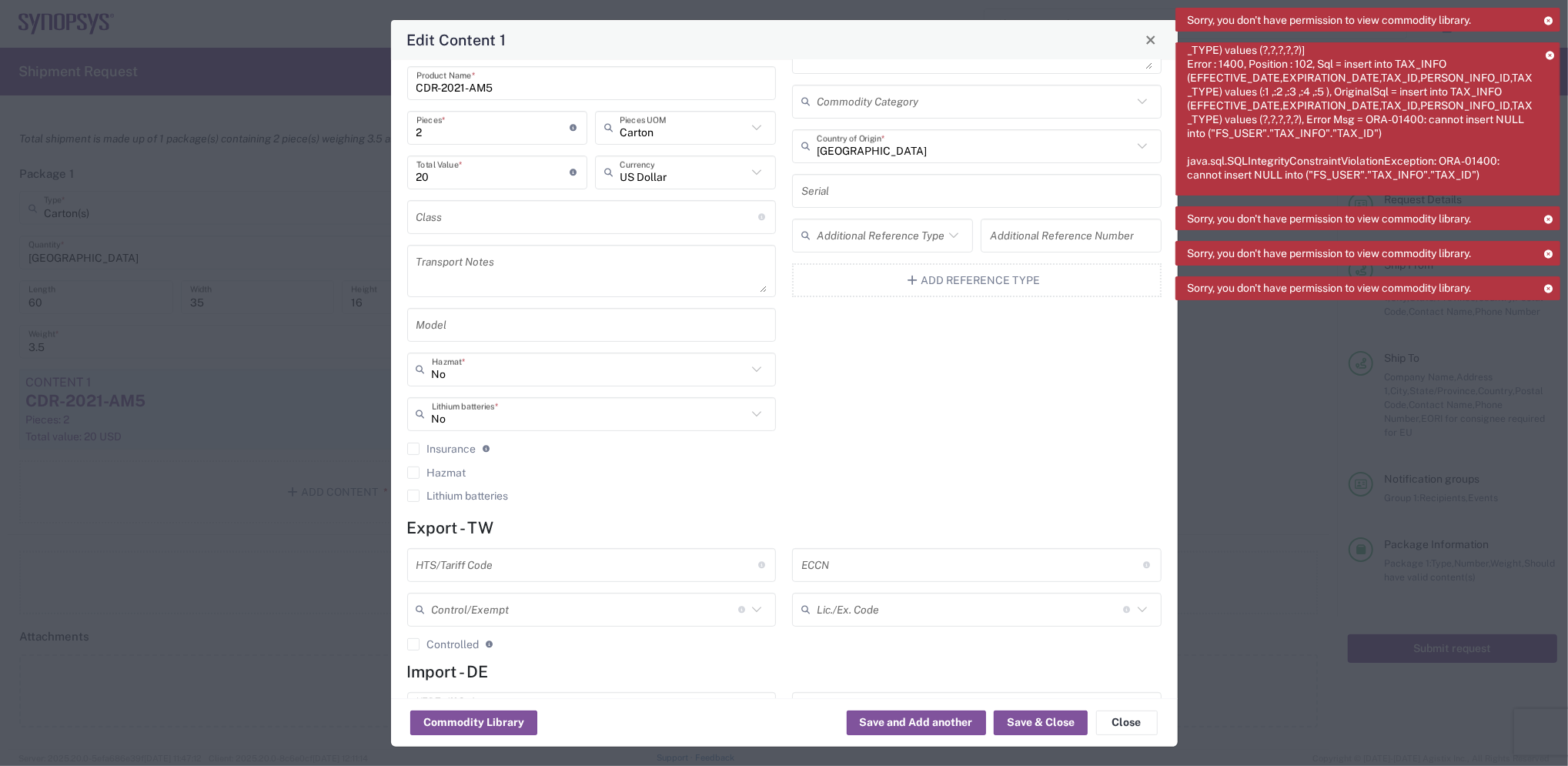
scroll to position [133, 0]
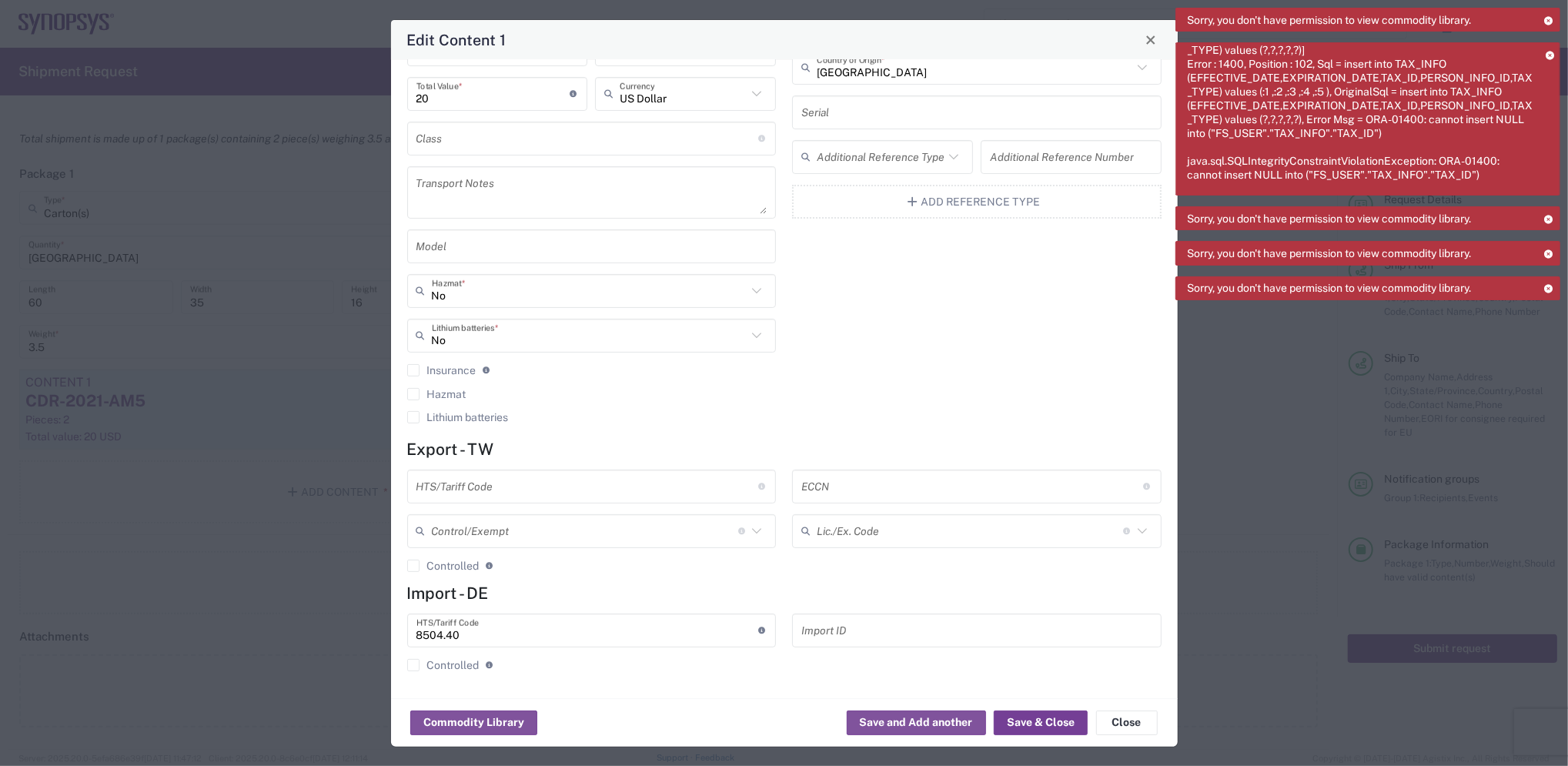
drag, startPoint x: 1031, startPoint y: 714, endPoint x: 387, endPoint y: 373, distance: 728.7
click at [355, 395] on div "Edit Content 1 General Commodity Product Type * CDR-2021-AM5 Product Name * 2 P…" at bounding box center [784, 383] width 1568 height 766
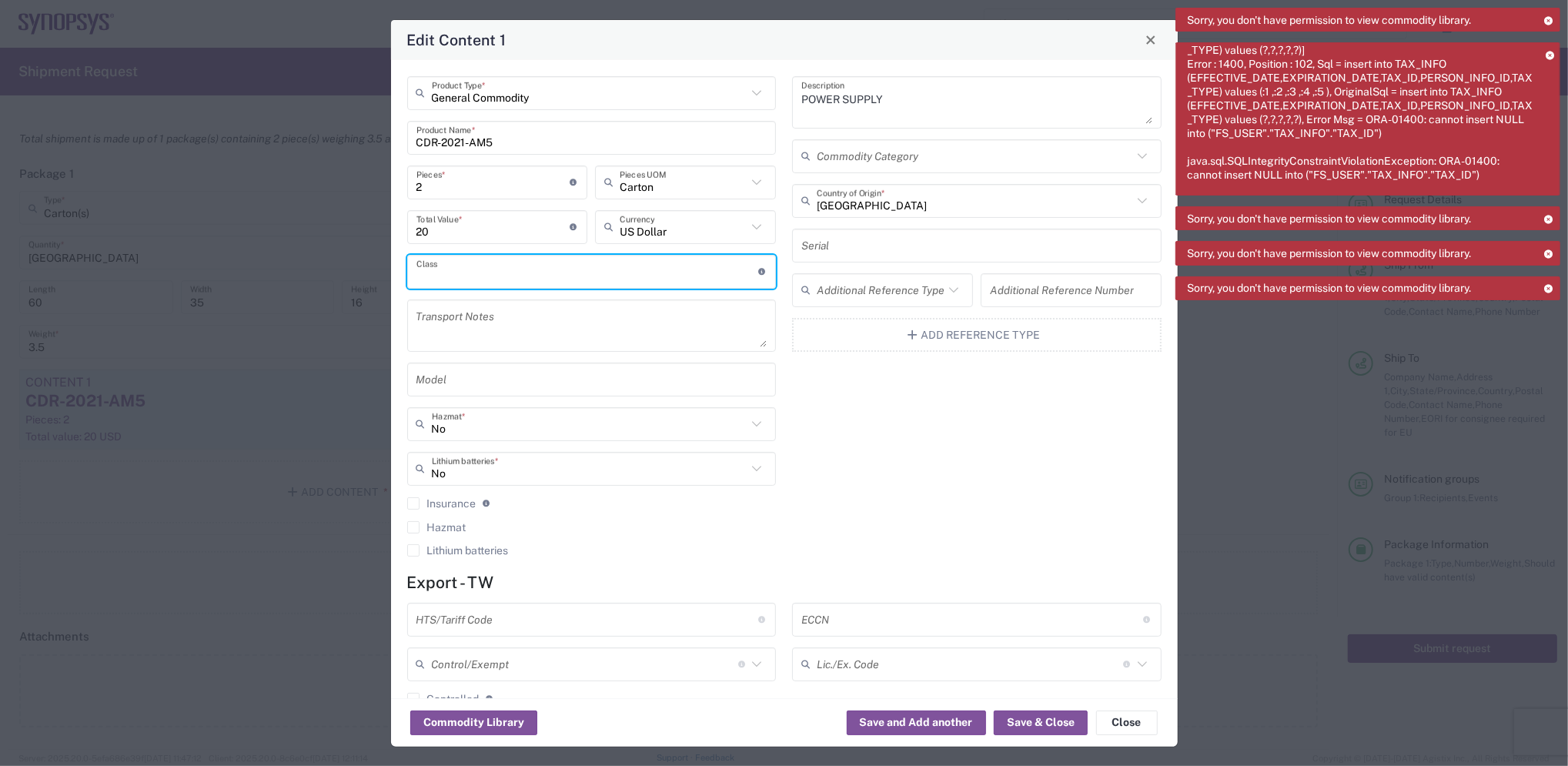
click at [675, 268] on input "text" at bounding box center [588, 271] width 342 height 27
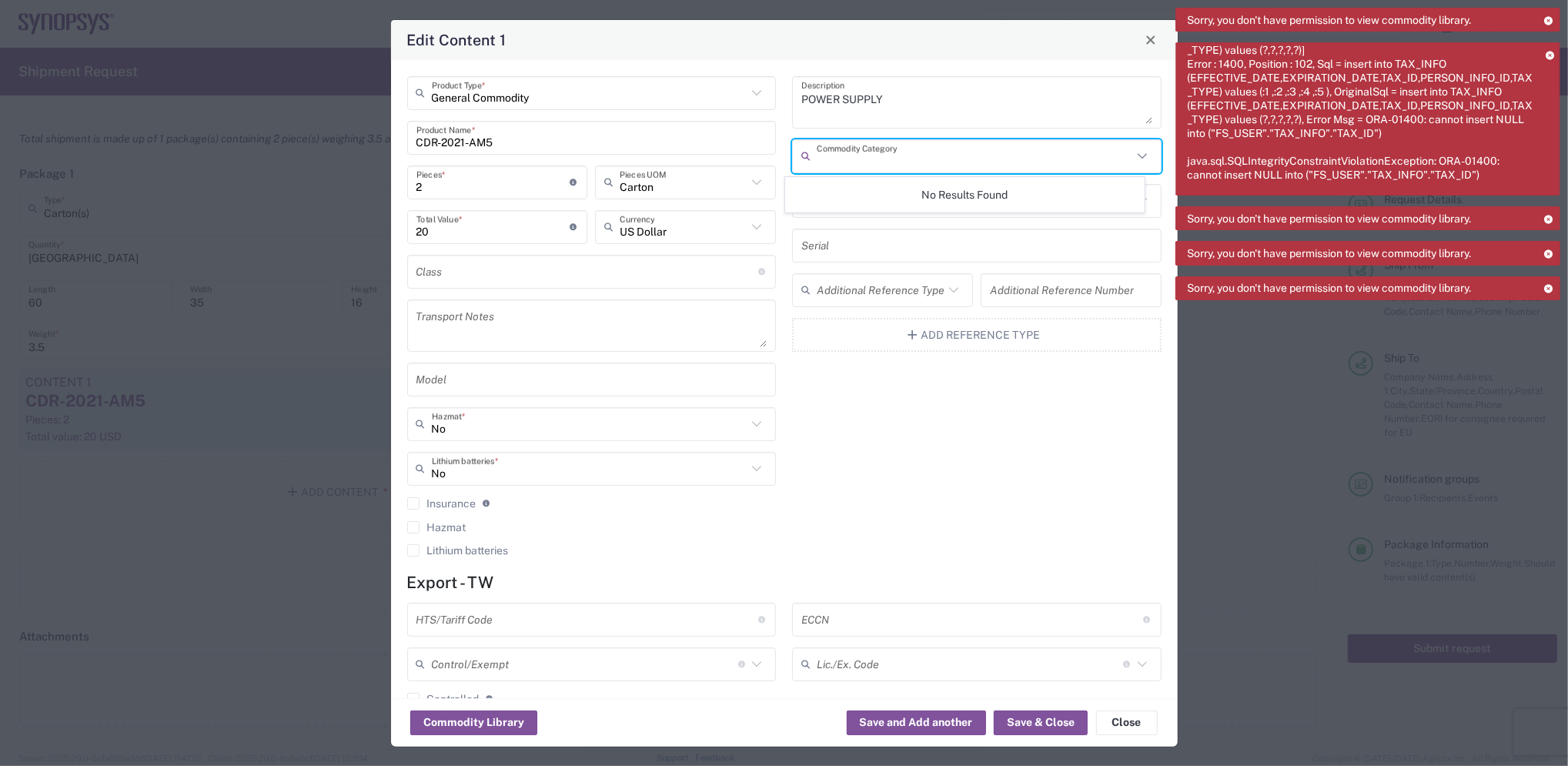
click at [1001, 159] on input "text" at bounding box center [974, 155] width 316 height 27
click at [940, 188] on div "No Results Found" at bounding box center [965, 194] width 360 height 36
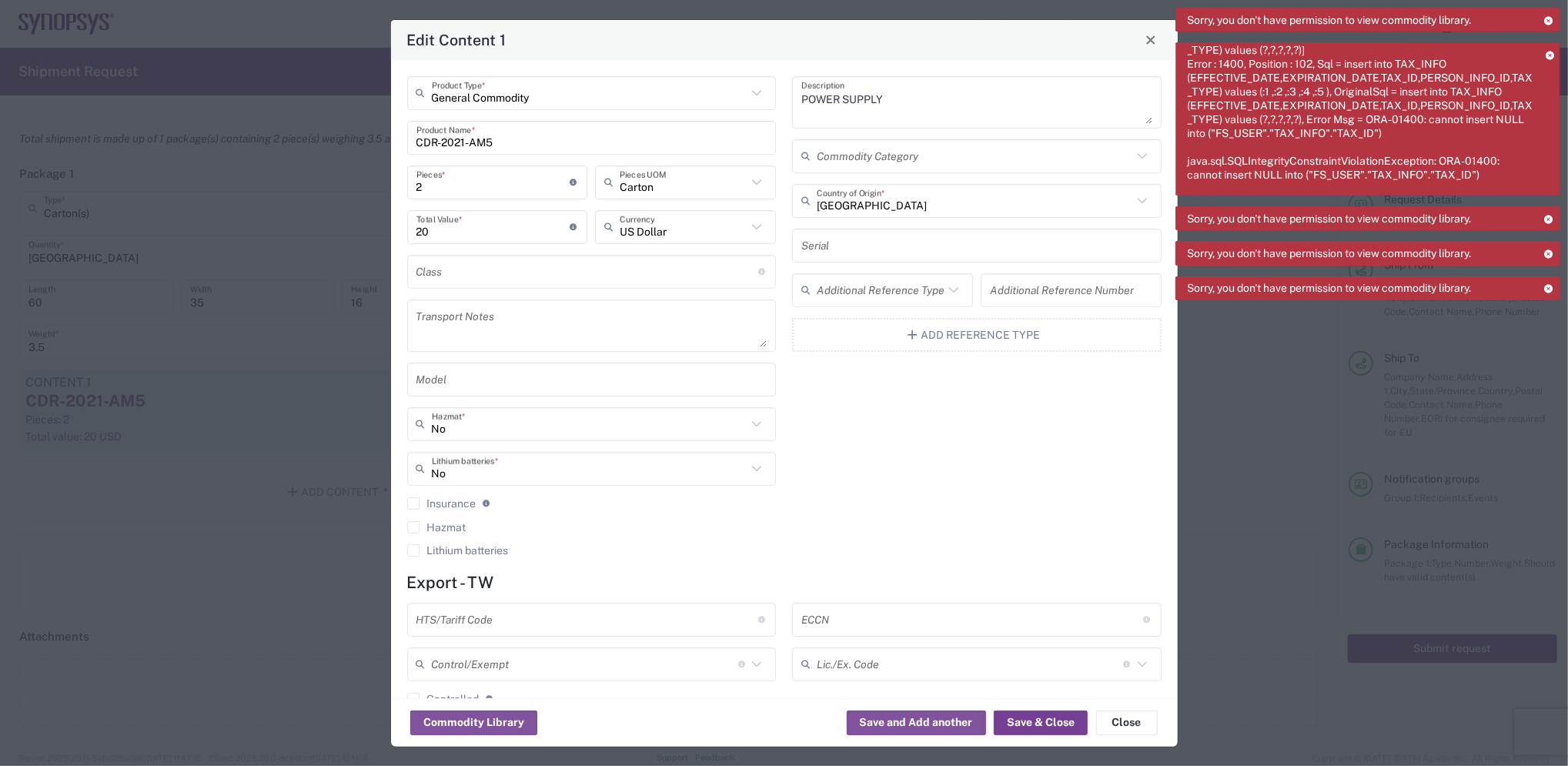
click at [1032, 725] on button "Save & Close" at bounding box center [1041, 723] width 94 height 24
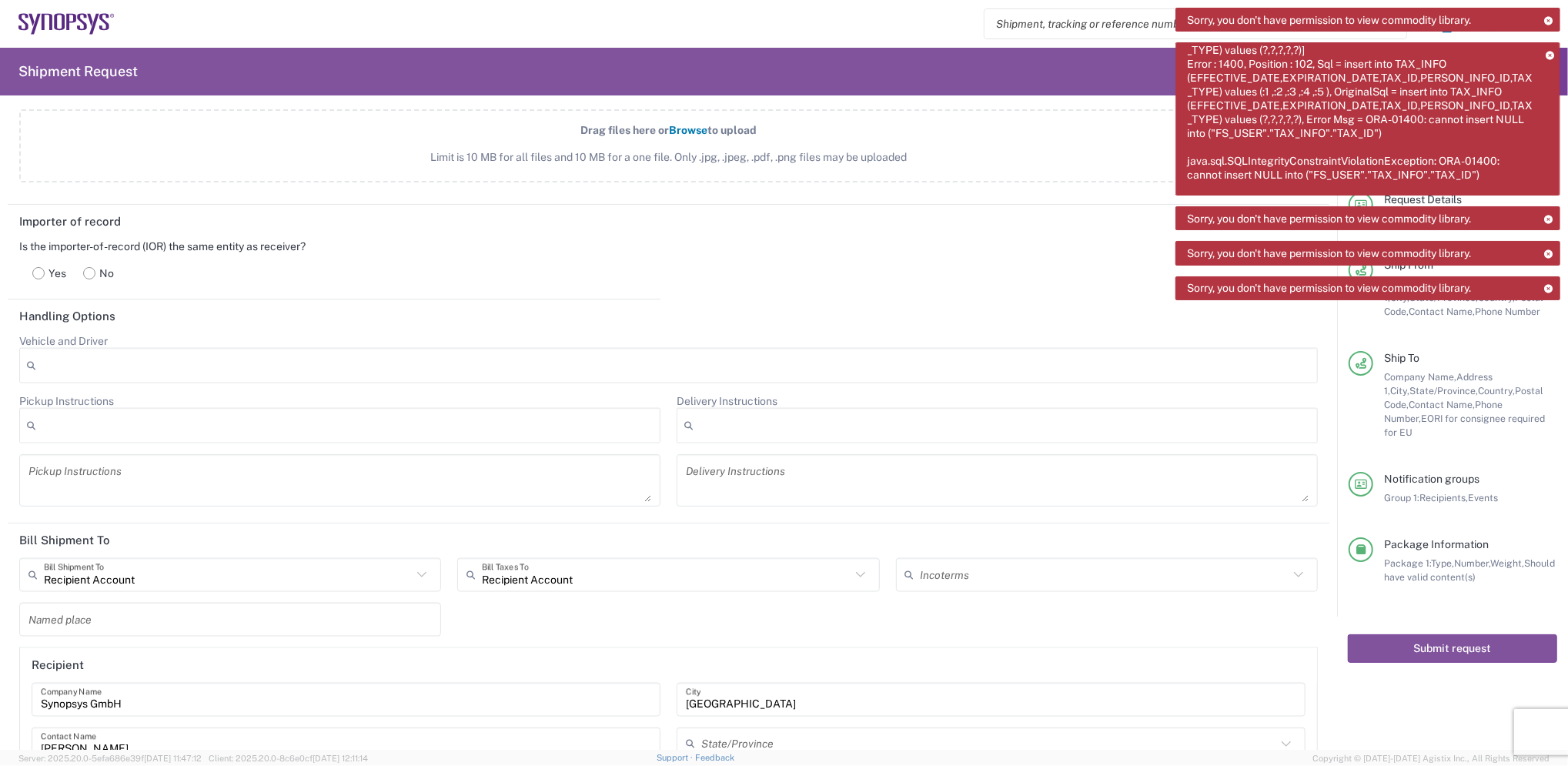
scroll to position [1925, 0]
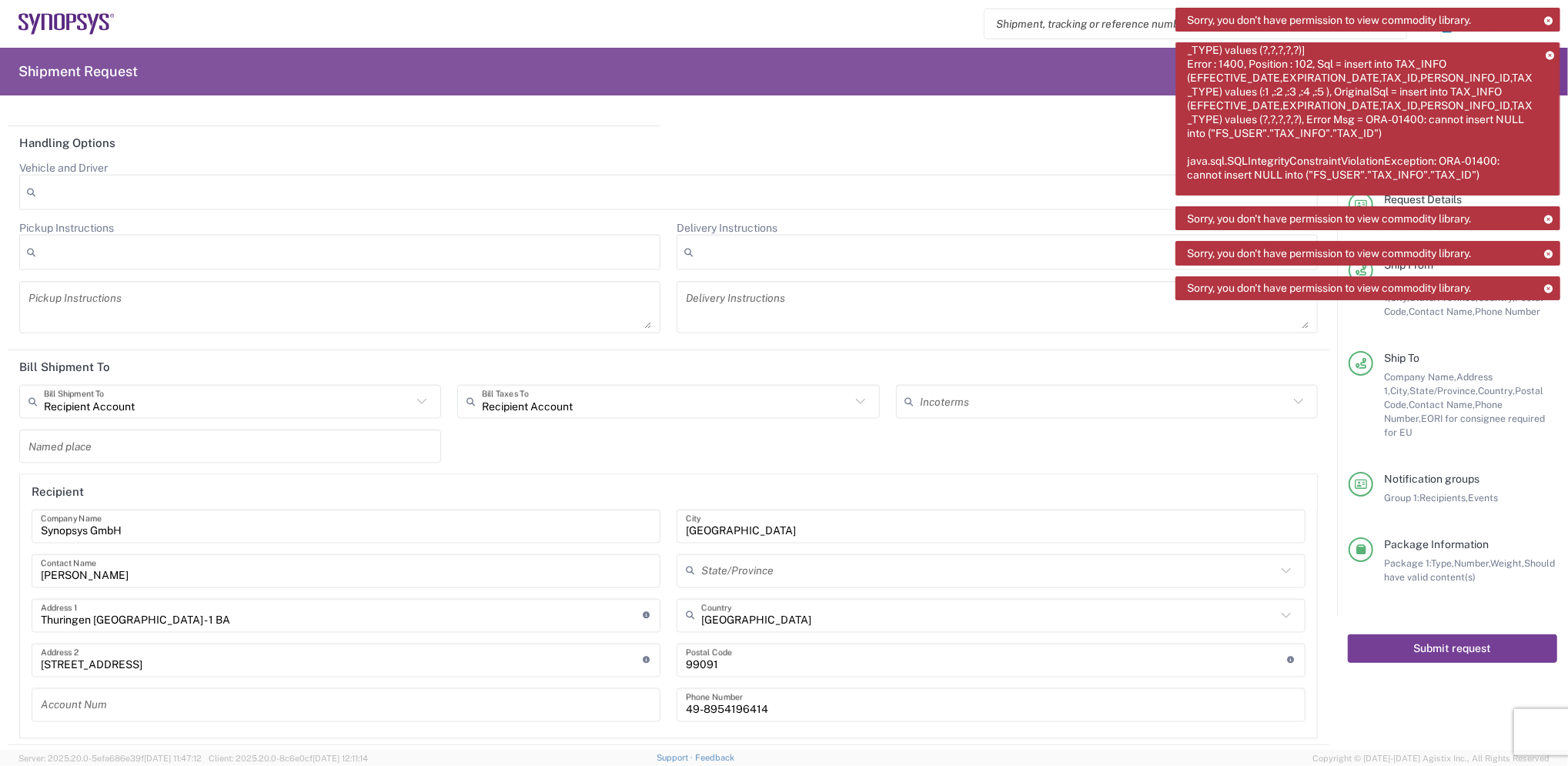
click at [1421, 636] on button "Submit request" at bounding box center [1453, 648] width 210 height 29
click at [1552, 288] on icon at bounding box center [1549, 289] width 10 height 9
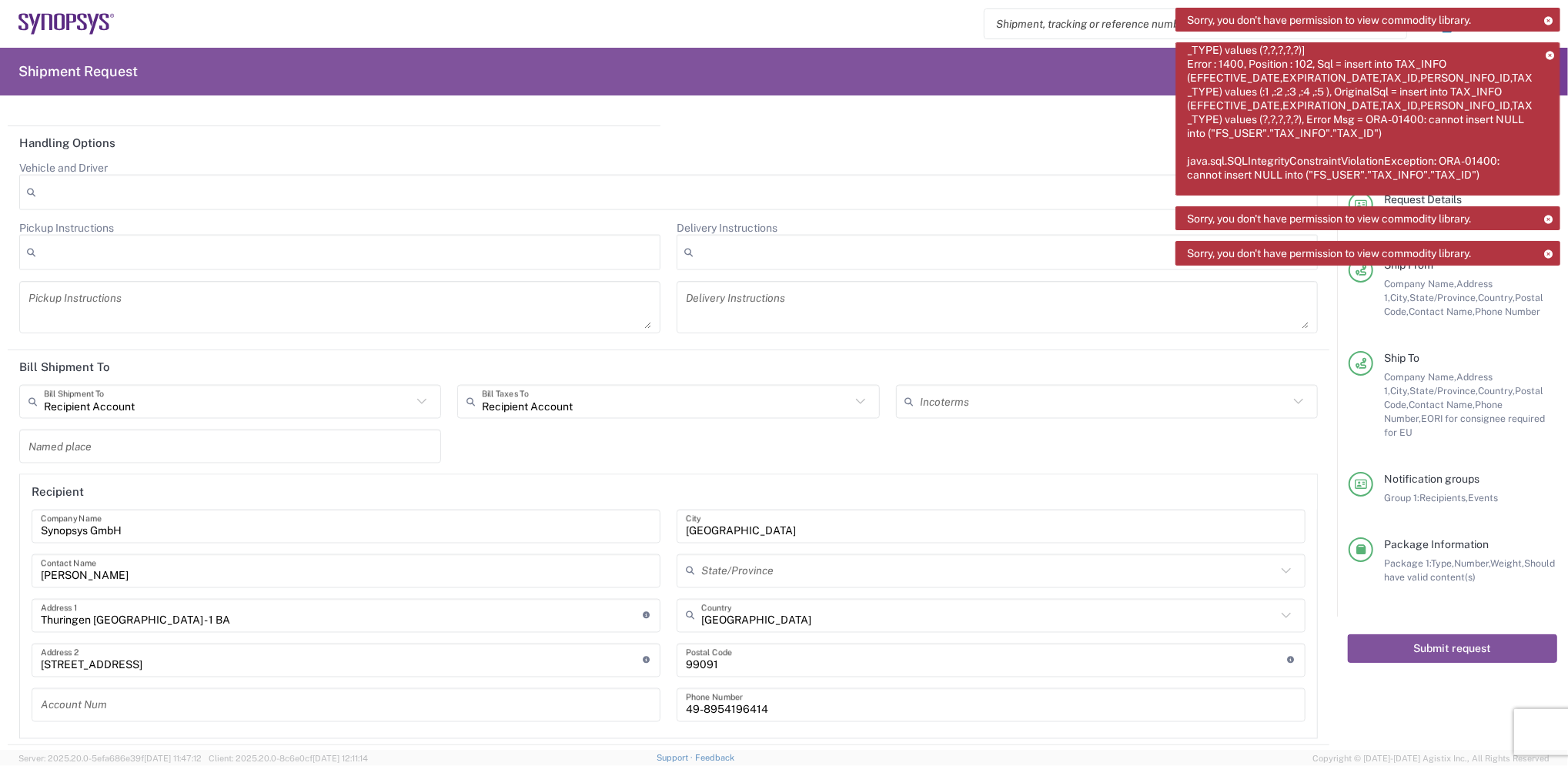
click at [1548, 248] on div "Sorry, you don't have permission to view commodity library." at bounding box center [1368, 253] width 385 height 24
click at [1552, 221] on icon at bounding box center [1549, 219] width 10 height 9
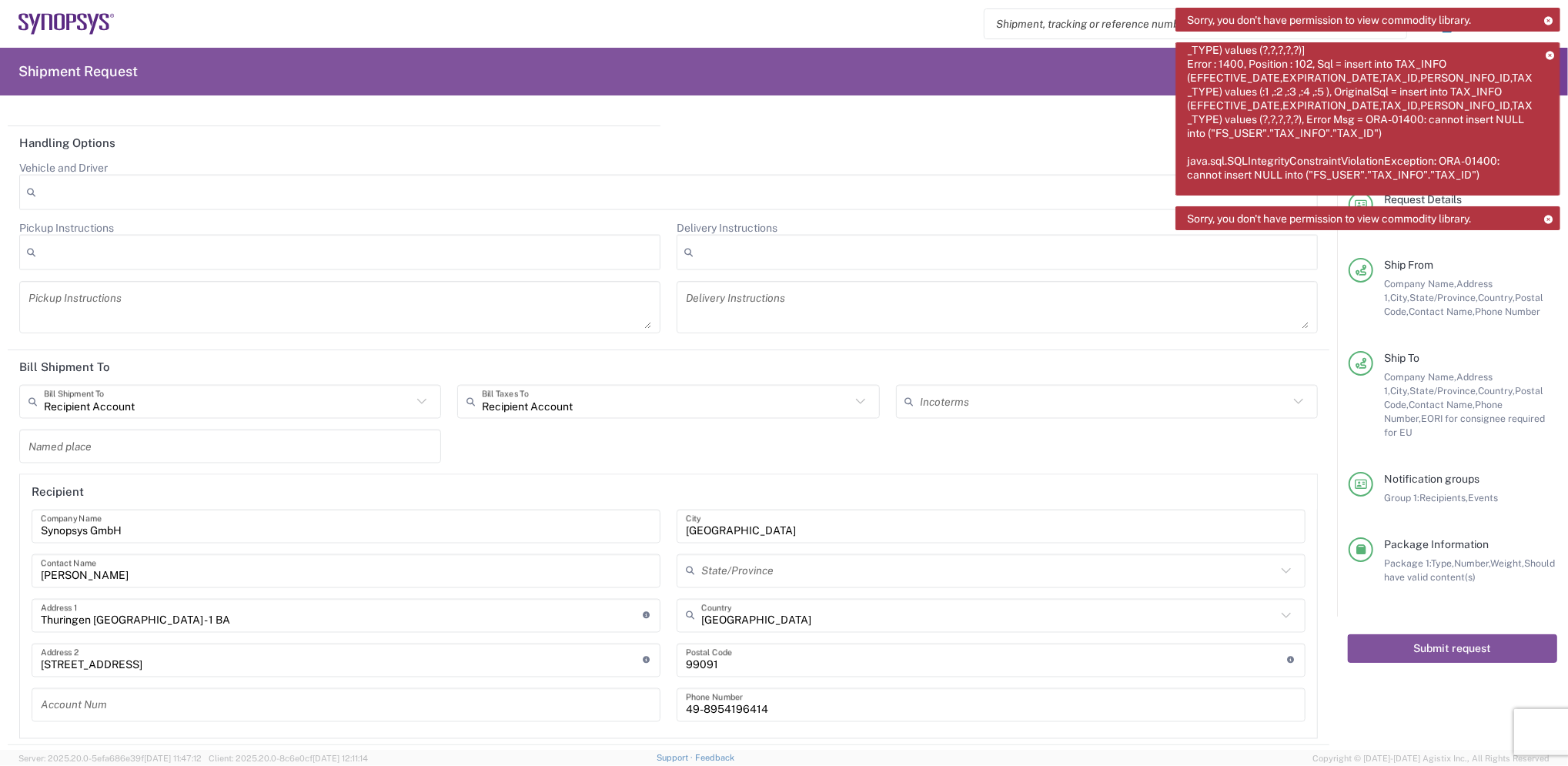
click at [1552, 220] on icon at bounding box center [1549, 219] width 10 height 9
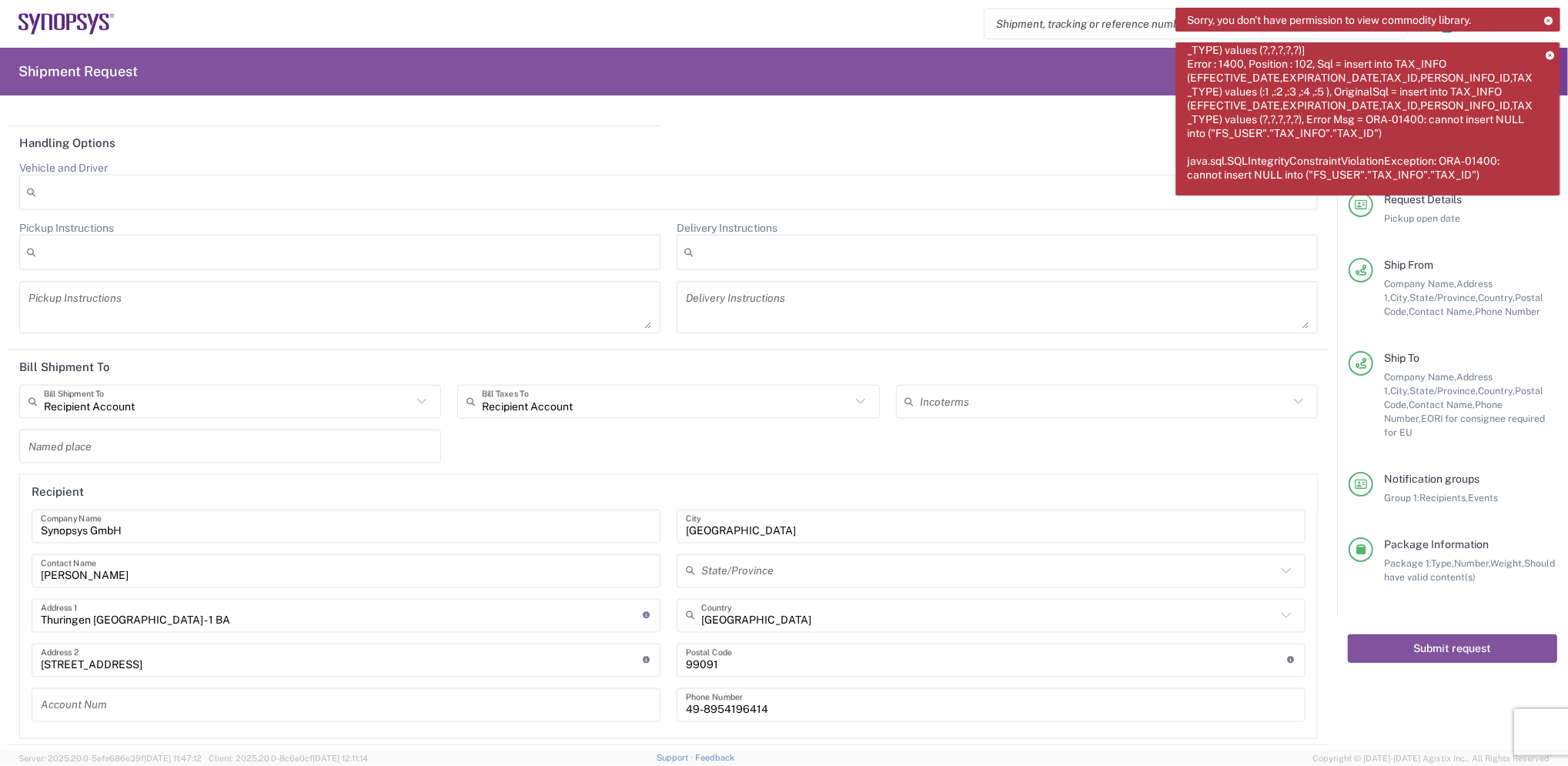
click at [1545, 52] on icon at bounding box center [1550, 55] width 9 height 9
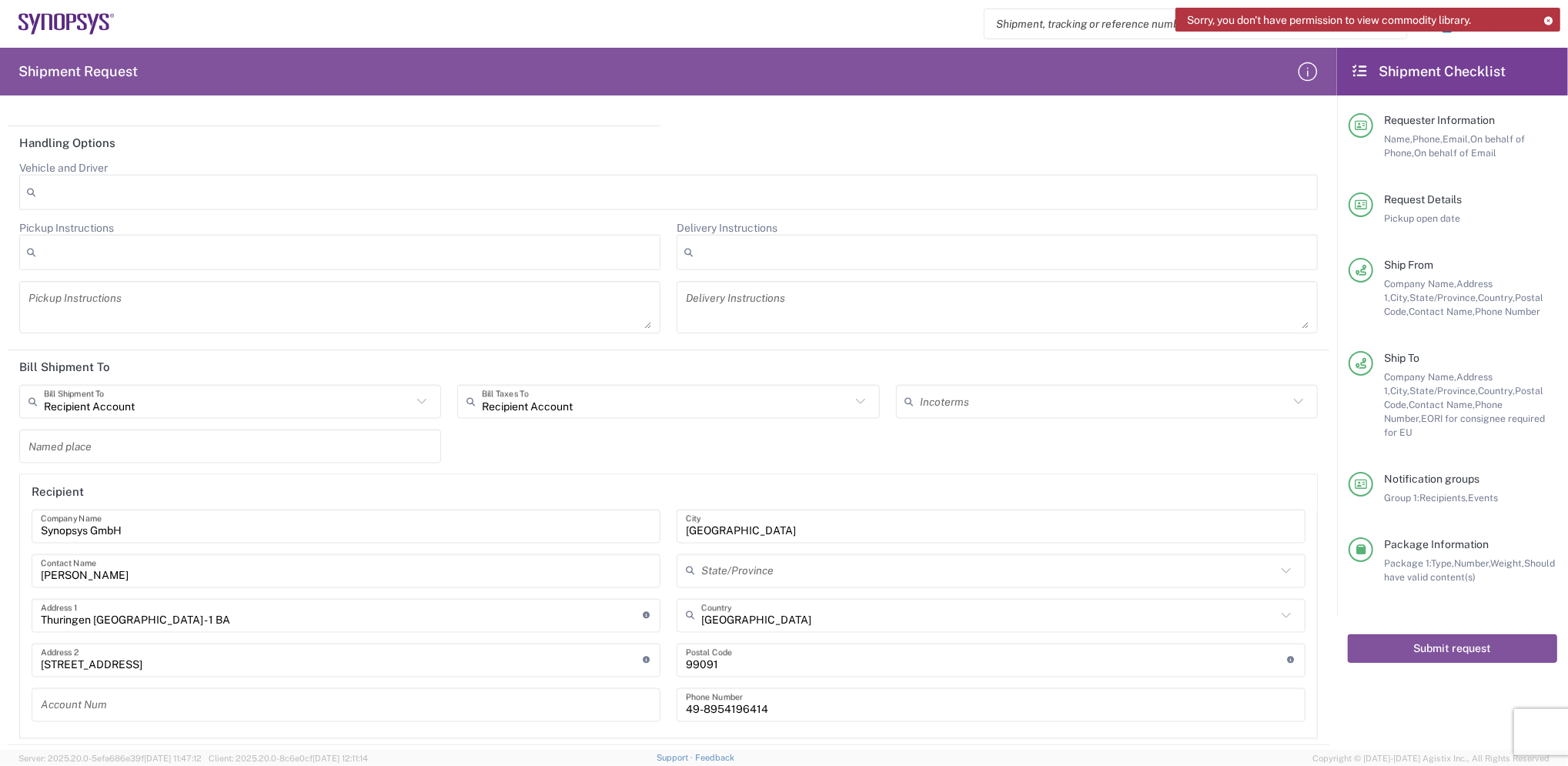
click at [1543, 16] on div "Sorry, you don't have permission to view commodity library." at bounding box center [1368, 20] width 385 height 24
click at [1552, 16] on icon at bounding box center [1549, 21] width 10 height 9
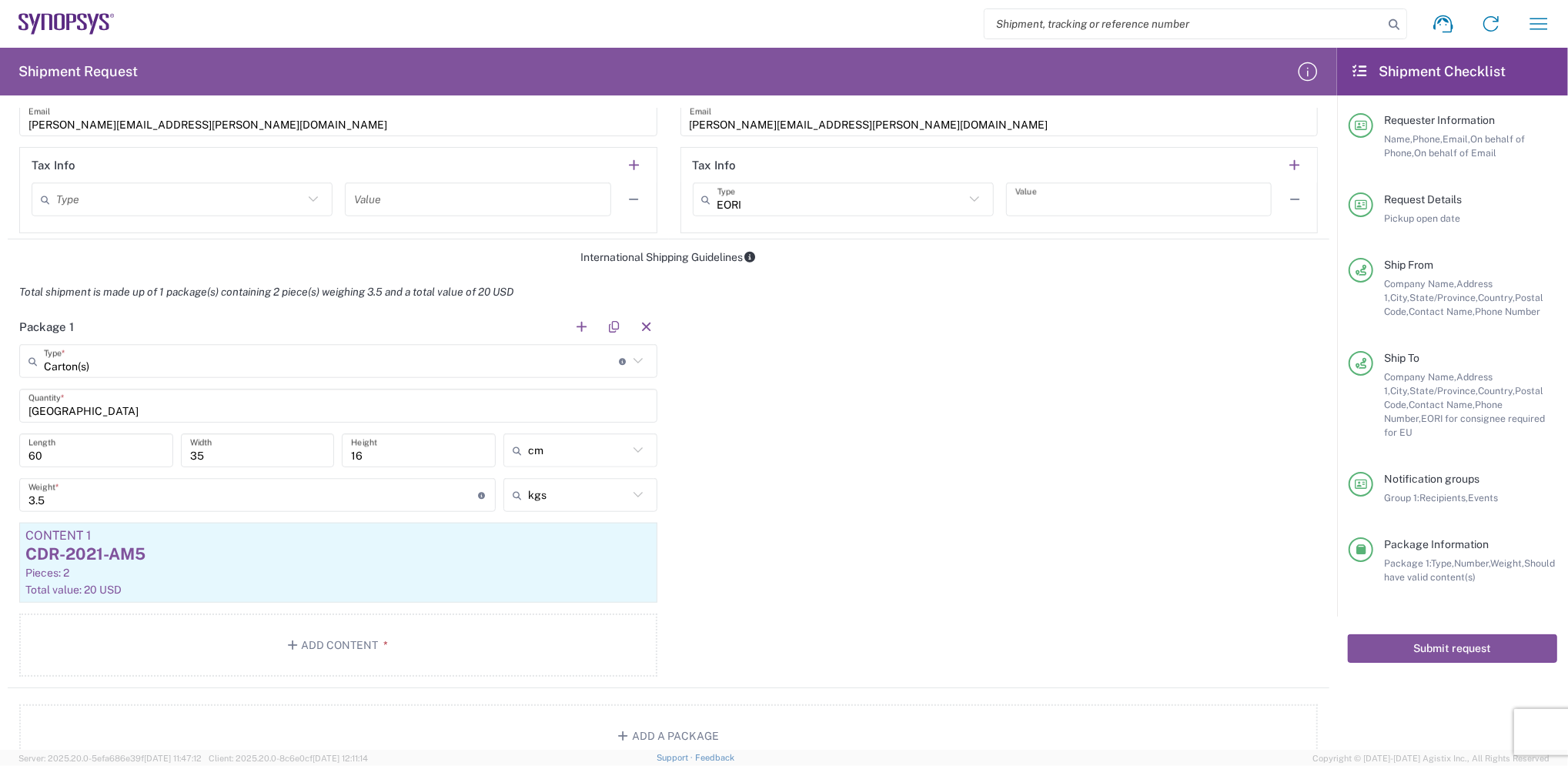
scroll to position [1334, 0]
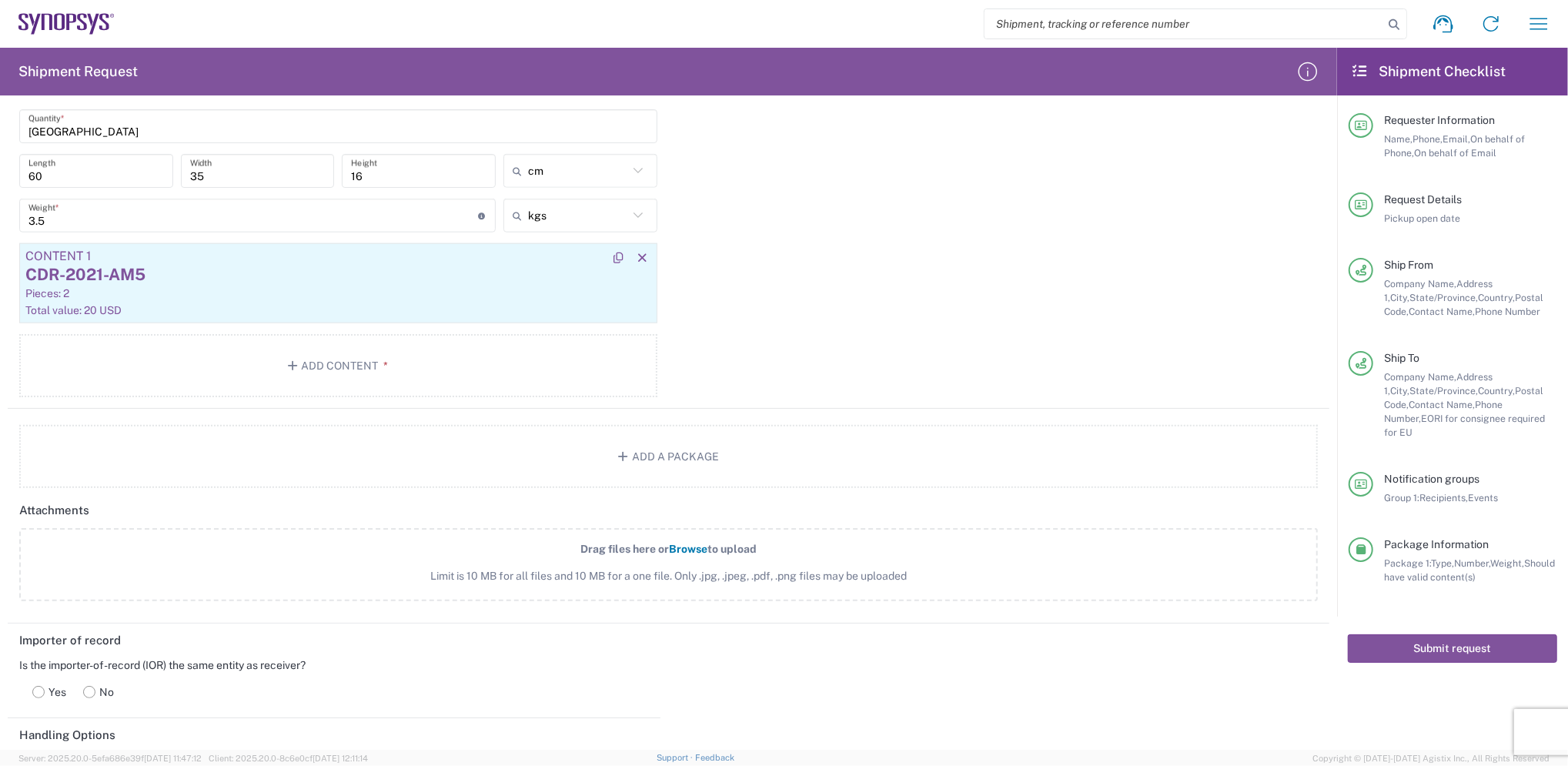
click at [160, 303] on div "Total value: 20 USD" at bounding box center [338, 310] width 626 height 14
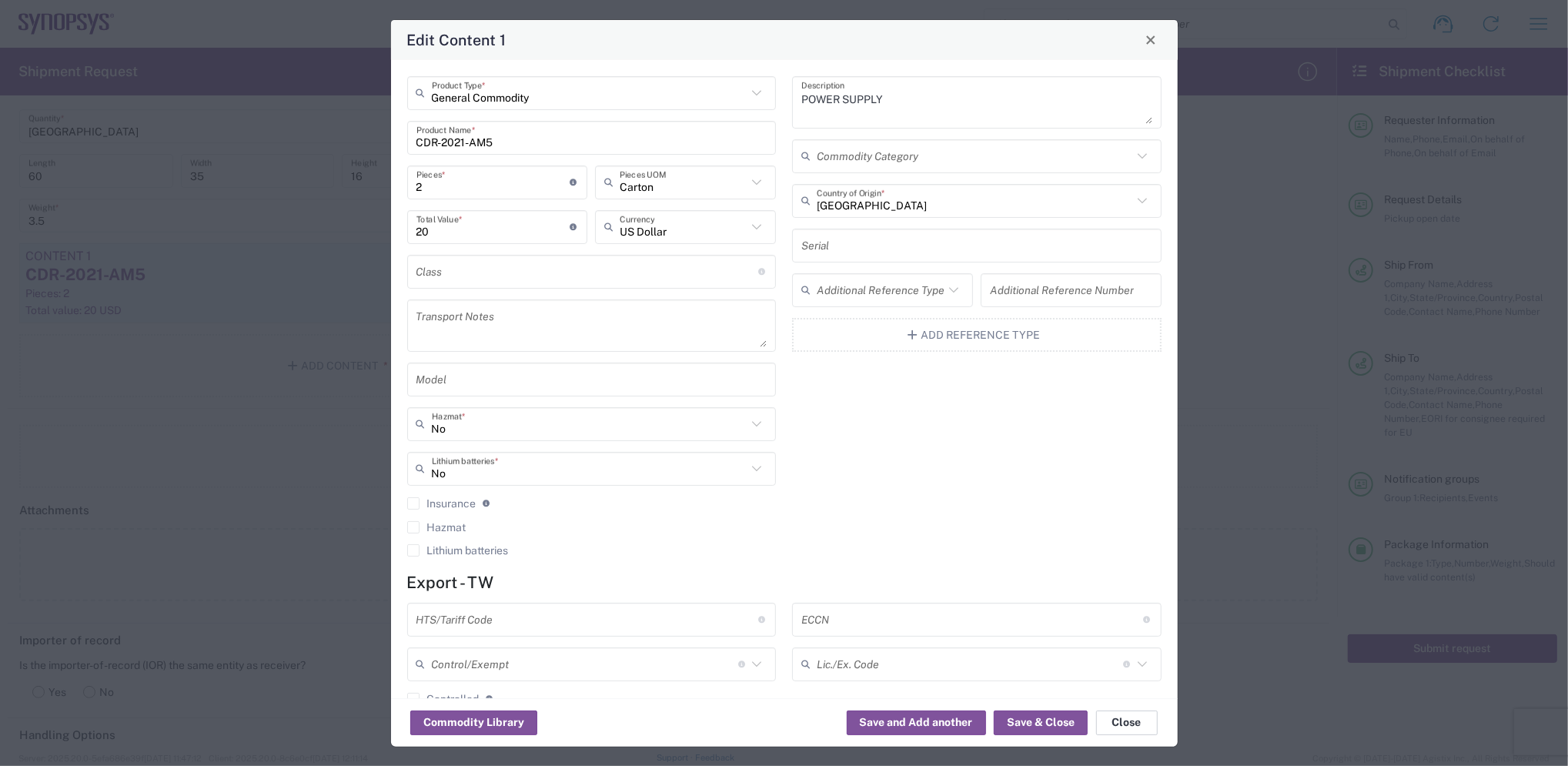
click at [1135, 723] on button "Close" at bounding box center [1127, 723] width 62 height 24
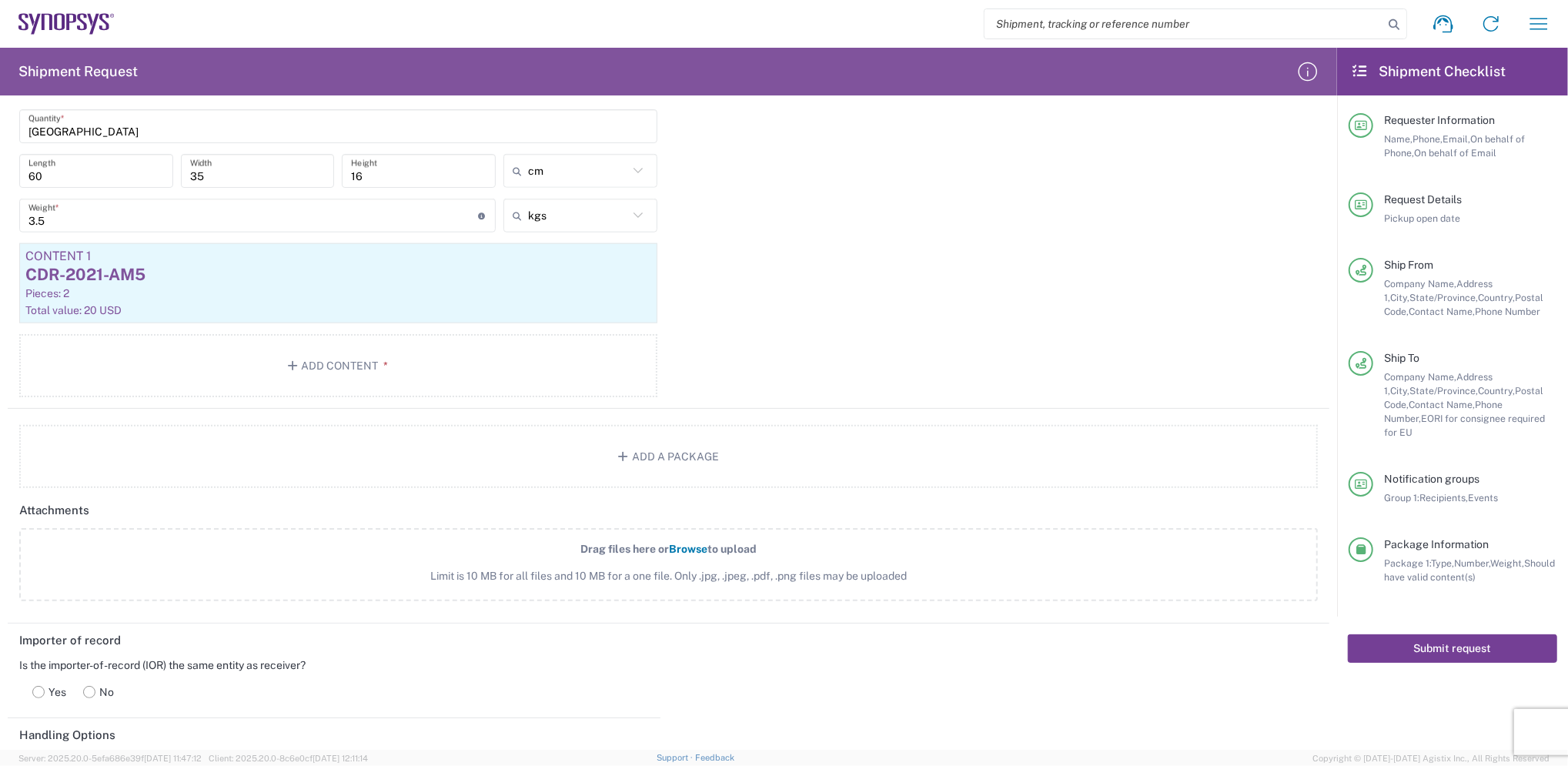
click at [1462, 636] on button "Submit request" at bounding box center [1453, 648] width 210 height 29
click at [1435, 634] on button "Submit request" at bounding box center [1453, 648] width 210 height 29
click at [1389, 619] on div "Submit request" at bounding box center [1453, 648] width 231 height 64
click at [1389, 634] on button "Submit request" at bounding box center [1453, 648] width 210 height 29
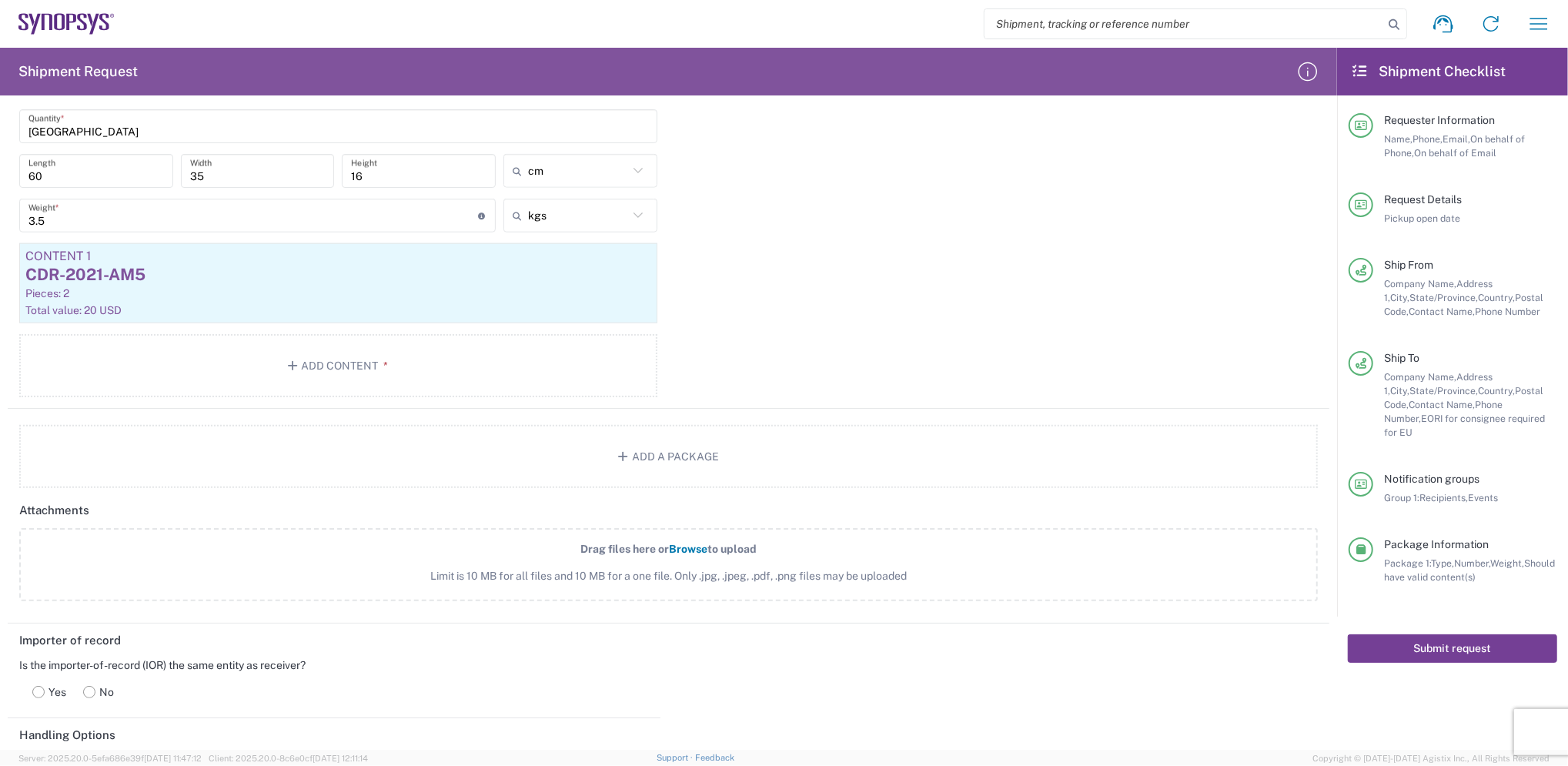
click at [1398, 634] on button "Submit request" at bounding box center [1453, 648] width 210 height 29
click at [1445, 28] on icon at bounding box center [1443, 23] width 24 height 24
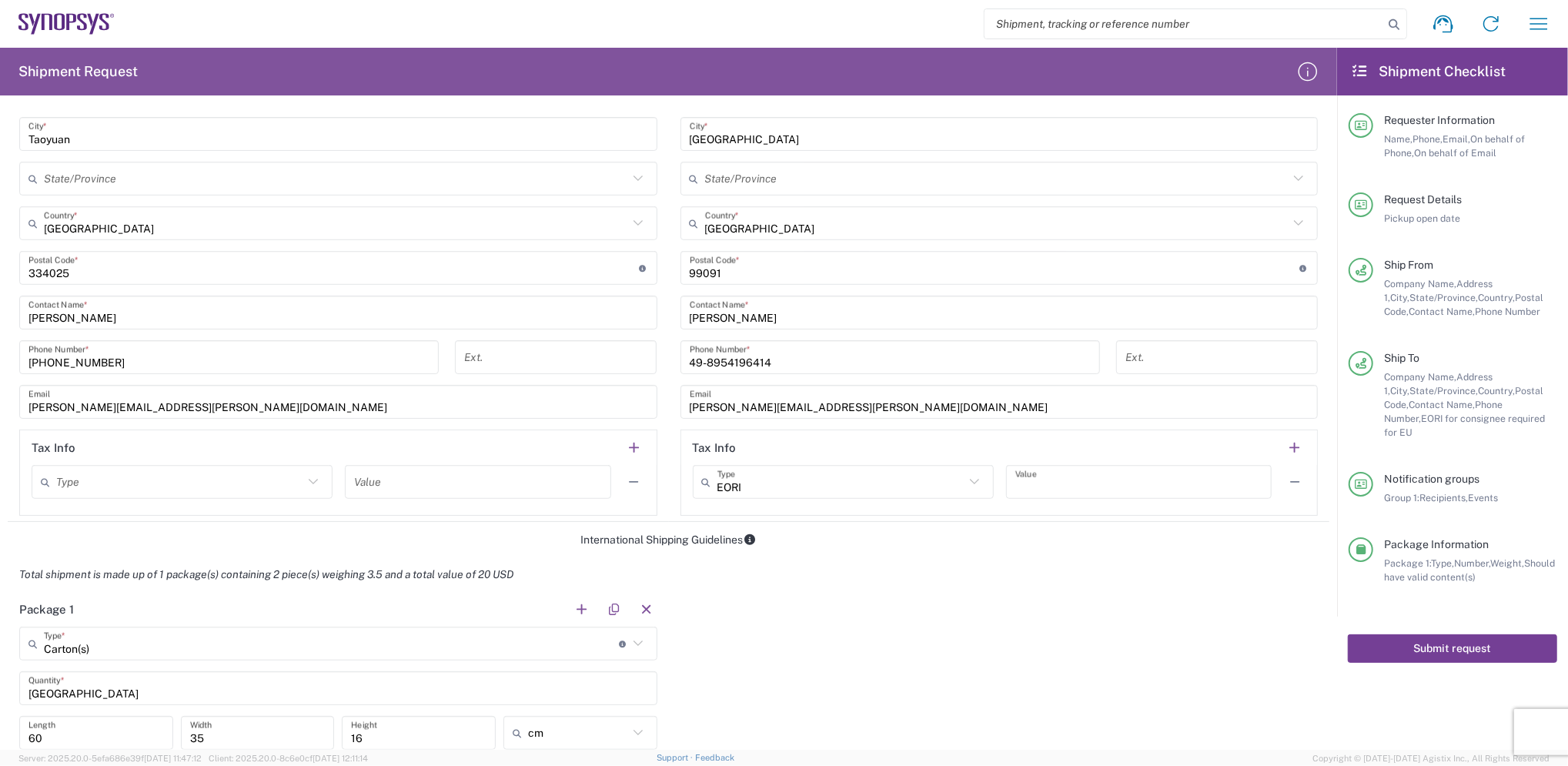
click at [1421, 634] on button "Submit request" at bounding box center [1453, 648] width 210 height 29
click at [1417, 639] on button "Submit request" at bounding box center [1453, 648] width 210 height 29
click at [1419, 637] on button "Submit request" at bounding box center [1453, 648] width 210 height 29
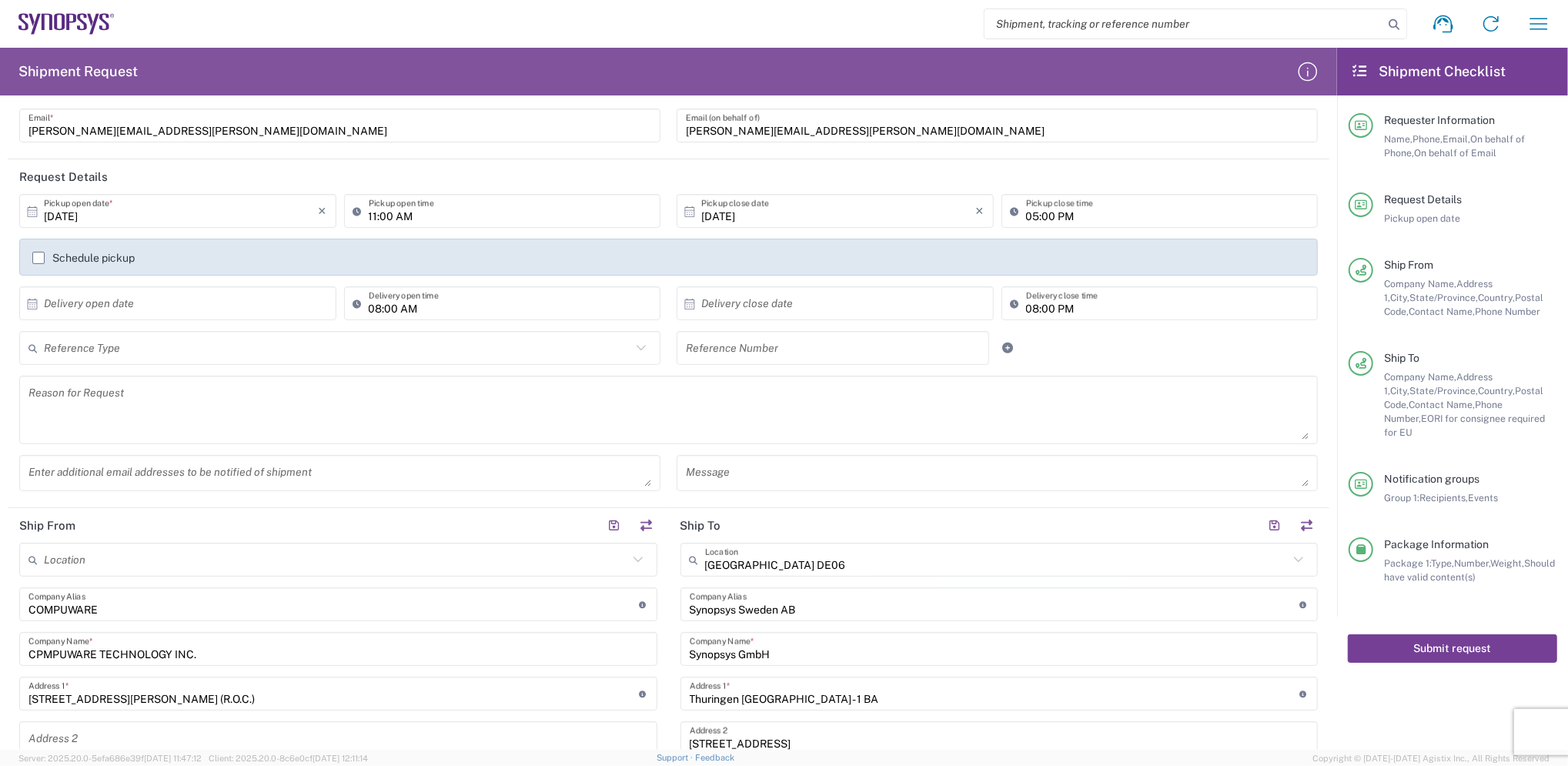
scroll to position [0, 0]
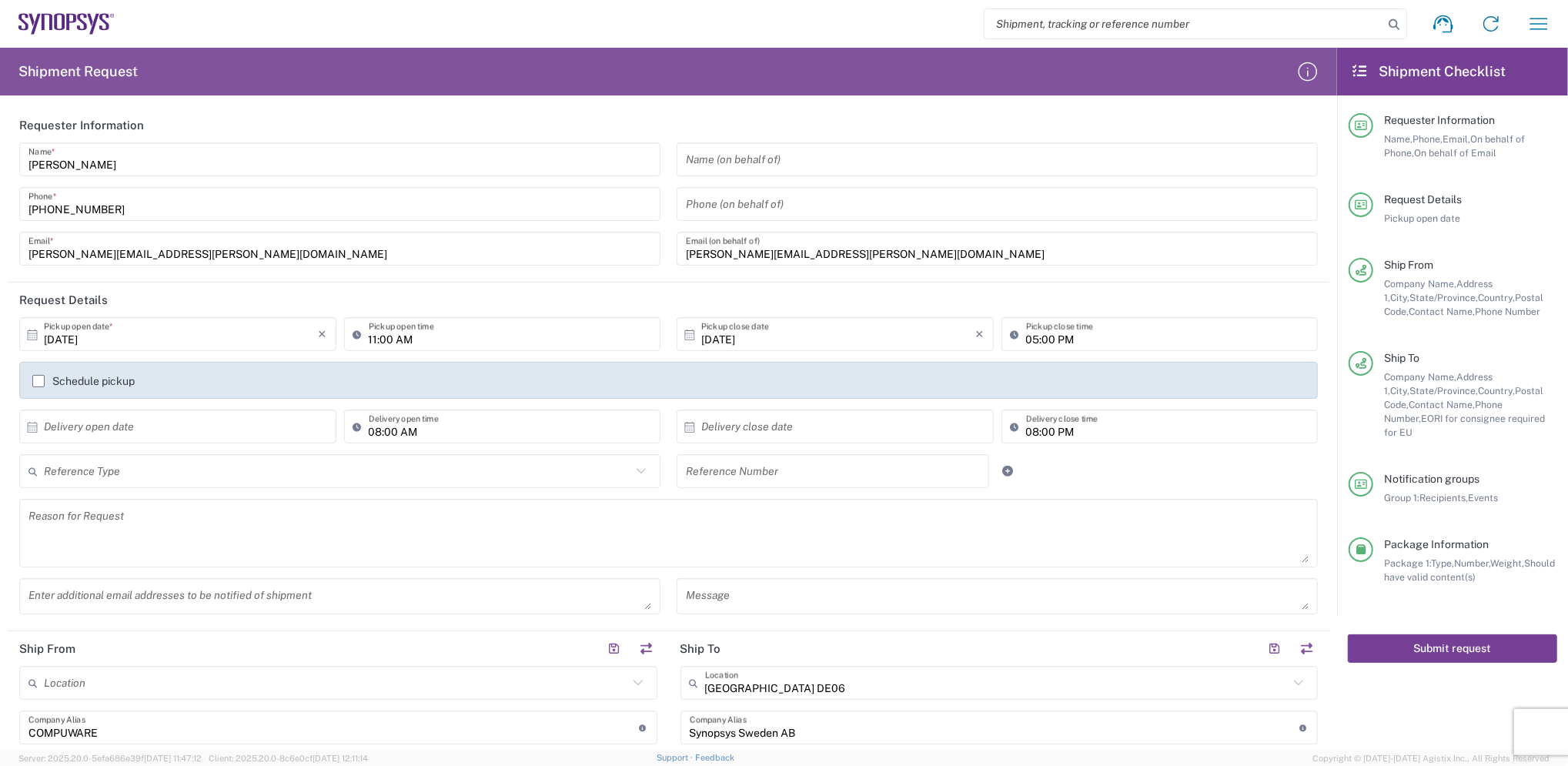
click at [1443, 637] on button "Submit request" at bounding box center [1453, 648] width 210 height 29
click at [1433, 634] on button "Submit request" at bounding box center [1453, 648] width 210 height 29
click at [1436, 634] on button "Submit request" at bounding box center [1453, 648] width 210 height 29
click at [1438, 634] on button "Submit request" at bounding box center [1453, 648] width 210 height 29
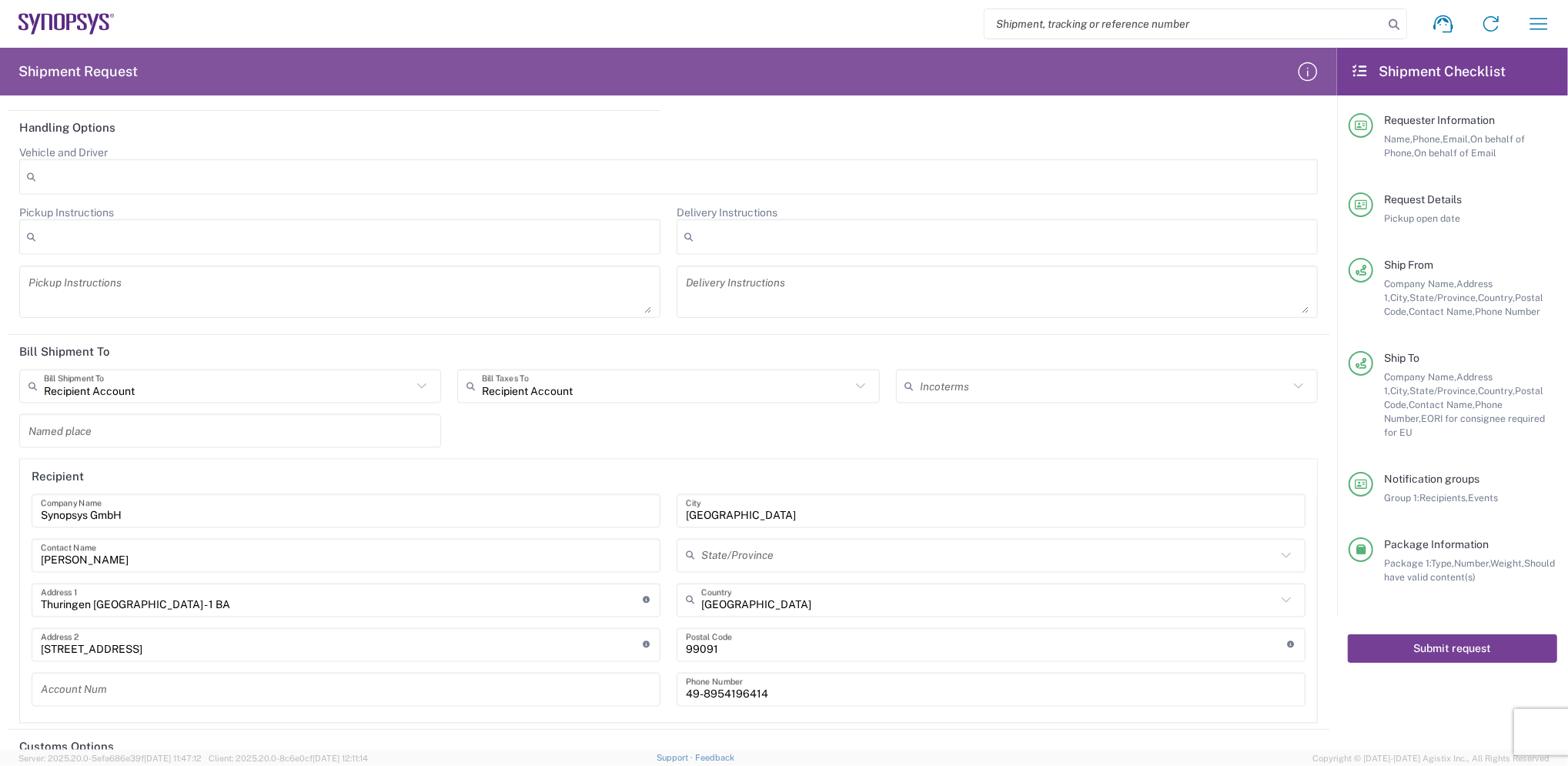
scroll to position [2016, 0]
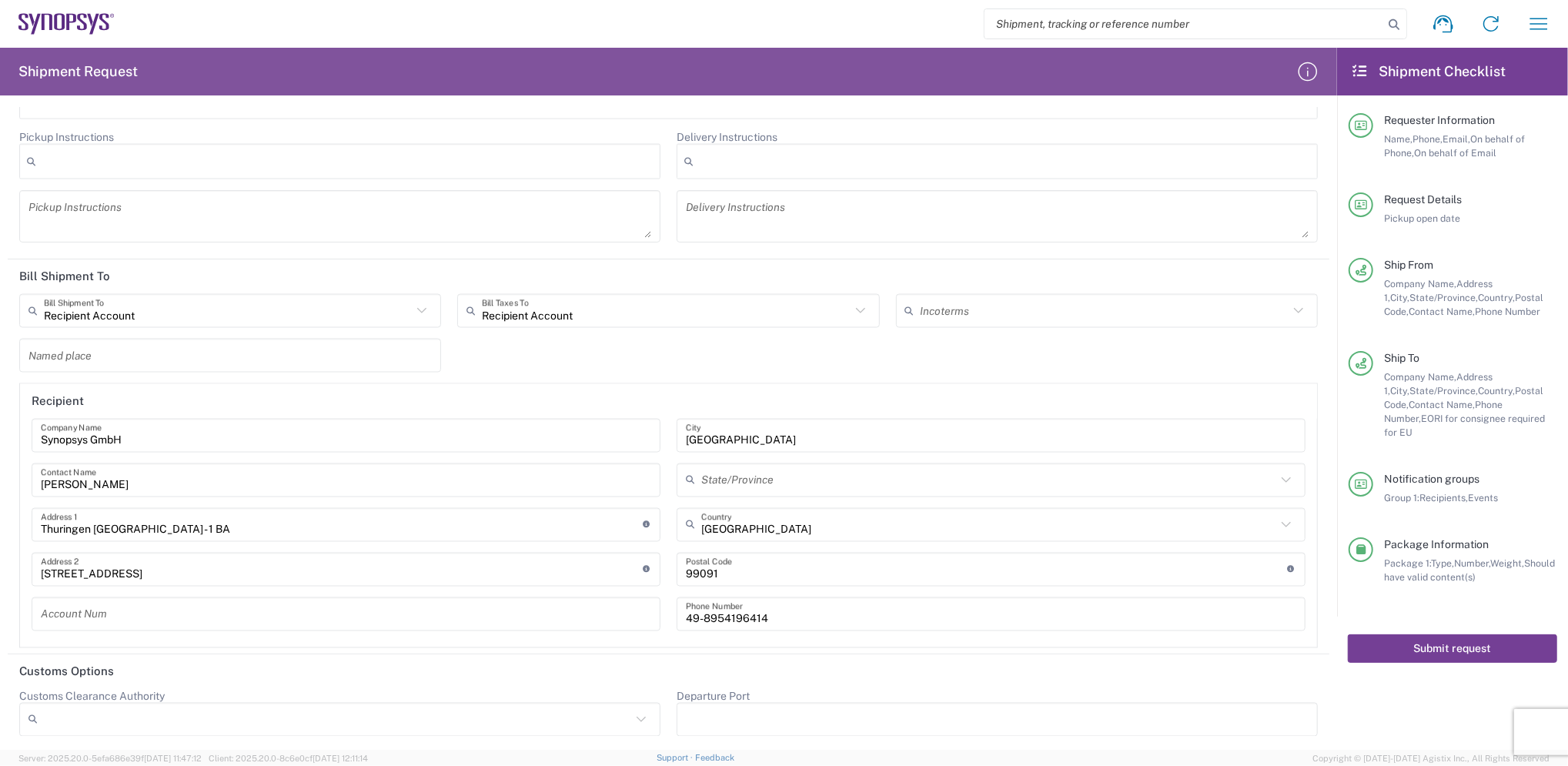
click at [1383, 634] on button "Submit request" at bounding box center [1453, 648] width 210 height 29
click at [1134, 360] on div "Recipient Account Bill Shipment To Sender/Shipper Recipient Account Third Party…" at bounding box center [668, 471] width 1315 height 354
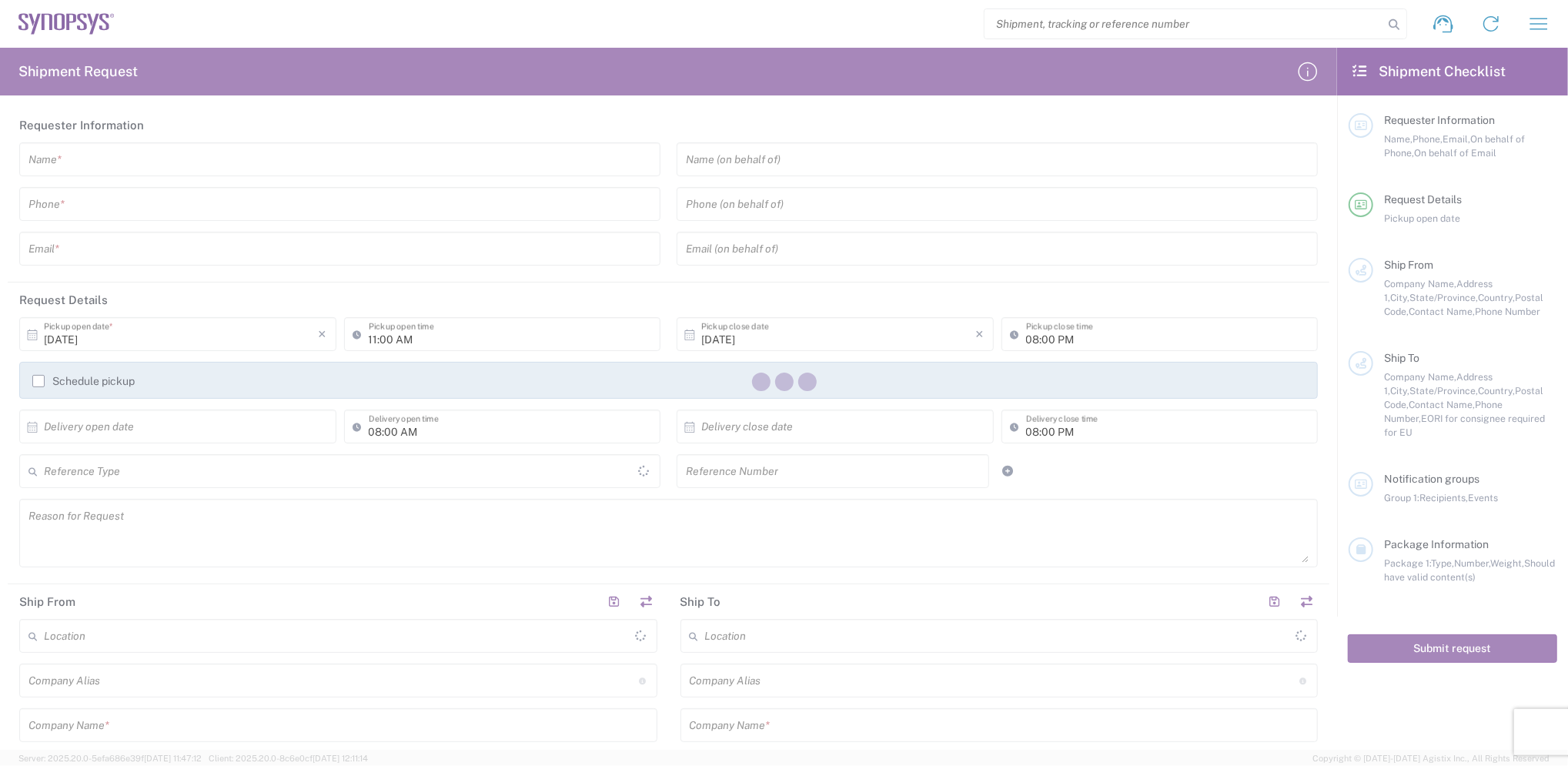
type input "[GEOGRAPHIC_DATA]"
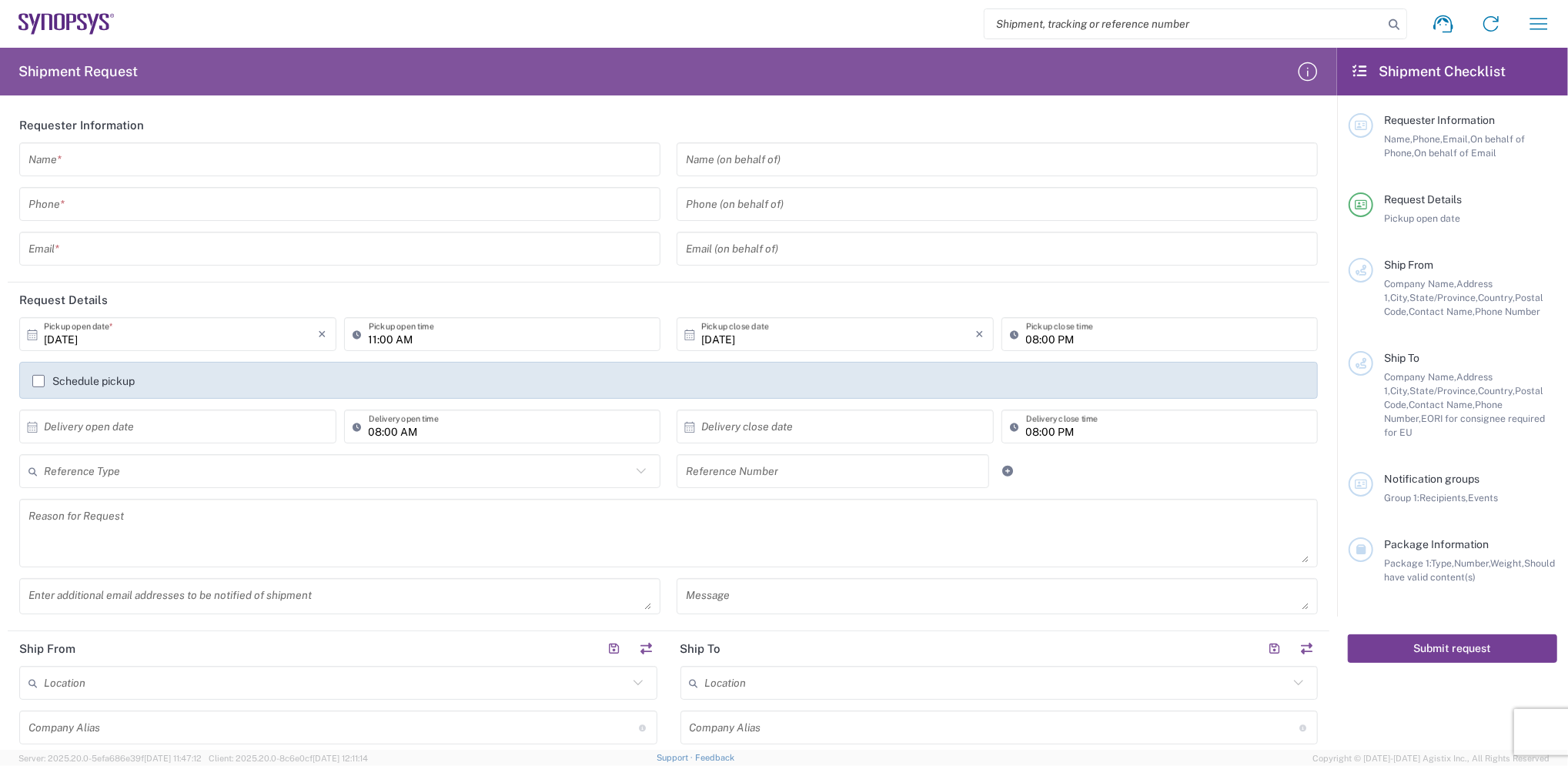
click at [1428, 634] on button "Submit request" at bounding box center [1453, 648] width 210 height 29
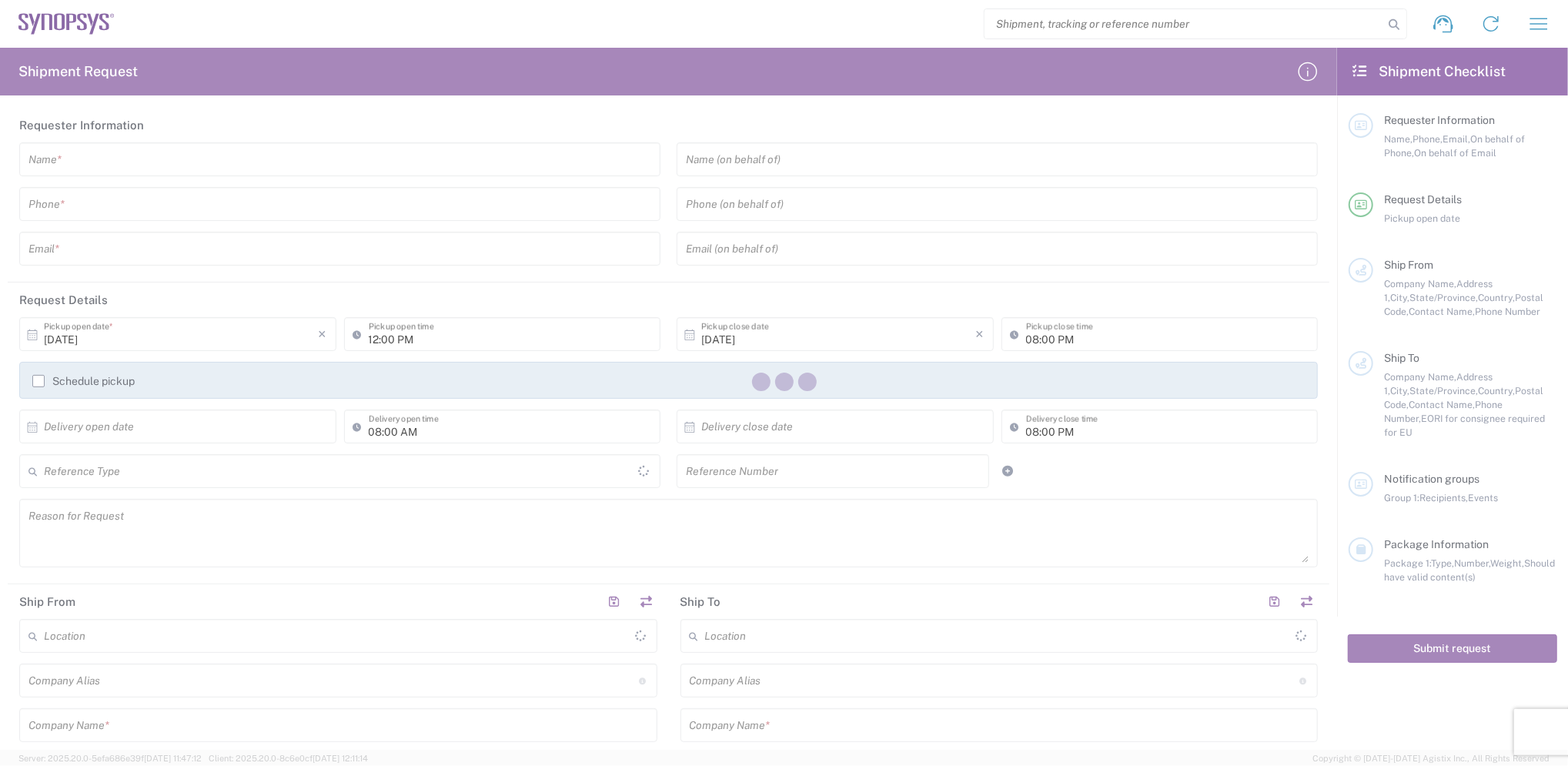
type input "[GEOGRAPHIC_DATA]"
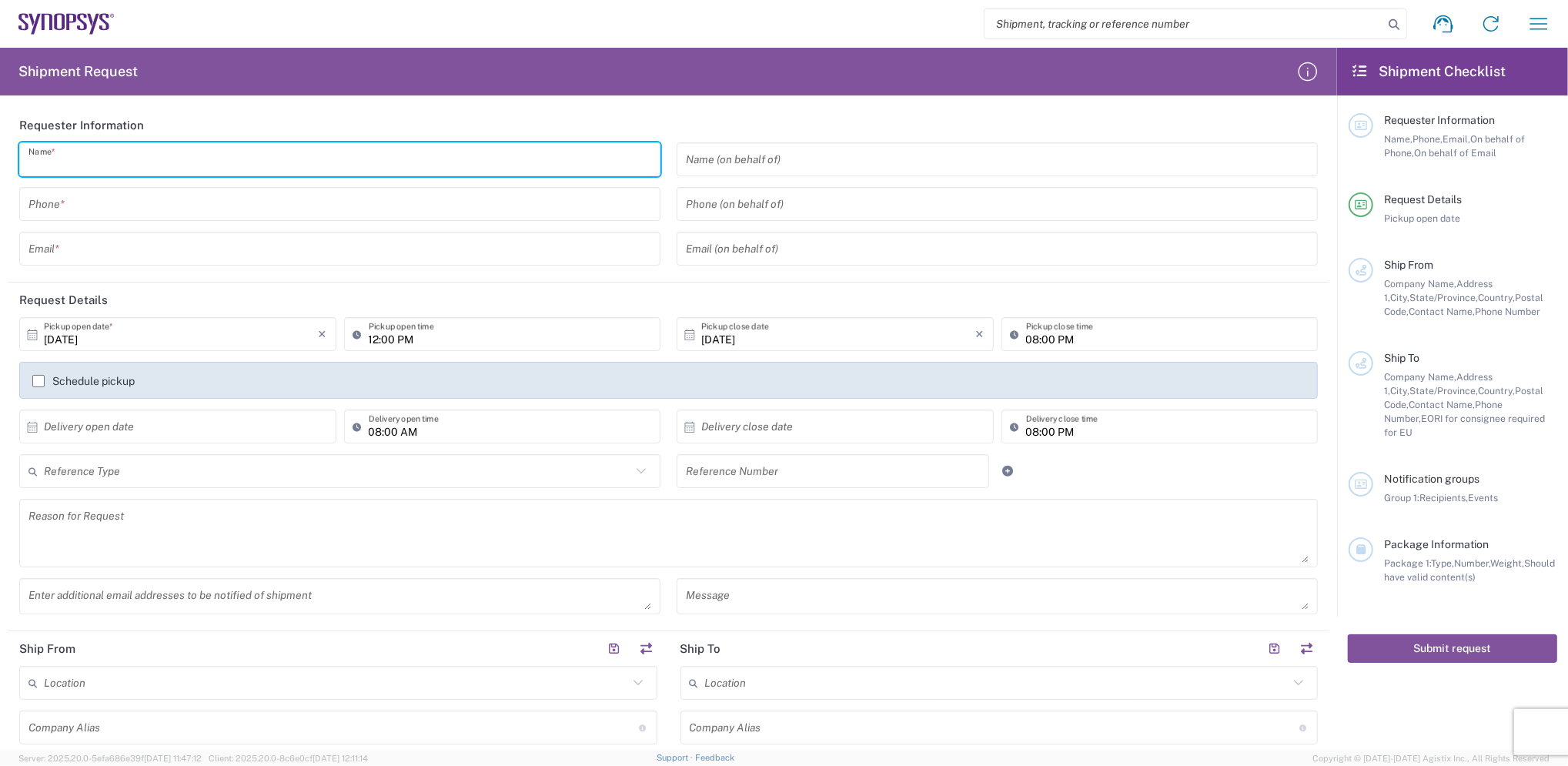
click at [121, 167] on input "text" at bounding box center [340, 159] width 623 height 27
type input "[PERSON_NAME]"
type input "[PHONE_NUMBER]"
type input "[PERSON_NAME][EMAIL_ADDRESS][PERSON_NAME][DOMAIN_NAME]"
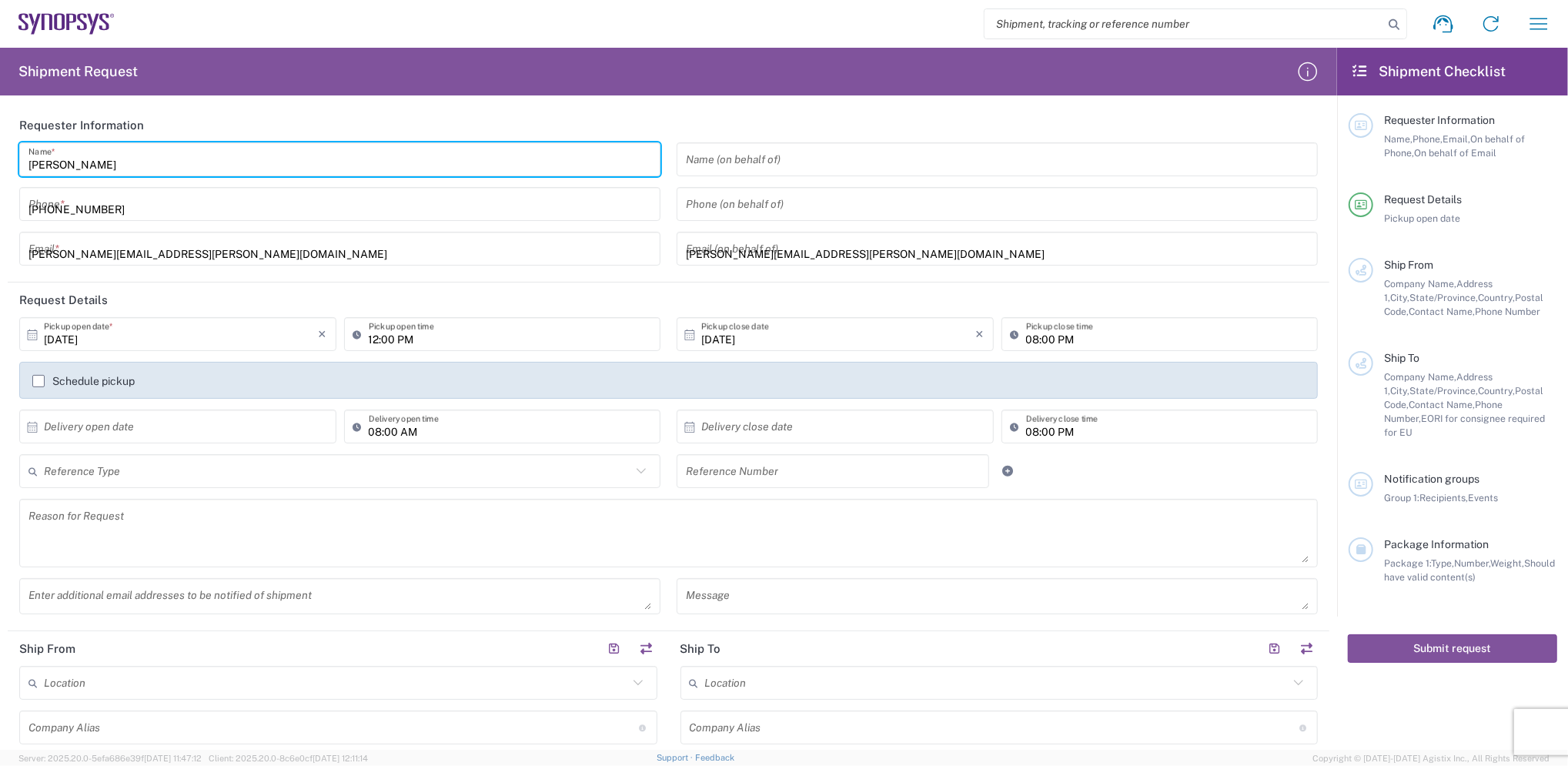
type input "COMPUWARE"
type input "CPMPUWARE TECHNOLOGY INC."
type input "[STREET_ADDRESS][PERSON_NAME] (R.O.C.)"
type input "Taoyuan"
type input "334025"
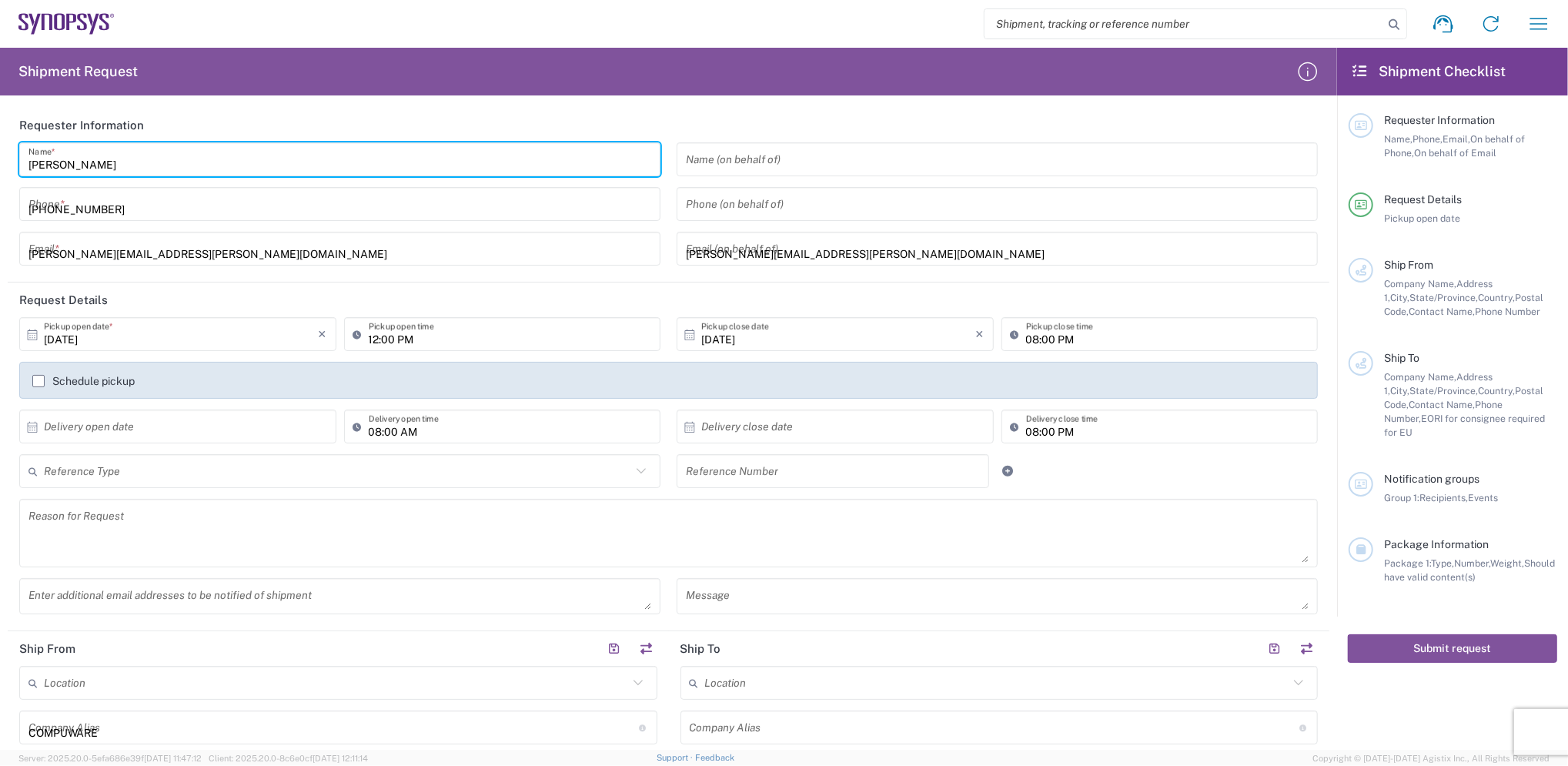
type input "[PHONE_NUMBER]"
type input "[PERSON_NAME][EMAIL_ADDRESS][PERSON_NAME][DOMAIN_NAME]"
type input "Synopsys Sweden AB"
type input "Synopsys GmbH"
type input "Thuringen [GEOGRAPHIC_DATA] - 1 BA"
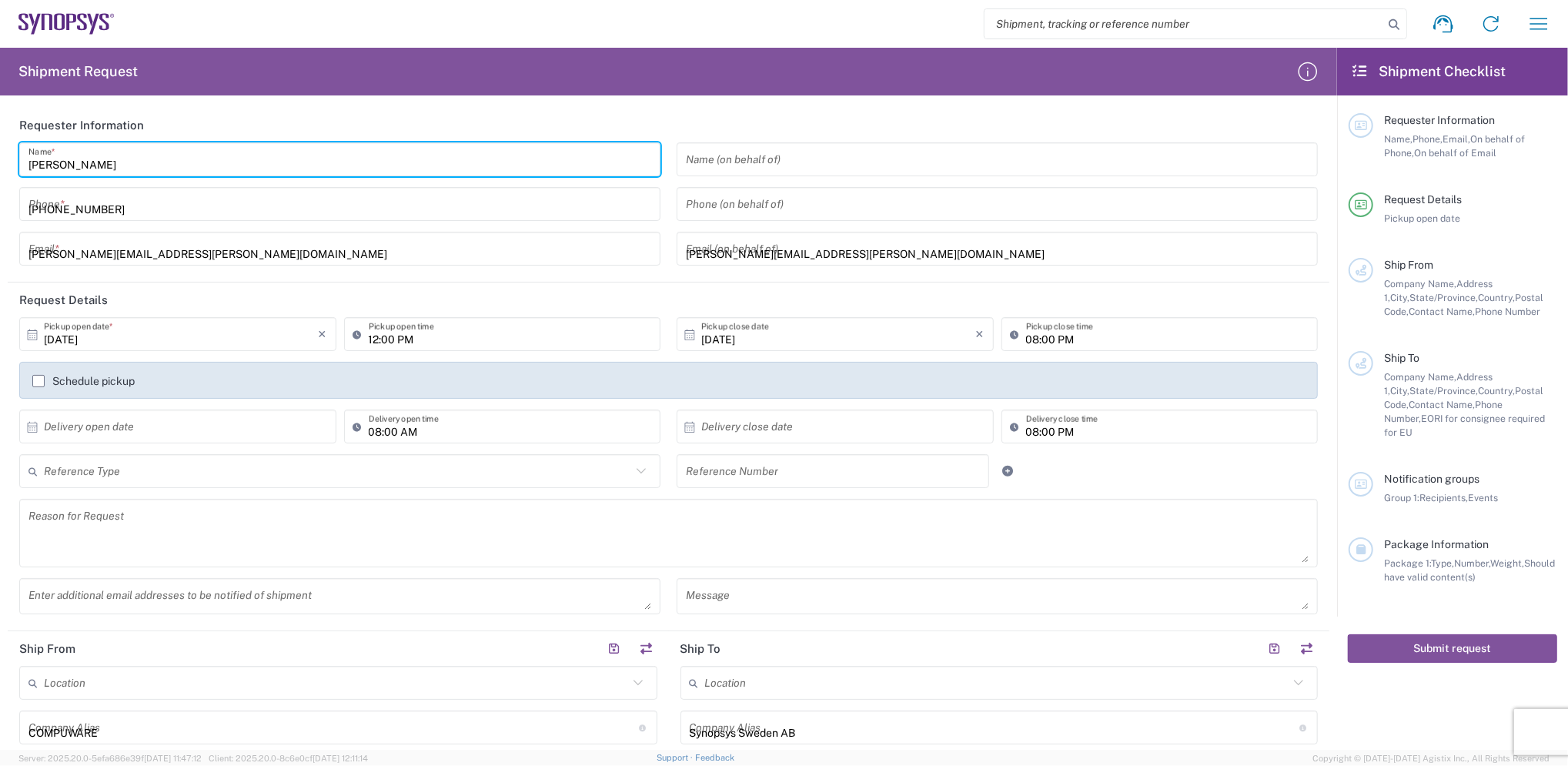
type input "[STREET_ADDRESS]"
type input "[GEOGRAPHIC_DATA]"
type input "99091"
type input "49-8954196414"
type input "[PERSON_NAME][EMAIL_ADDRESS][PERSON_NAME][DOMAIN_NAME]"
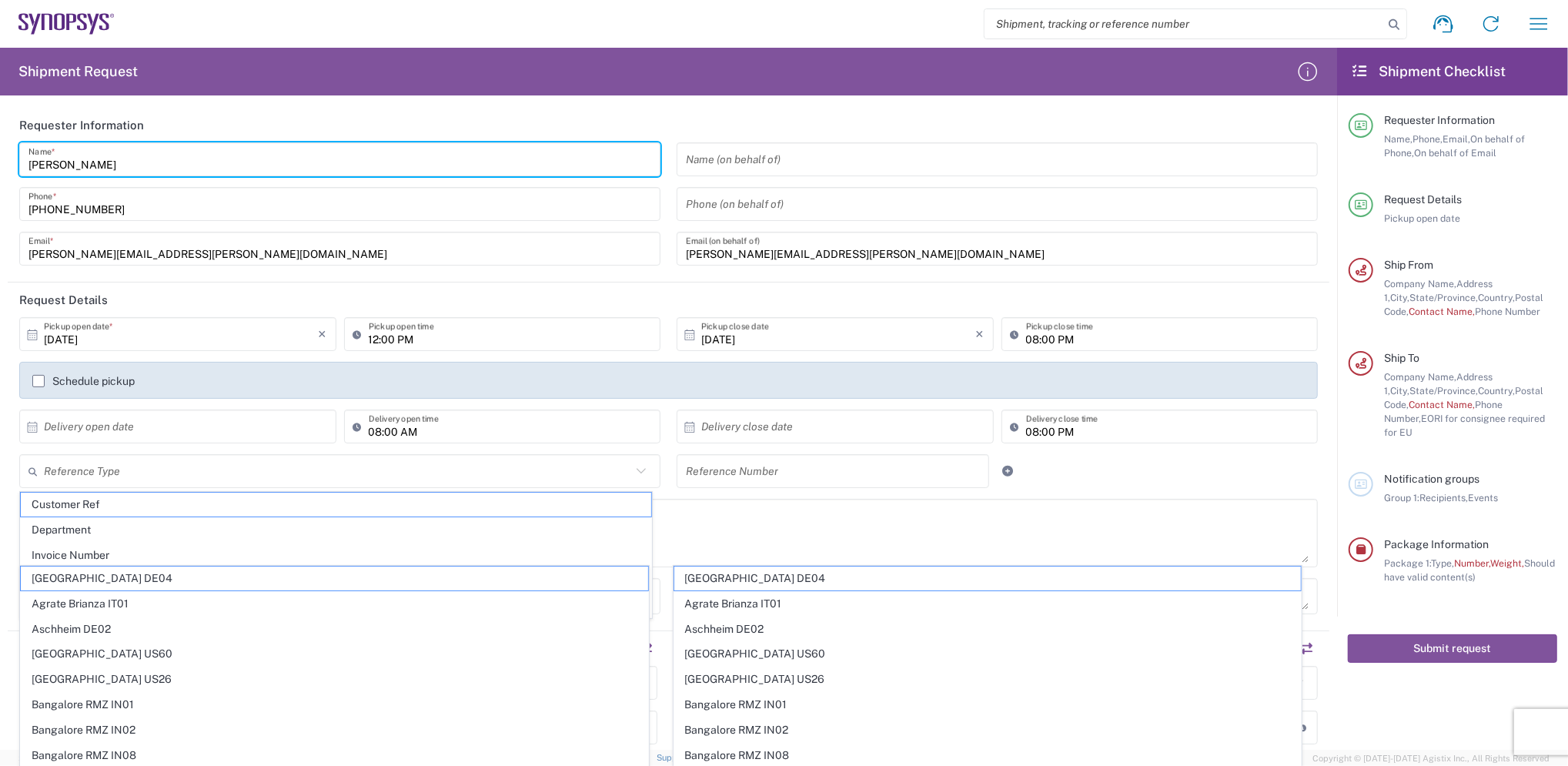
click at [1031, 340] on input "08:00 PM" at bounding box center [1168, 334] width 283 height 27
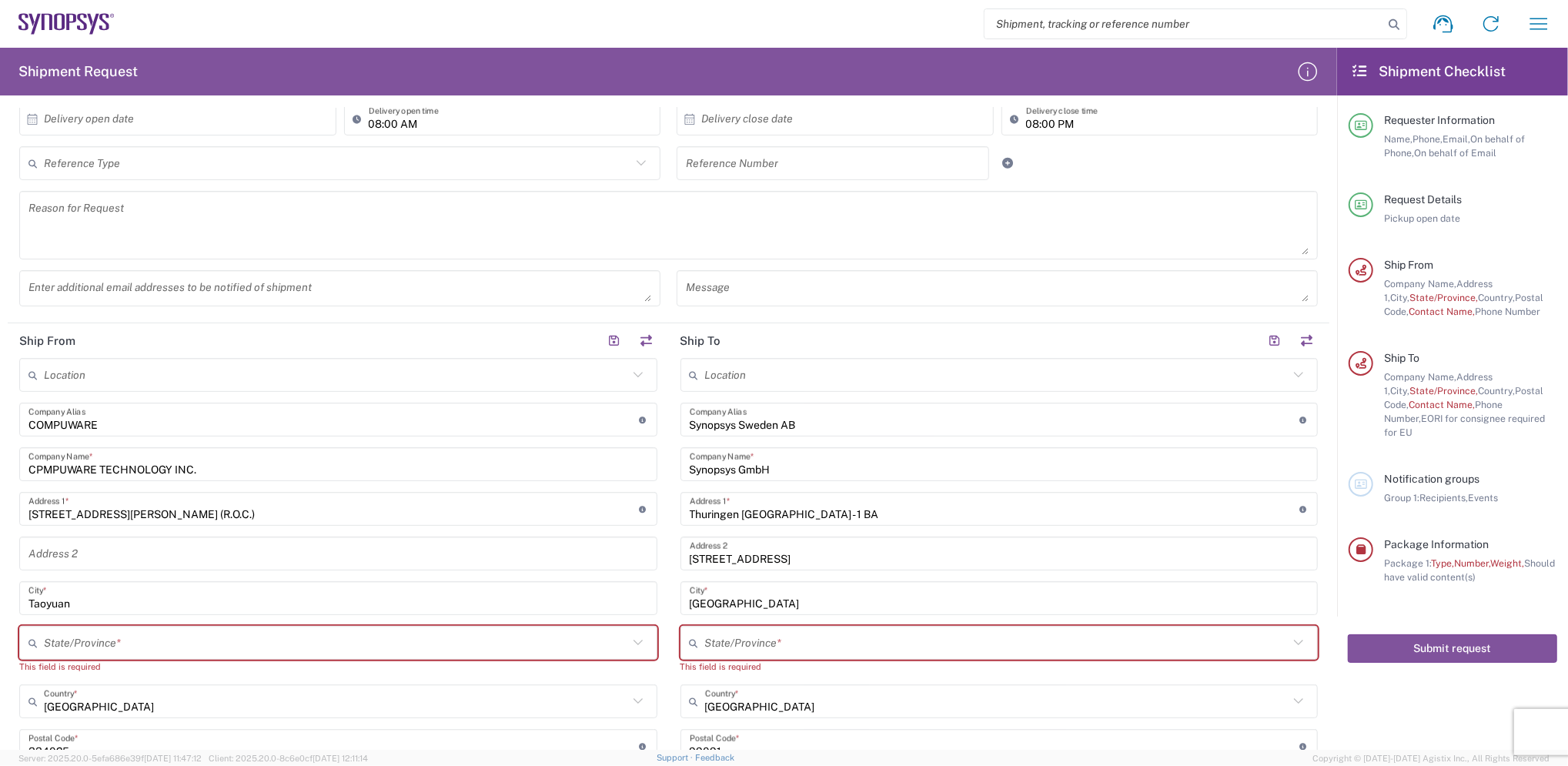
scroll to position [513, 0]
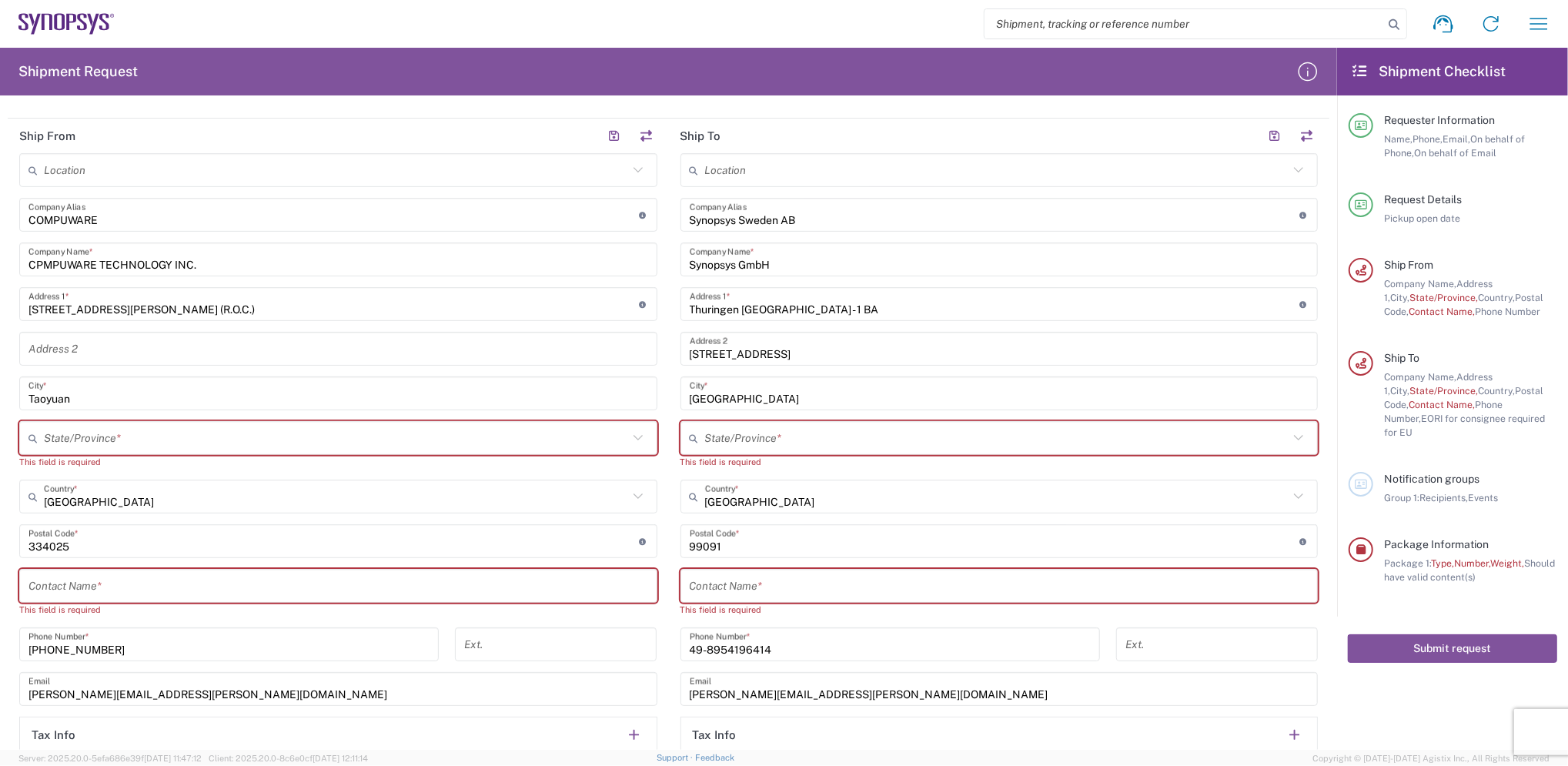
type input "05:00 PM"
click at [0, 360] on html "Shipment request Shipment tracking Employee non-product shipment request My shi…" at bounding box center [784, 383] width 1568 height 766
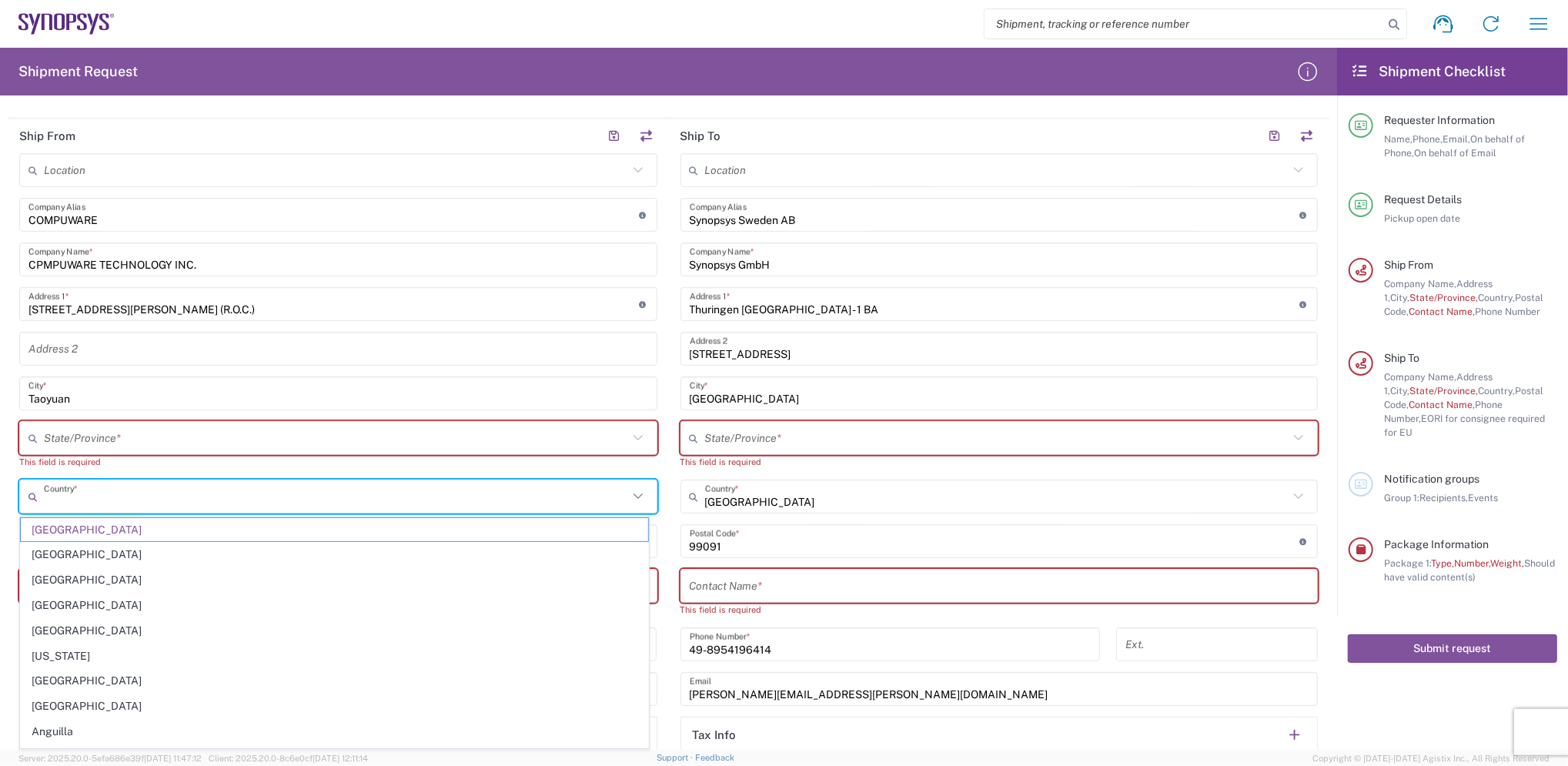
click at [134, 504] on input "text" at bounding box center [336, 497] width 584 height 27
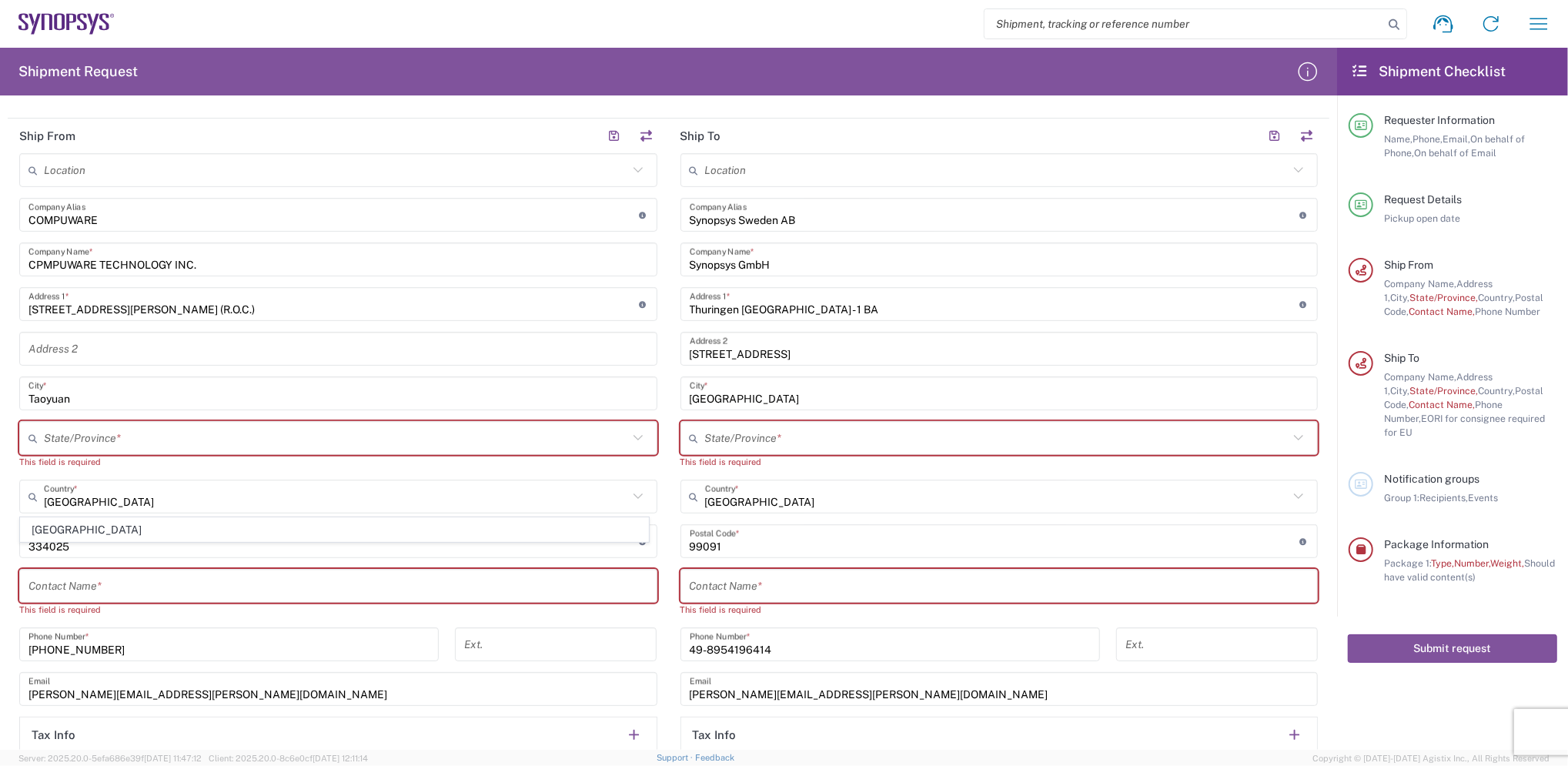
drag, startPoint x: 111, startPoint y: 522, endPoint x: 121, endPoint y: 526, distance: 10.8
click at [112, 520] on span "[GEOGRAPHIC_DATA]" at bounding box center [335, 530] width 628 height 24
type input "[GEOGRAPHIC_DATA]"
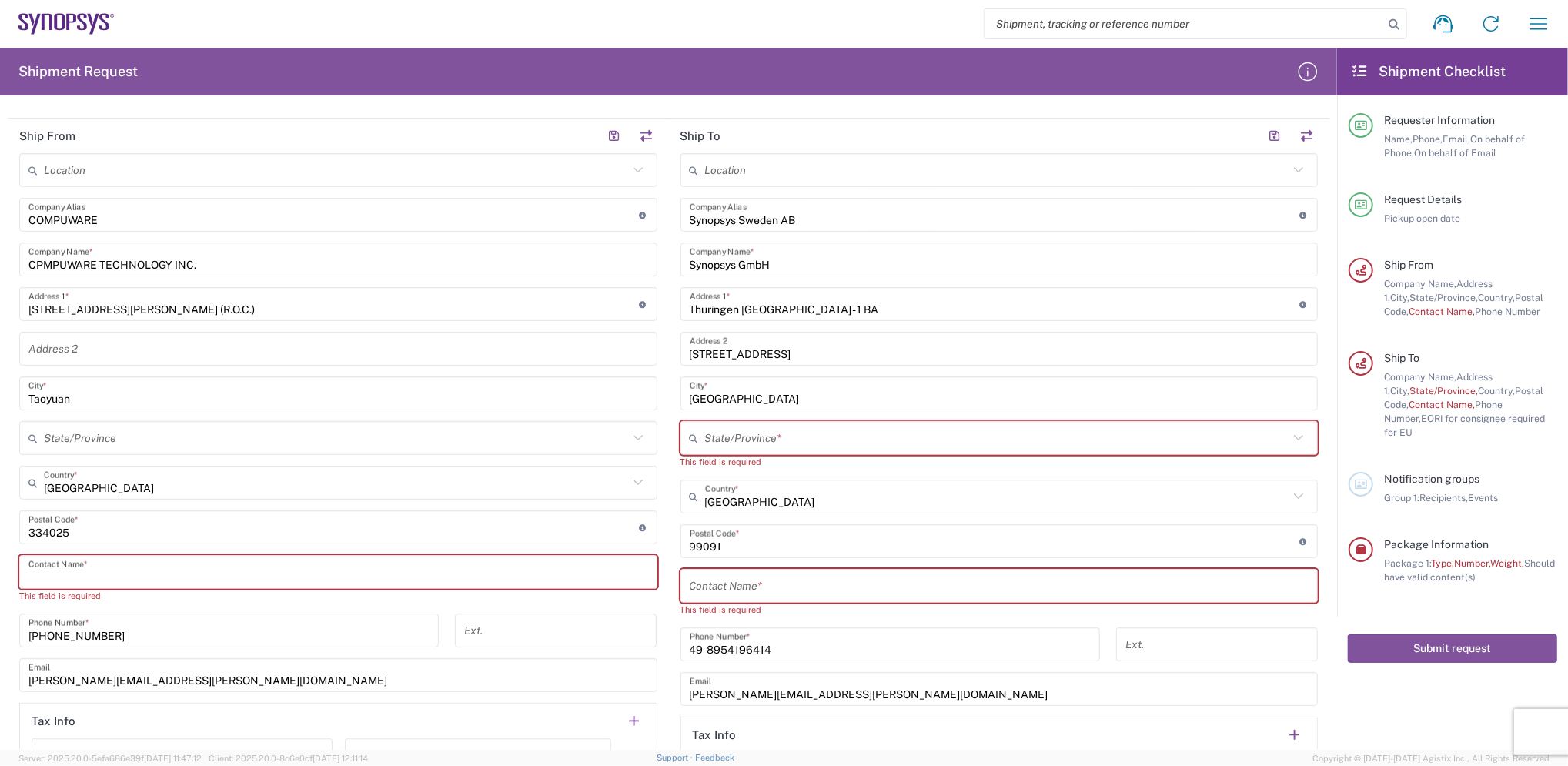
click at [251, 571] on input "text" at bounding box center [338, 572] width 620 height 27
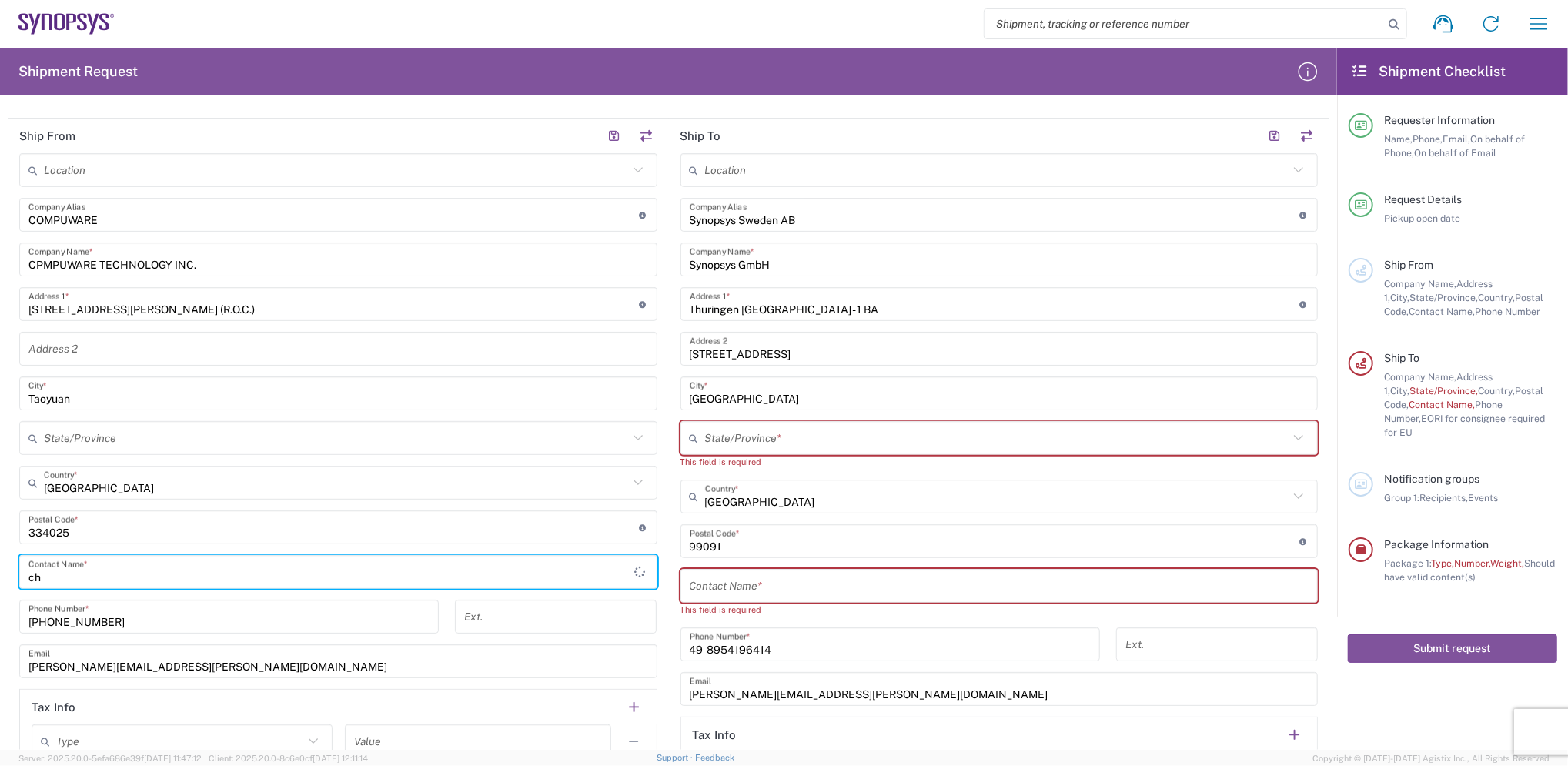
type input "c"
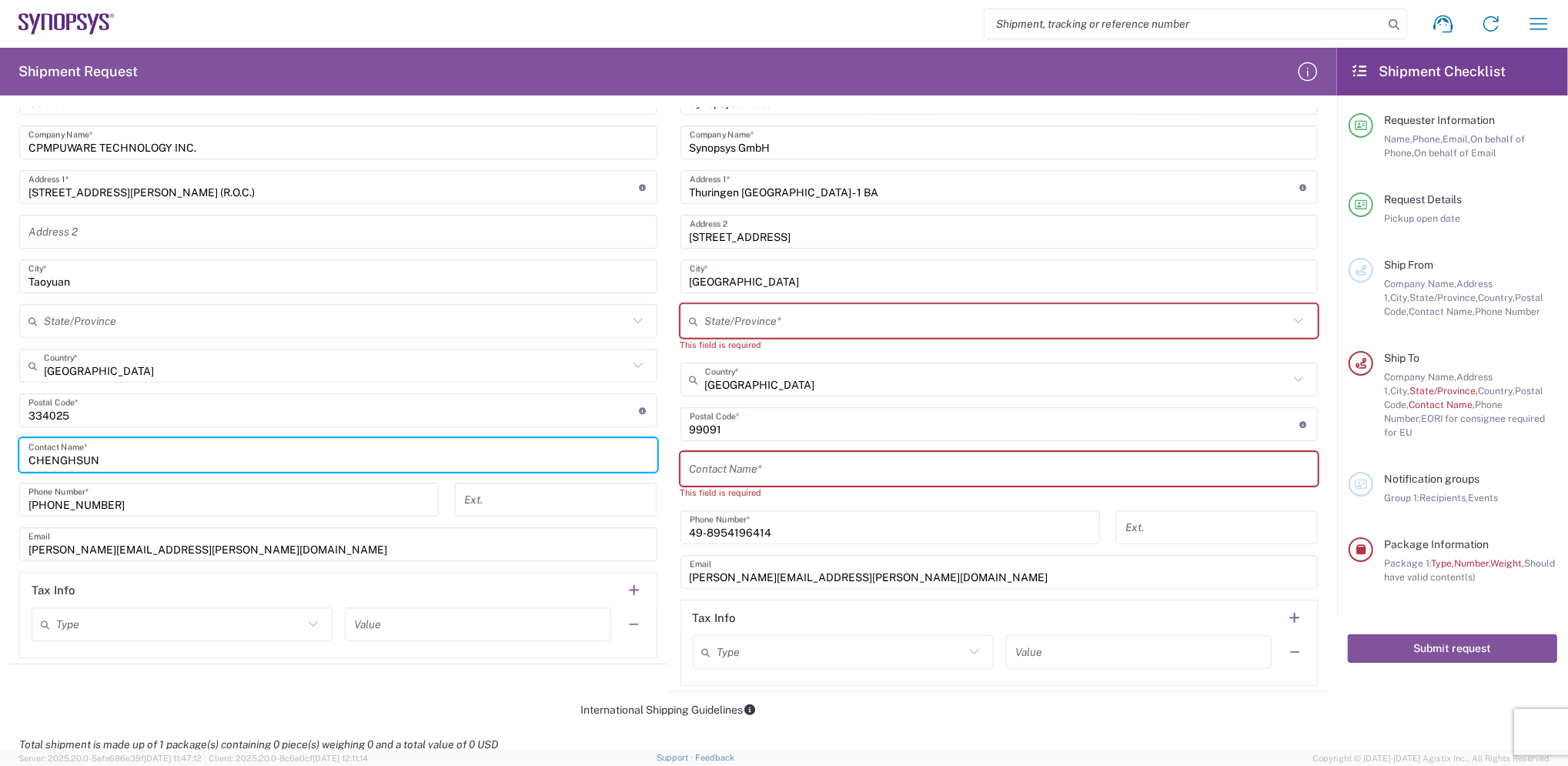
scroll to position [718, 0]
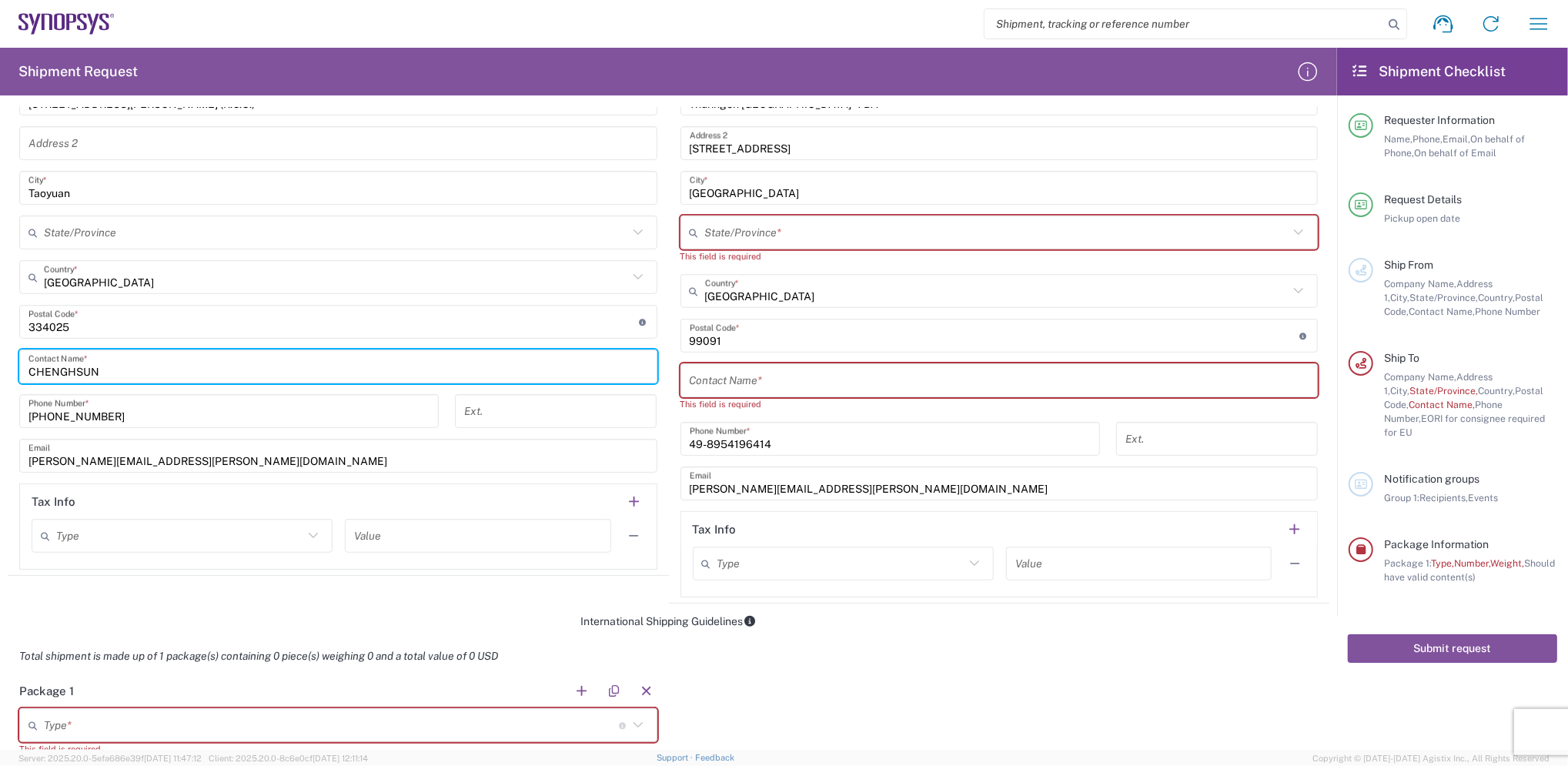
drag, startPoint x: 186, startPoint y: 370, endPoint x: -4, endPoint y: 366, distance: 190.0
click at [0, 366] on html "Shipment request Shipment tracking Employee non-product shipment request My shi…" at bounding box center [784, 383] width 1568 height 766
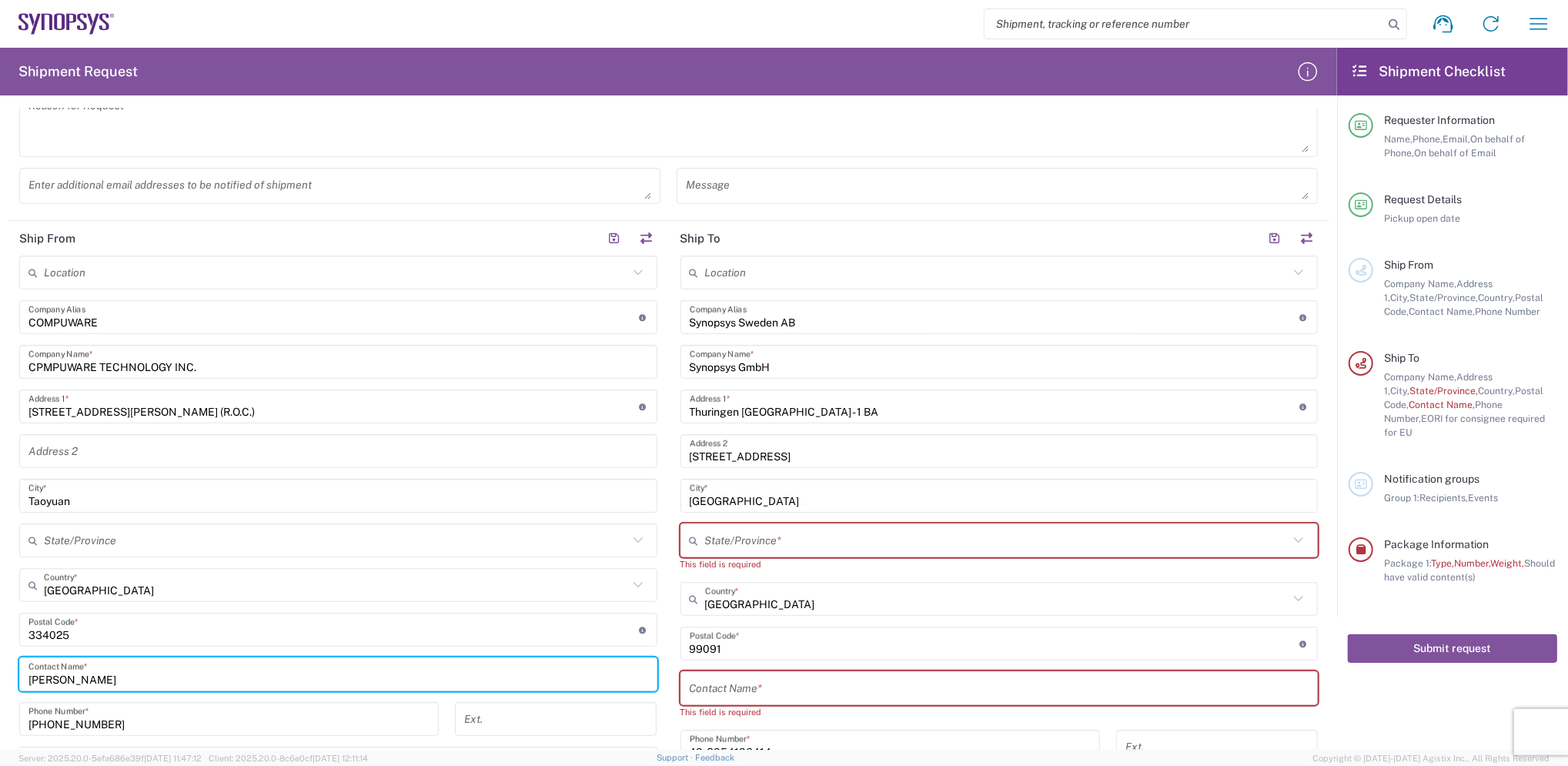
scroll to position [308, 0]
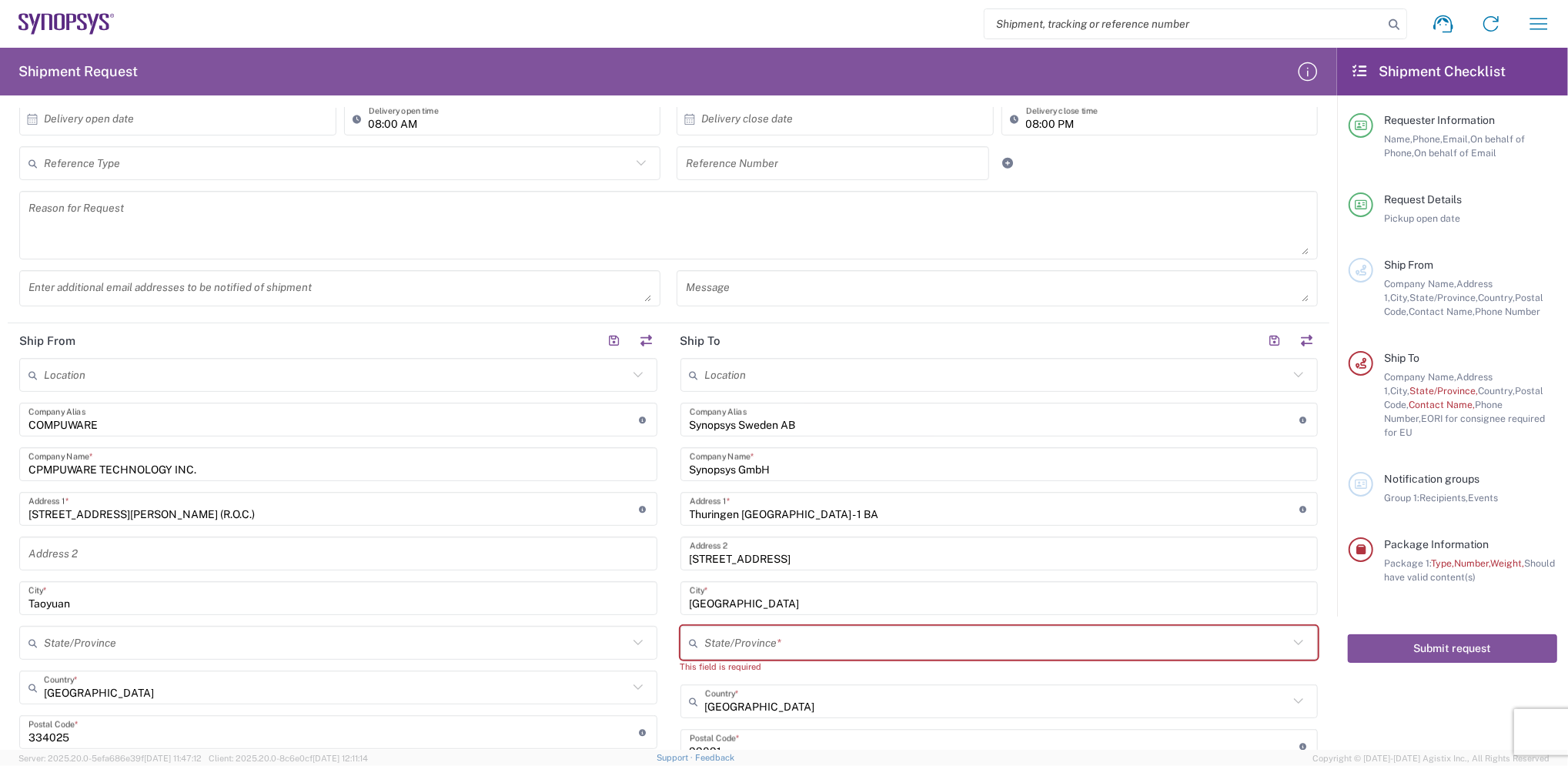
type input "[PERSON_NAME]"
click at [875, 367] on input "text" at bounding box center [998, 374] width 584 height 27
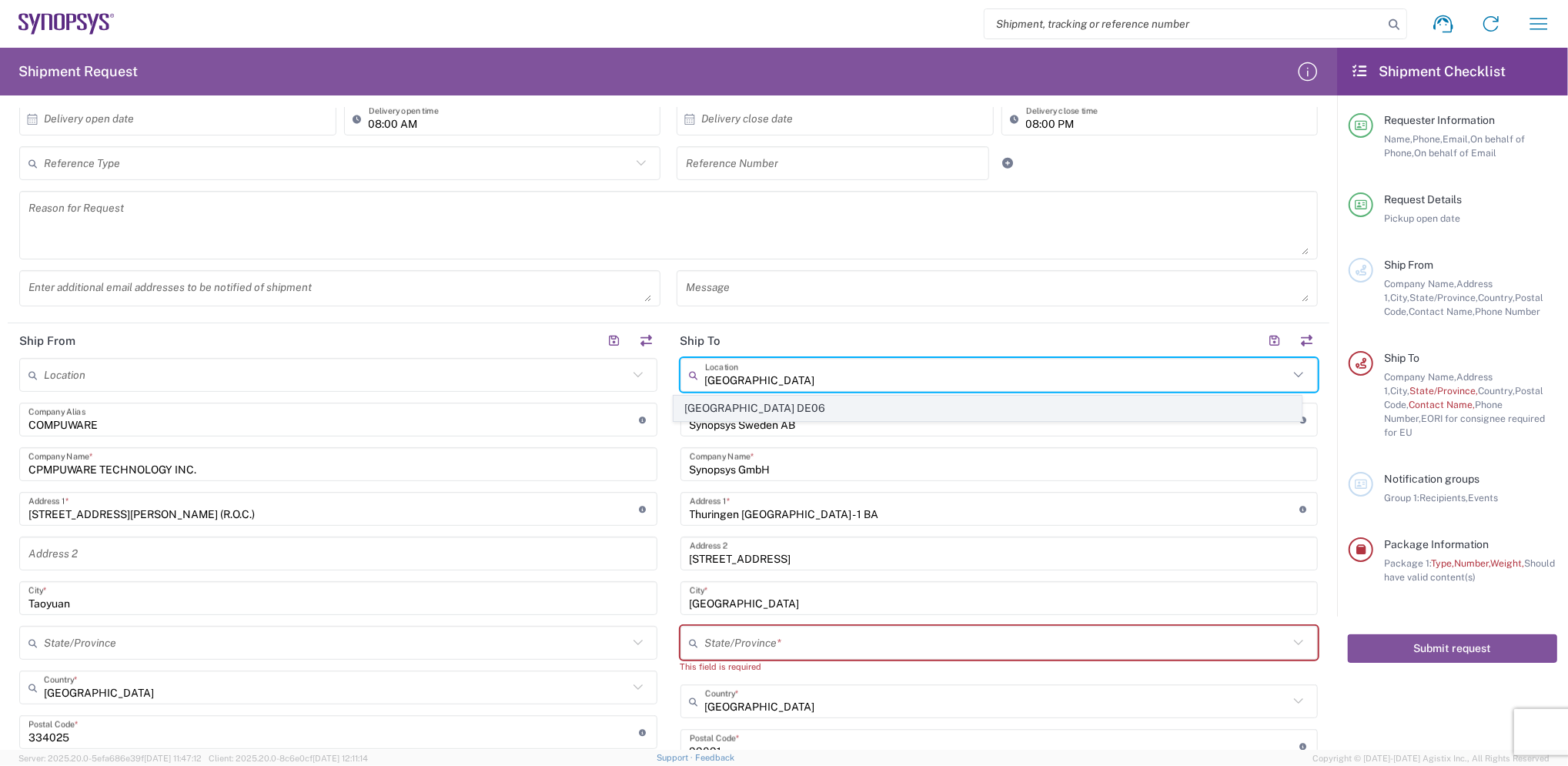
click at [765, 405] on span "[GEOGRAPHIC_DATA] DE06" at bounding box center [988, 408] width 628 height 24
type input "[GEOGRAPHIC_DATA] DE06"
type input "[GEOGRAPHIC_DATA]"
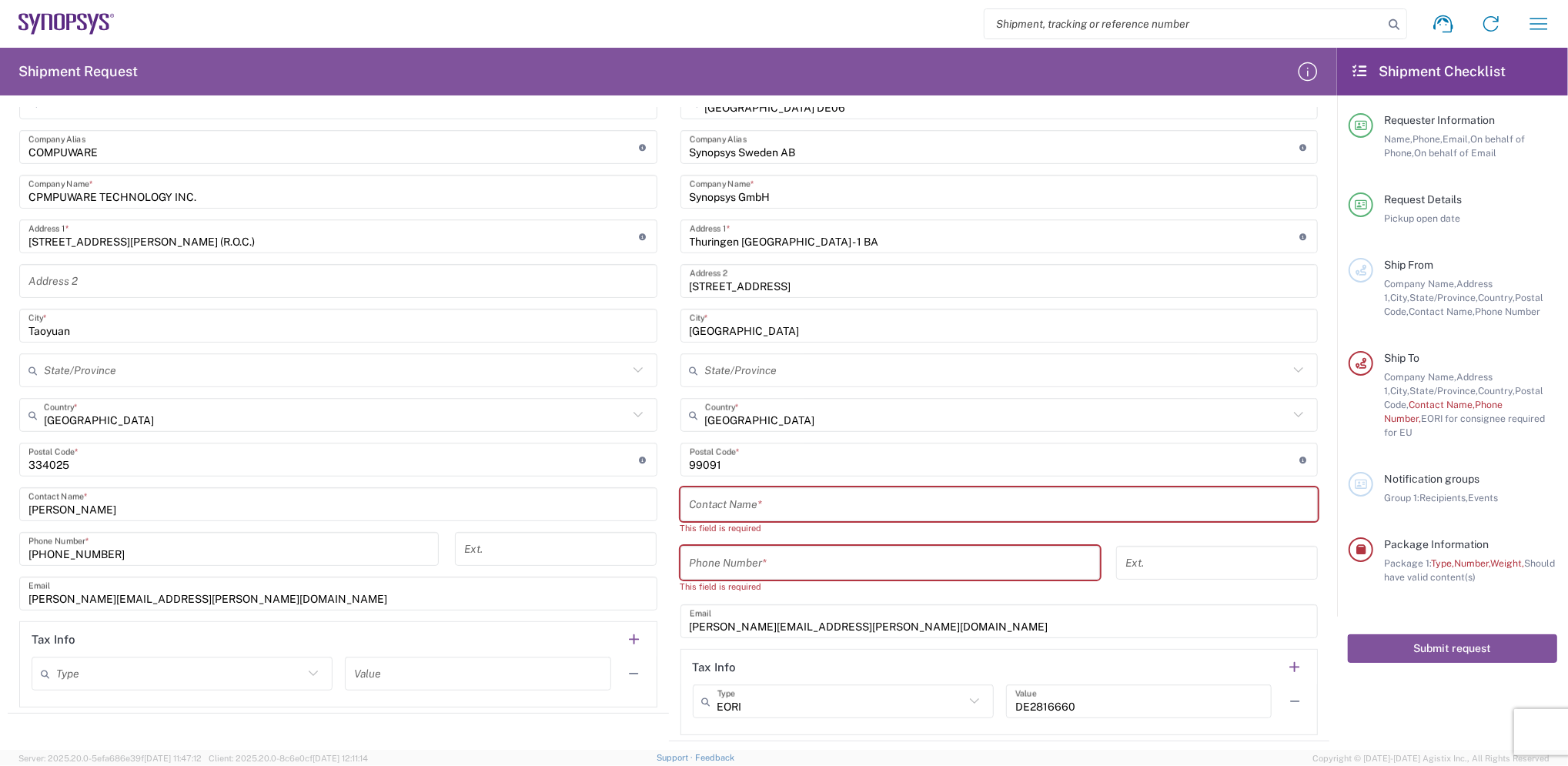
scroll to position [616, 0]
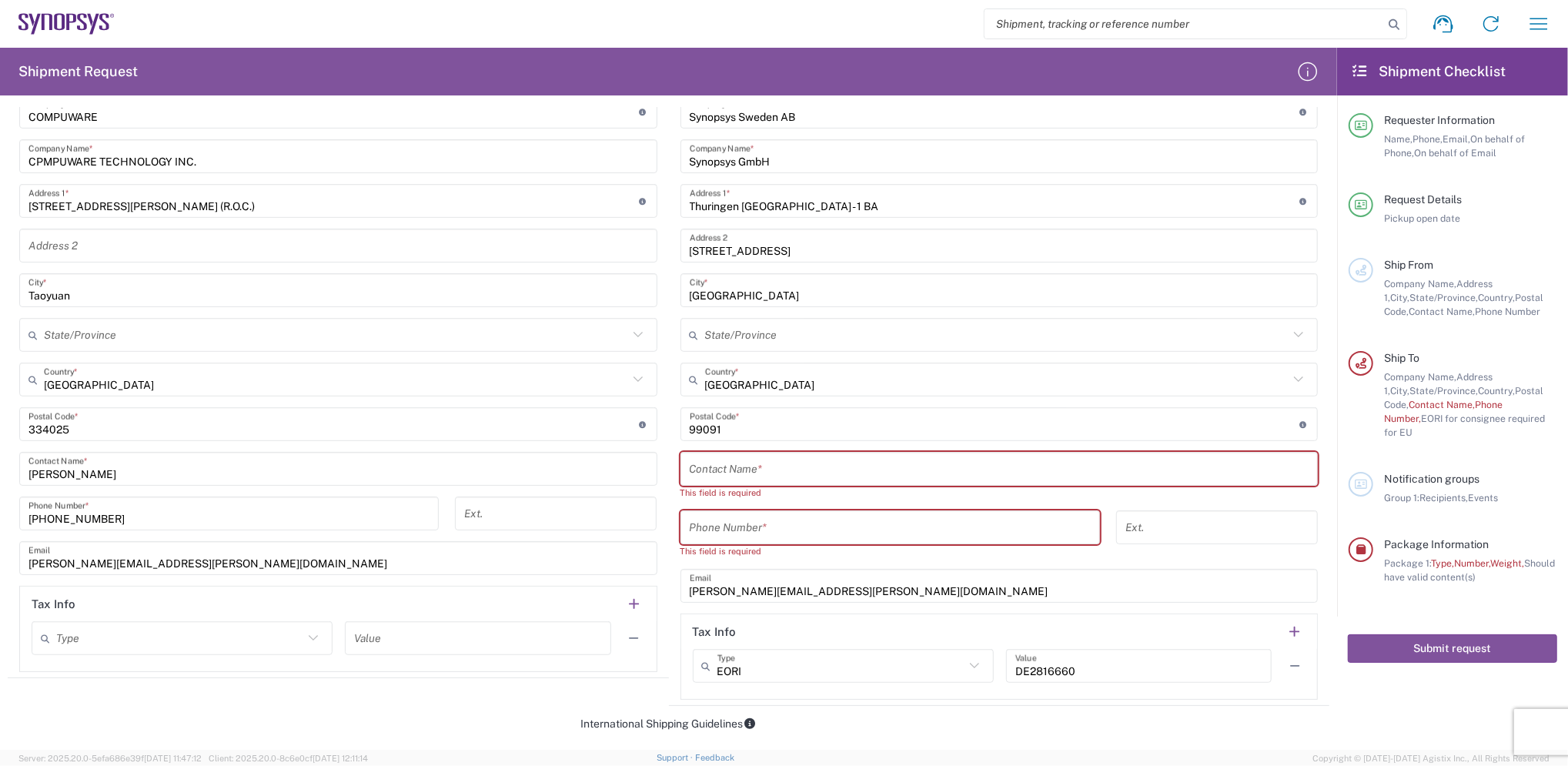
click at [797, 462] on input "text" at bounding box center [999, 469] width 620 height 27
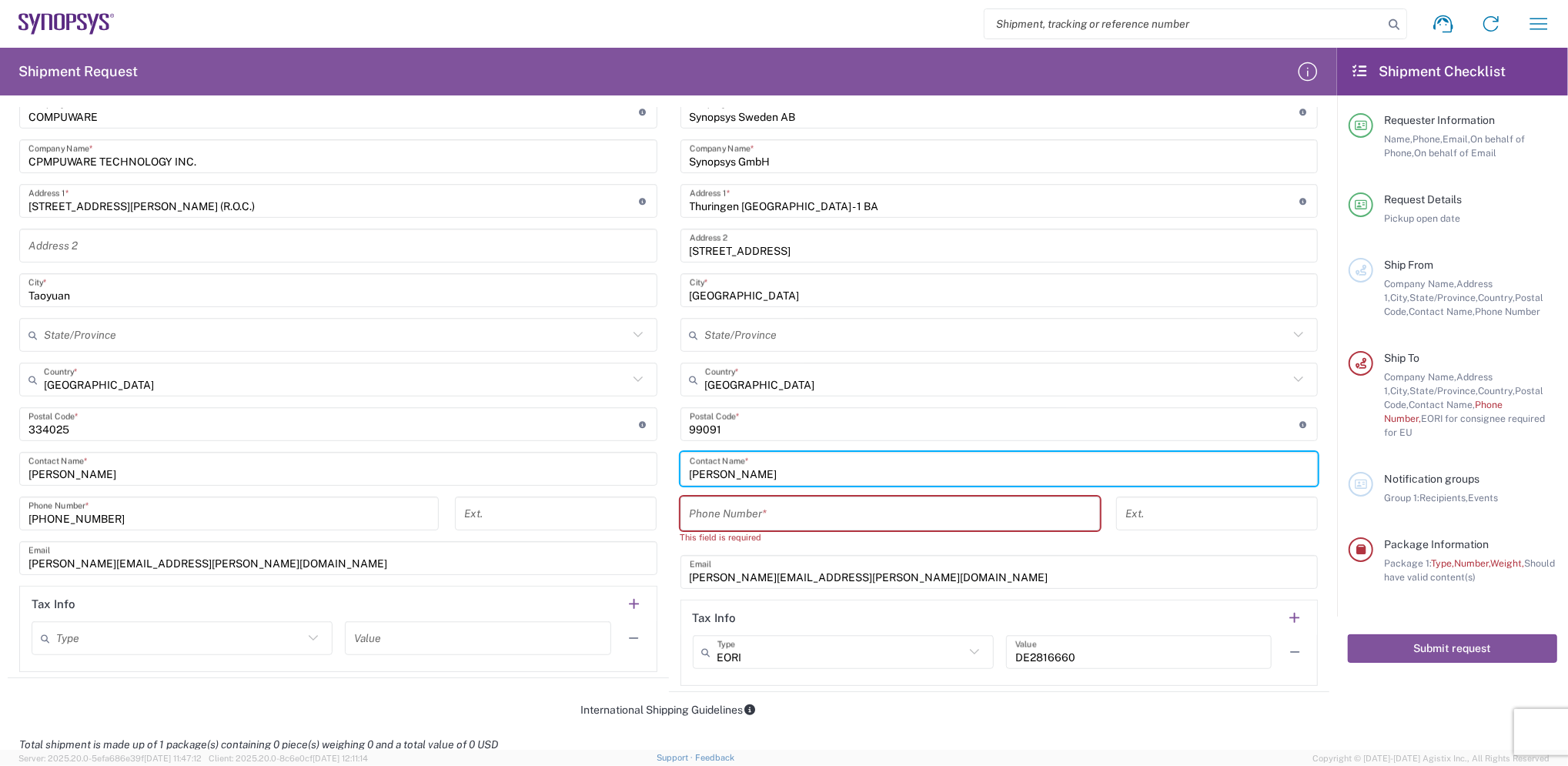
type input "[PERSON_NAME]"
click at [773, 518] on input "tel" at bounding box center [890, 513] width 401 height 27
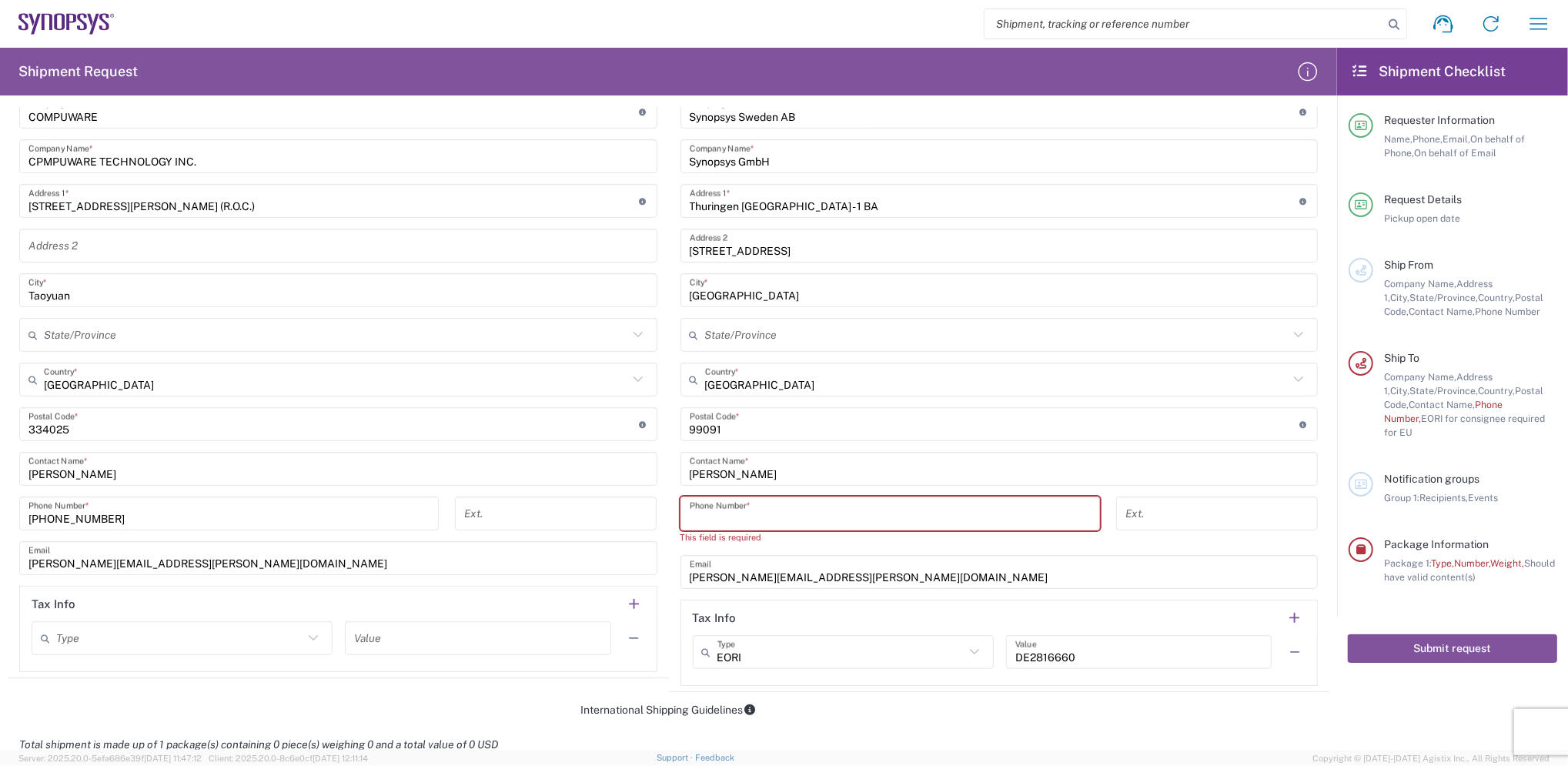
type input "49-8954196414"
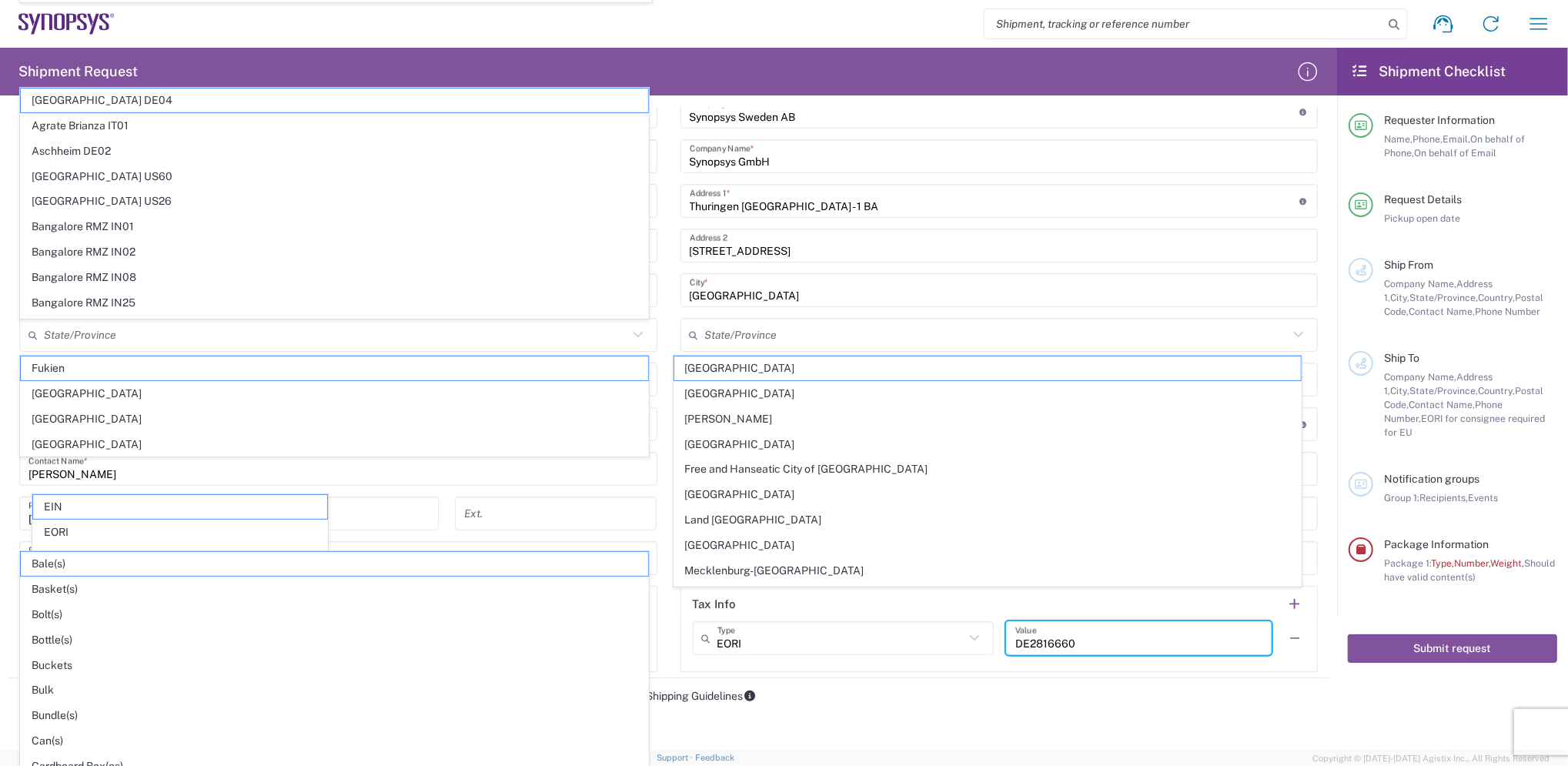
click at [1121, 639] on input "DE2816660" at bounding box center [1139, 638] width 247 height 27
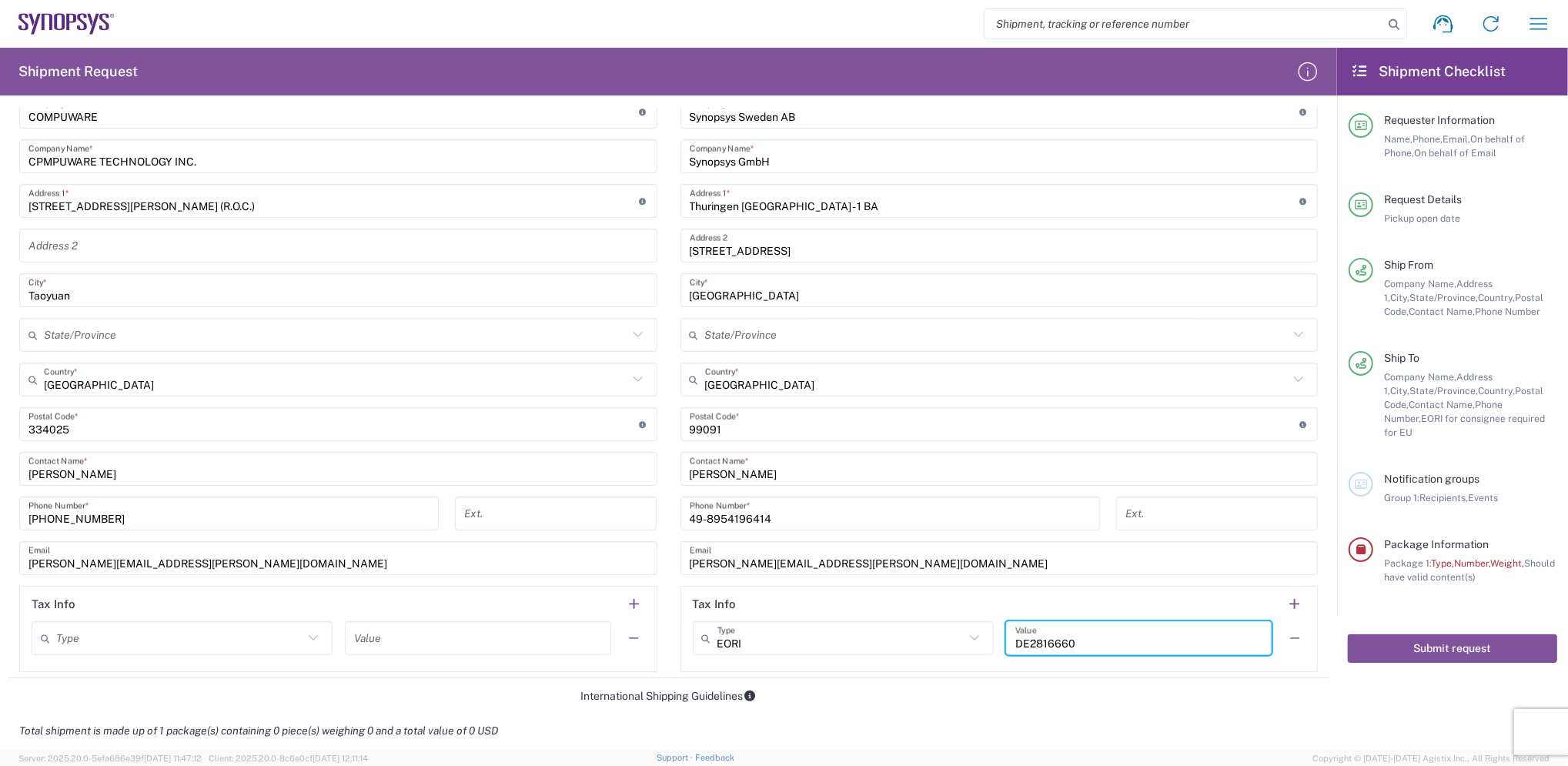
drag, startPoint x: 1122, startPoint y: 639, endPoint x: 776, endPoint y: 658, distance: 346.5
click at [741, 600] on agx-form-section "Tax Info EORI Type EORI EIN Other TIN VAT DE2816660 Value" at bounding box center [999, 628] width 638 height 86
click at [809, 645] on input "text" at bounding box center [841, 638] width 247 height 27
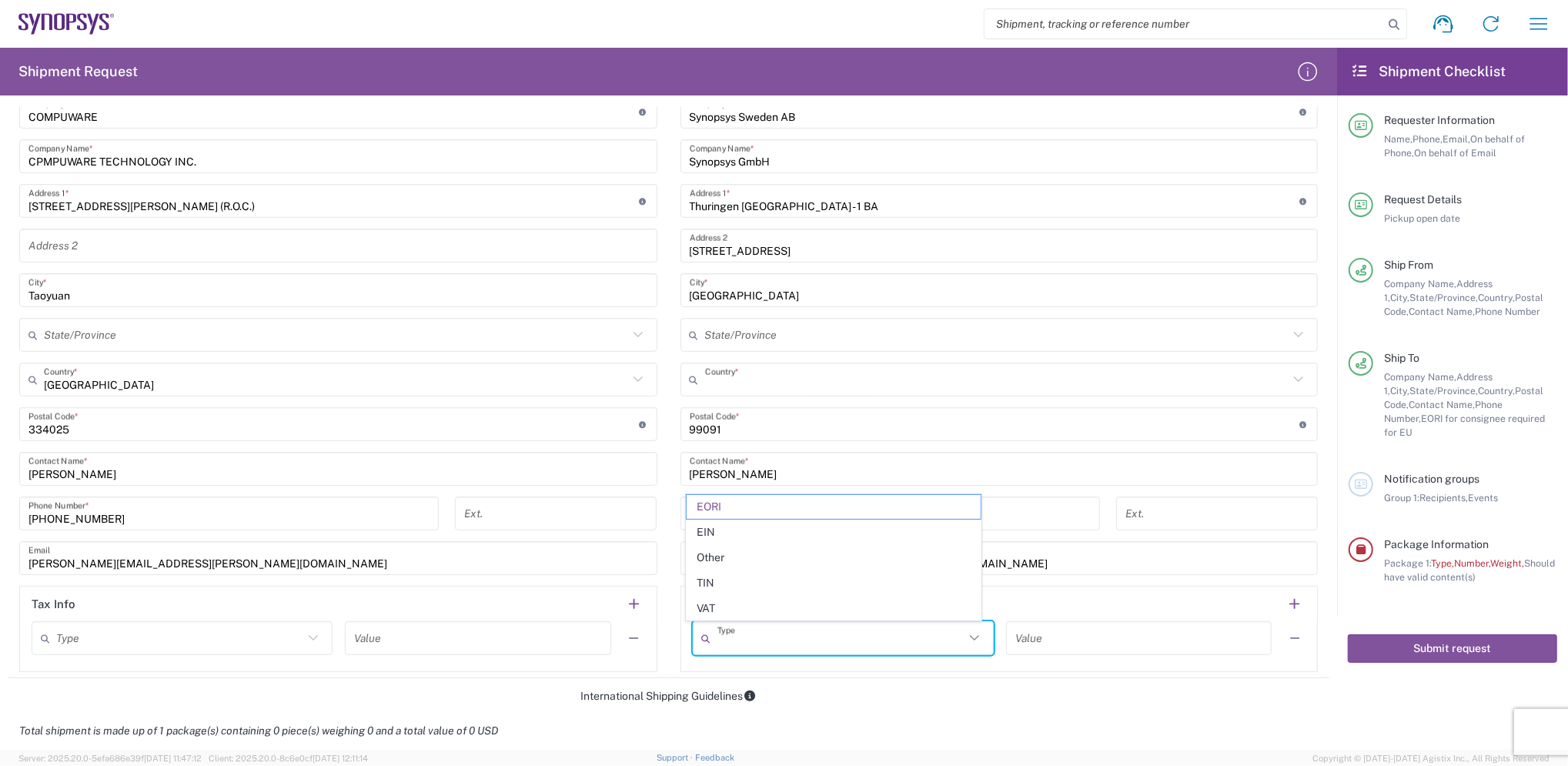
click at [836, 388] on input "text" at bounding box center [998, 380] width 584 height 27
type input "EORI"
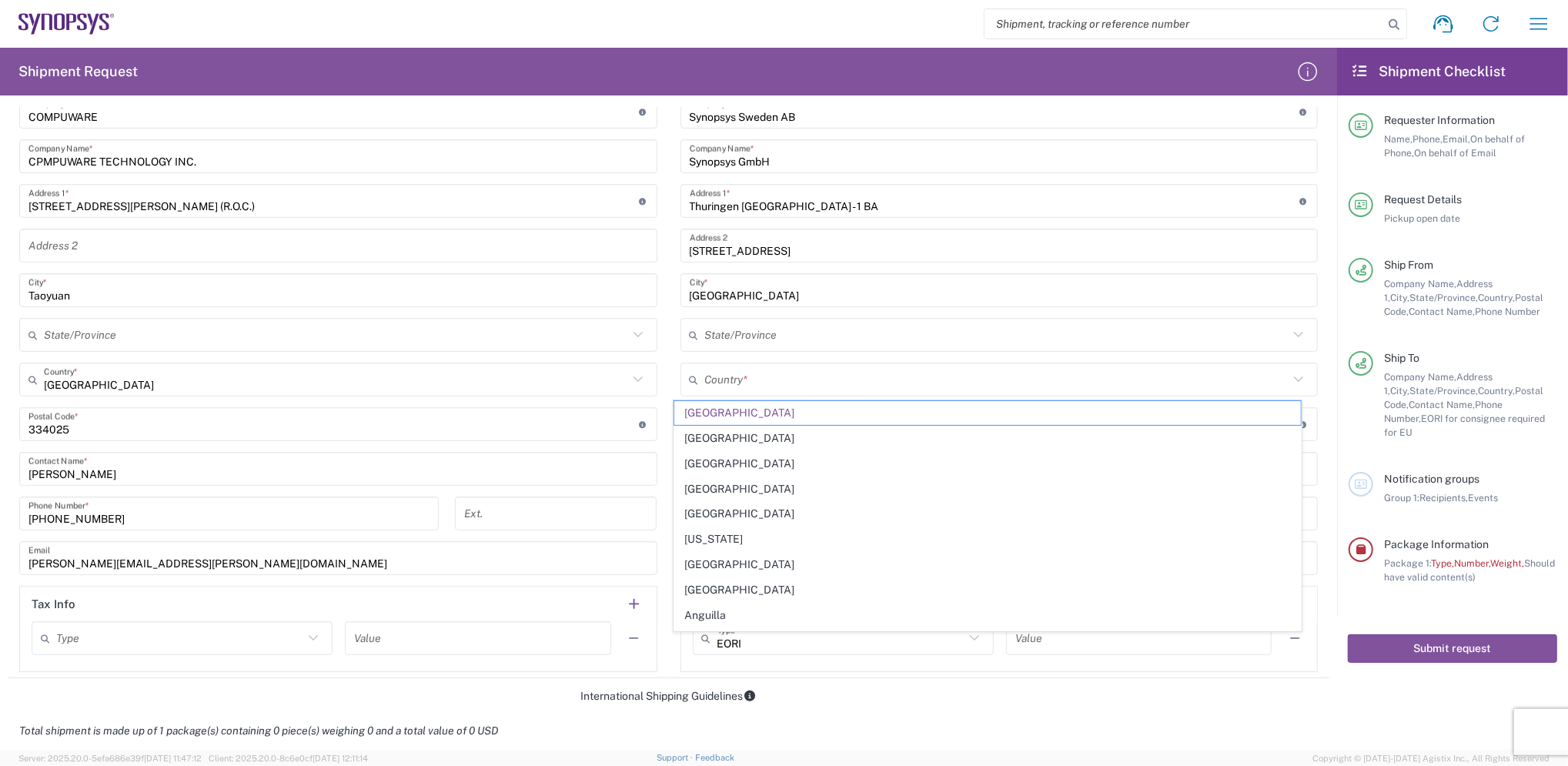
click at [883, 731] on div "Total shipment is made up of 1 package(s) containing 0 piece(s) weighing 0 and …" at bounding box center [669, 730] width 1338 height 35
type input "[GEOGRAPHIC_DATA]"
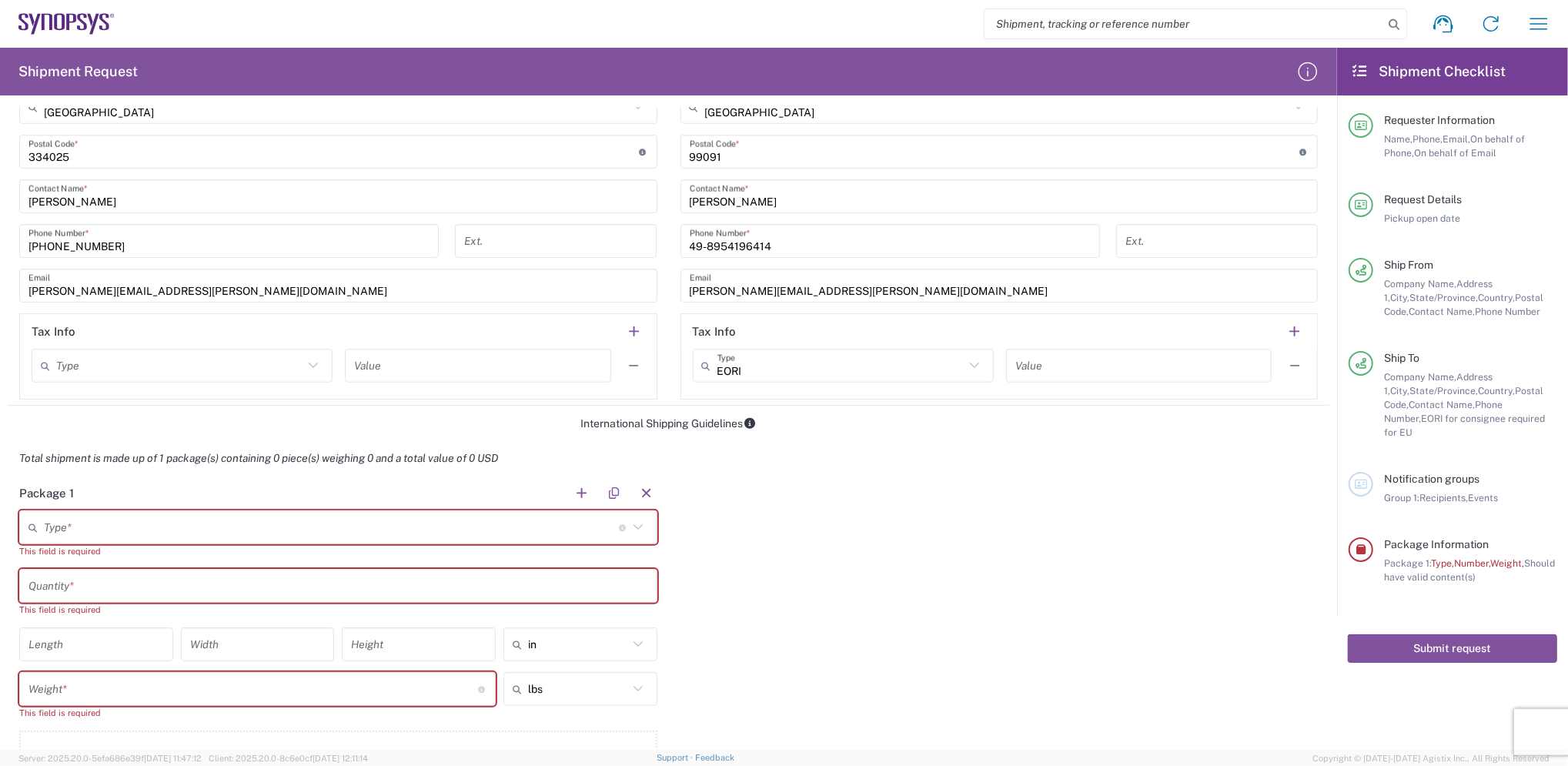
scroll to position [924, 0]
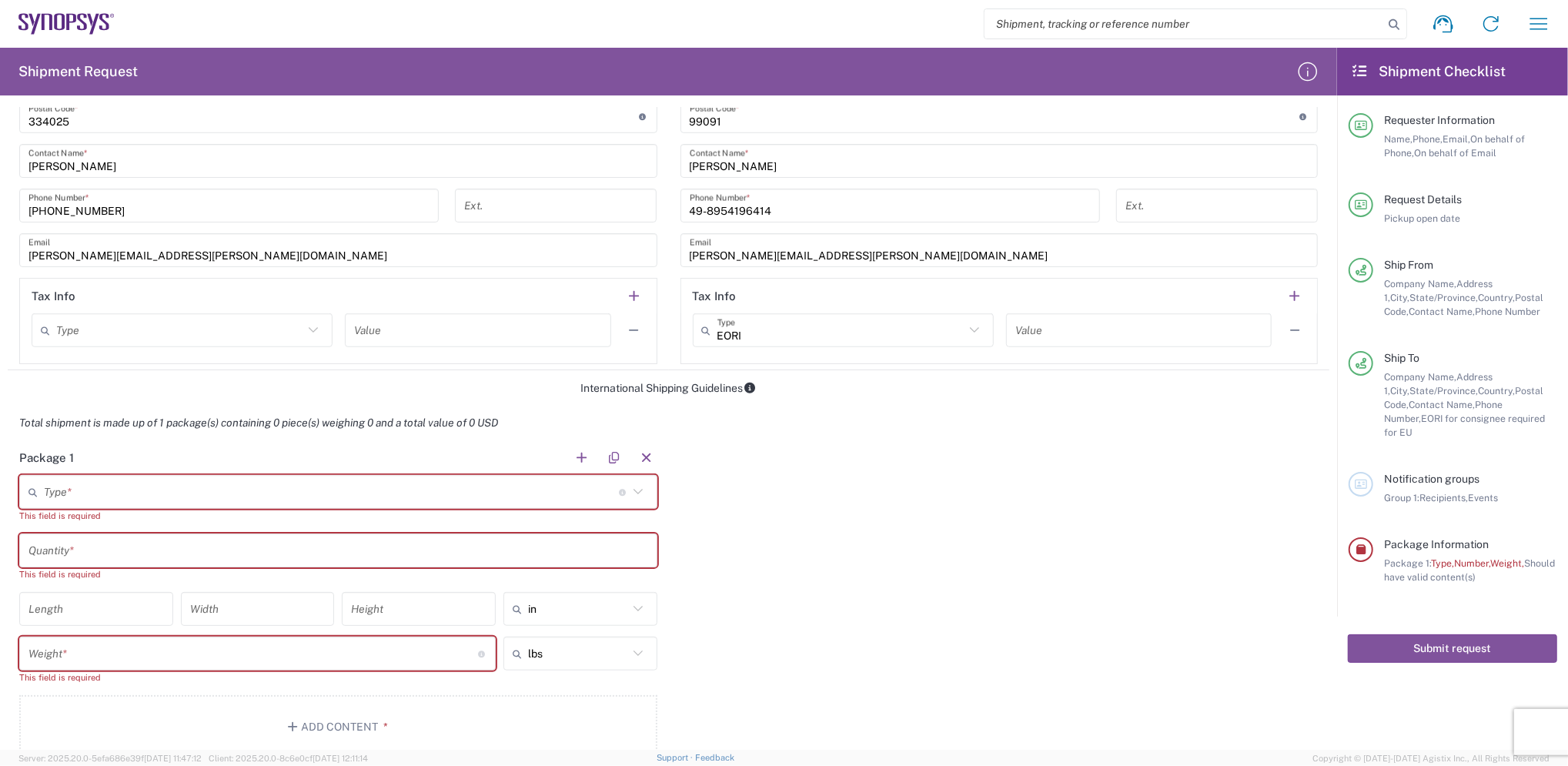
click at [215, 487] on input "text" at bounding box center [331, 491] width 575 height 27
click at [89, 520] on span "Carton(s)" at bounding box center [335, 525] width 628 height 24
type input "Carton(s)"
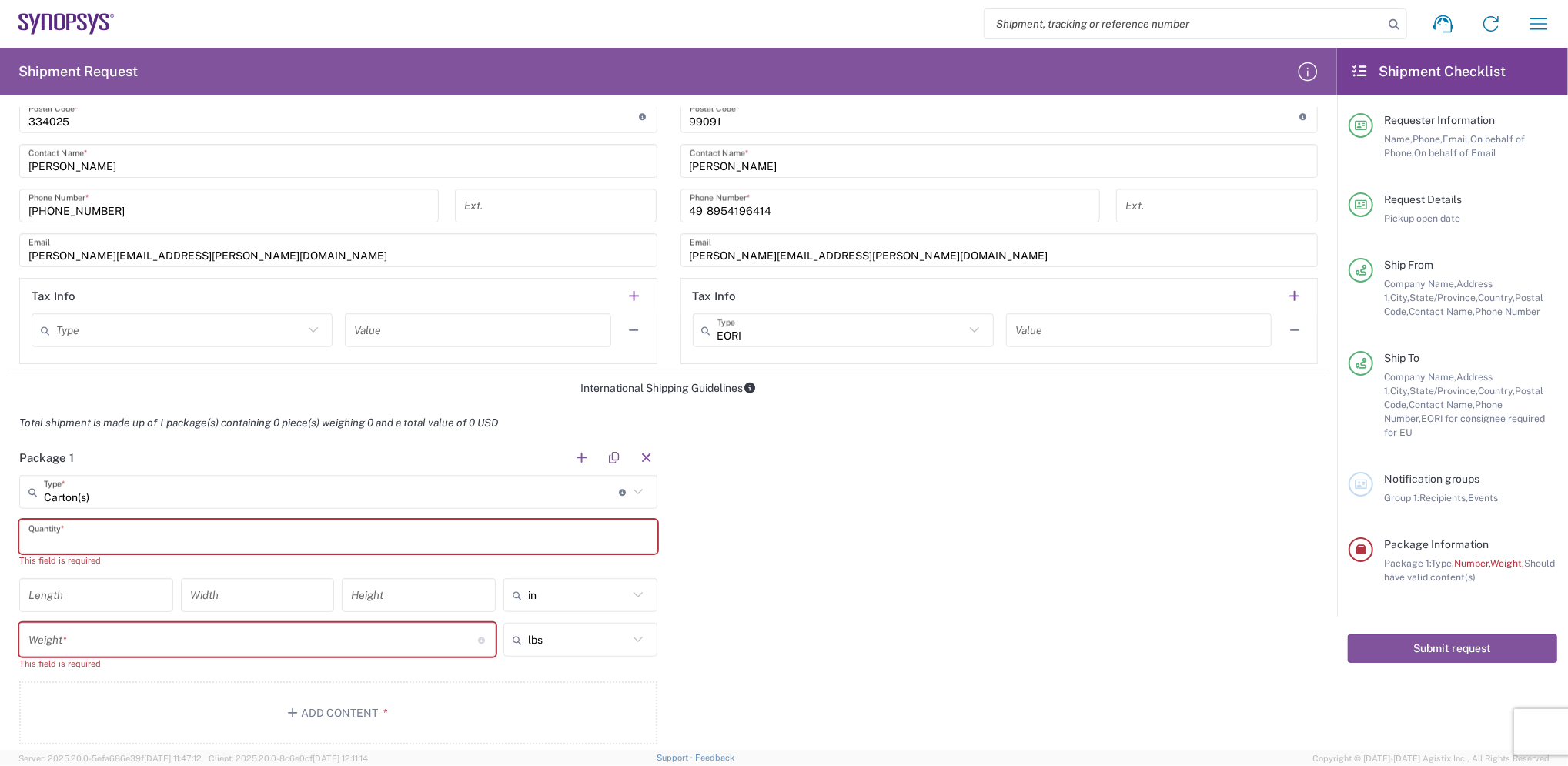
click at [127, 534] on input "text" at bounding box center [338, 536] width 620 height 27
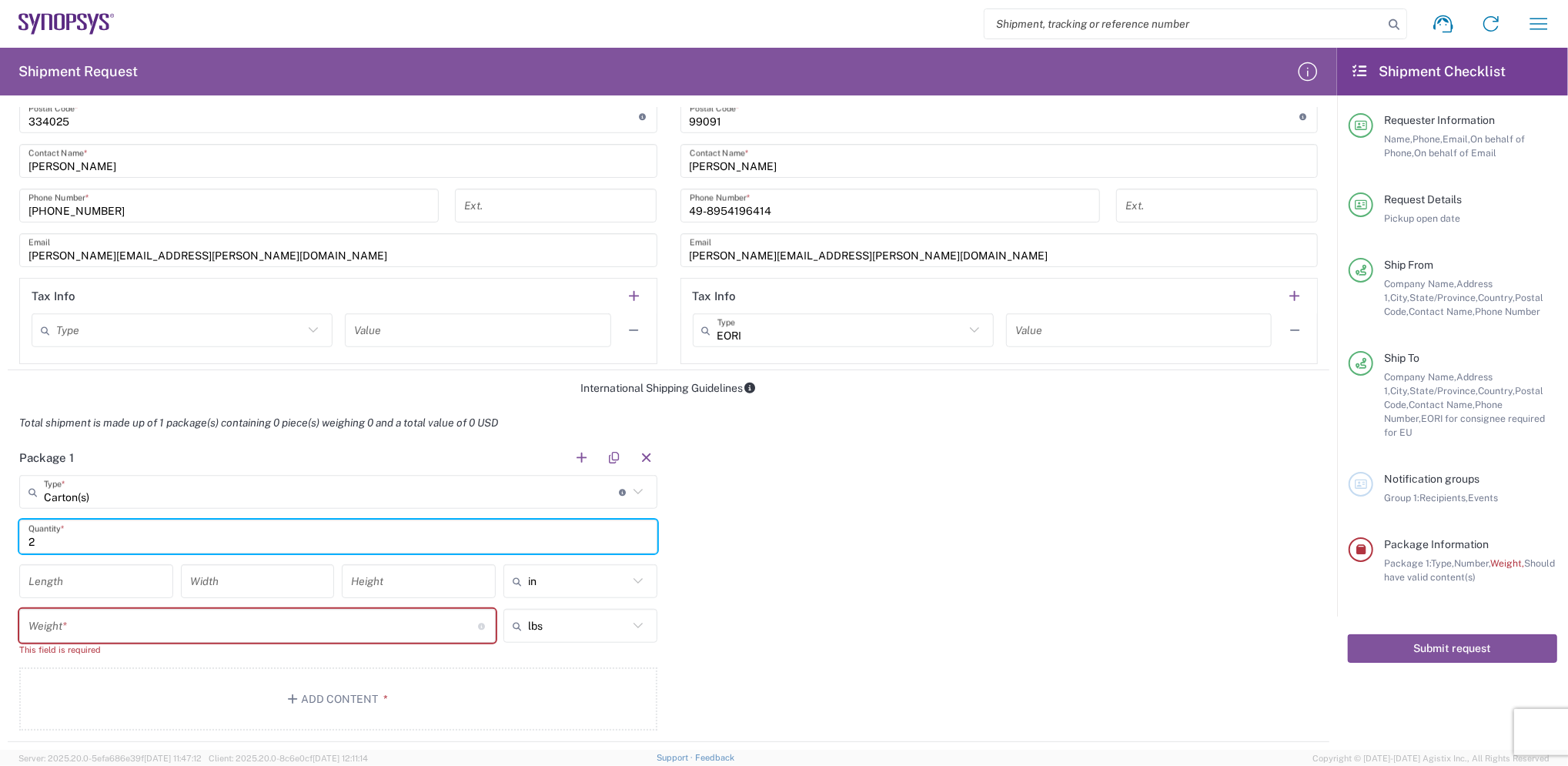
type input "2"
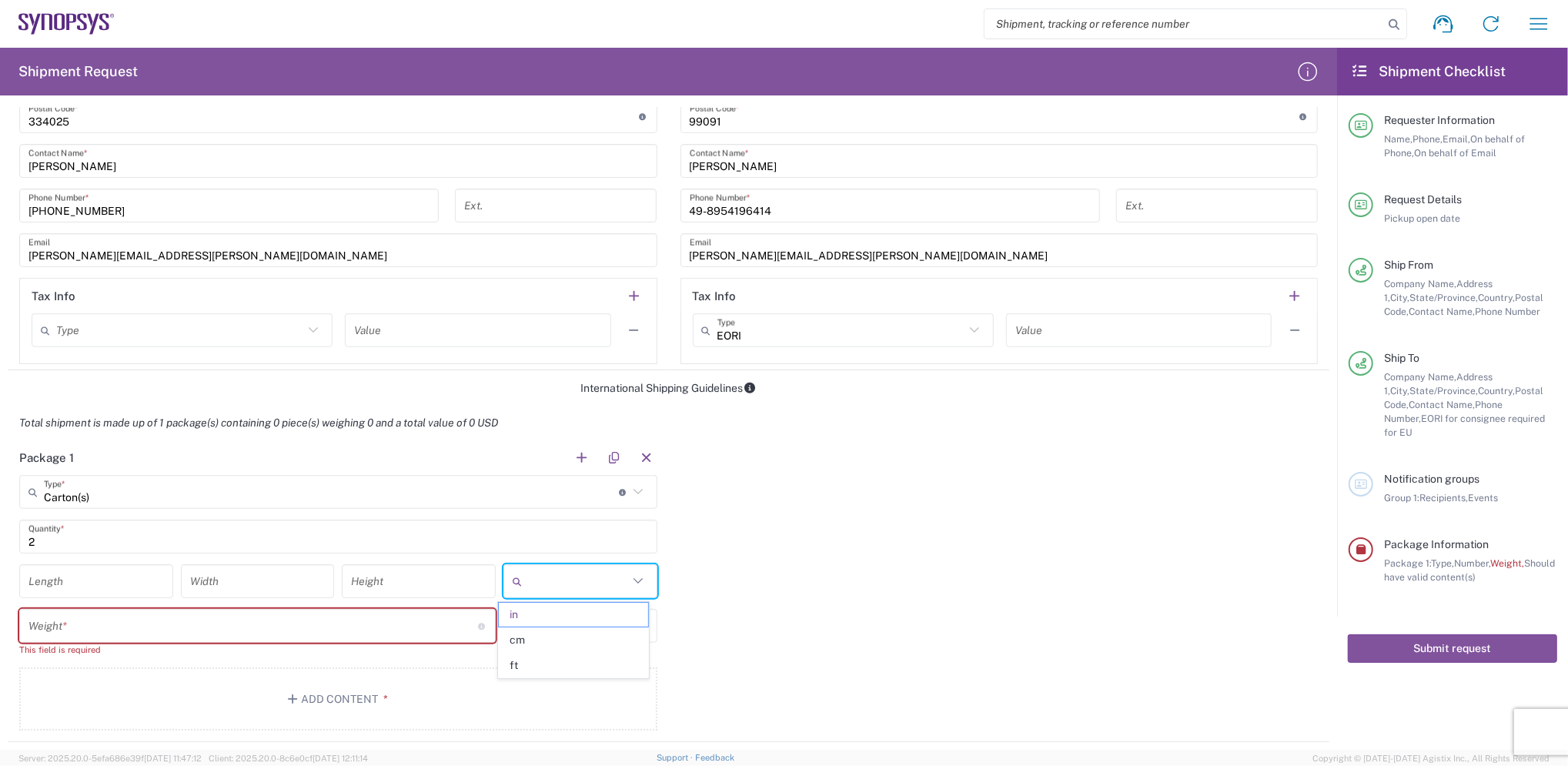
click at [612, 575] on input "text" at bounding box center [577, 581] width 100 height 24
click at [530, 637] on span "cm" at bounding box center [573, 640] width 148 height 24
type input "cm"
click at [79, 588] on input "number" at bounding box center [96, 581] width 135 height 27
type input "60"
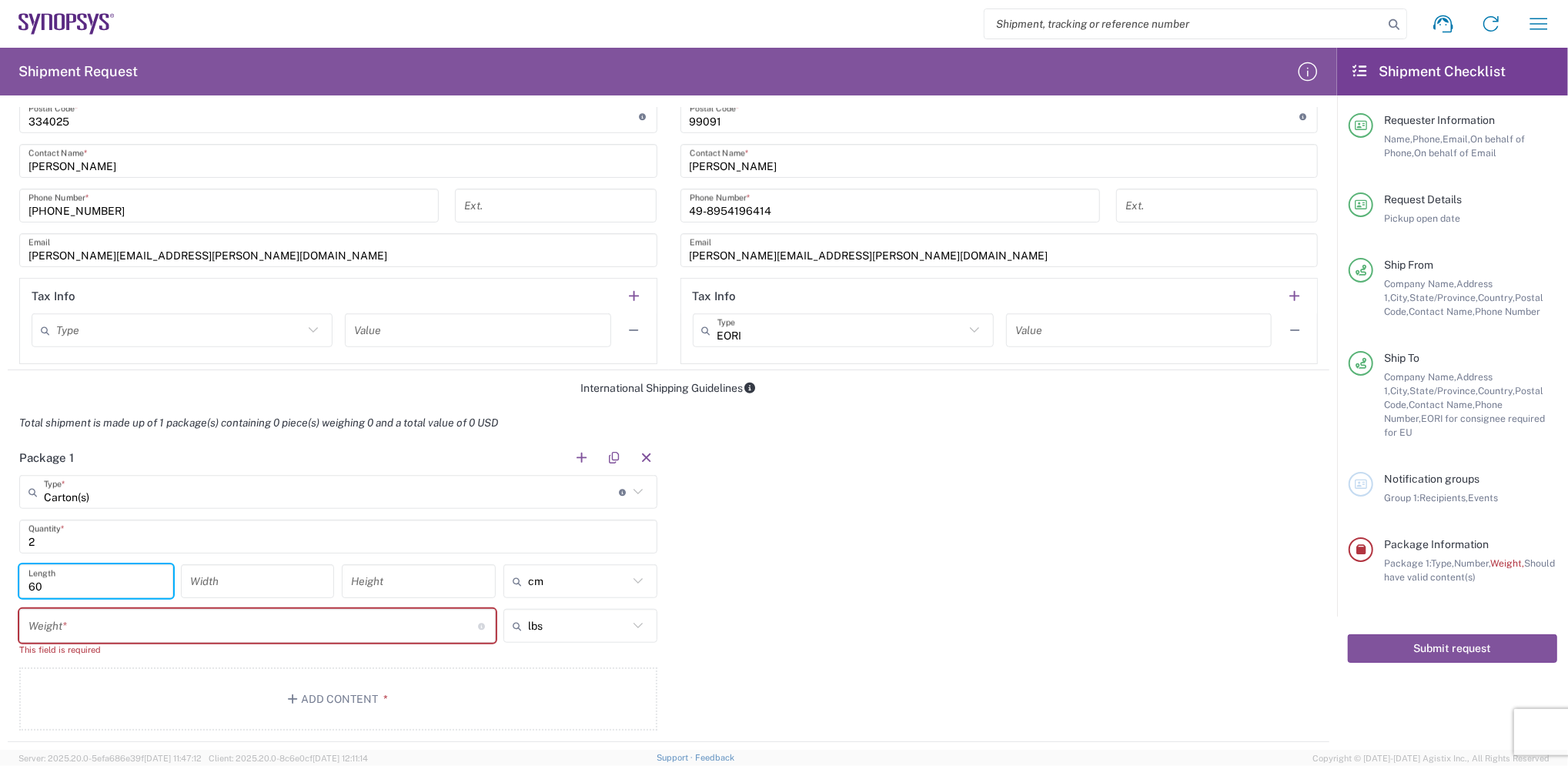
click at [272, 582] on input "number" at bounding box center [257, 581] width 135 height 27
type input "35"
click at [414, 565] on div "Height" at bounding box center [419, 581] width 154 height 34
type input "16"
click at [127, 630] on input "number" at bounding box center [253, 626] width 450 height 27
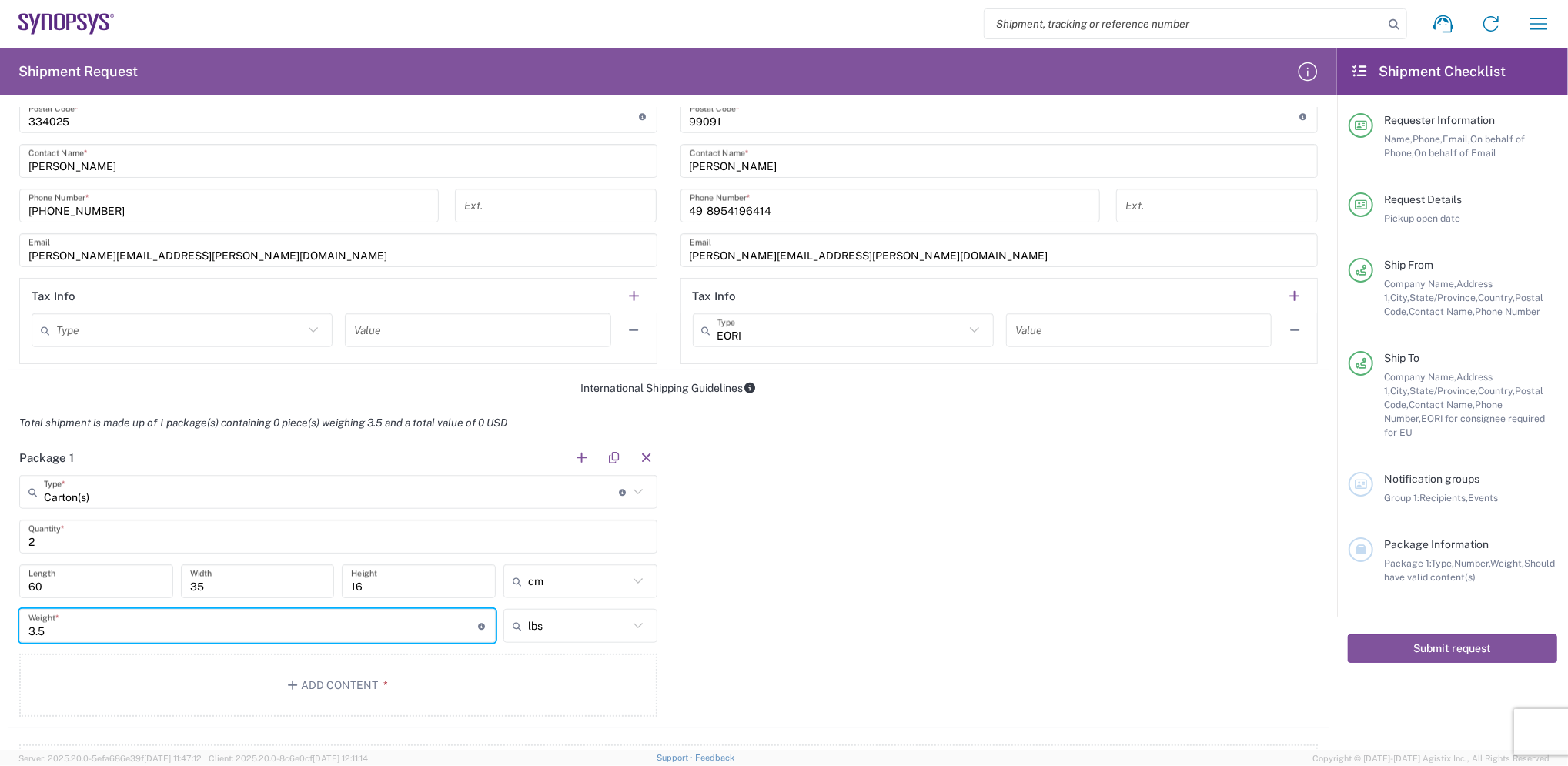
type input "3.5"
click at [628, 624] on icon at bounding box center [638, 626] width 20 height 20
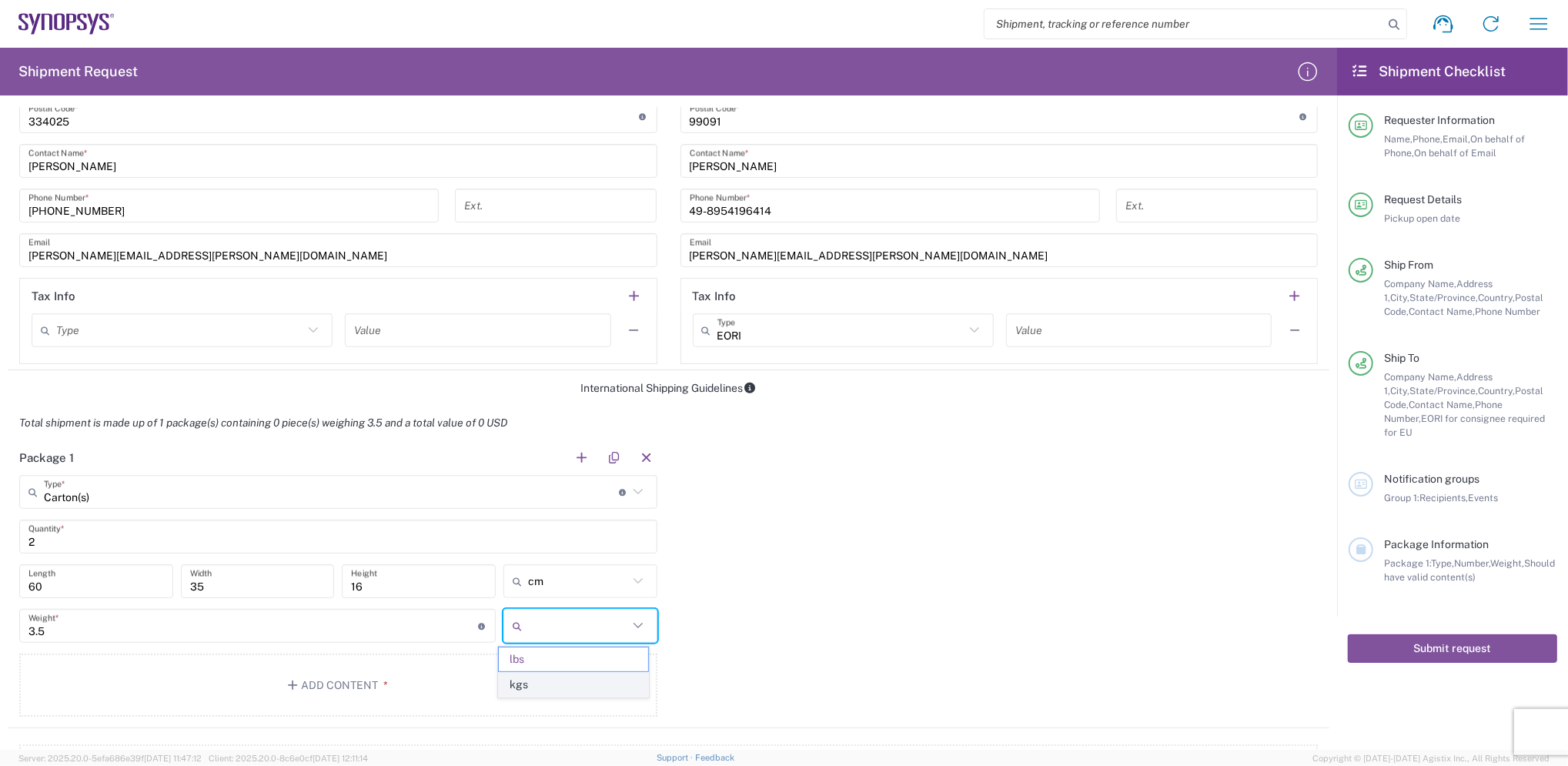
click at [524, 689] on span "kgs" at bounding box center [573, 685] width 148 height 24
type input "1.59"
type input "kgs"
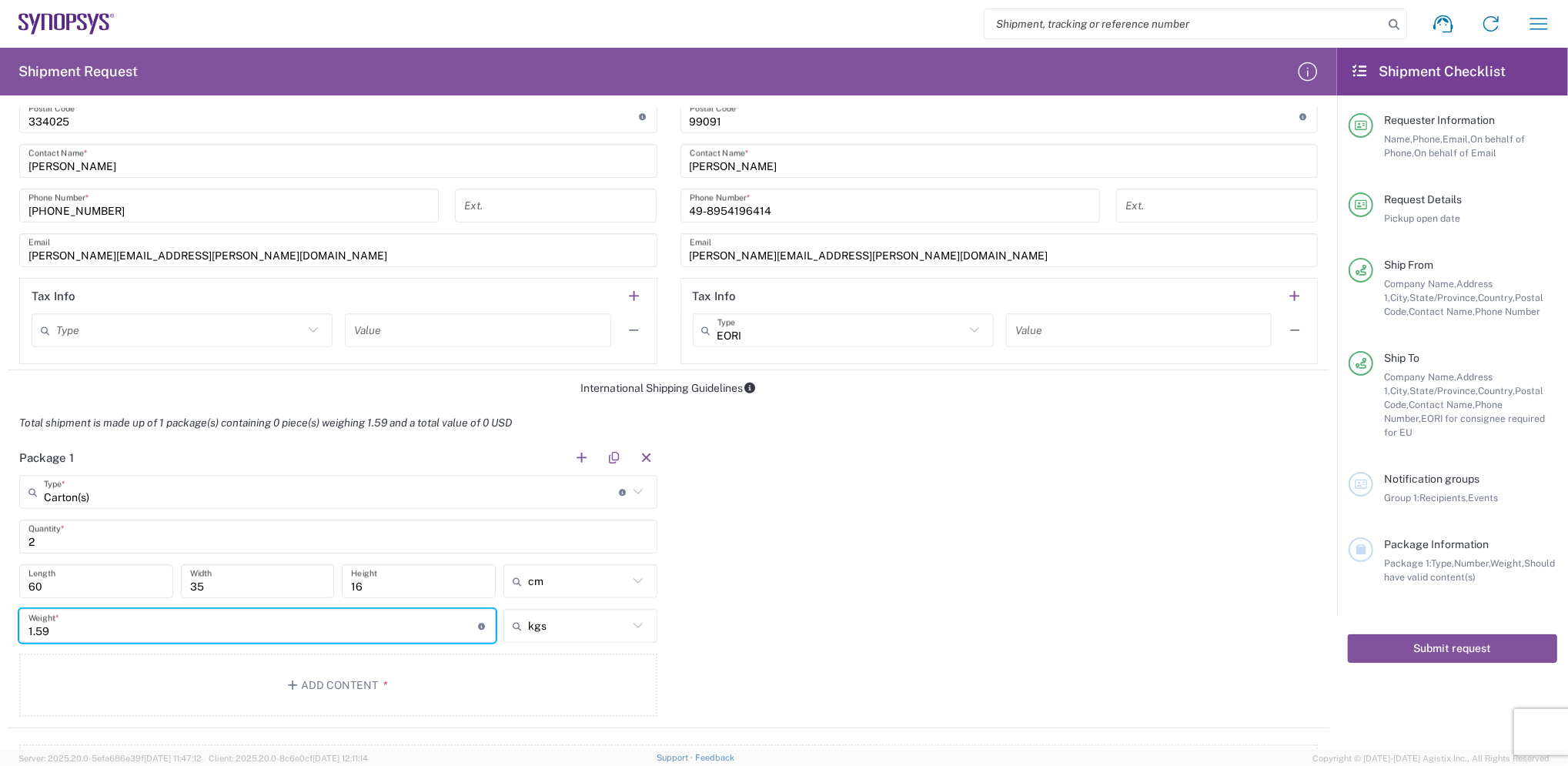
drag, startPoint x: 72, startPoint y: 623, endPoint x: 0, endPoint y: 620, distance: 72.1
click at [0, 620] on html "Shipment request Shipment tracking Employee non-product shipment request My shi…" at bounding box center [784, 383] width 1568 height 766
type input "3.5"
click at [454, 389] on div "International Shipping Guidelines" at bounding box center [668, 388] width 1322 height 14
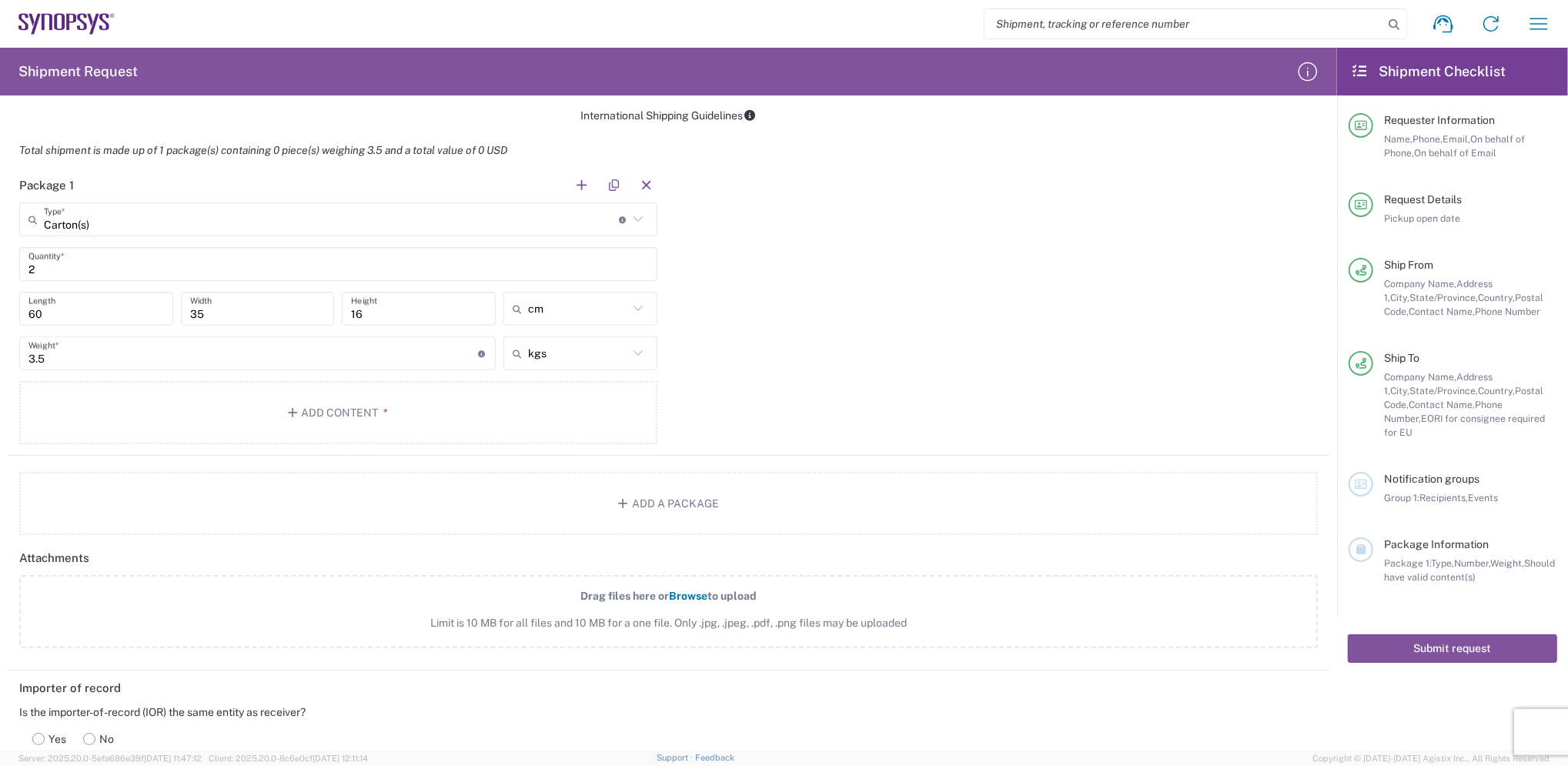
scroll to position [1334, 0]
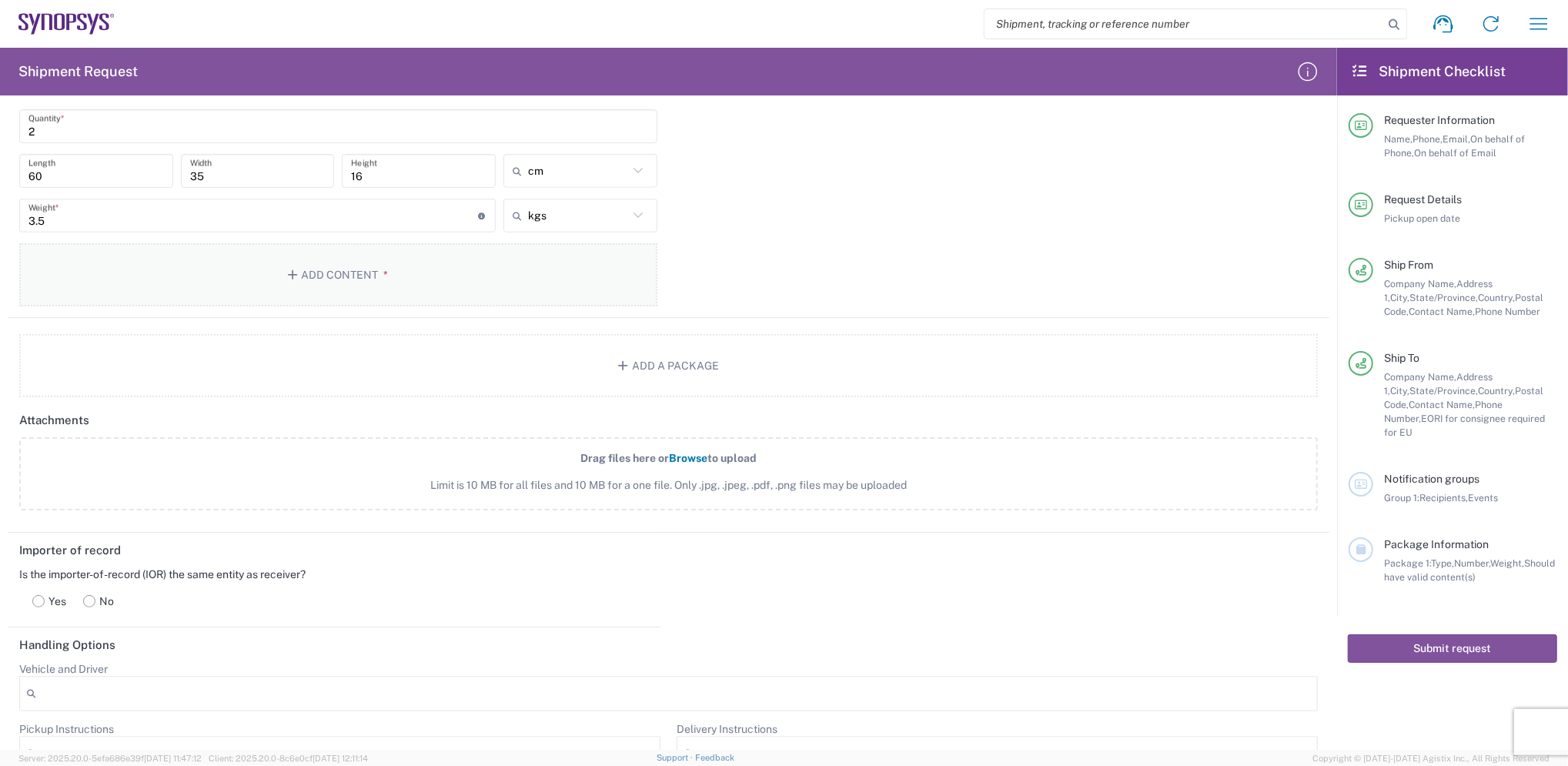
click at [301, 275] on button "Add Content *" at bounding box center [338, 275] width 638 height 63
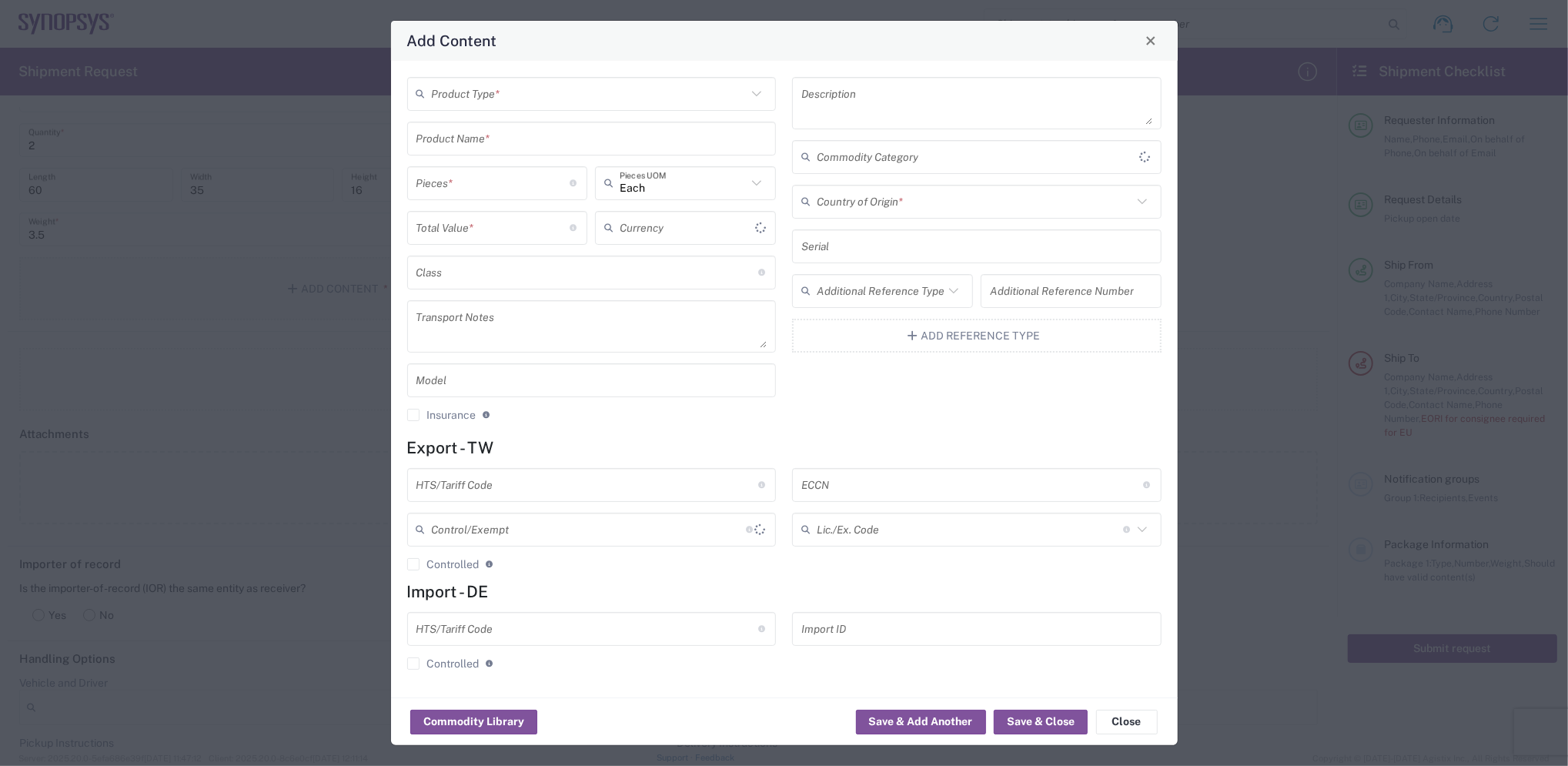
scroll to position [1347, 0]
type input "US Dollar"
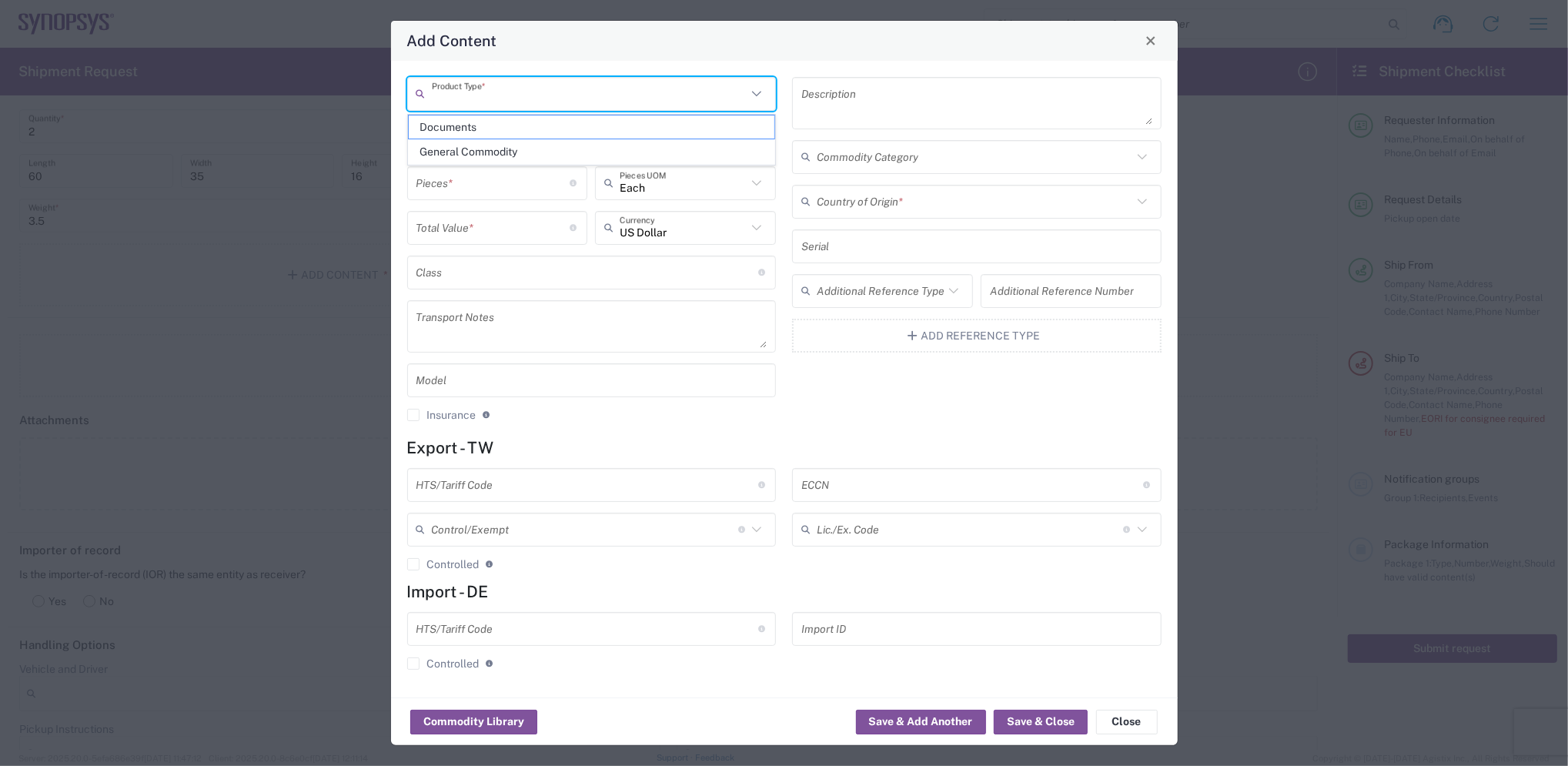
click at [547, 94] on input "text" at bounding box center [589, 93] width 316 height 27
click at [503, 148] on span "General Commodity" at bounding box center [592, 153] width 366 height 24
type input "General Commodity"
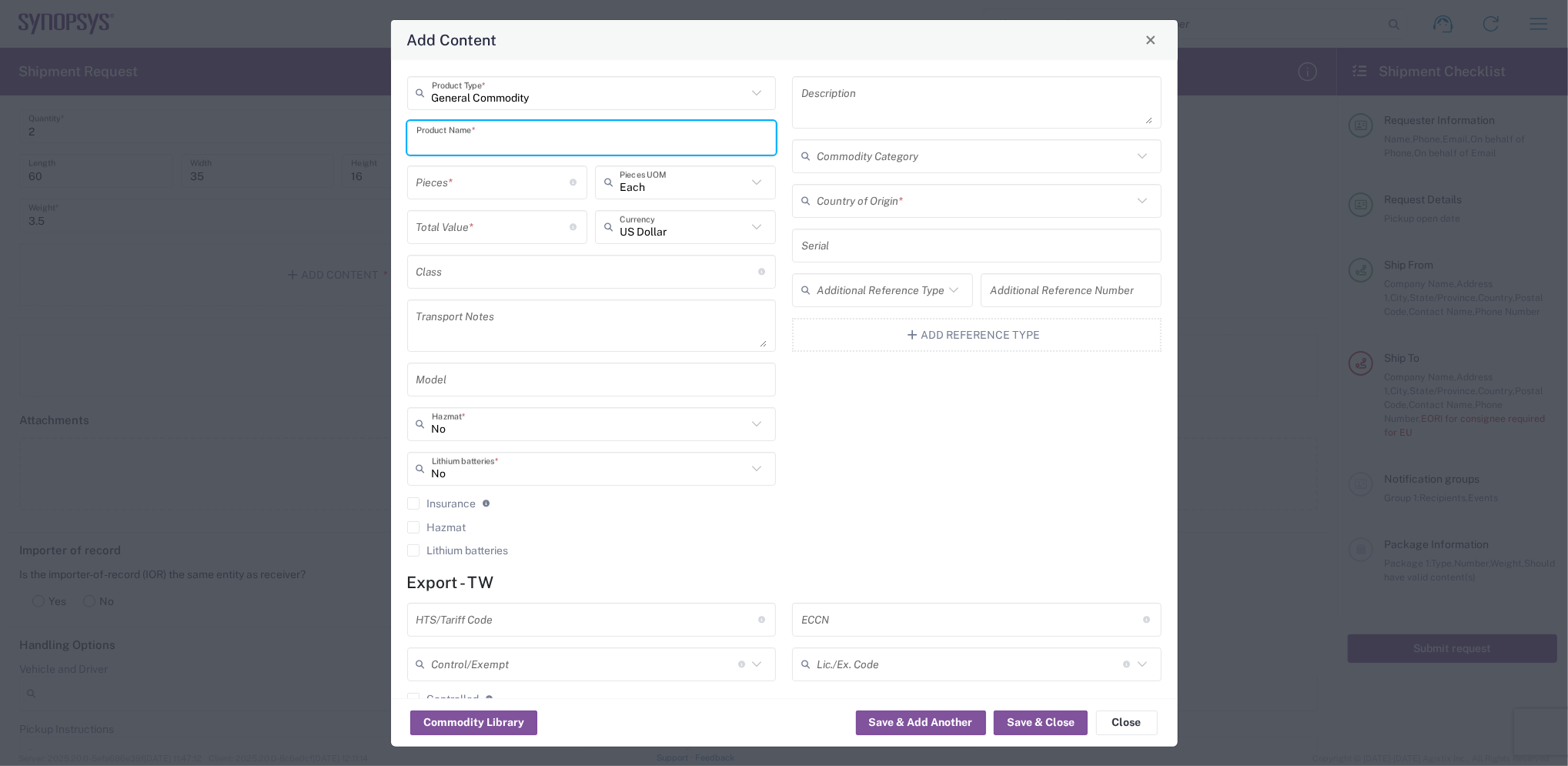
click at [512, 140] on input "text" at bounding box center [592, 137] width 351 height 27
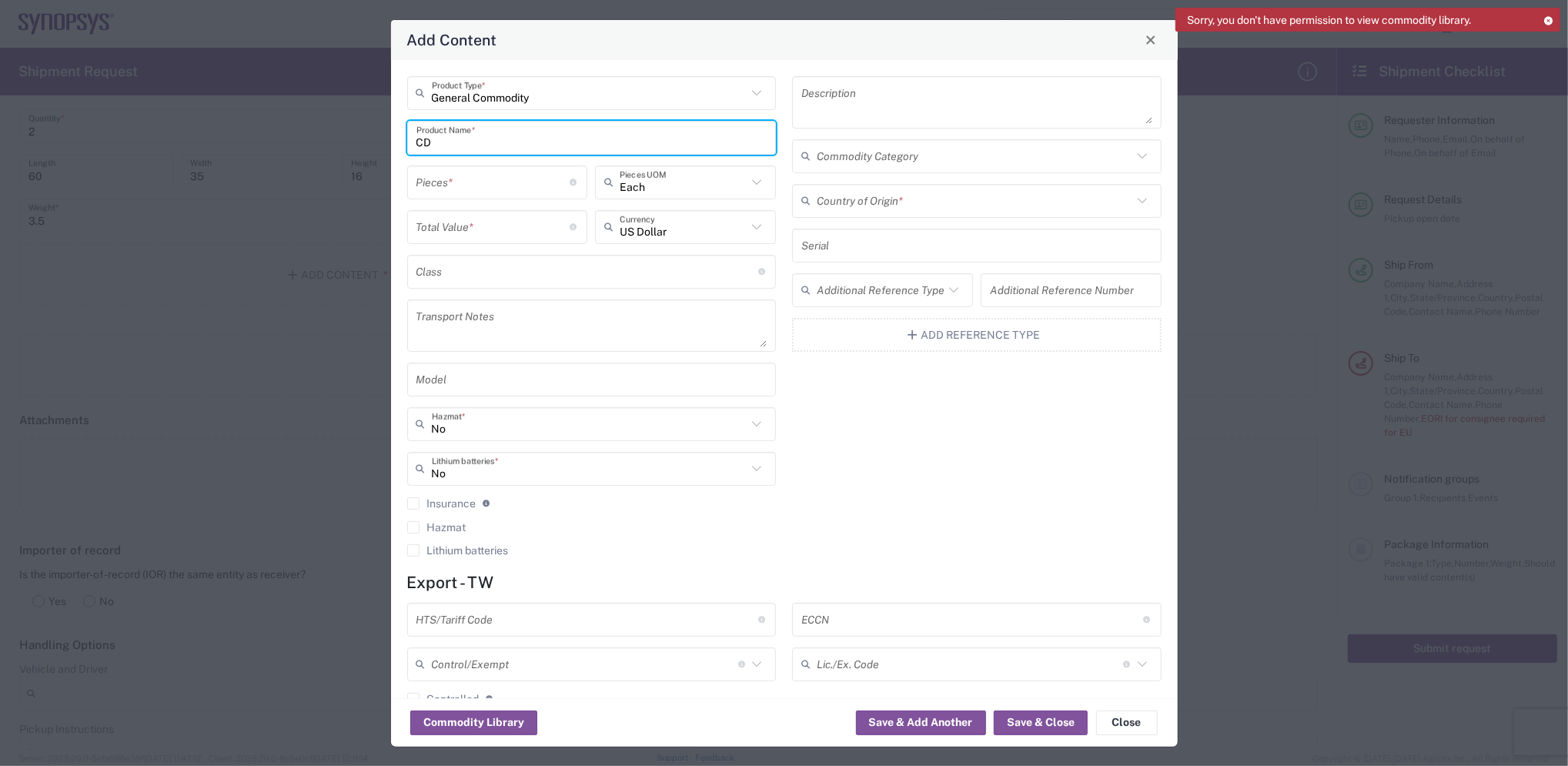
type input "C"
type input "P"
type input "C"
type input "S"
type input "POWER SUPPLY"
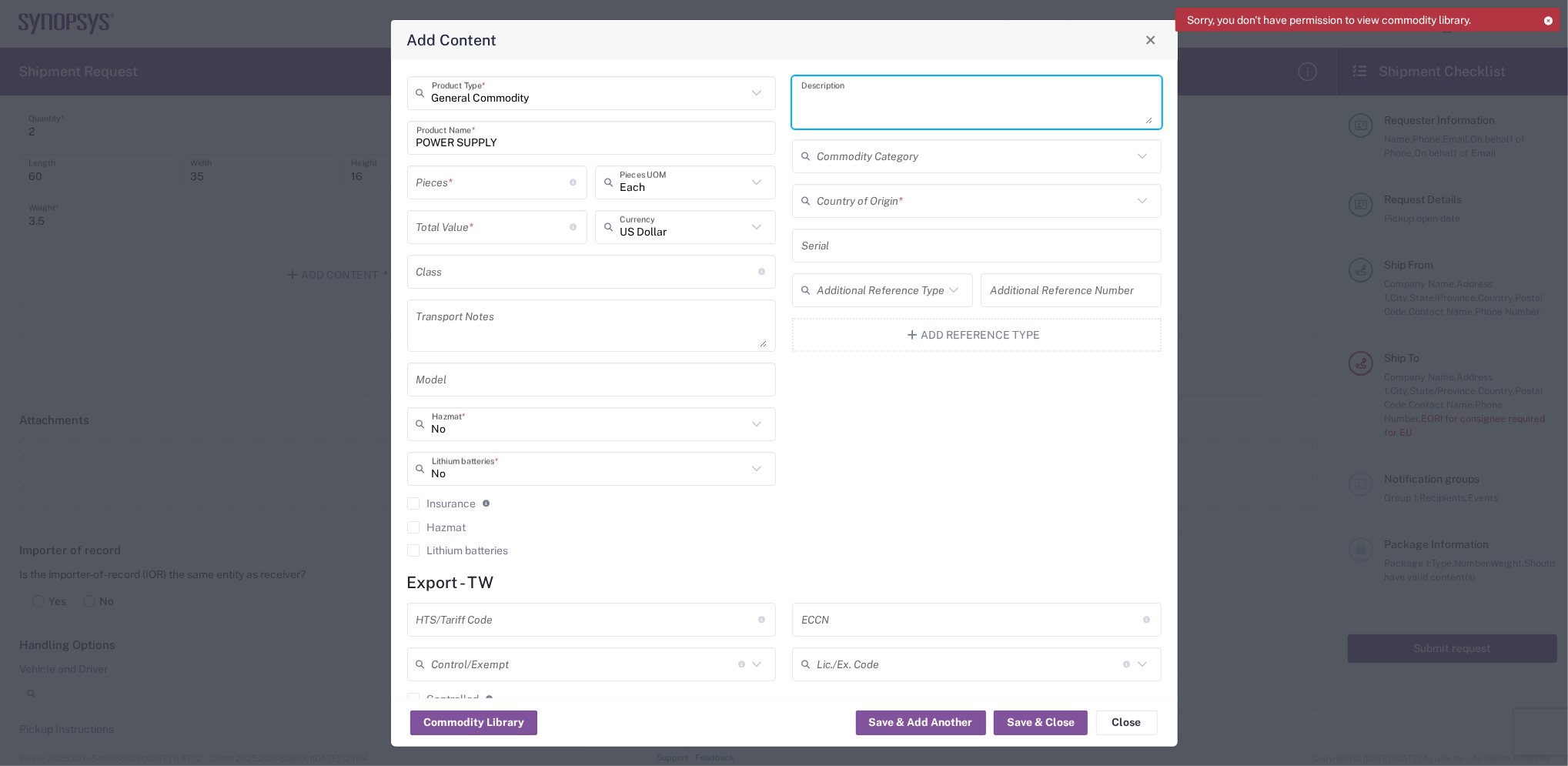
click at [895, 106] on textarea at bounding box center [977, 102] width 351 height 43
type textarea "P"
type textarea "2000W POWER"
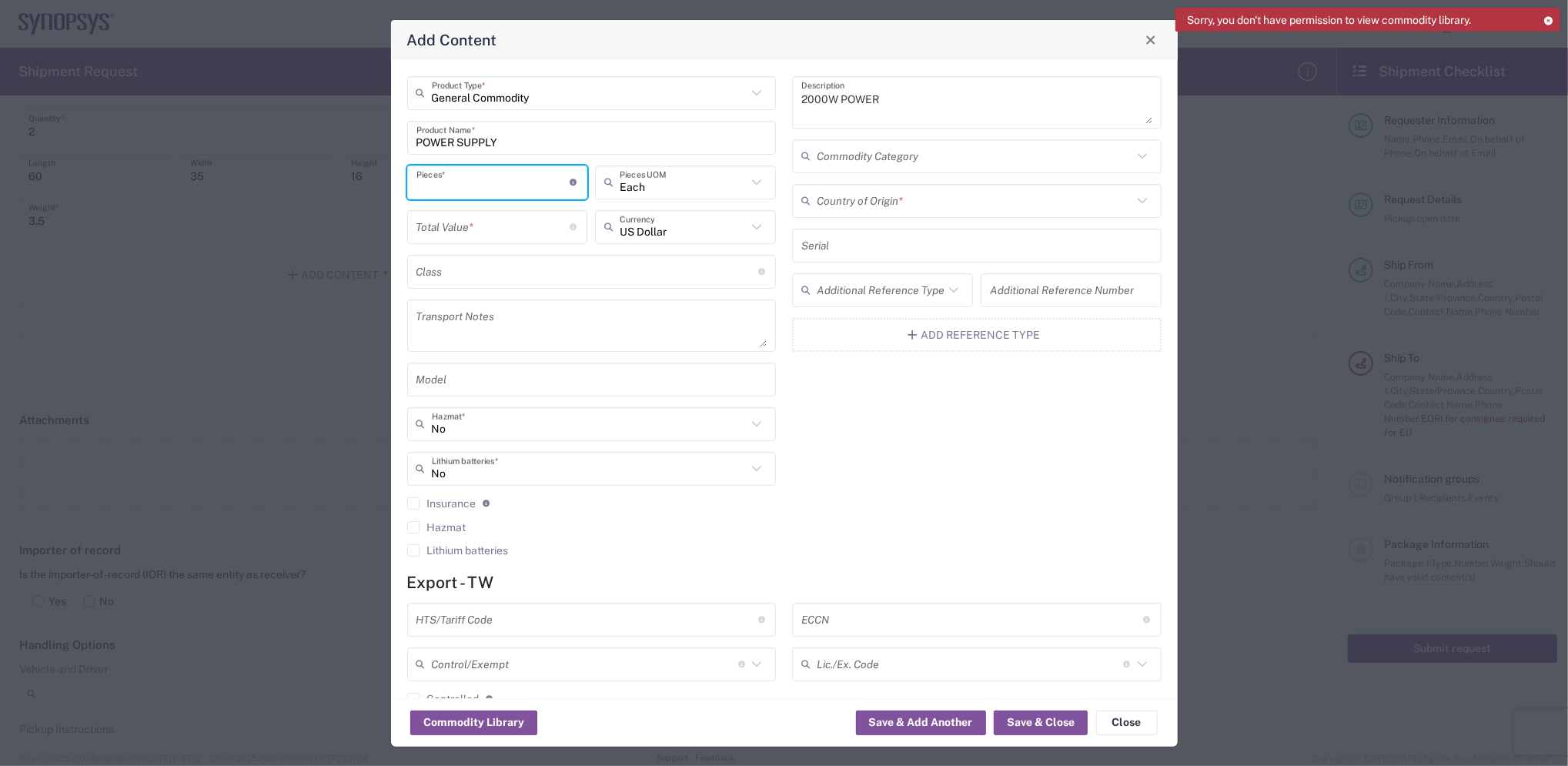
click at [526, 176] on input "number" at bounding box center [494, 182] width 154 height 27
type input "2"
click at [752, 180] on icon at bounding box center [757, 182] width 10 height 5
click at [684, 212] on span "Carton" at bounding box center [680, 216] width 174 height 24
type input "Carton"
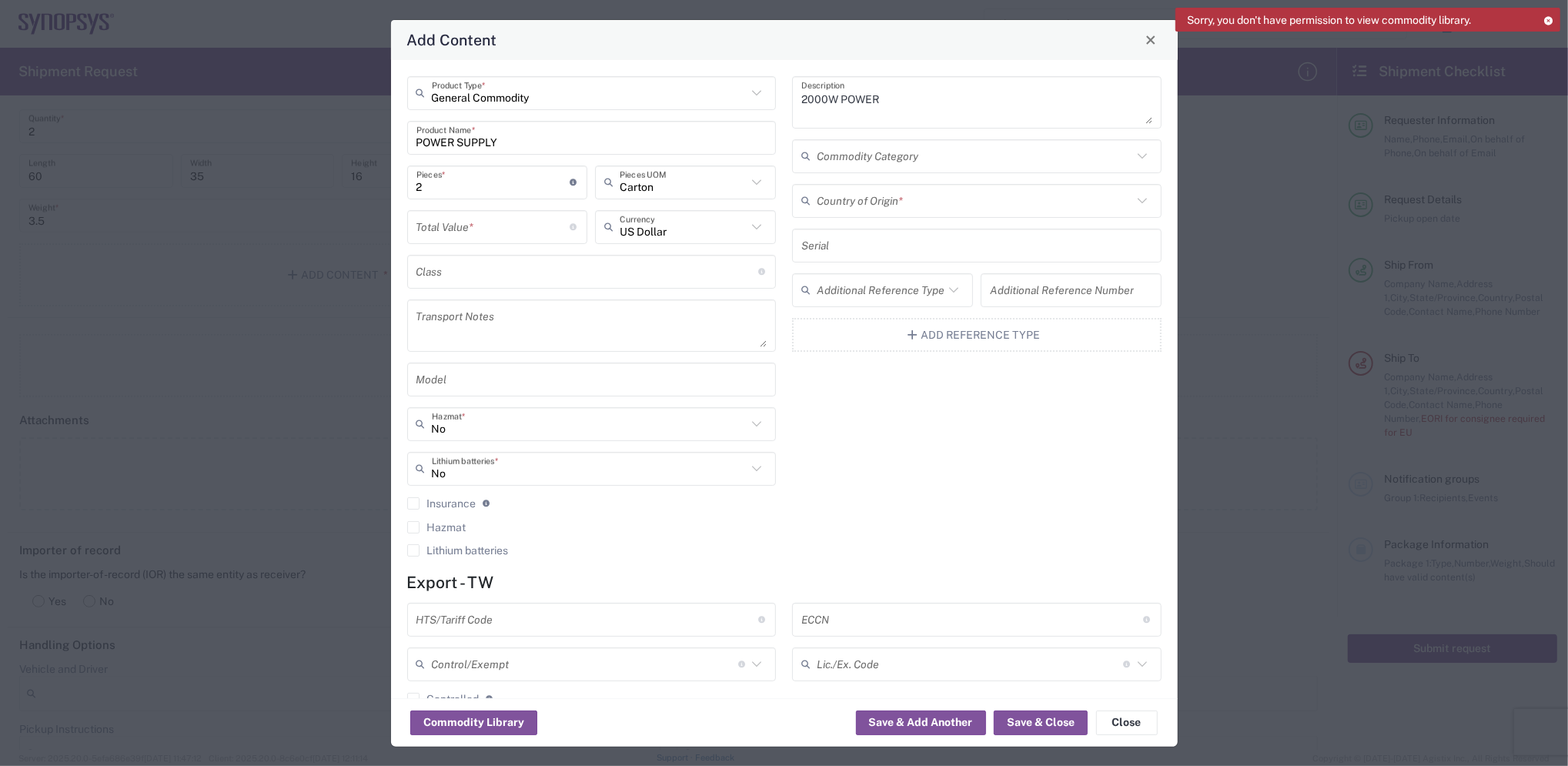
click at [548, 217] on input "number" at bounding box center [494, 226] width 154 height 27
type input "20"
click at [519, 263] on input "text" at bounding box center [588, 271] width 342 height 27
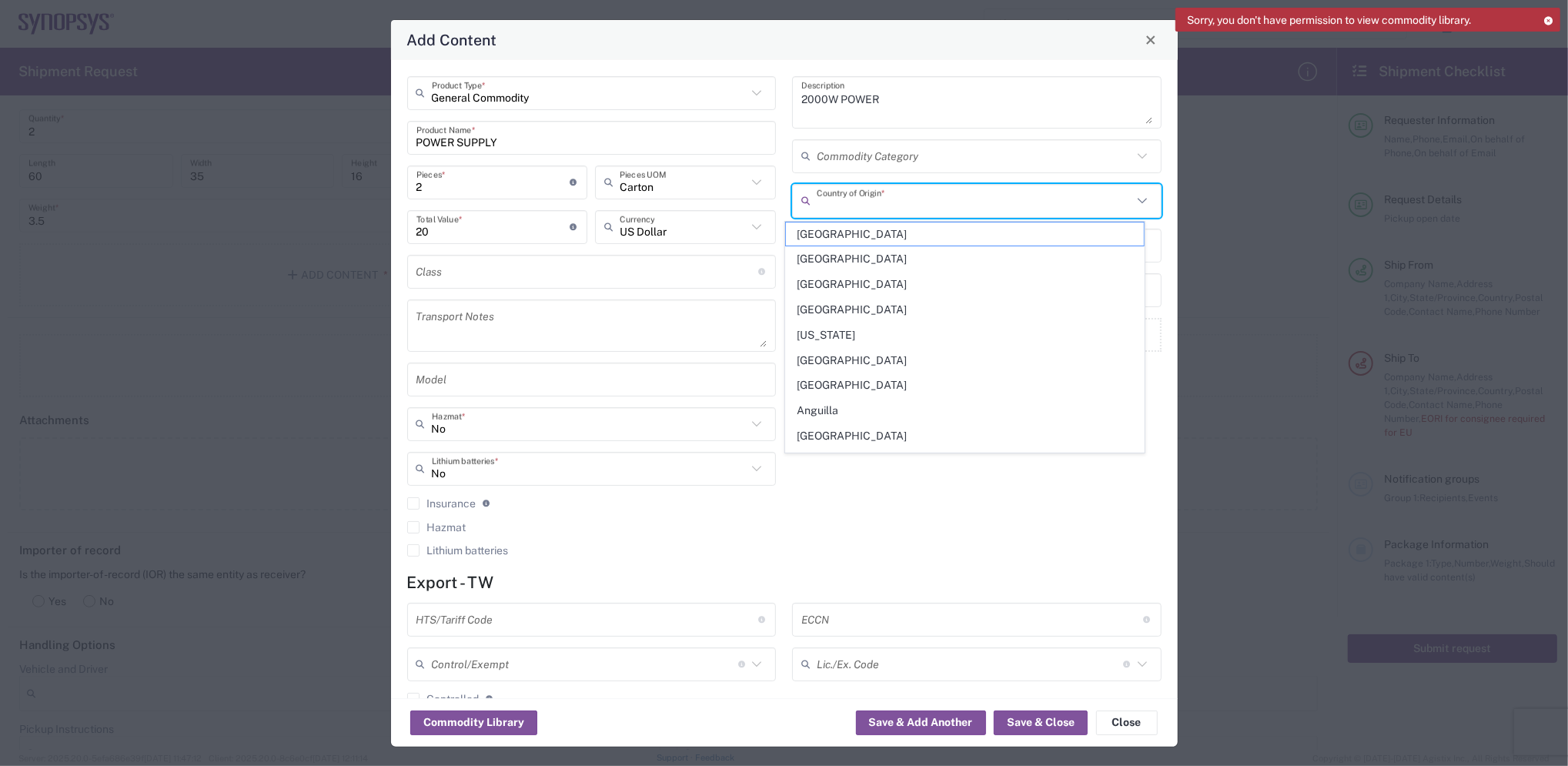
click at [1012, 199] on input "text" at bounding box center [974, 200] width 316 height 27
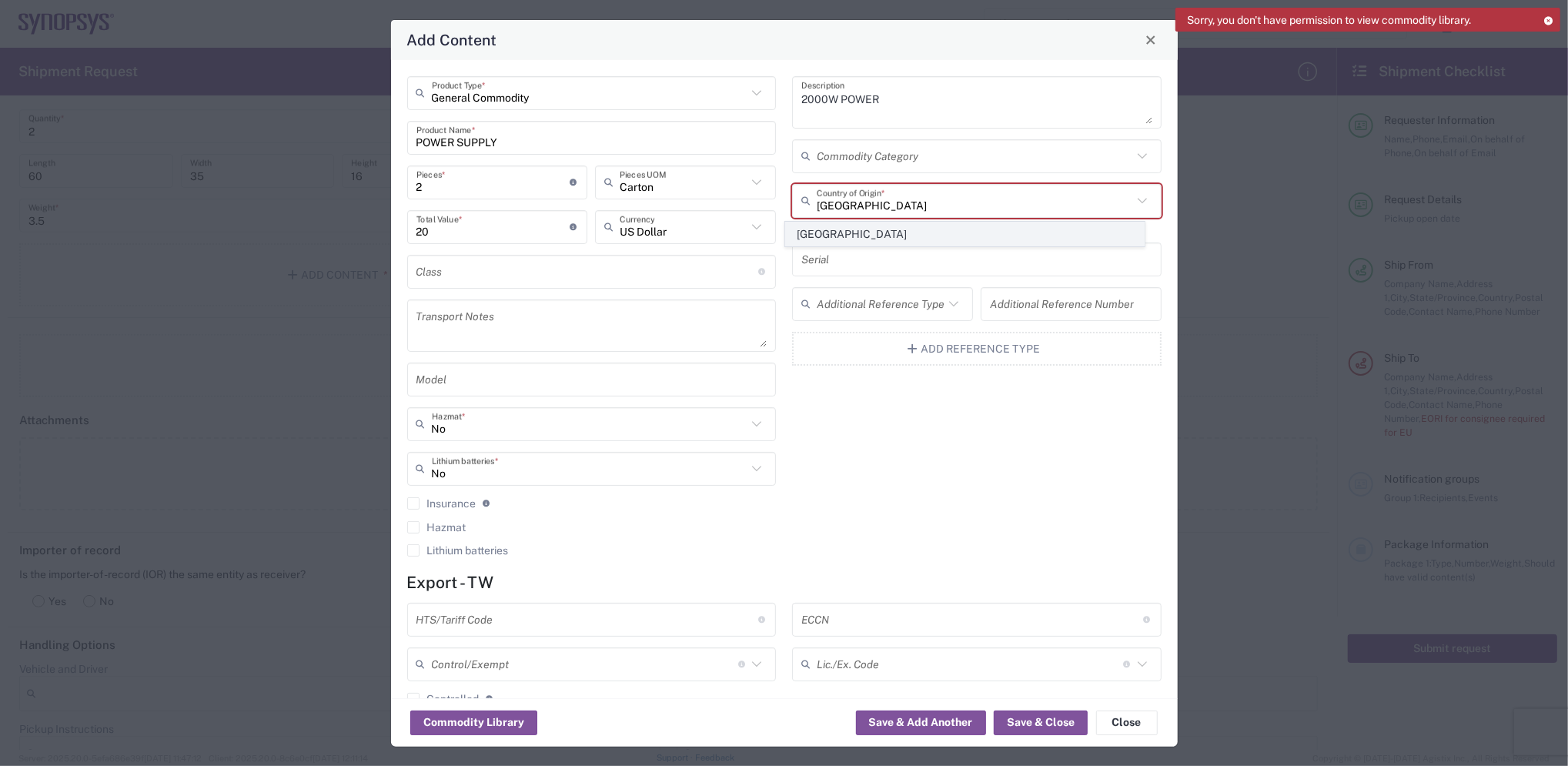
click at [857, 230] on span "[GEOGRAPHIC_DATA]" at bounding box center [965, 235] width 358 height 24
type input "[GEOGRAPHIC_DATA]"
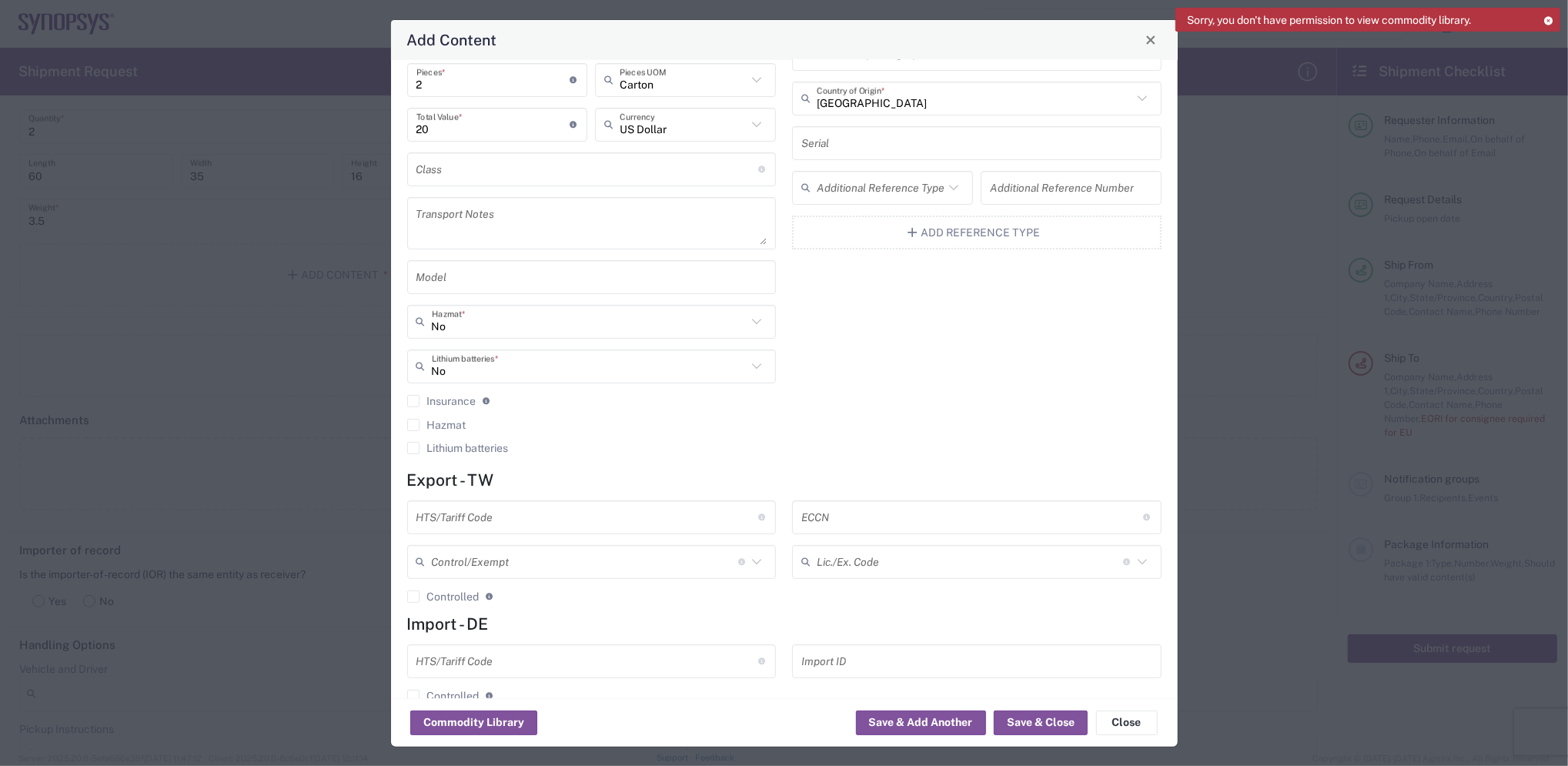
scroll to position [133, 0]
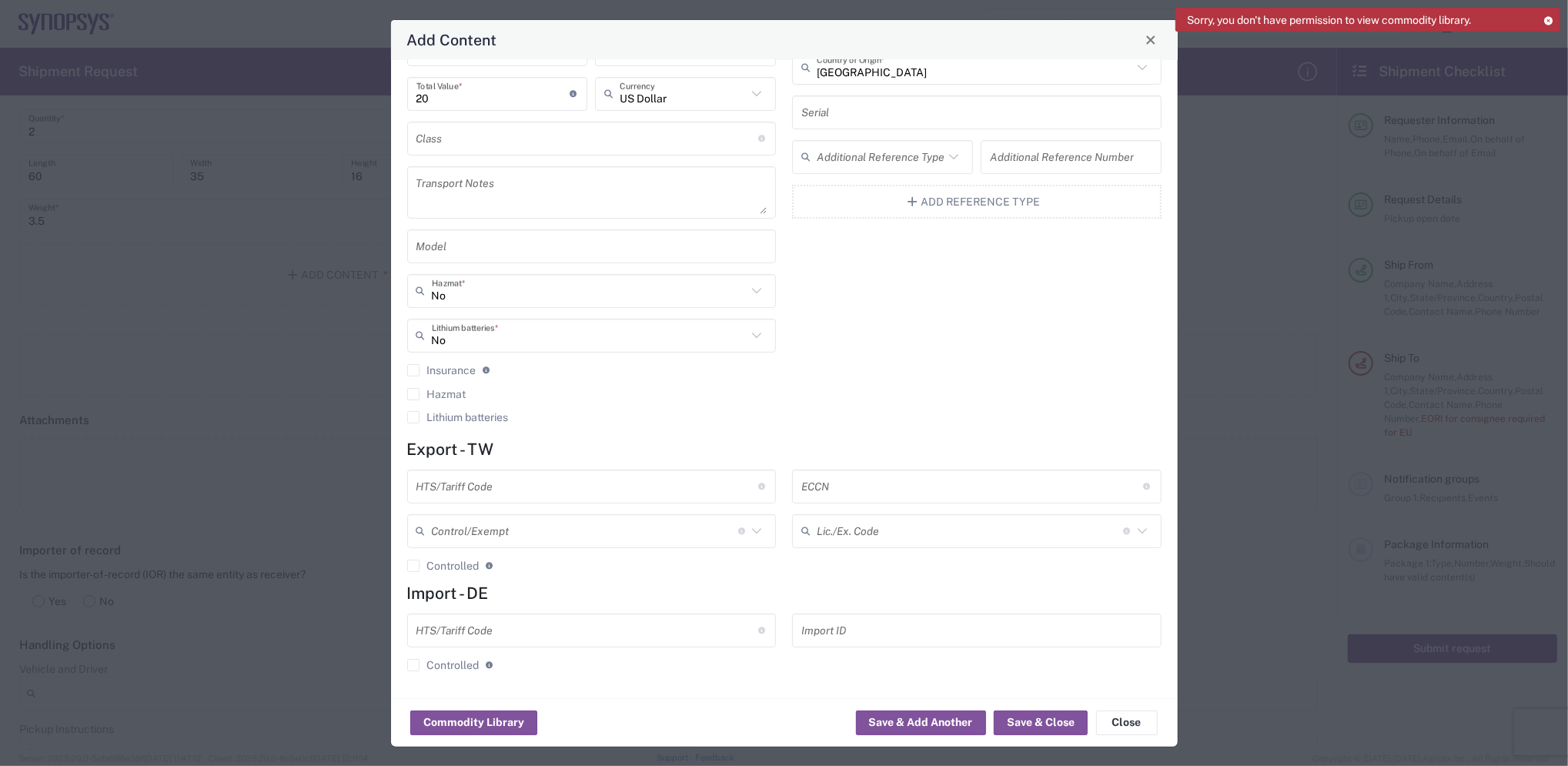
click at [505, 629] on input "text" at bounding box center [588, 629] width 342 height 27
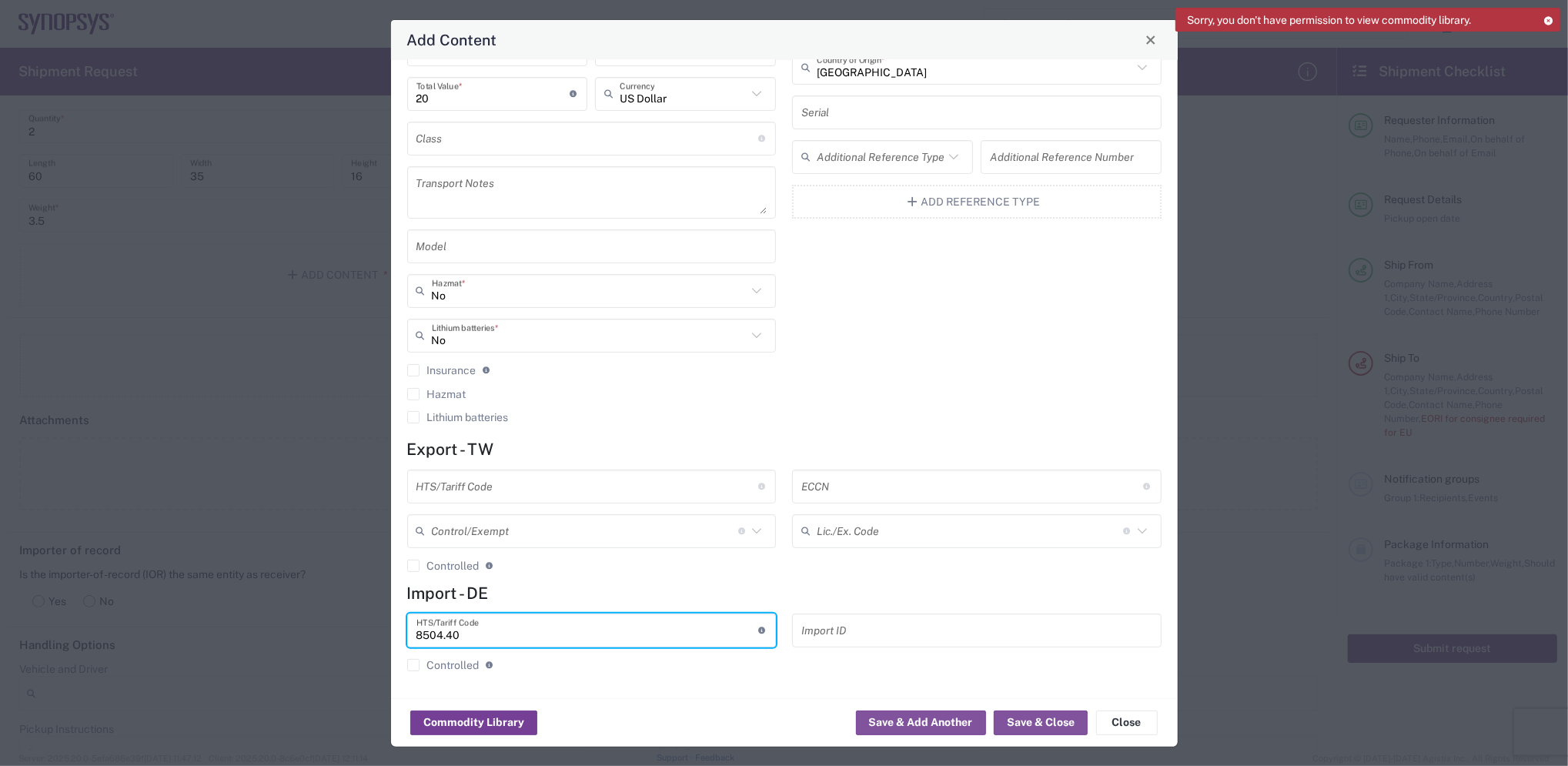
type input "8504.40"
click at [487, 725] on button "Commodity Library" at bounding box center [473, 723] width 127 height 24
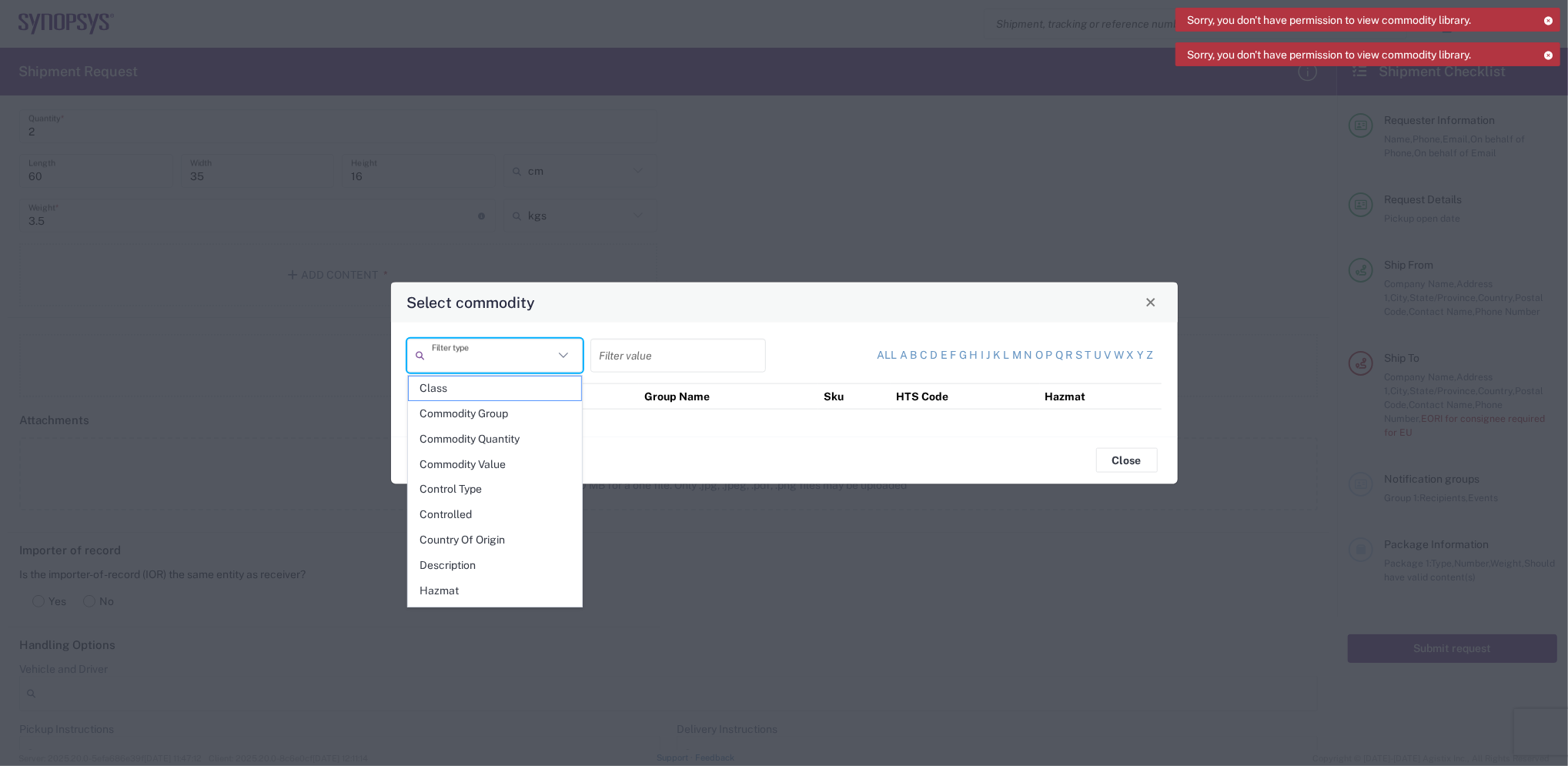
click at [536, 347] on input "text" at bounding box center [492, 354] width 121 height 27
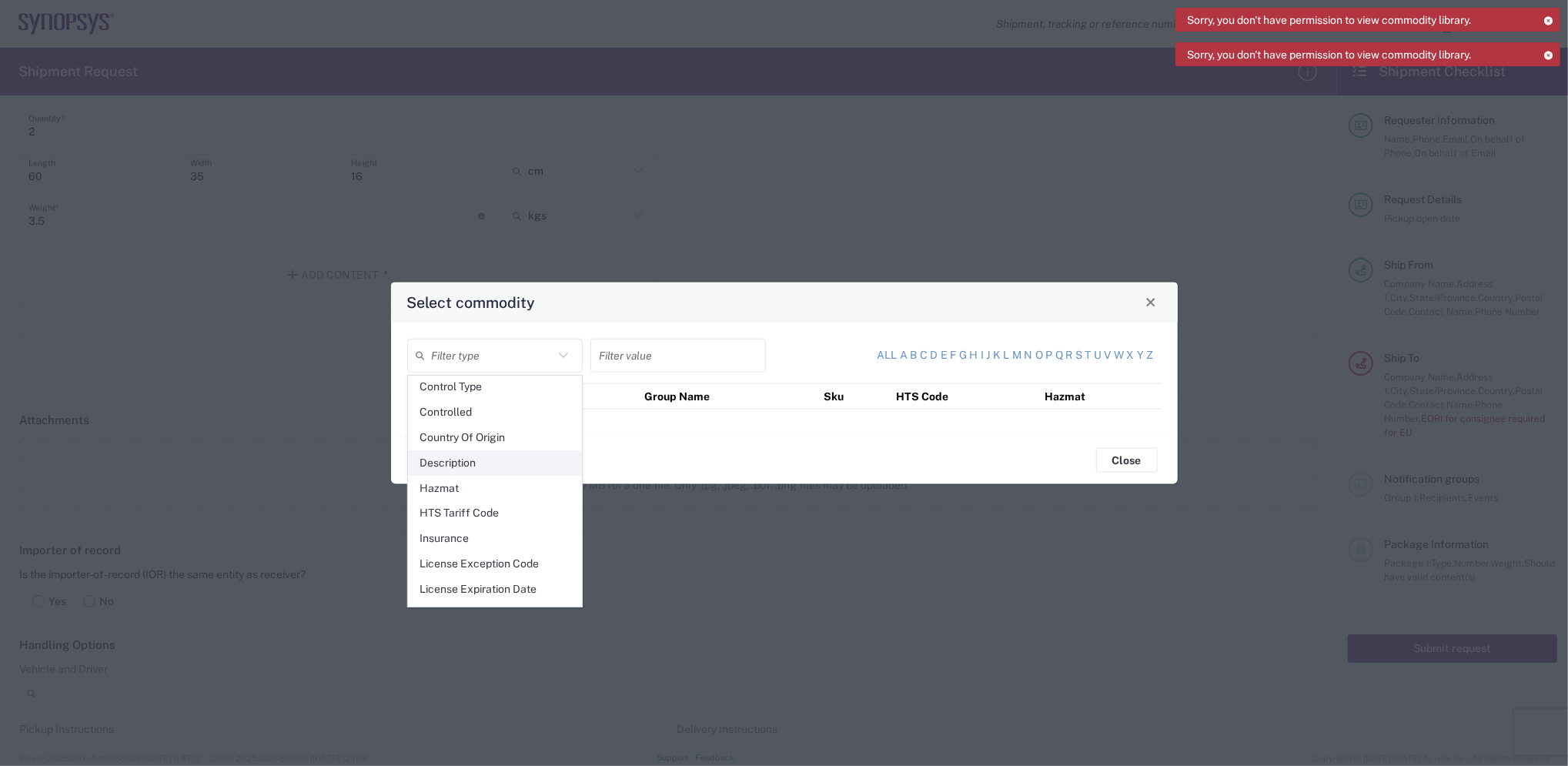
click at [475, 462] on span "Description" at bounding box center [495, 463] width 172 height 24
type input "Description"
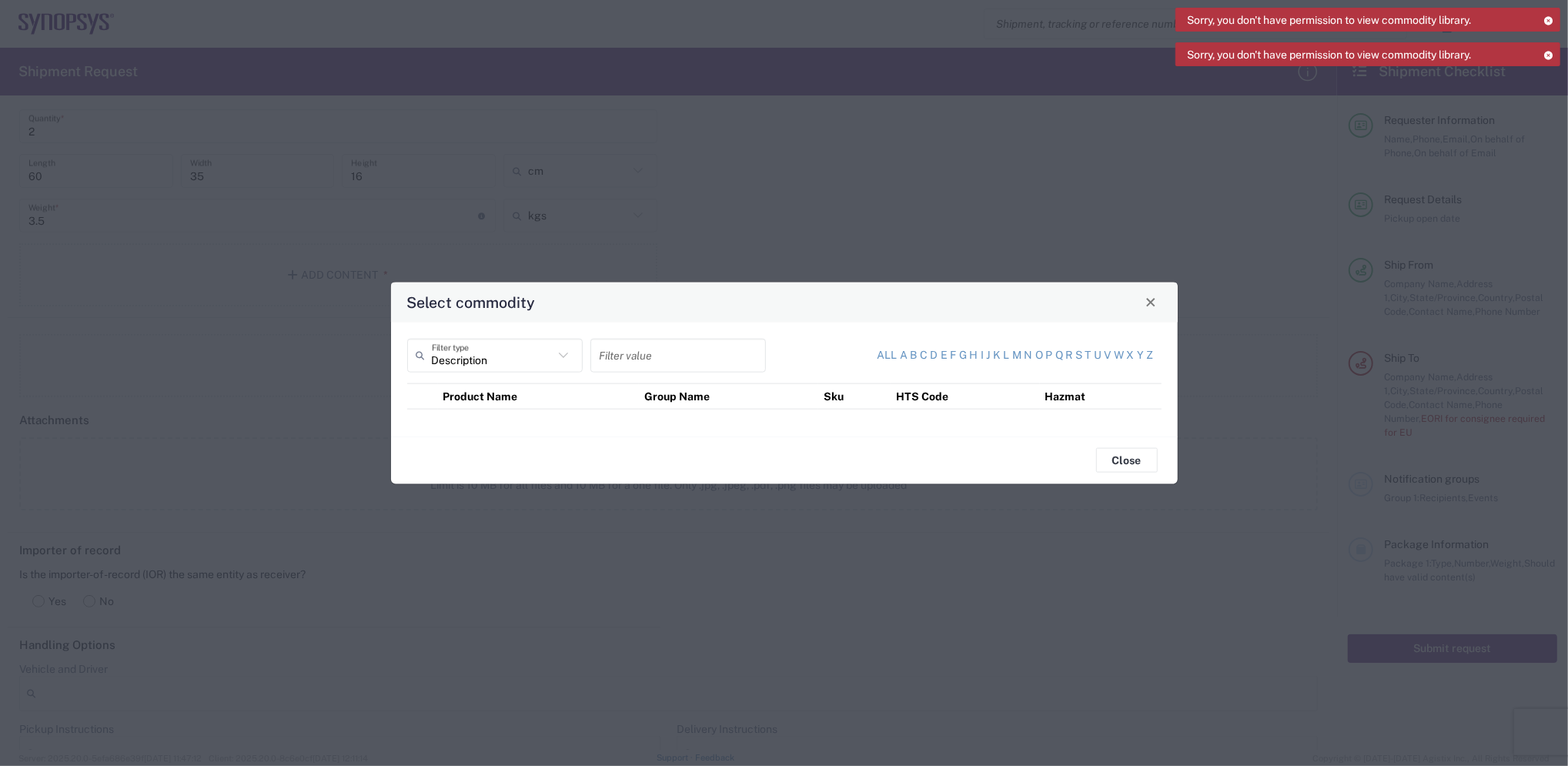
click at [647, 354] on input "text" at bounding box center [678, 354] width 157 height 27
type input "POWER SUPPLY"
click at [1121, 460] on button "Close" at bounding box center [1127, 460] width 62 height 24
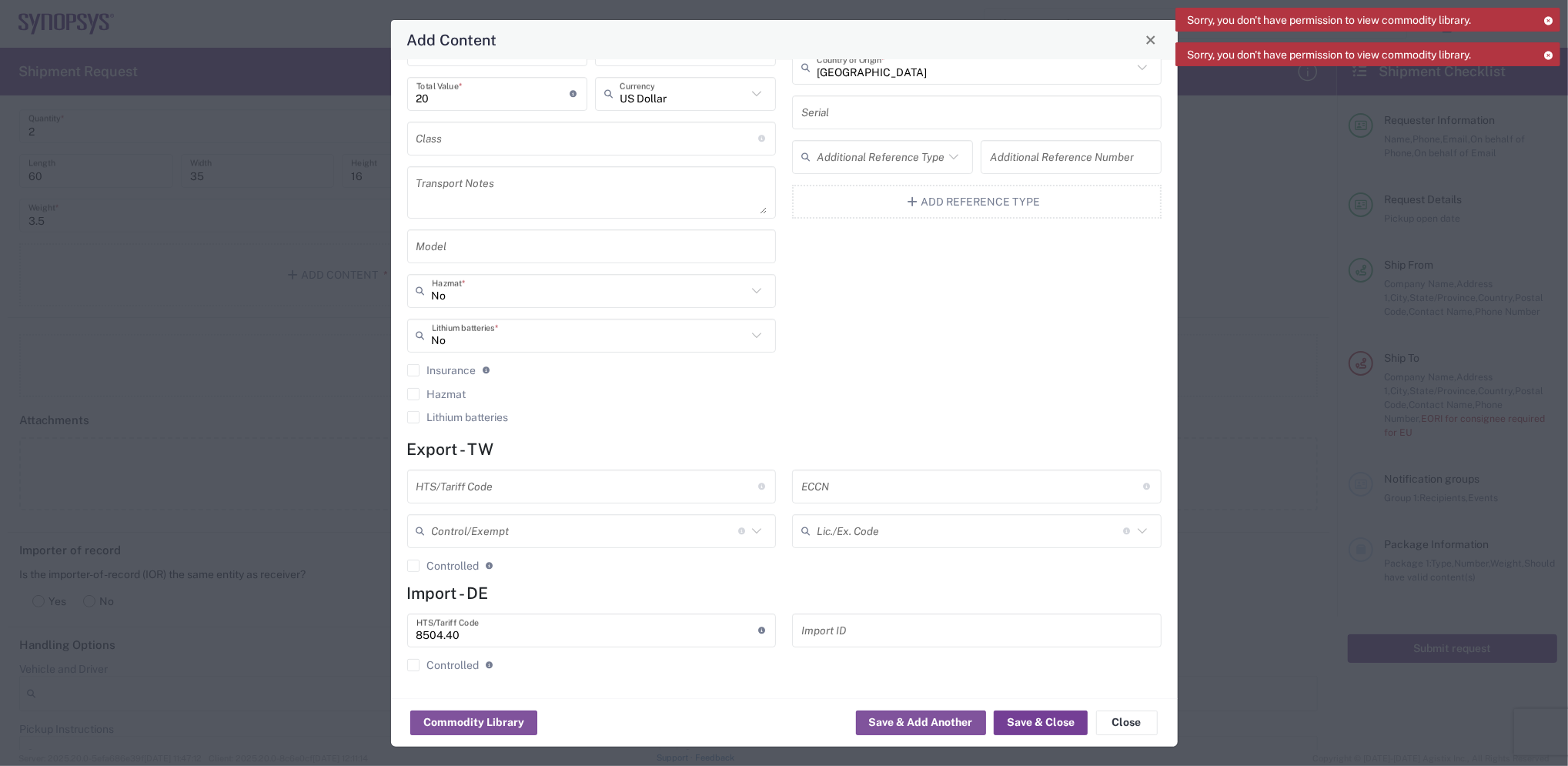
click at [1042, 723] on button "Save & Close" at bounding box center [1041, 723] width 94 height 24
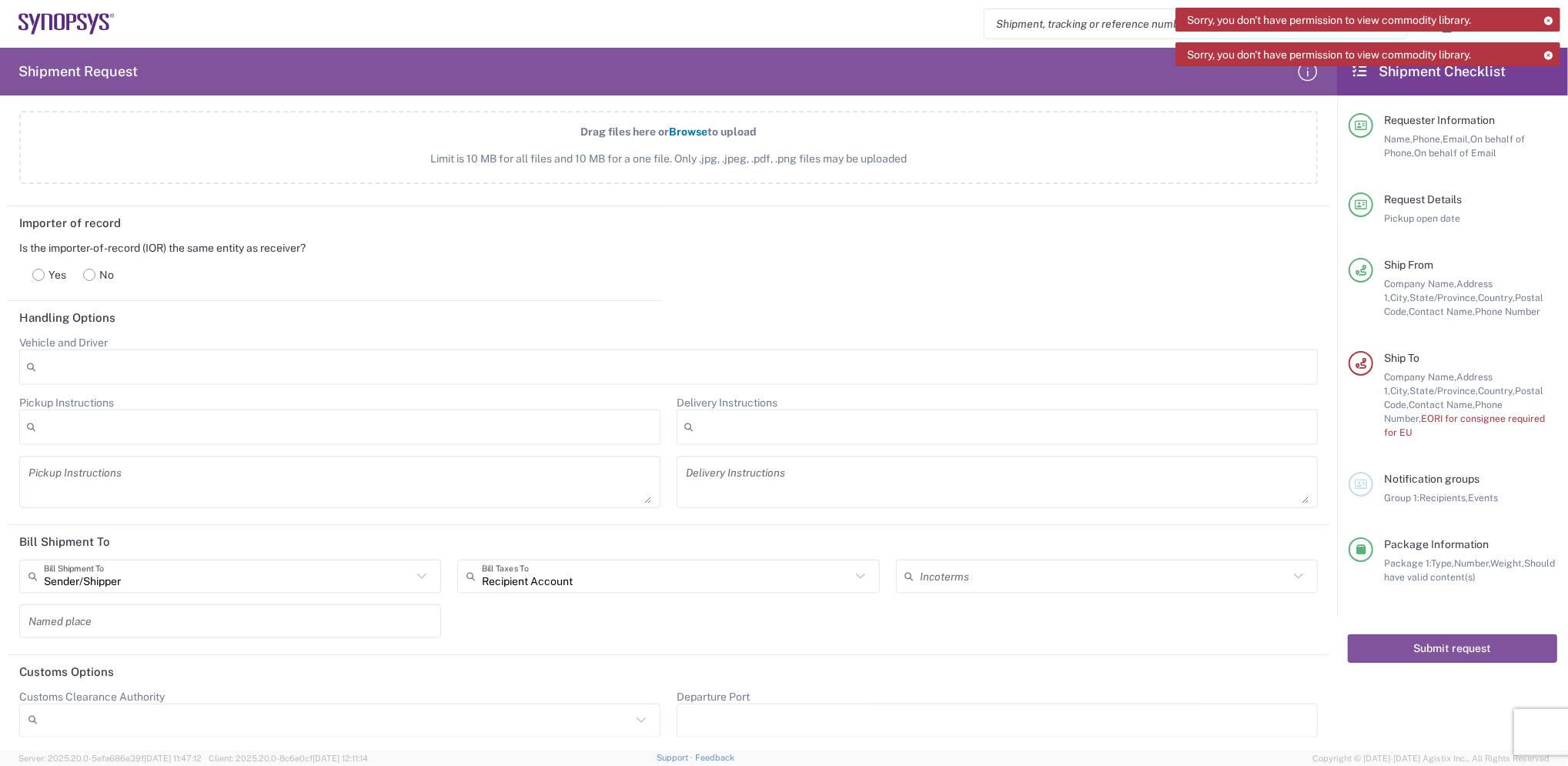
scroll to position [1765, 0]
click at [33, 568] on icon at bounding box center [36, 575] width 16 height 24
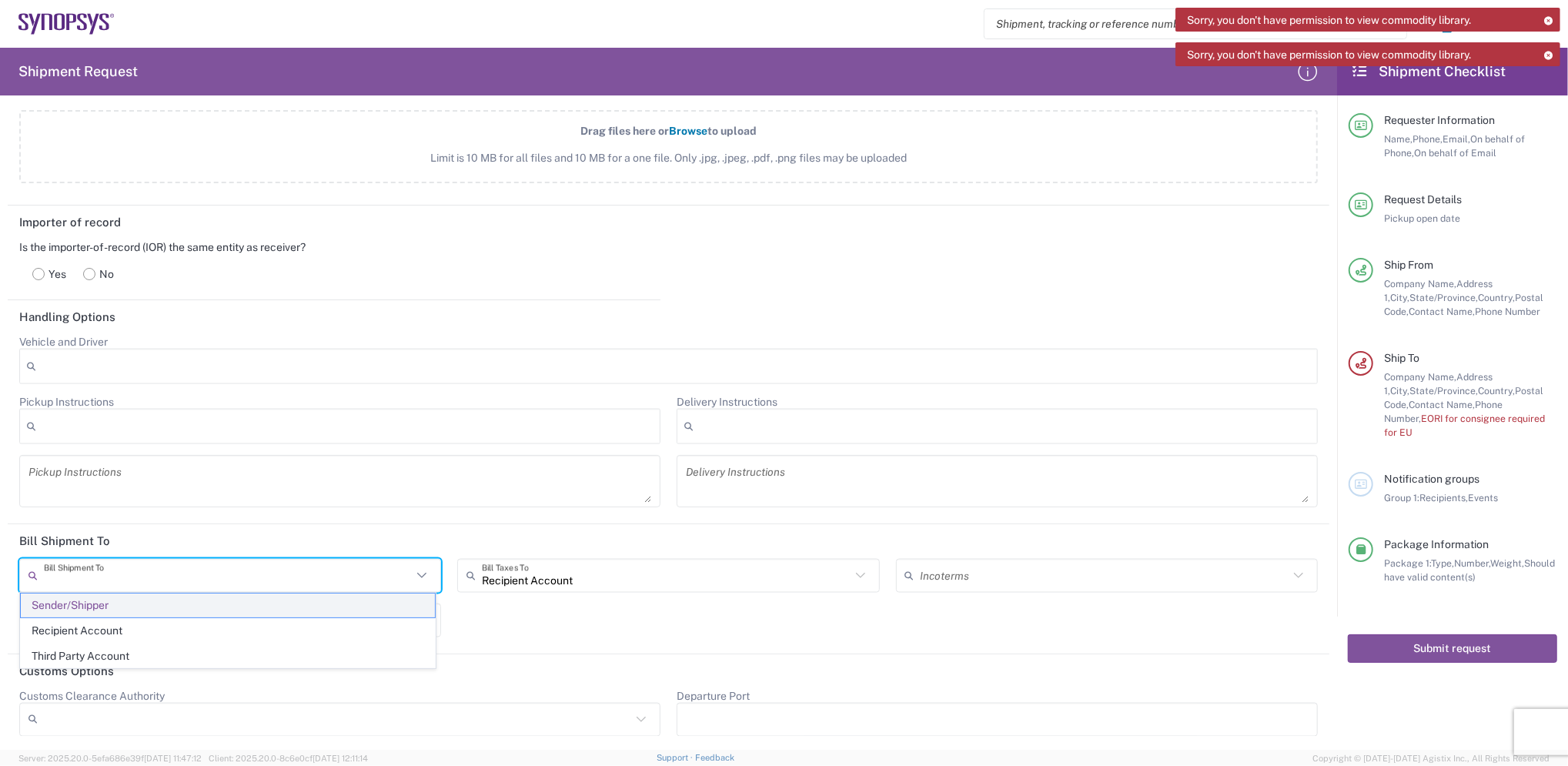
click at [107, 603] on span "Sender/Shipper" at bounding box center [228, 606] width 414 height 24
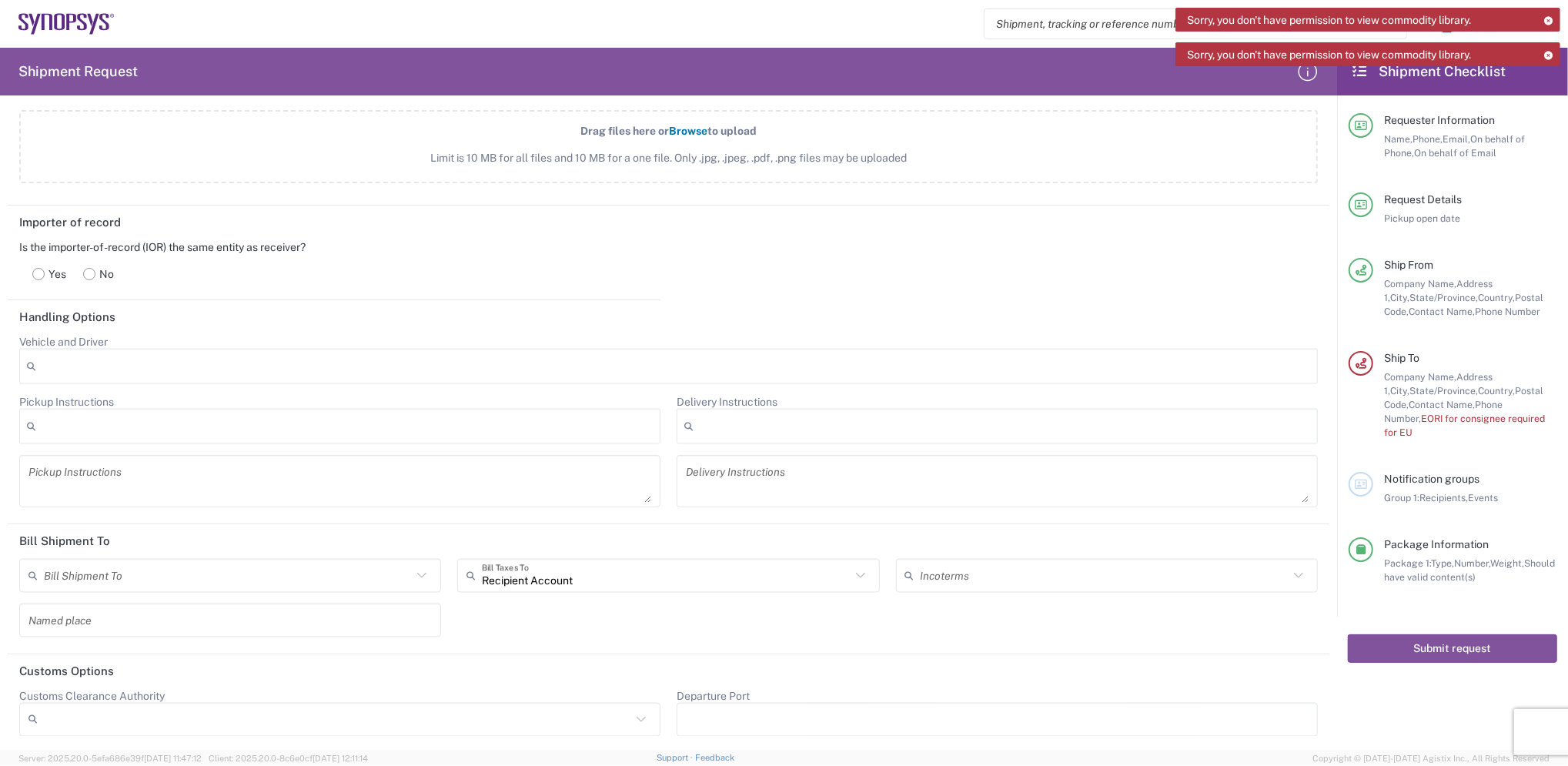
click at [165, 578] on input "text" at bounding box center [228, 574] width 368 height 27
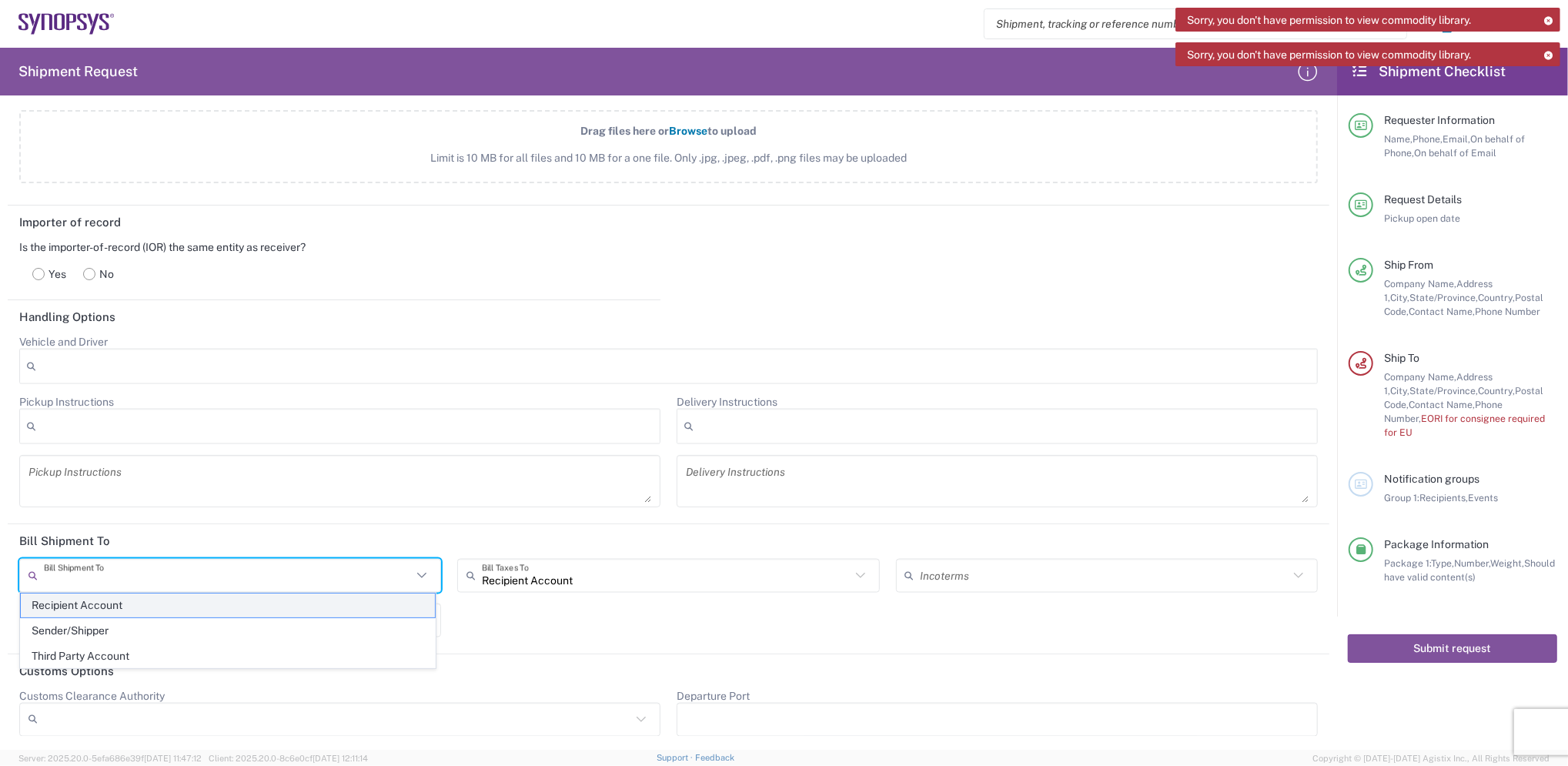
click at [127, 602] on span "Recipient Account" at bounding box center [228, 606] width 414 height 24
type input "Recipient Account"
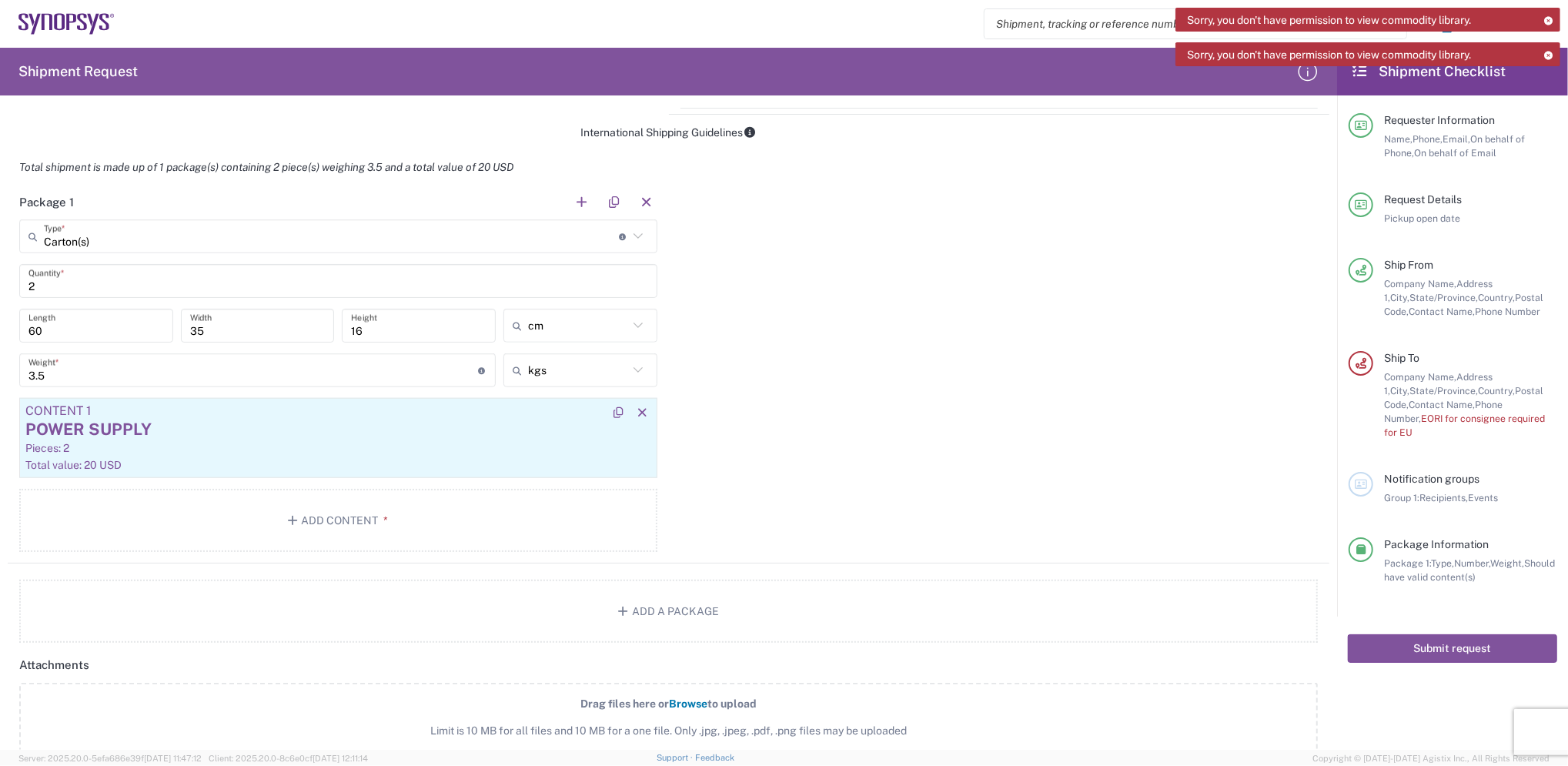
scroll to position [1231, 0]
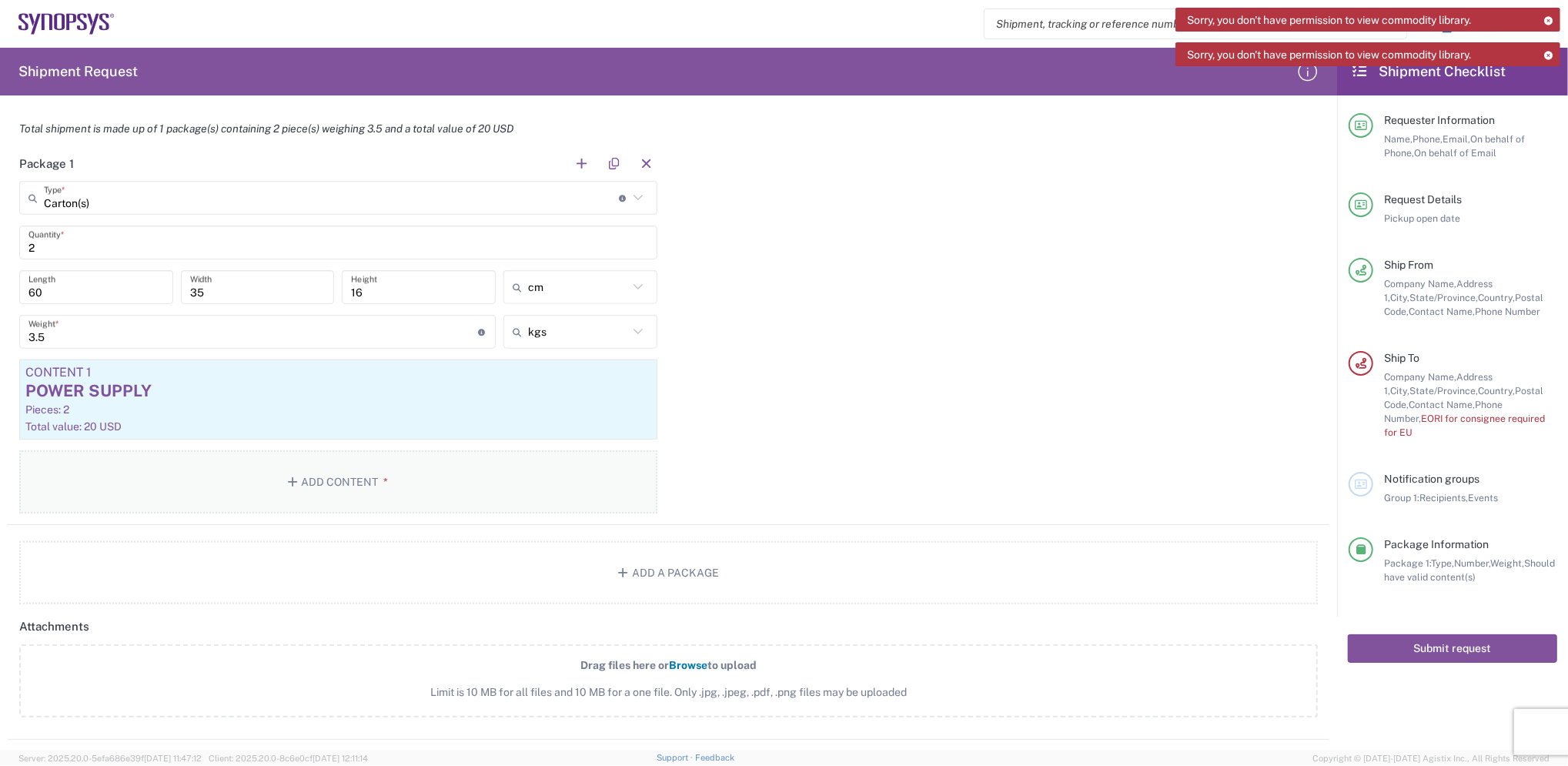
click at [329, 483] on button "Add Content *" at bounding box center [338, 482] width 638 height 63
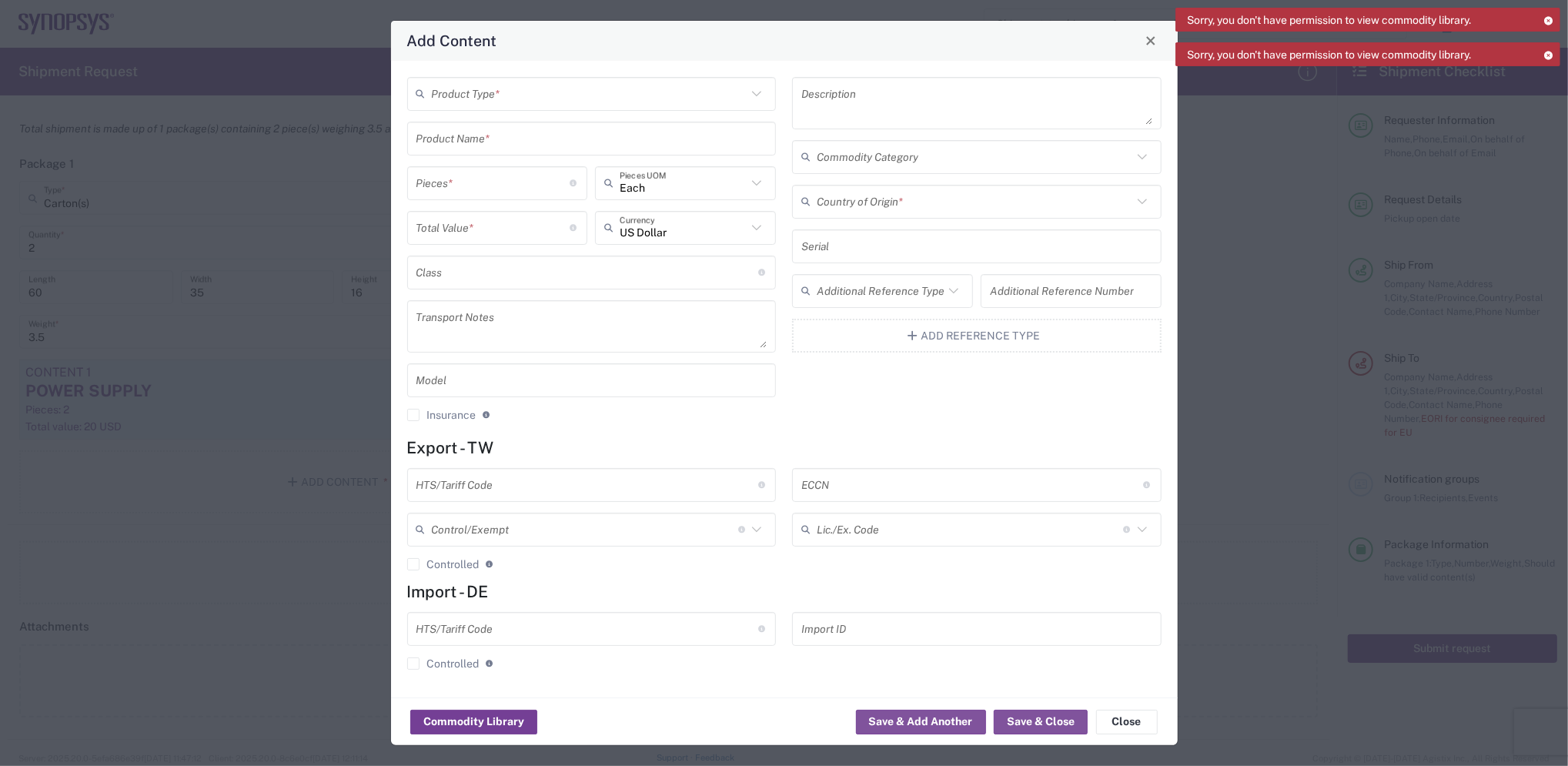
click at [452, 723] on button "Commodity Library" at bounding box center [473, 722] width 127 height 24
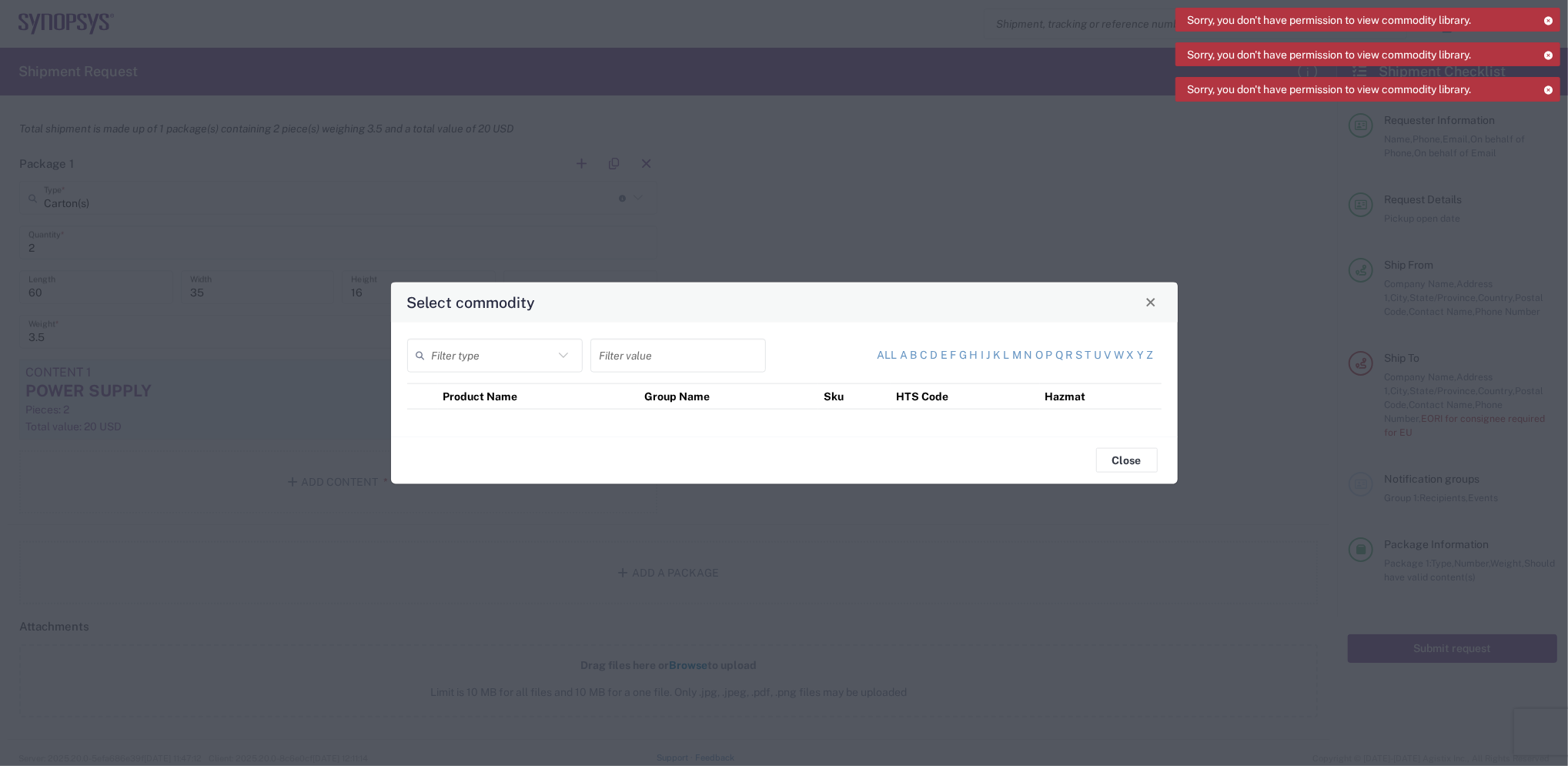
click at [557, 354] on icon at bounding box center [563, 354] width 20 height 20
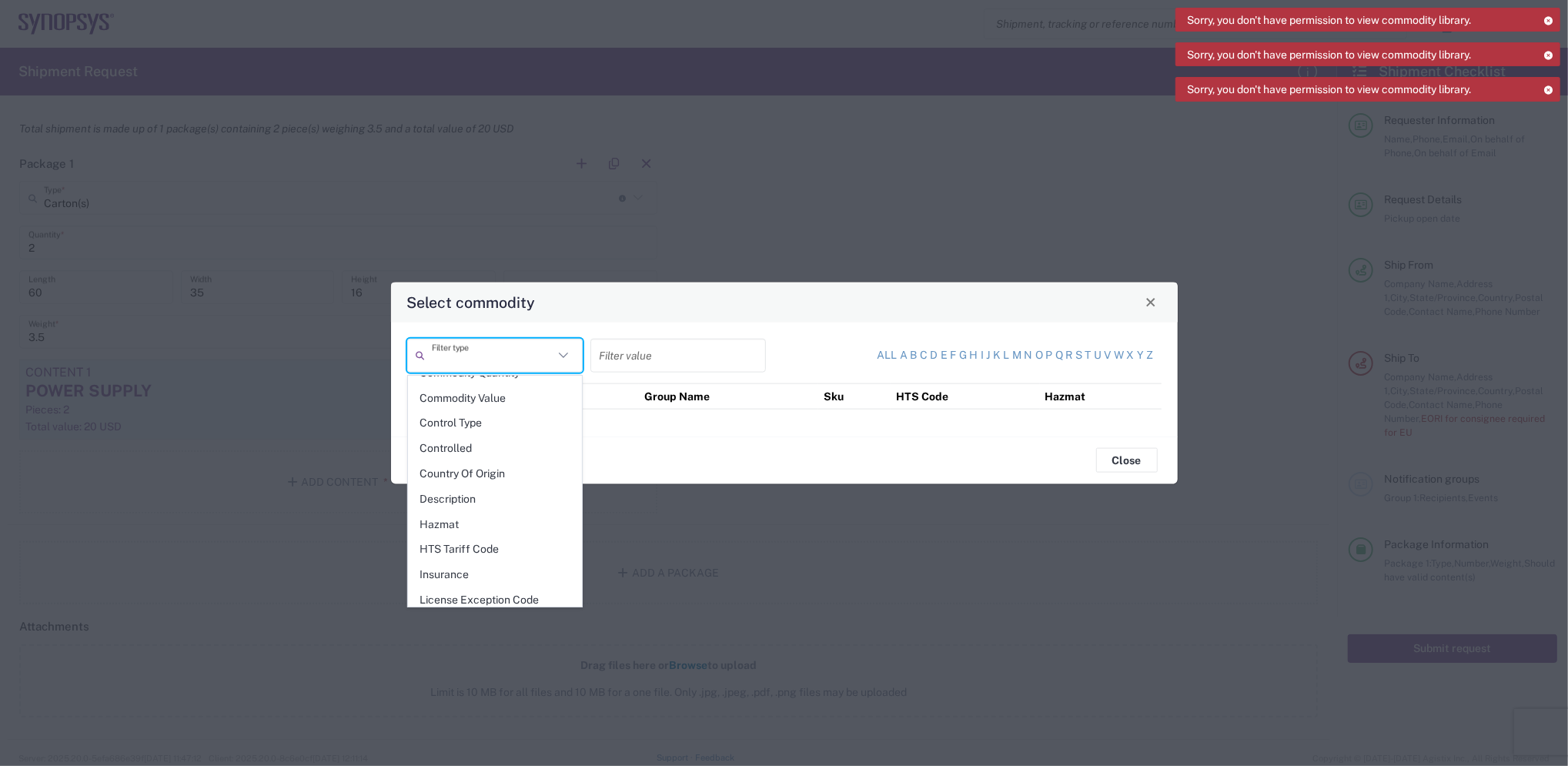
scroll to position [58, 0]
click at [465, 477] on span "Country Of Origin" at bounding box center [495, 483] width 172 height 24
type input "Country Of Origin"
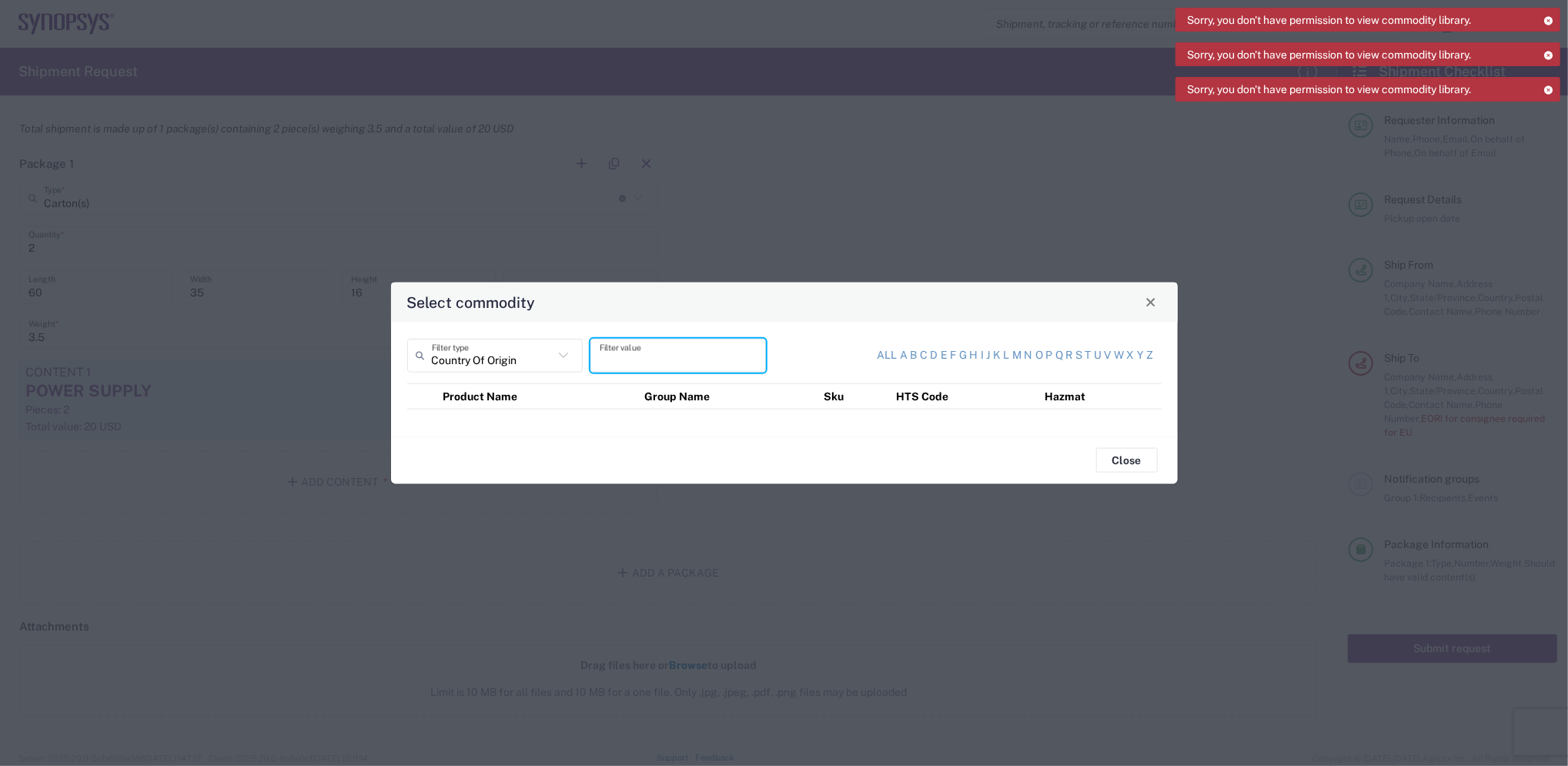
click at [681, 354] on input "text" at bounding box center [678, 354] width 157 height 27
type input "[GEOGRAPHIC_DATA]"
click at [1141, 458] on button "Close" at bounding box center [1127, 460] width 62 height 24
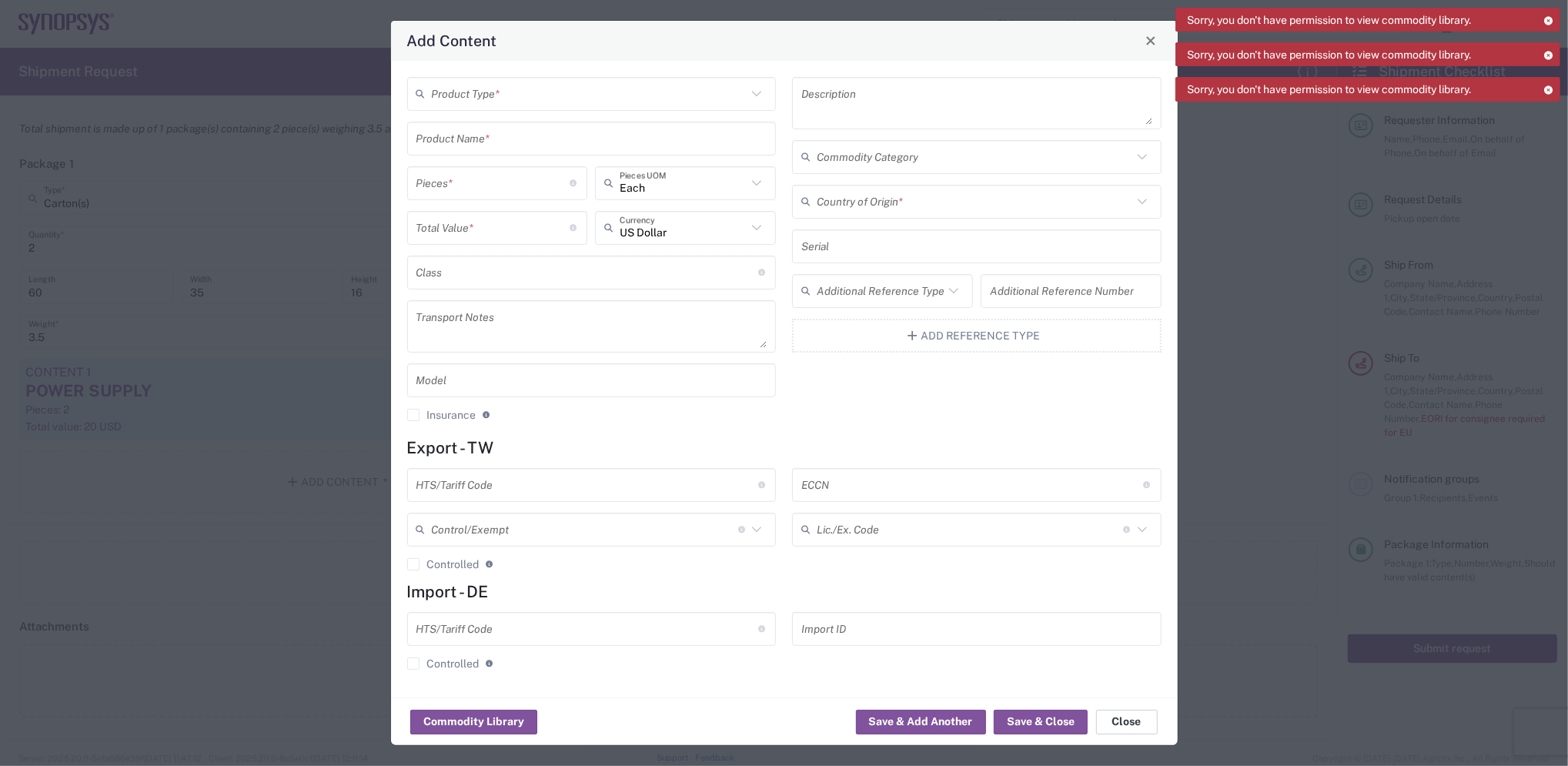
click at [1124, 726] on button "Close" at bounding box center [1127, 722] width 62 height 24
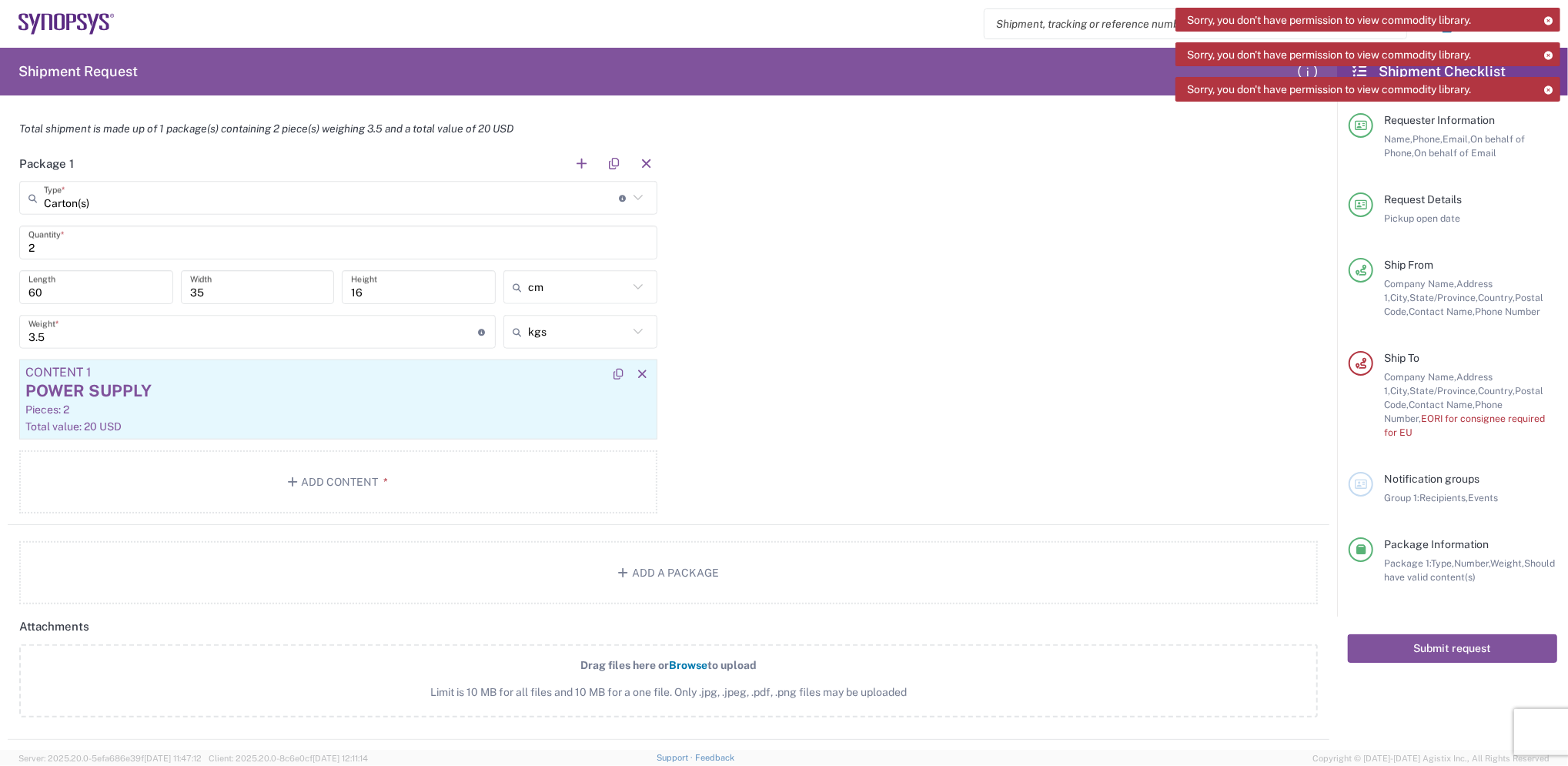
click at [172, 409] on div "Pieces: 2" at bounding box center [338, 410] width 626 height 14
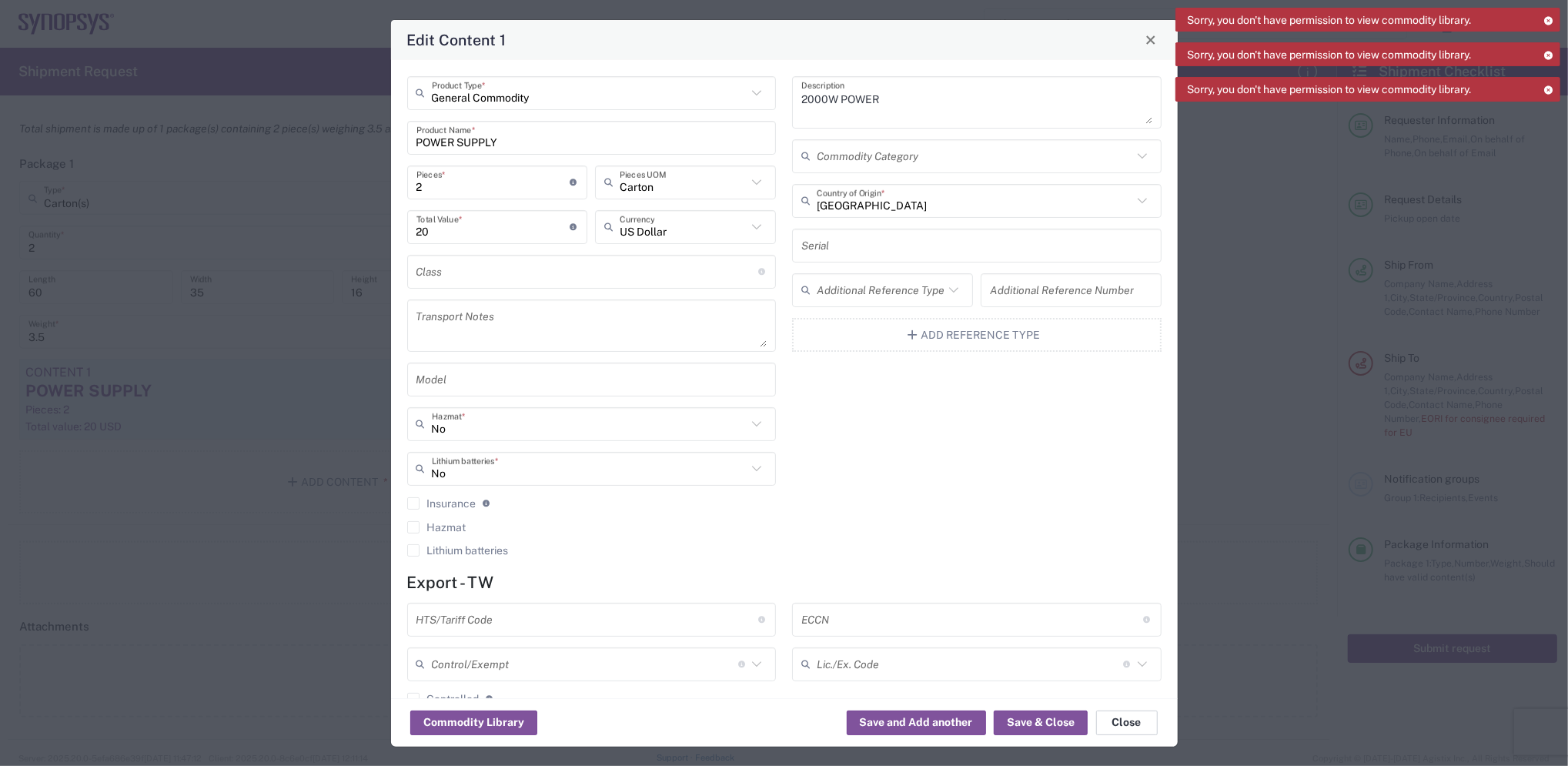
click at [1127, 724] on button "Close" at bounding box center [1127, 723] width 62 height 24
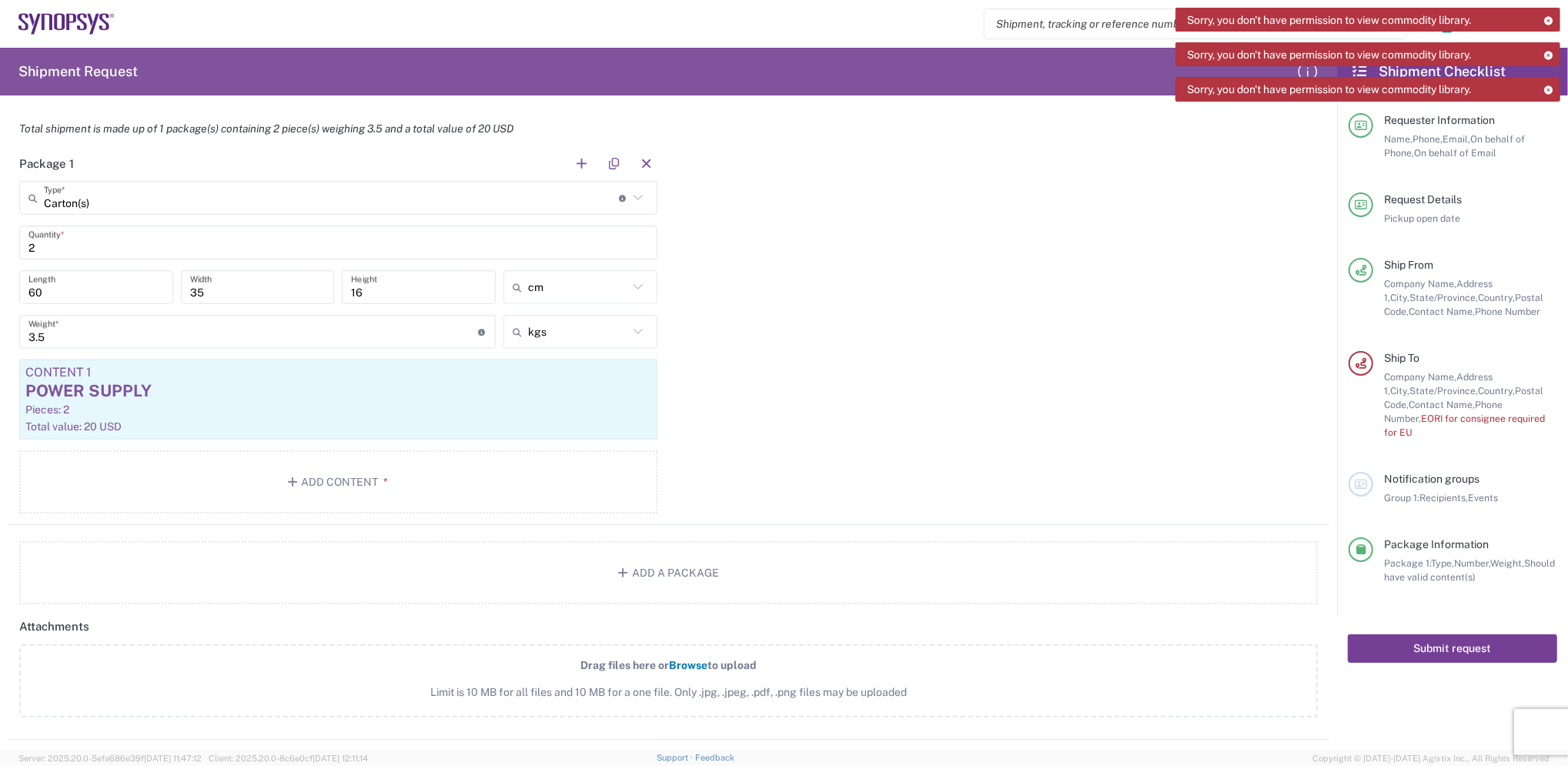
click at [1437, 634] on button "Submit request" at bounding box center [1453, 648] width 210 height 29
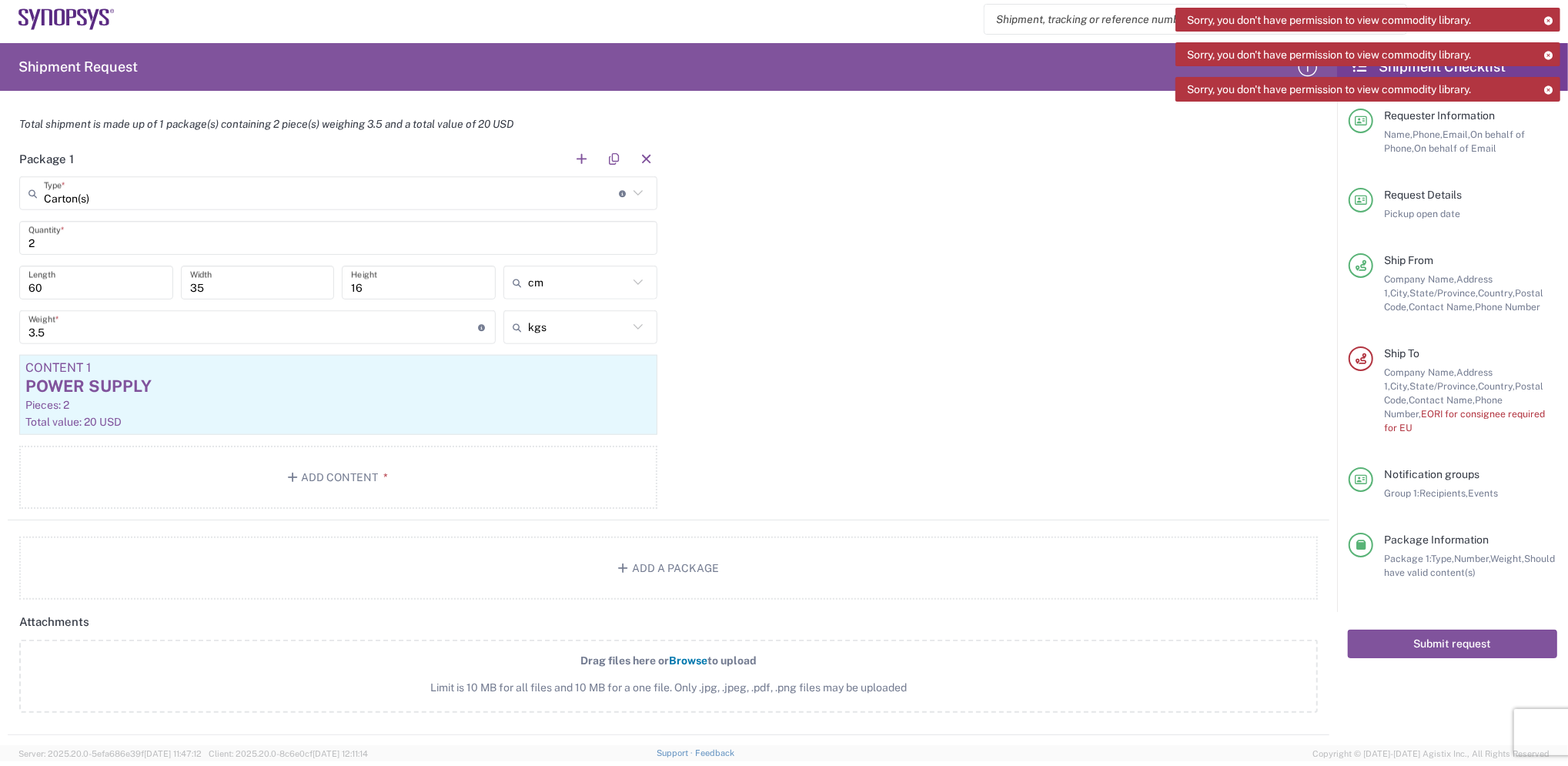
click at [1542, 85] on div "Sorry, you don't have permission to view commodity library." at bounding box center [1368, 89] width 385 height 24
click at [1547, 52] on icon at bounding box center [1549, 55] width 10 height 9
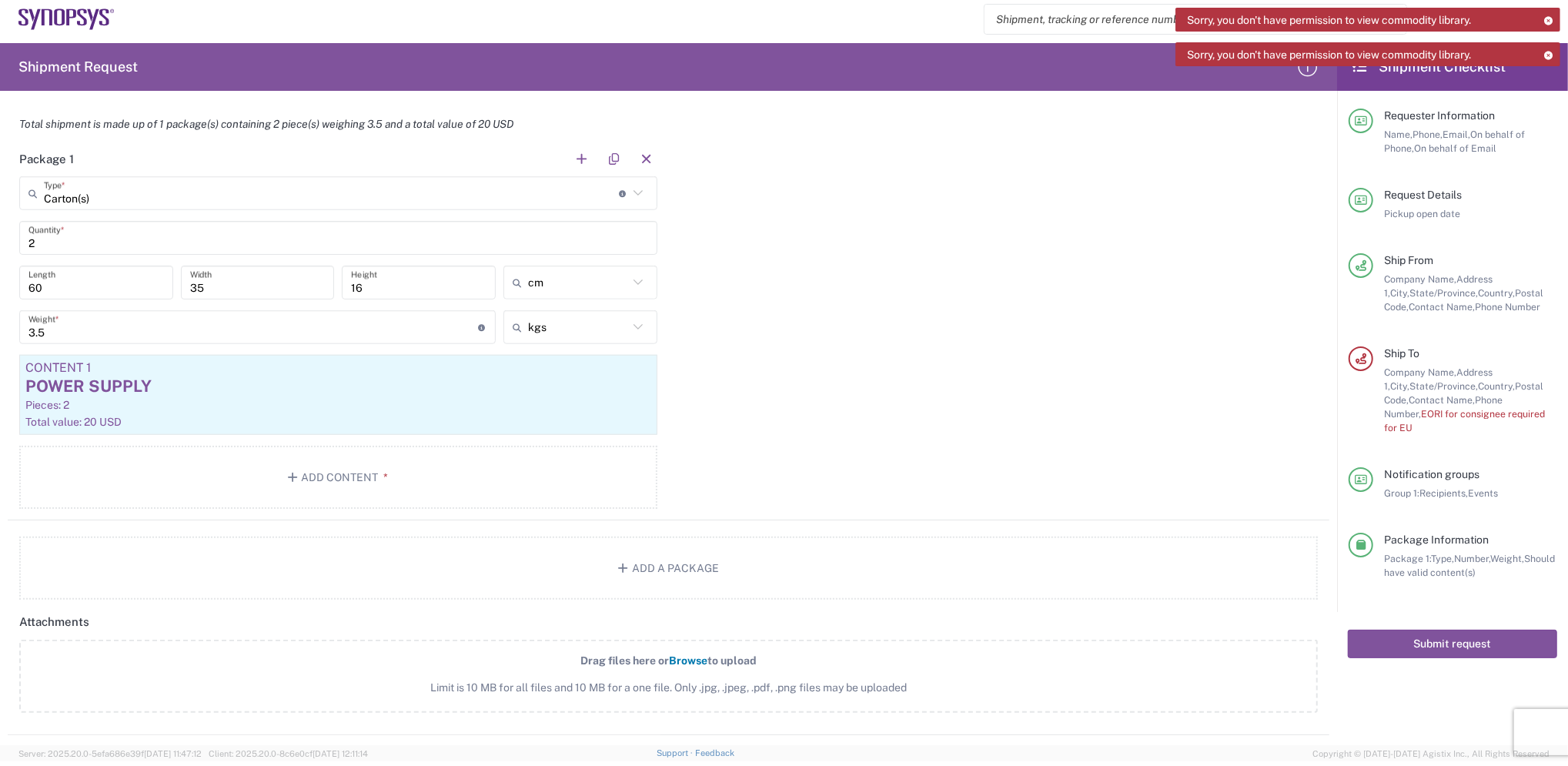
click at [1547, 51] on icon at bounding box center [1549, 55] width 10 height 9
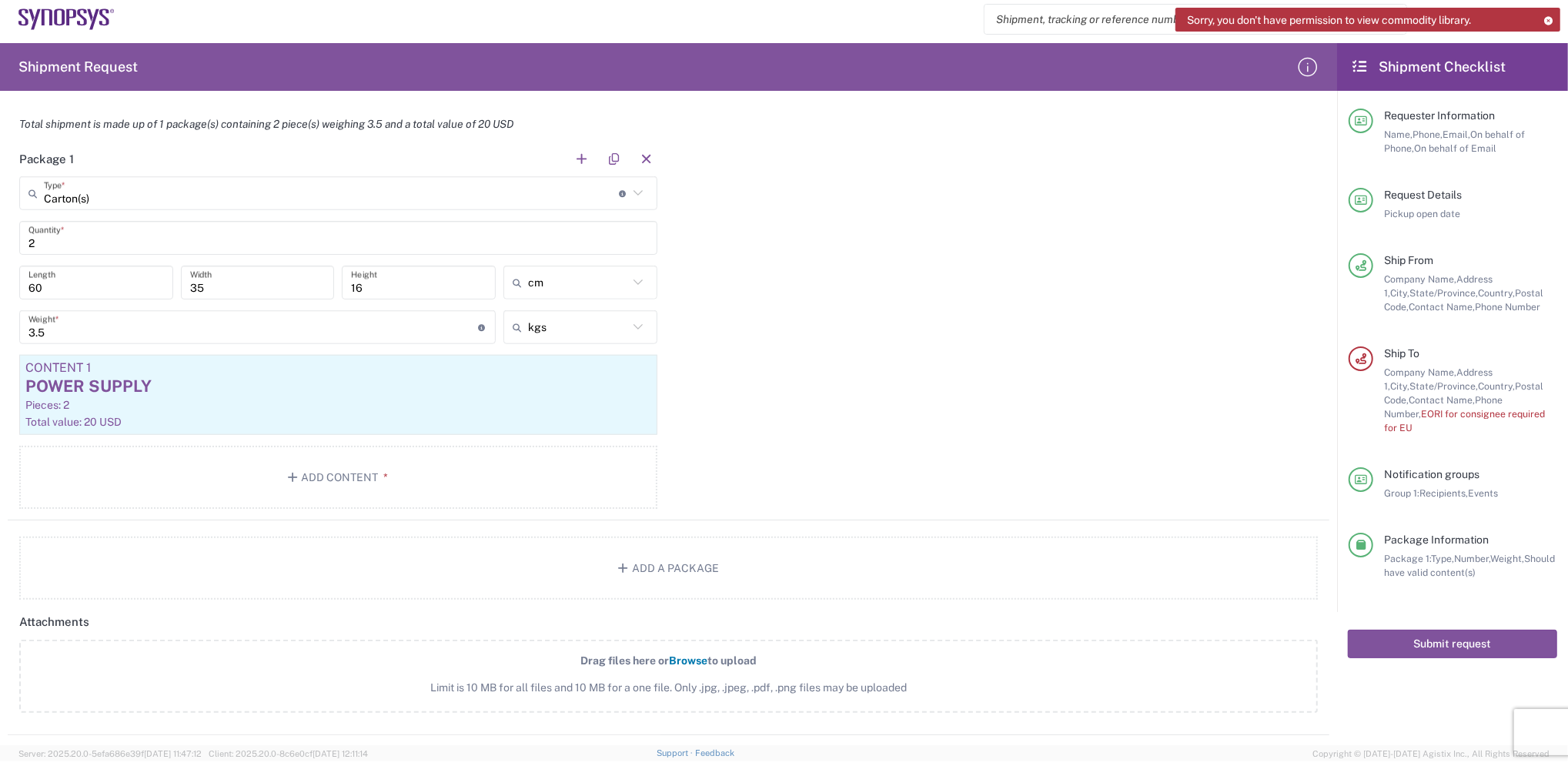
click at [1547, 17] on icon at bounding box center [1549, 21] width 10 height 9
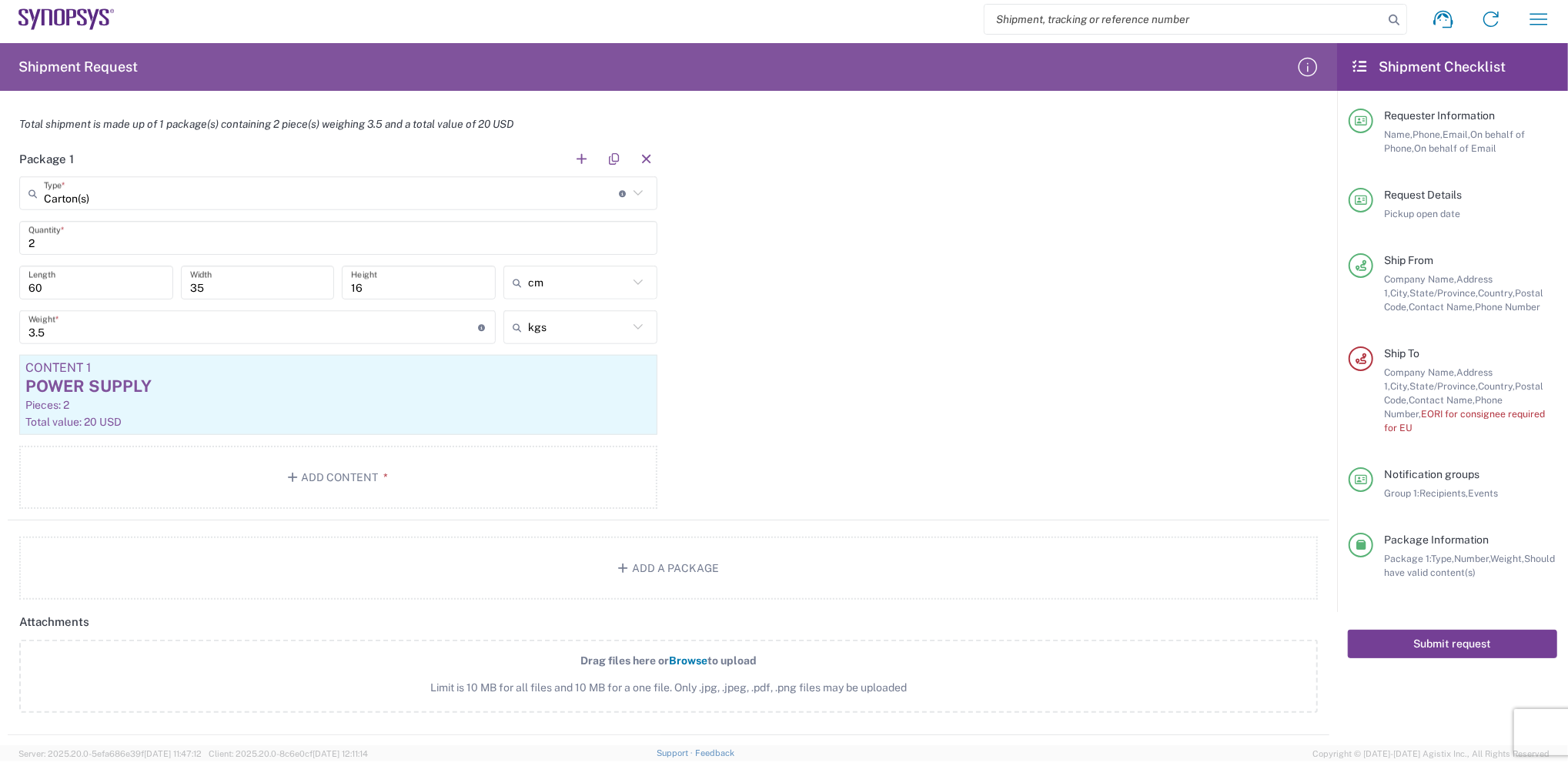
click at [1440, 630] on button "Submit request" at bounding box center [1453, 644] width 210 height 29
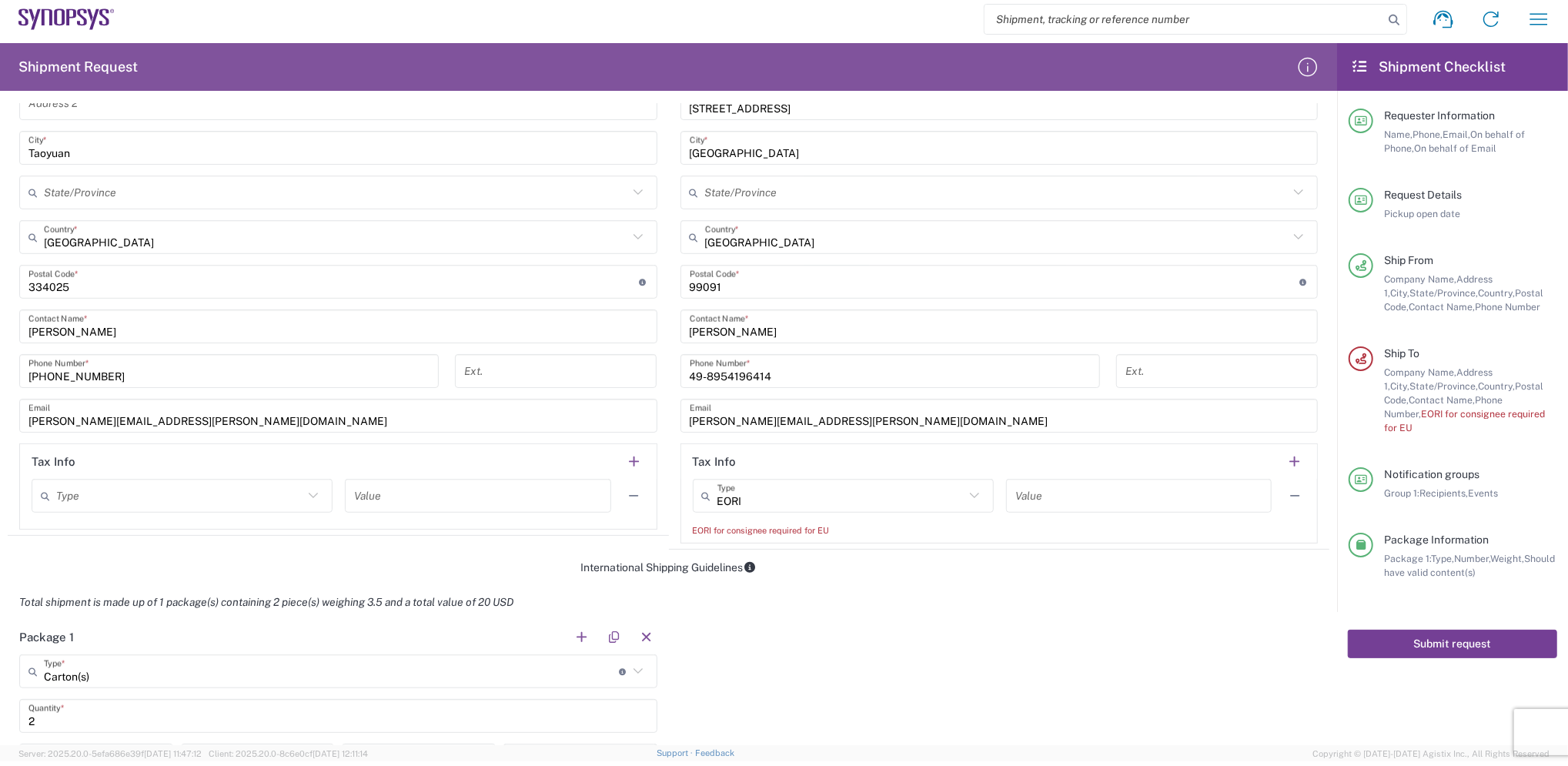
scroll to position [718, 0]
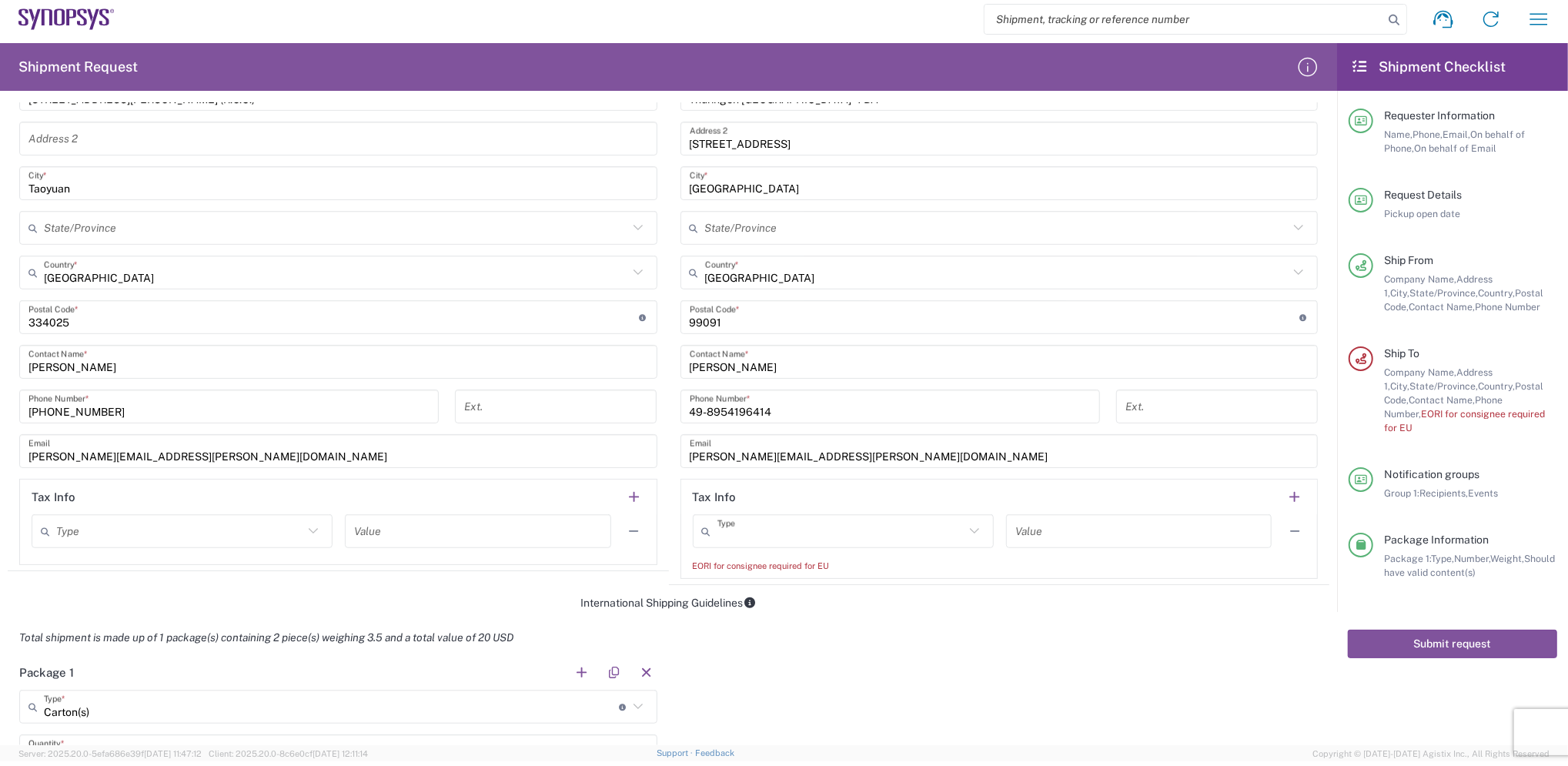
click at [758, 529] on input "text" at bounding box center [841, 531] width 247 height 27
click at [724, 608] on span "Other" at bounding box center [833, 614] width 294 height 24
click at [1435, 630] on button "Submit request" at bounding box center [1453, 644] width 210 height 29
click at [748, 534] on input "Other" at bounding box center [841, 531] width 247 height 27
click at [722, 606] on span "EORI" at bounding box center [833, 614] width 294 height 24
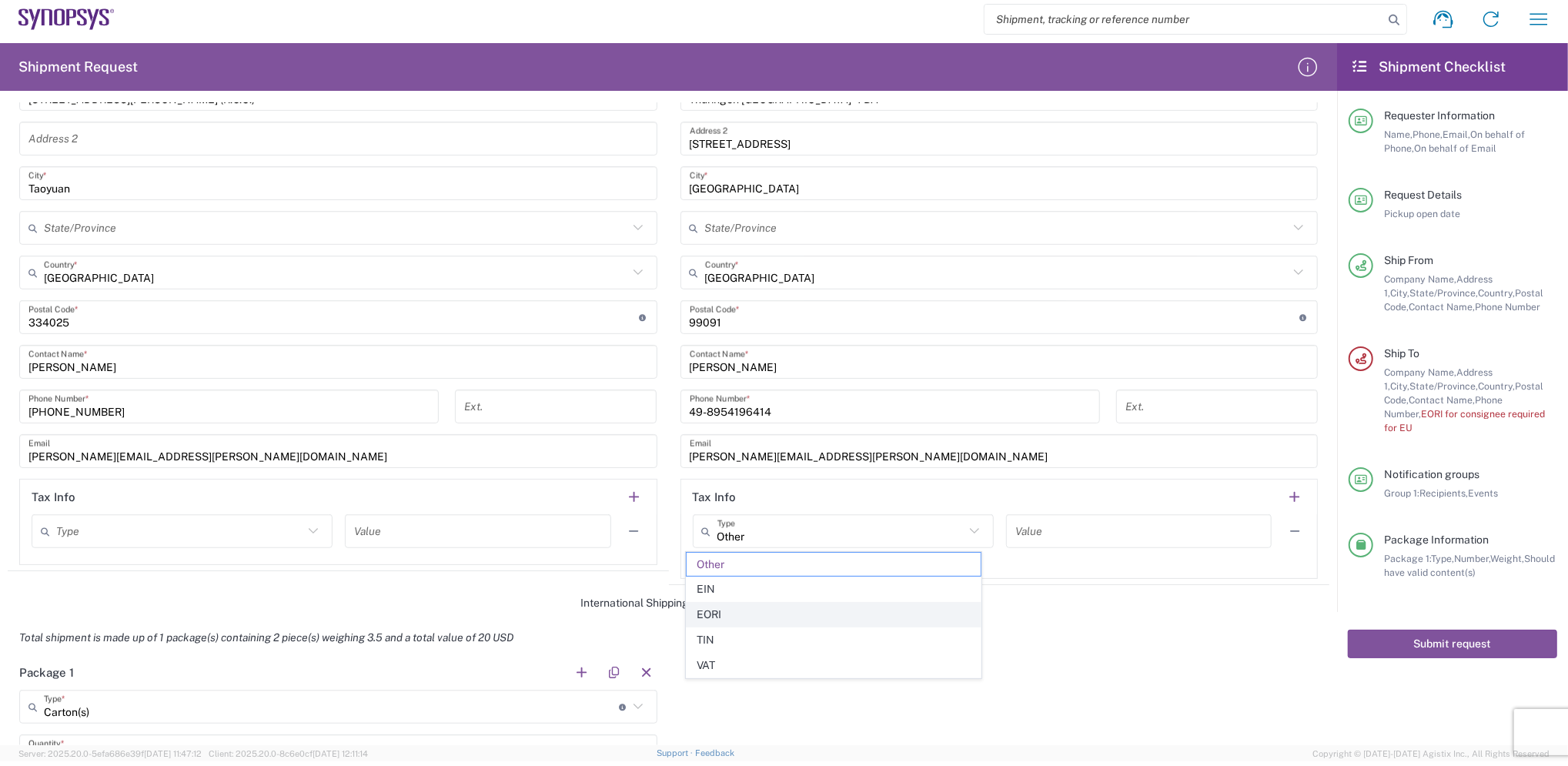
type input "EORI"
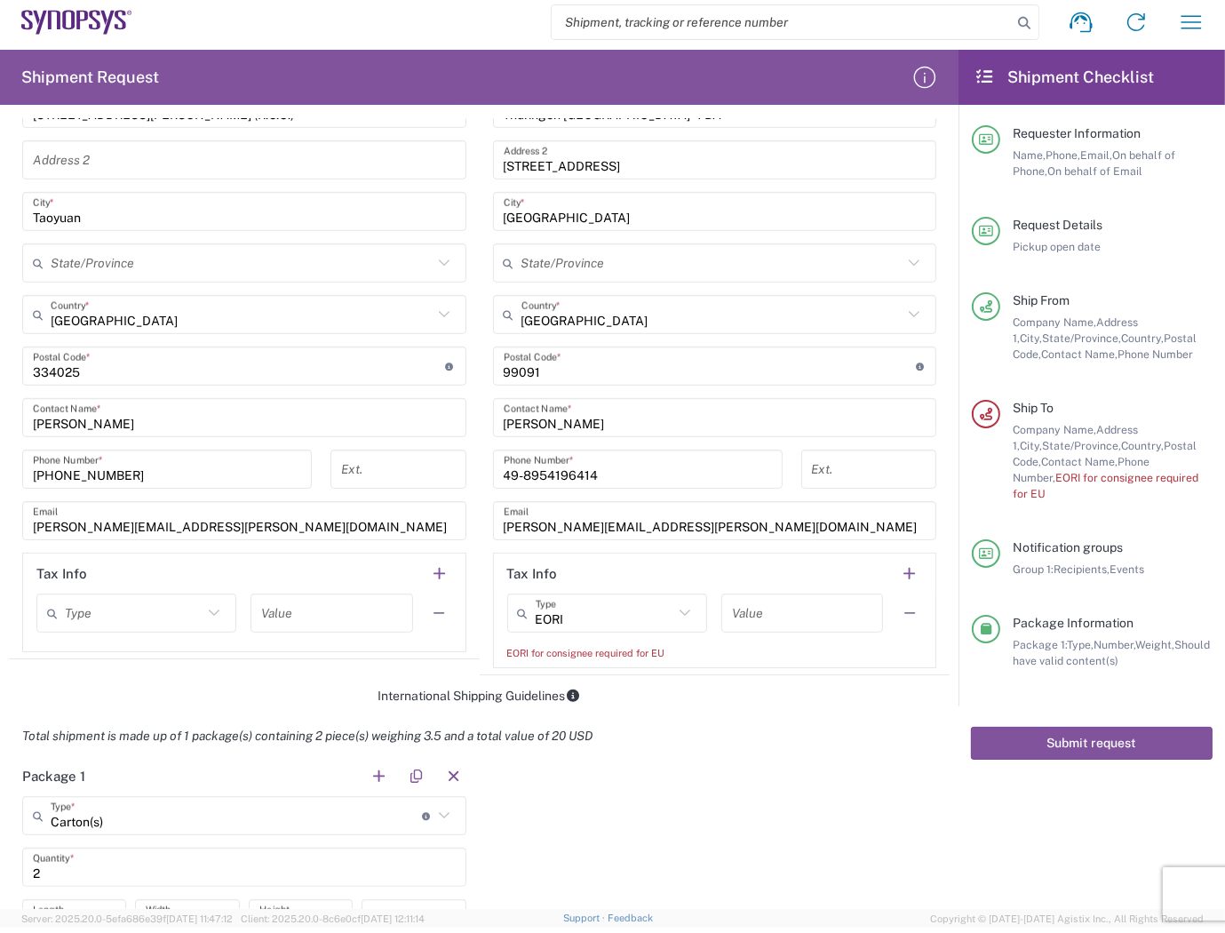
click at [753, 623] on input "text" at bounding box center [802, 613] width 140 height 31
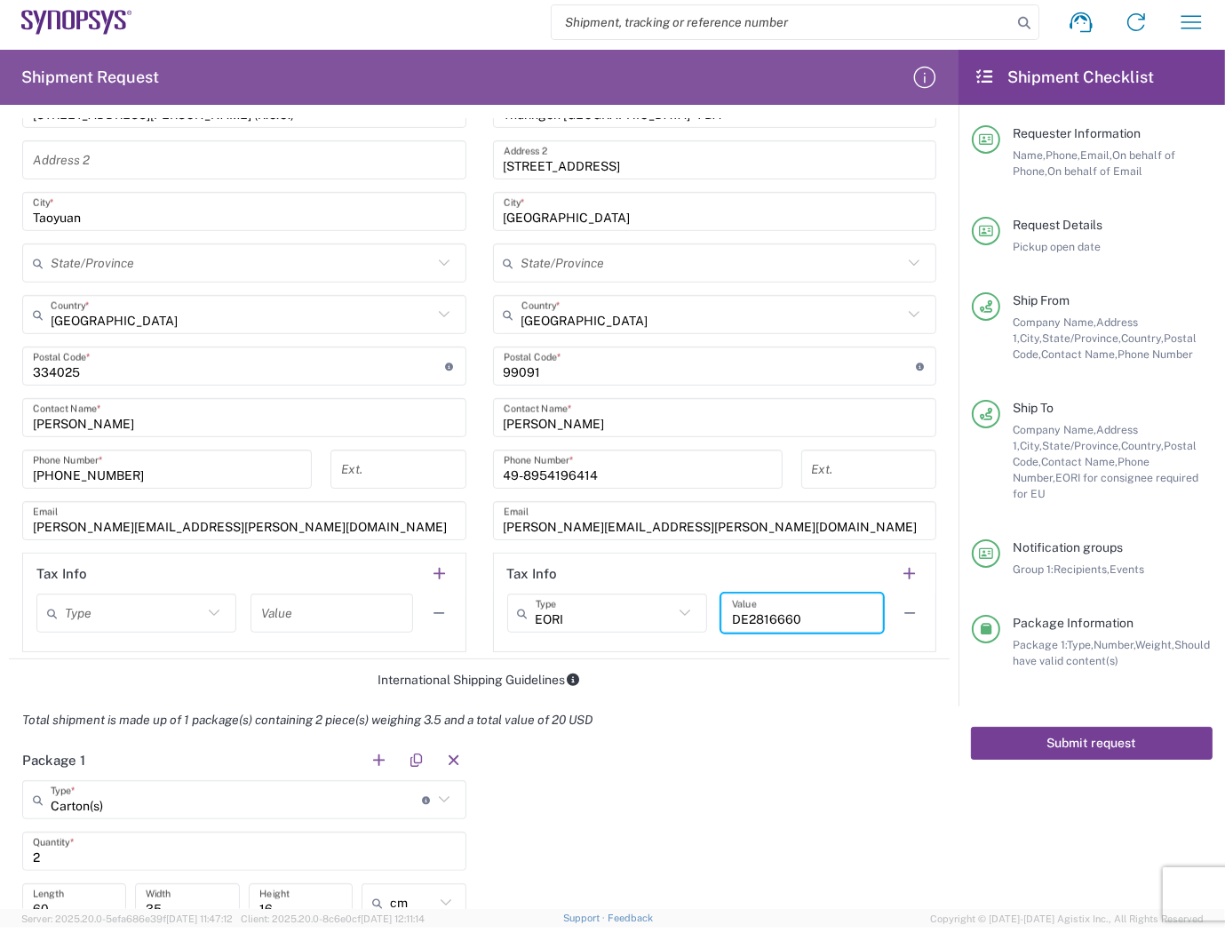
type input "DE2816660"
click at [1061, 729] on button "Submit request" at bounding box center [1092, 743] width 242 height 33
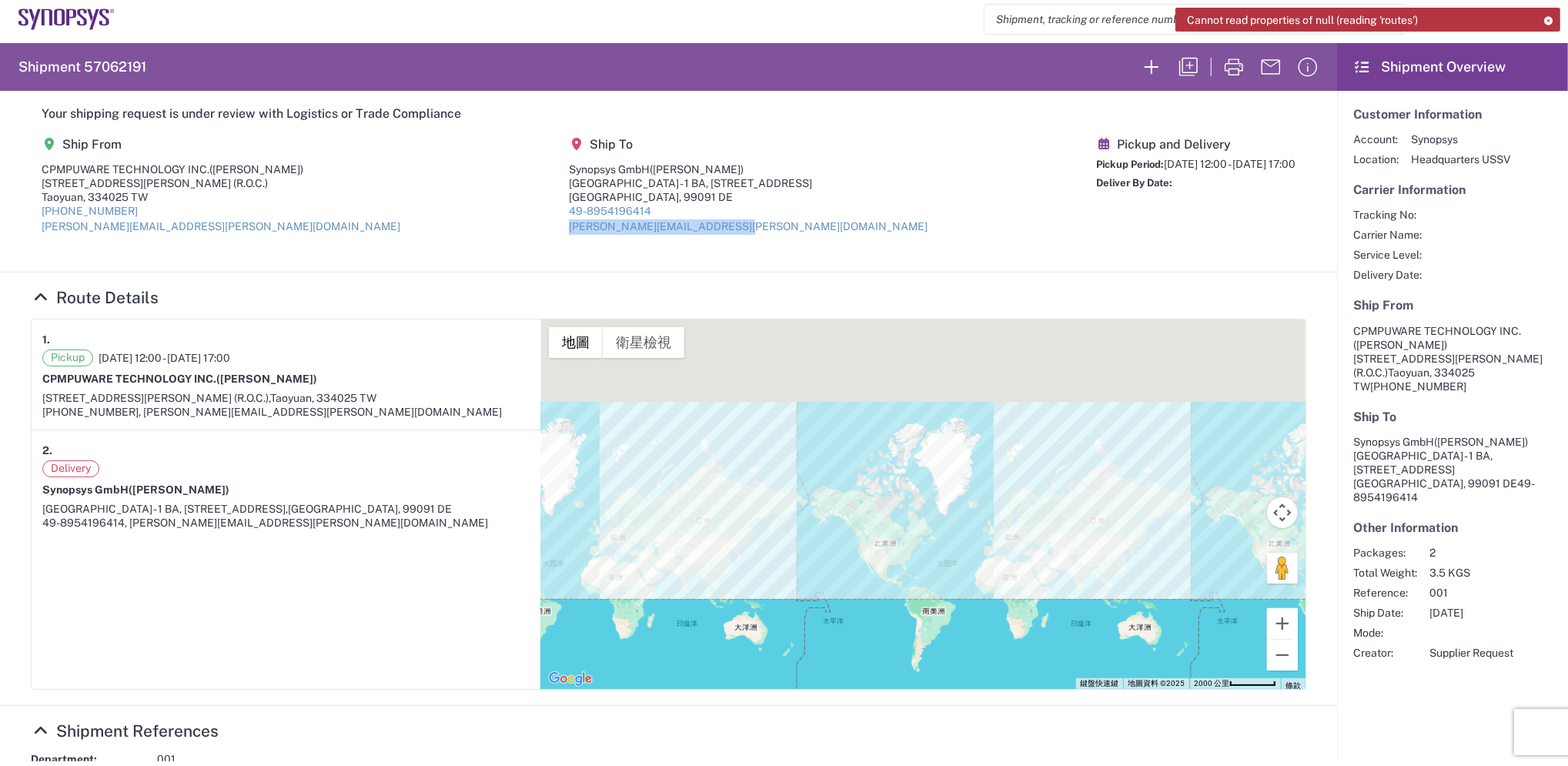
drag, startPoint x: 736, startPoint y: 230, endPoint x: 556, endPoint y: 220, distance: 180.3
click at [556, 220] on agx-shipment-main-routing-info "Ship From CPMPUWARE TECHNOLOGY INC. [STREET_ADDRESS][PERSON_NAME][PERSON_NAME] …" at bounding box center [669, 191] width 1276 height 129
click at [1225, 69] on icon "button" at bounding box center [1233, 68] width 18 height 17
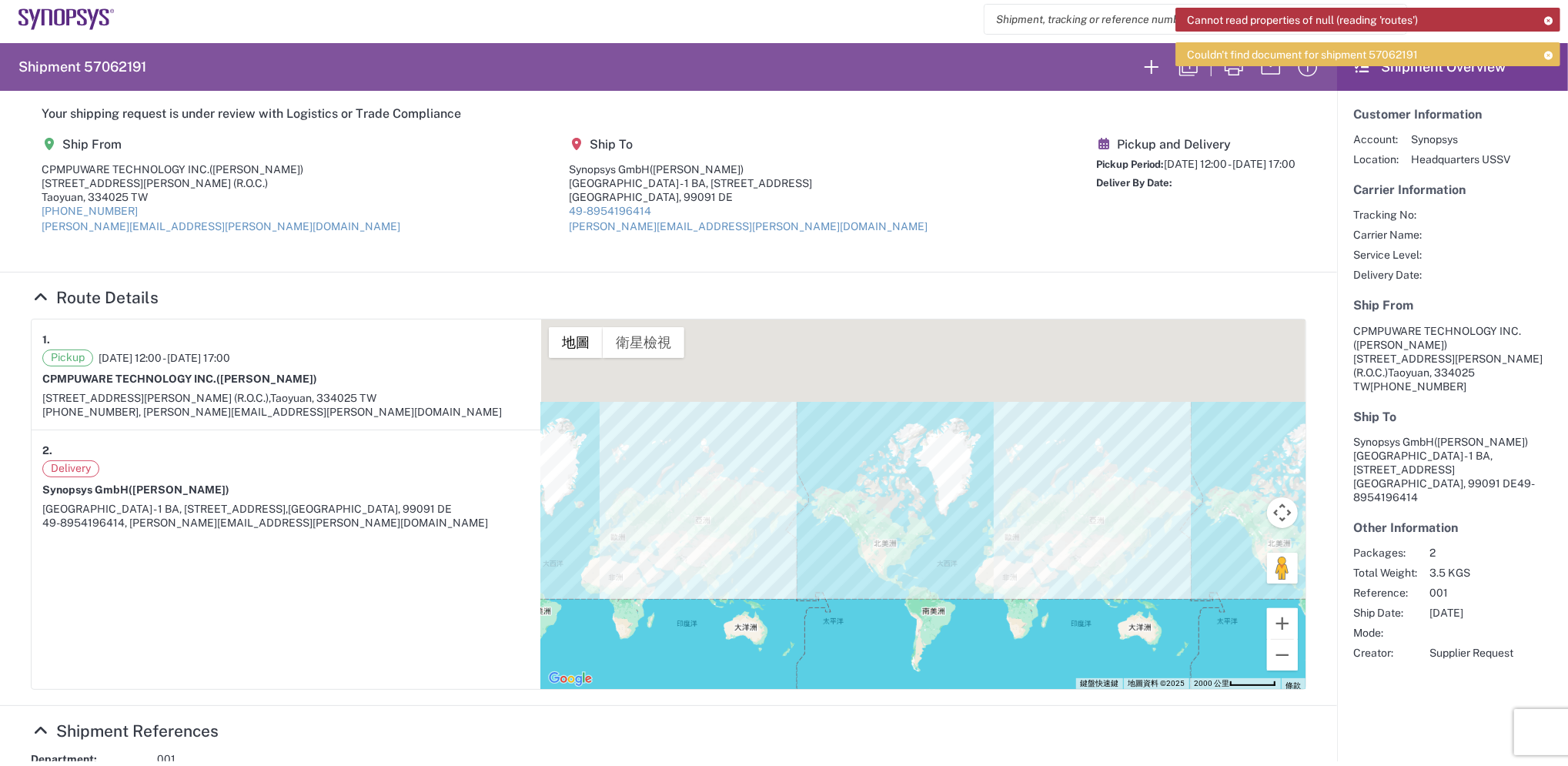
click at [1435, 52] on div "Couldn't find document for shipment 57062191" at bounding box center [1368, 55] width 385 height 24
click at [1307, 13] on span "Cannot read properties of null (reading 'routes')" at bounding box center [1303, 20] width 231 height 14
click at [68, 293] on link "Route Details" at bounding box center [94, 297] width 127 height 19
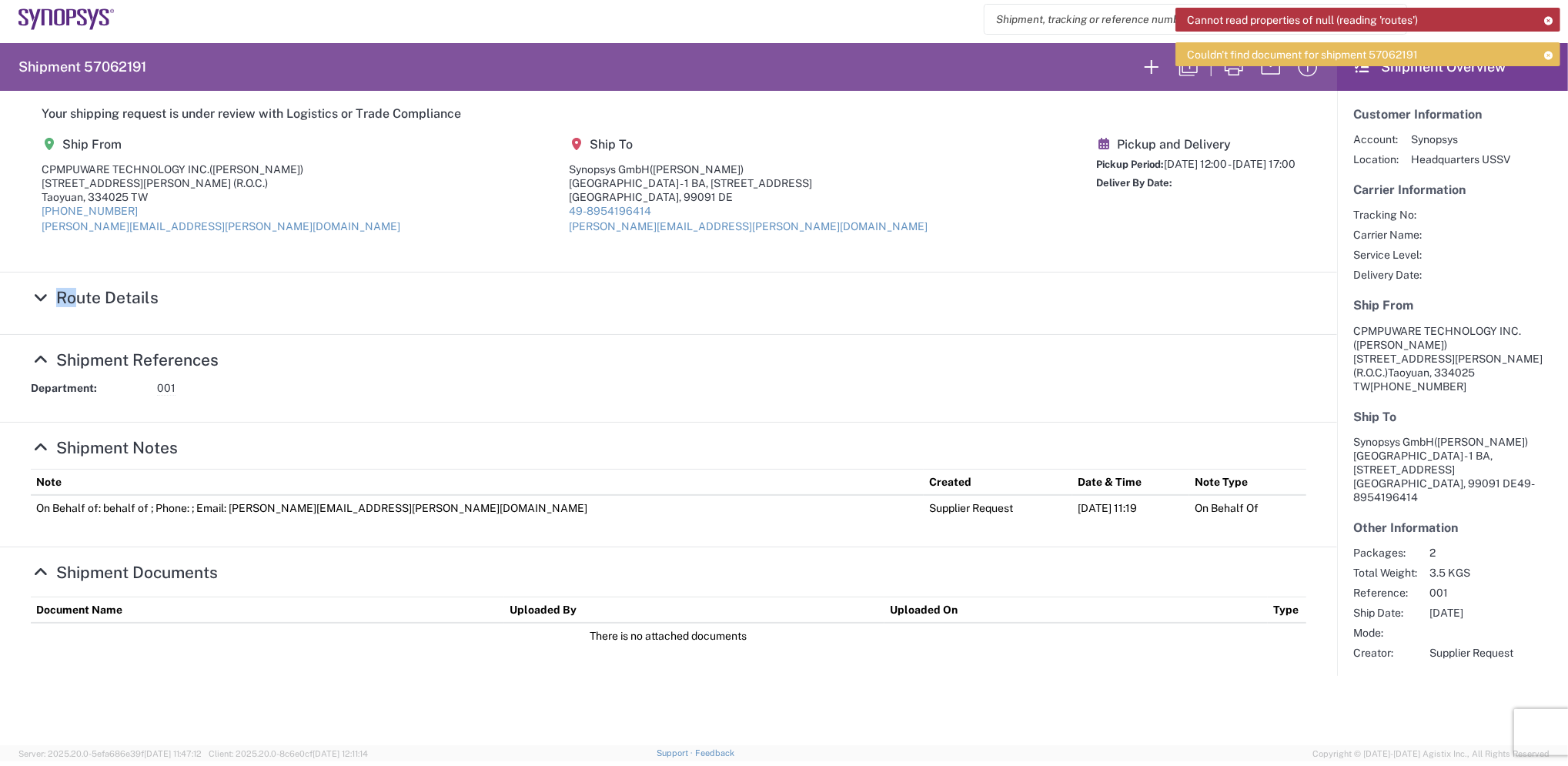
drag, startPoint x: 68, startPoint y: 293, endPoint x: 43, endPoint y: 297, distance: 25.3
click at [43, 297] on icon at bounding box center [41, 297] width 20 height 16
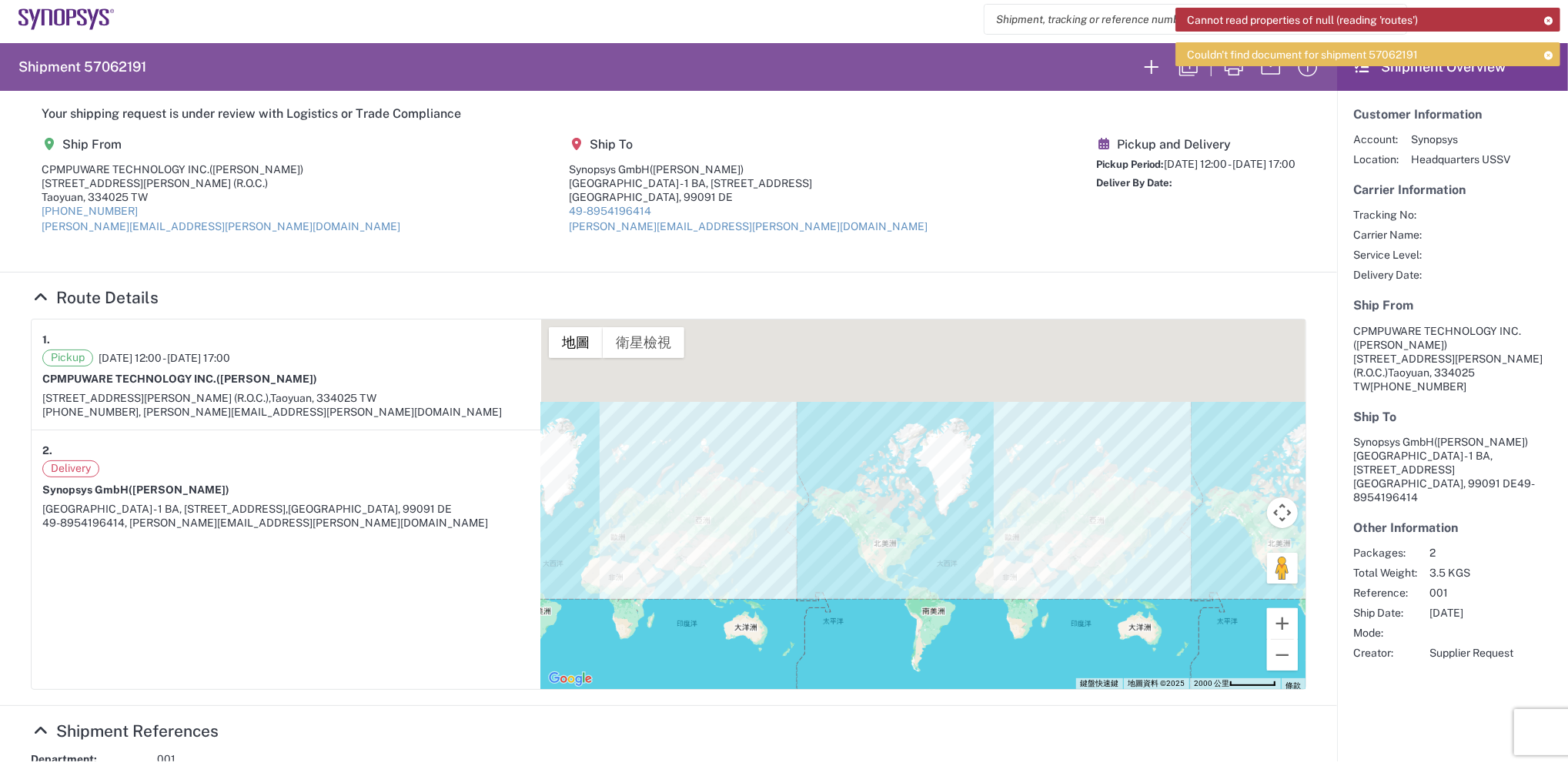
click at [353, 224] on agx-shipment-main-routing-info "Ship From CPMPUWARE TECHNOLOGY INC. [STREET_ADDRESS][PERSON_NAME][PERSON_NAME] …" at bounding box center [669, 191] width 1276 height 129
click at [1553, 51] on icon at bounding box center [1549, 55] width 10 height 9
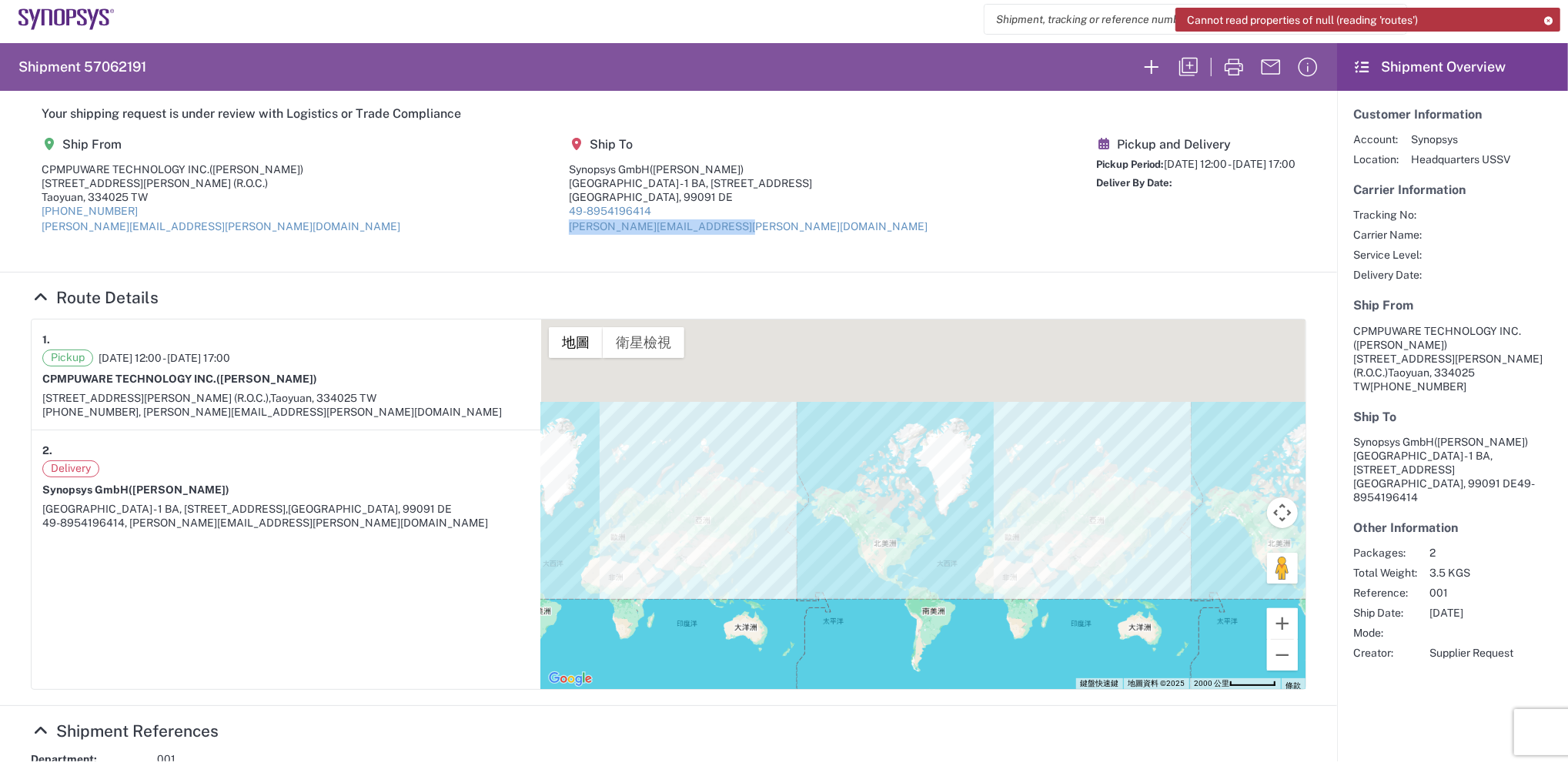
drag, startPoint x: 774, startPoint y: 230, endPoint x: 552, endPoint y: 236, distance: 222.1
click at [552, 236] on agx-shipment-main-routing-info "Ship From CPMPUWARE TECHNOLOGY INC. [STREET_ADDRESS][PERSON_NAME][PERSON_NAME] …" at bounding box center [669, 191] width 1276 height 129
drag, startPoint x: 3, startPoint y: 587, endPoint x: 23, endPoint y: 594, distance: 21.2
click at [10, 587] on agx-collapsable-section "Route Details 1. Pickup [DATE] 12:00 - [DATE] 17:00 CPMPUWARE TECHNOLOGY INC. […" at bounding box center [668, 489] width 1337 height 433
click at [768, 229] on agx-shipment-main-routing-info "Ship From CPMPUWARE TECHNOLOGY INC. [STREET_ADDRESS][PERSON_NAME][PERSON_NAME] …" at bounding box center [669, 191] width 1276 height 129
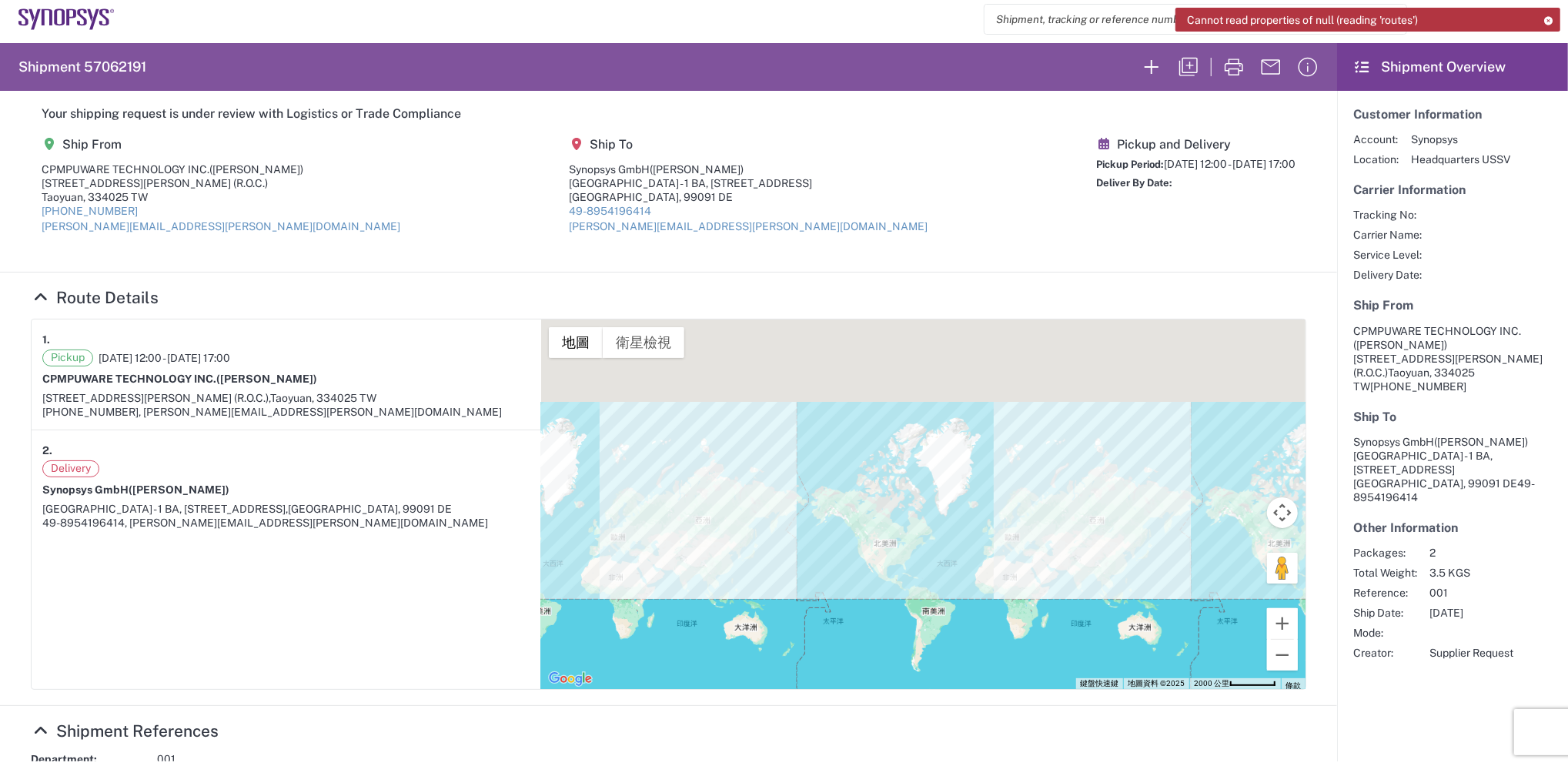
drag, startPoint x: 1448, startPoint y: 16, endPoint x: 1159, endPoint y: 16, distance: 289.0
click at [1159, 16] on agx-forms-host "Cannot read properties of null (reading 'routes') Shipment request Shipment tra…" at bounding box center [784, 379] width 1568 height 766
drag, startPoint x: 1225, startPoint y: 16, endPoint x: 1200, endPoint y: 18, distance: 25.1
click at [1200, 18] on span "Cannot read properties of null (reading 'routes')" at bounding box center [1303, 20] width 231 height 14
drag, startPoint x: 1182, startPoint y: 17, endPoint x: 1433, endPoint y: 23, distance: 251.1
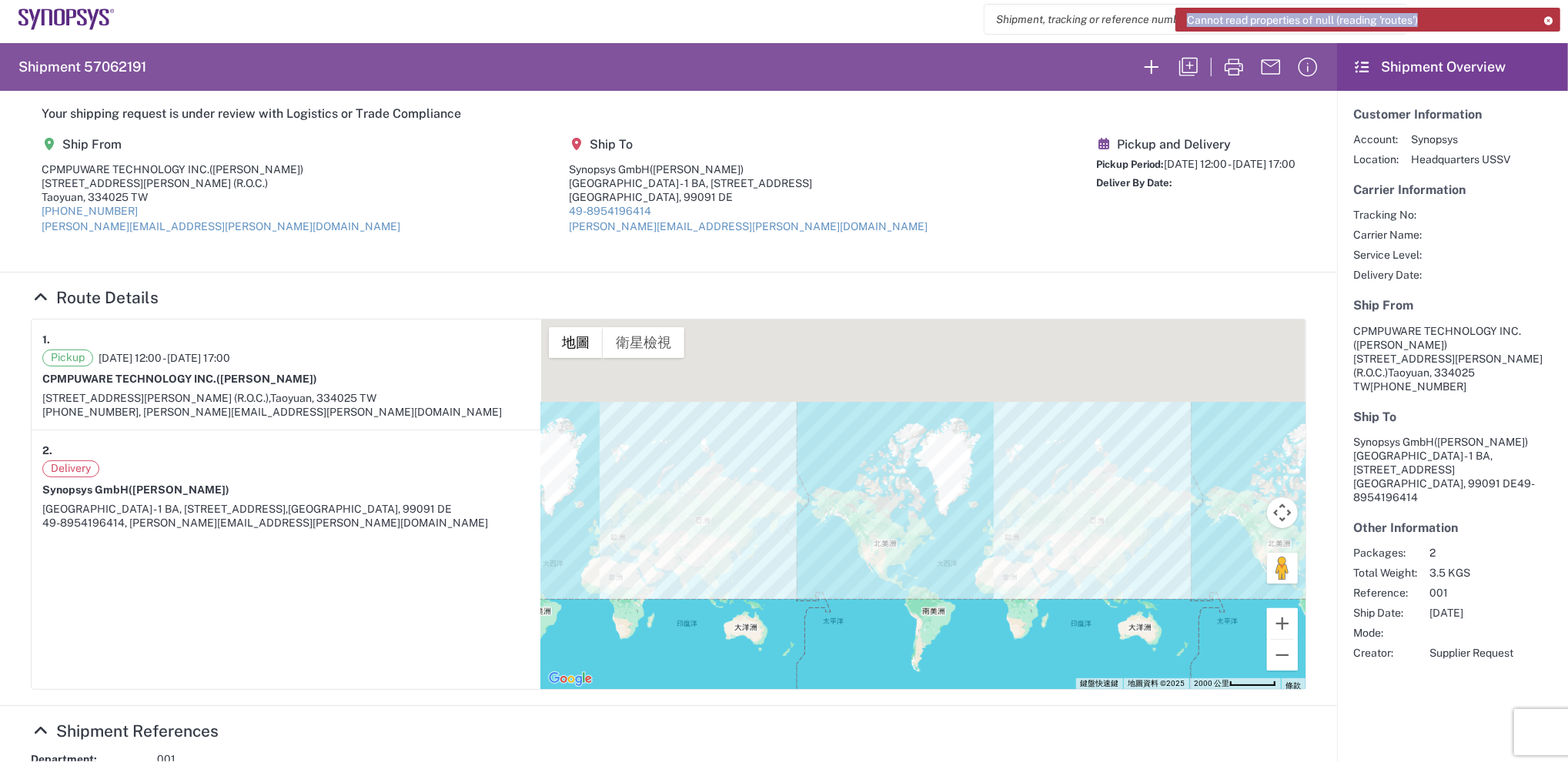
click at [1433, 23] on div "Cannot read properties of null (reading 'routes')" at bounding box center [1368, 20] width 385 height 24
drag, startPoint x: 1433, startPoint y: 23, endPoint x: 1401, endPoint y: 21, distance: 32.1
click at [1552, 16] on icon at bounding box center [1549, 21] width 10 height 9
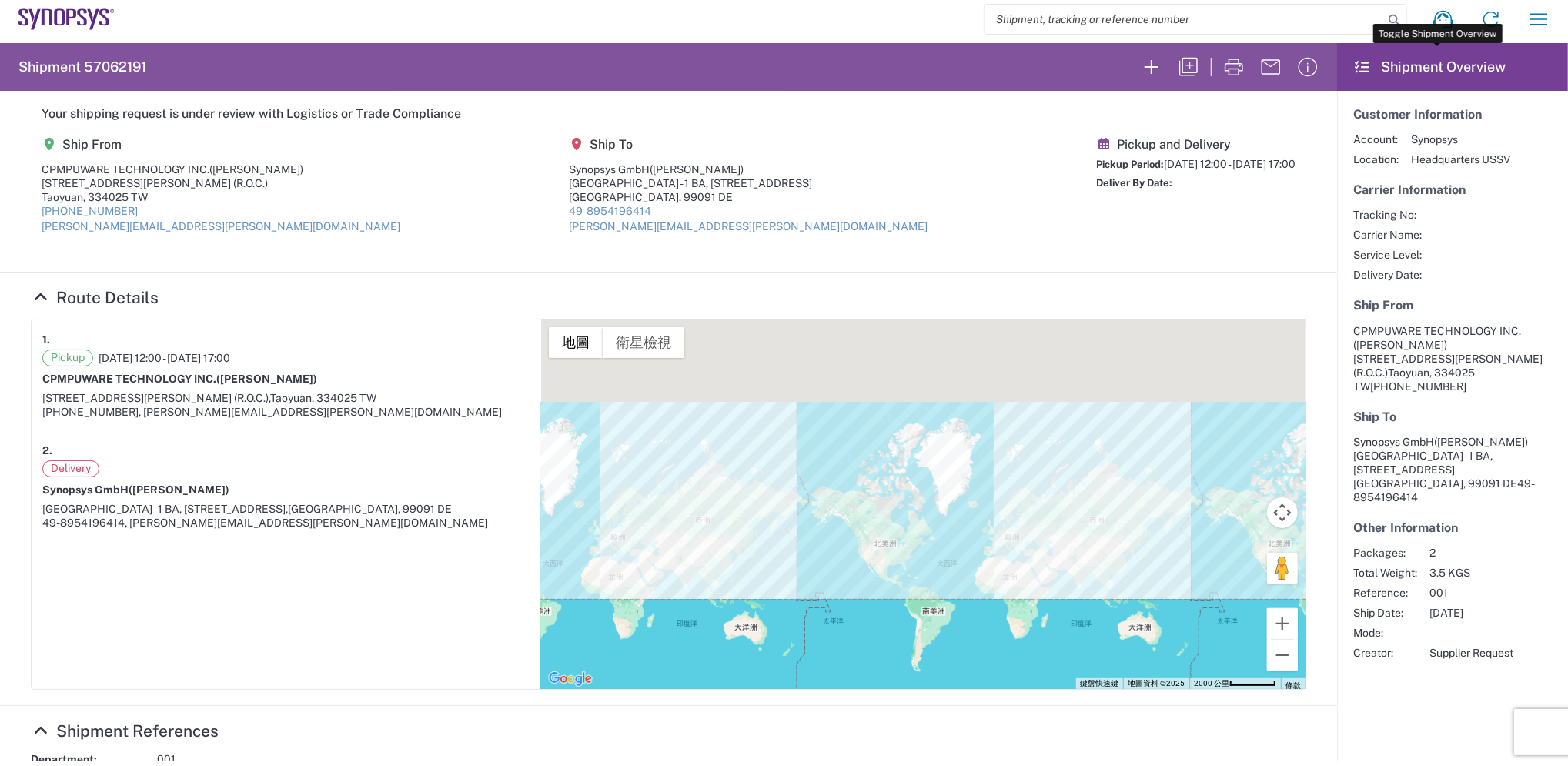
click at [1353, 63] on icon at bounding box center [1362, 67] width 17 height 14
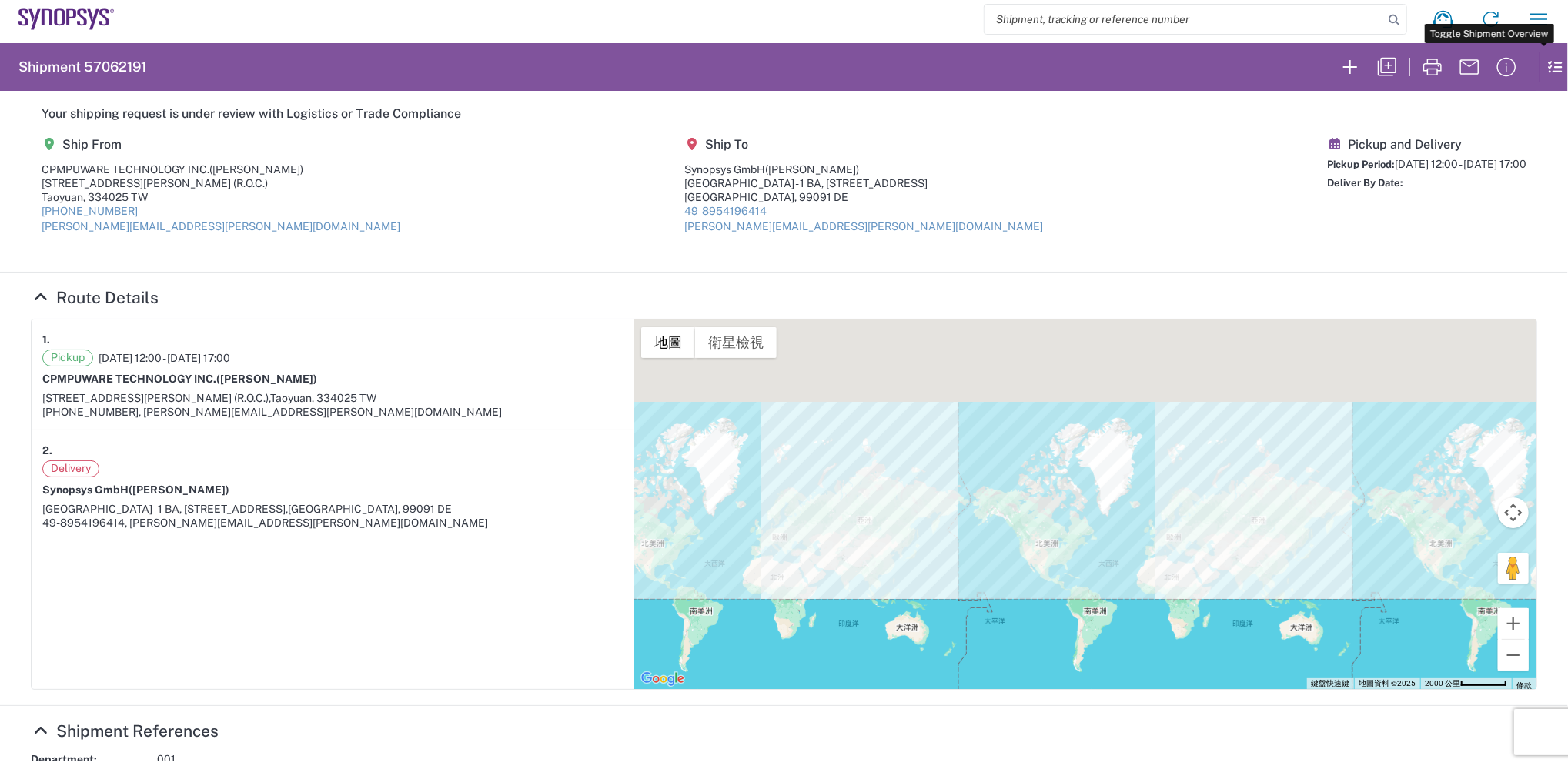
click at [1539, 66] on icon at bounding box center [1548, 67] width 17 height 30
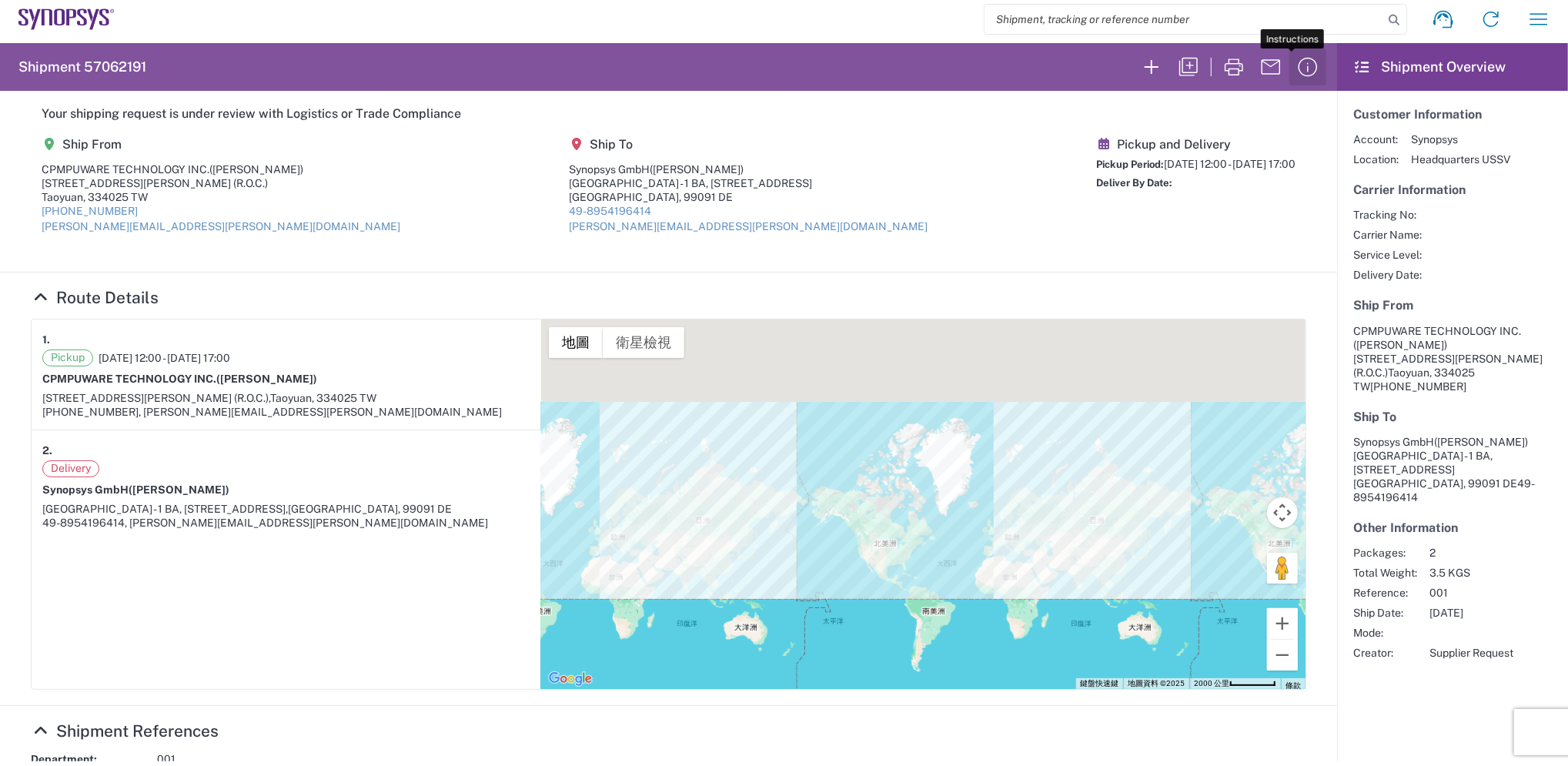
click at [1299, 72] on icon "button" at bounding box center [1308, 68] width 19 height 19
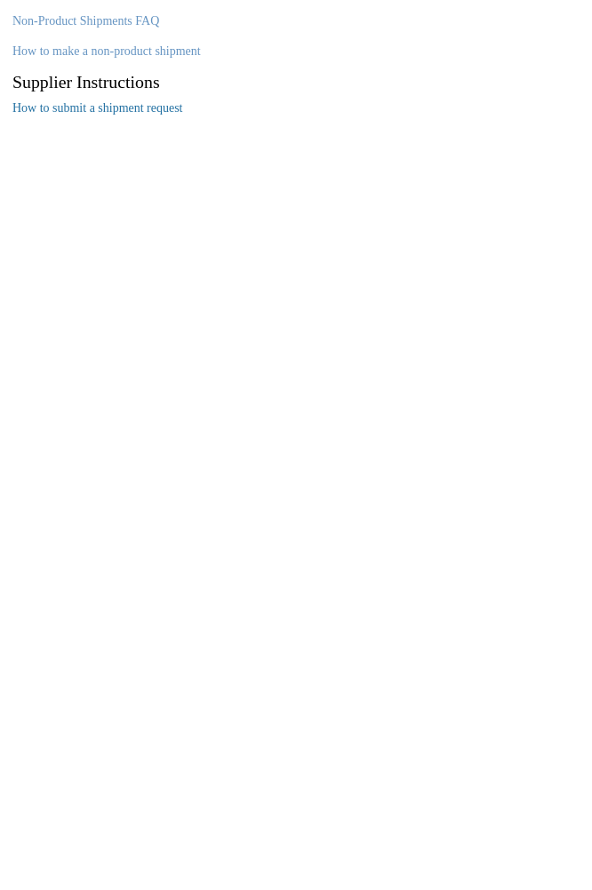
click at [118, 103] on link "How to submit a shipment request" at bounding box center [97, 107] width 171 height 13
